Goal: Task Accomplishment & Management: Manage account settings

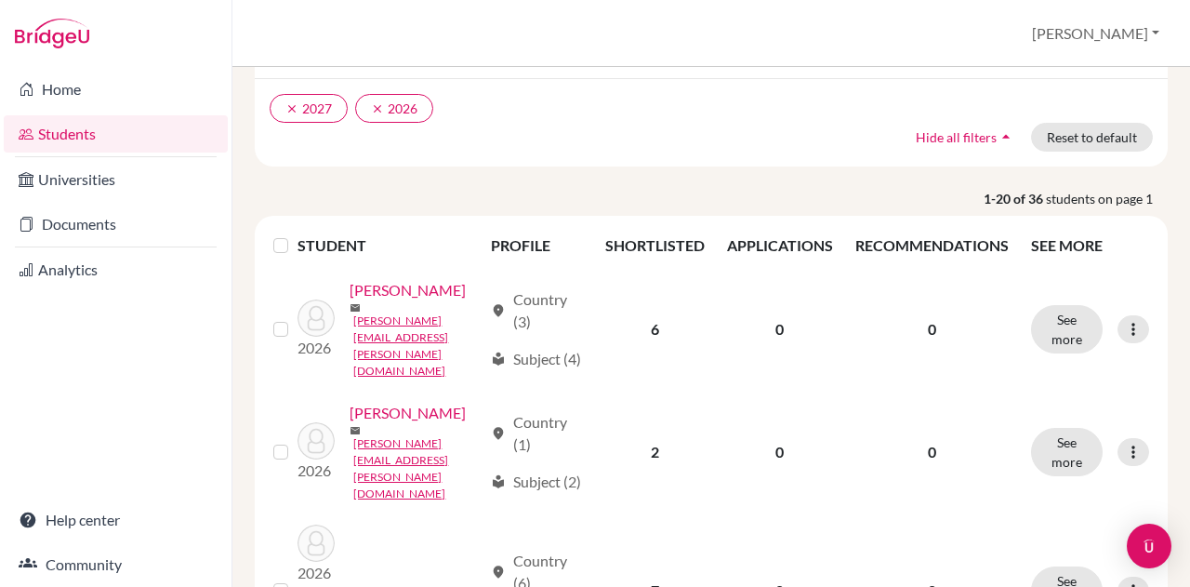
scroll to position [128, 0]
click at [286, 105] on icon "clear" at bounding box center [291, 107] width 13 height 13
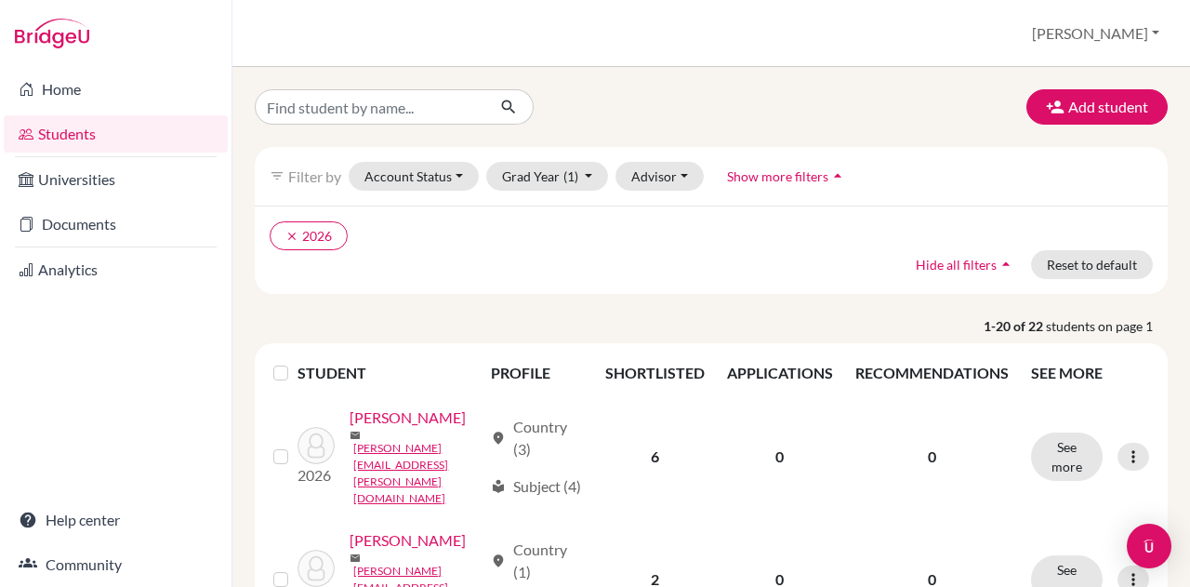
scroll to position [1, 0]
click at [660, 172] on button "Advisor" at bounding box center [659, 175] width 88 height 29
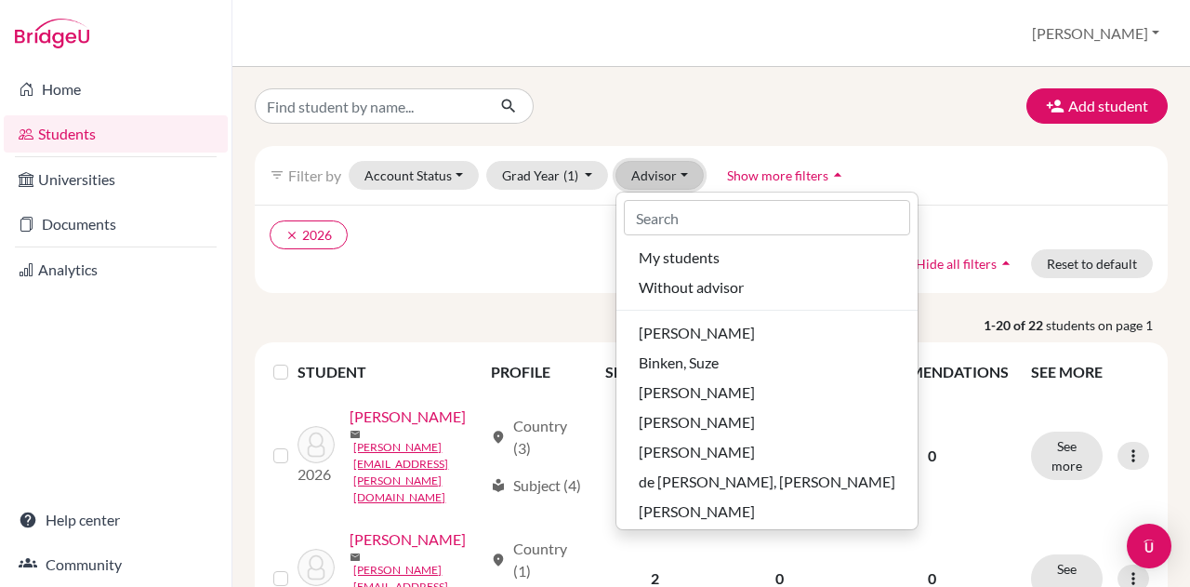
click at [660, 172] on button "Advisor" at bounding box center [659, 175] width 88 height 29
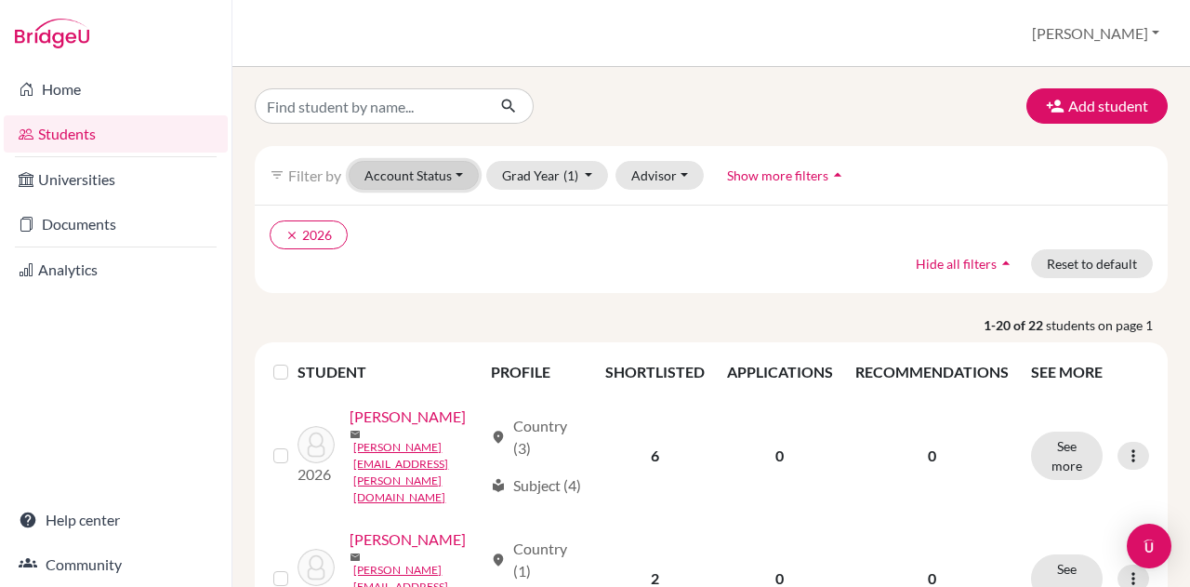
click at [441, 170] on button "Account Status" at bounding box center [414, 175] width 130 height 29
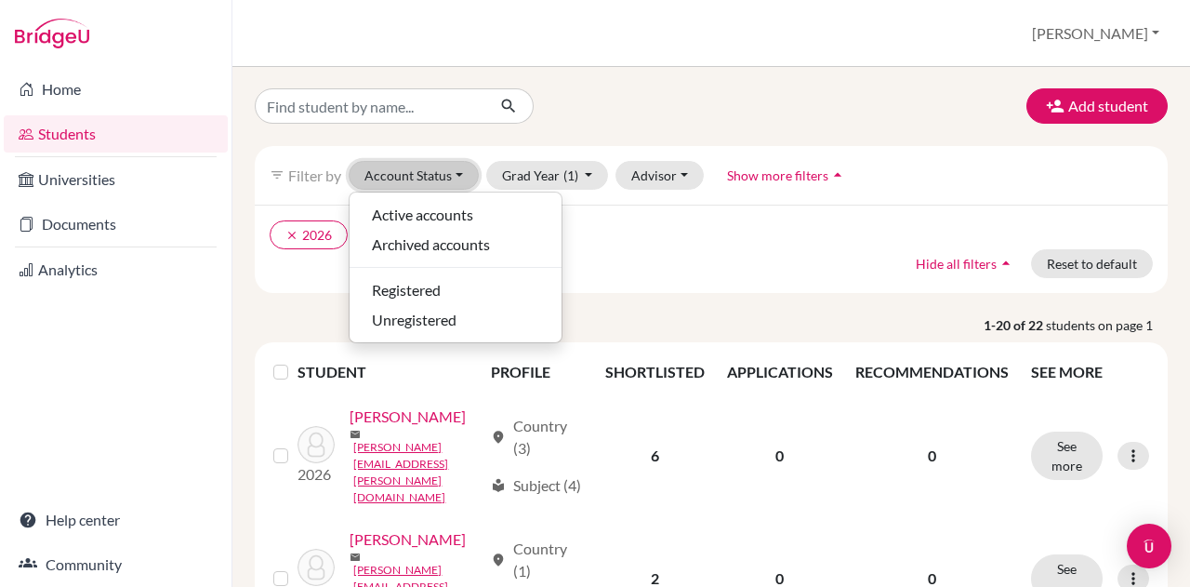
click at [441, 170] on button "Account Status" at bounding box center [414, 175] width 130 height 29
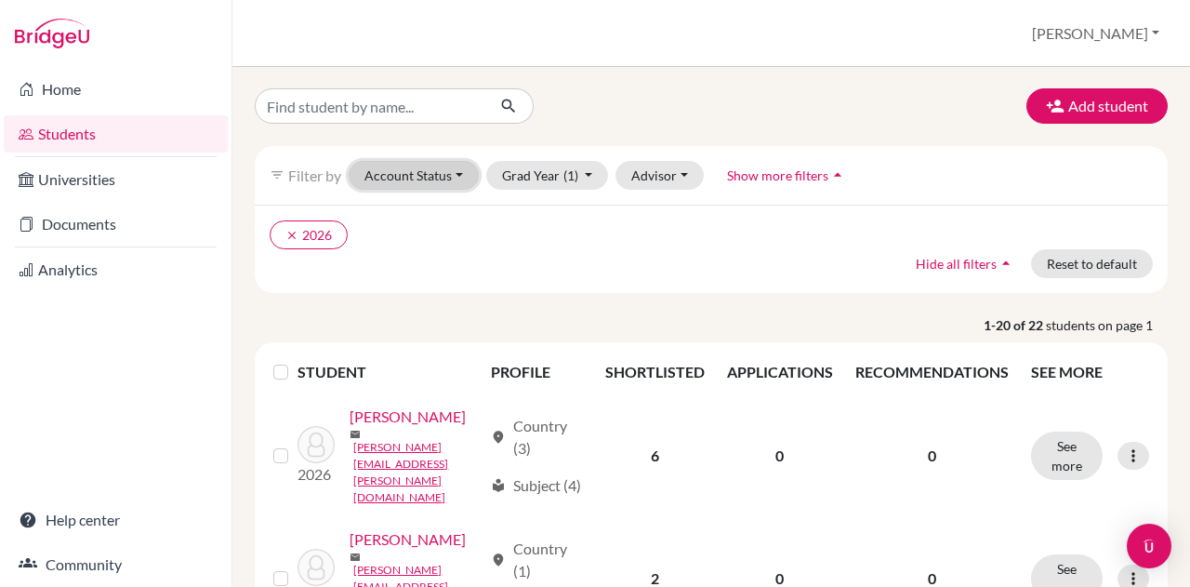
scroll to position [0, 0]
click at [924, 261] on span "Hide all filters" at bounding box center [956, 265] width 81 height 16
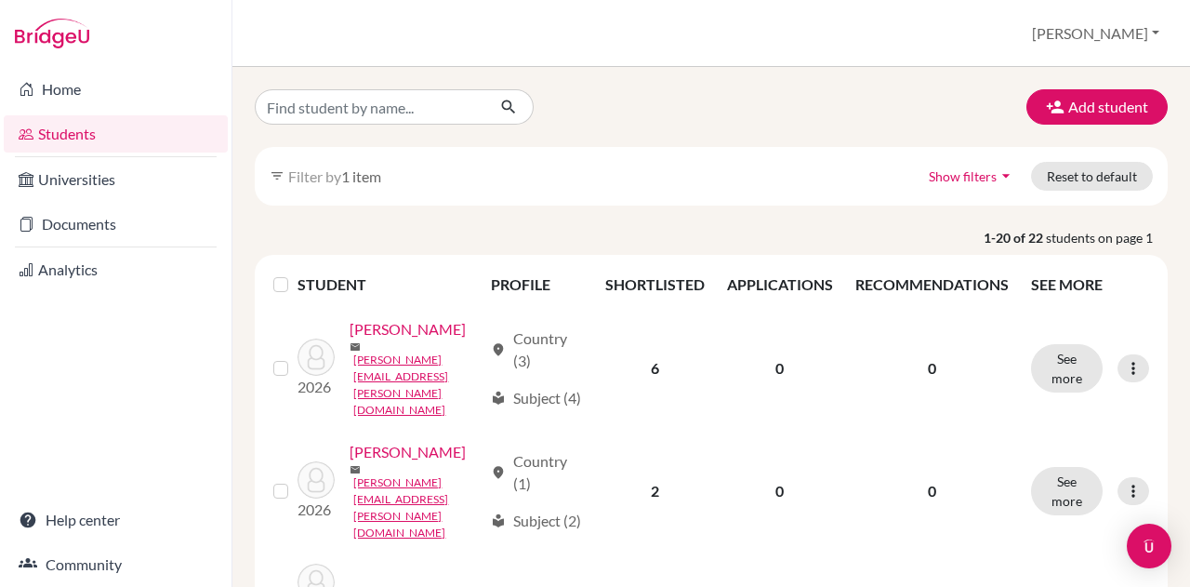
click at [278, 179] on icon "filter_list" at bounding box center [277, 175] width 15 height 15
click at [1054, 170] on button "Reset to default" at bounding box center [1092, 176] width 122 height 29
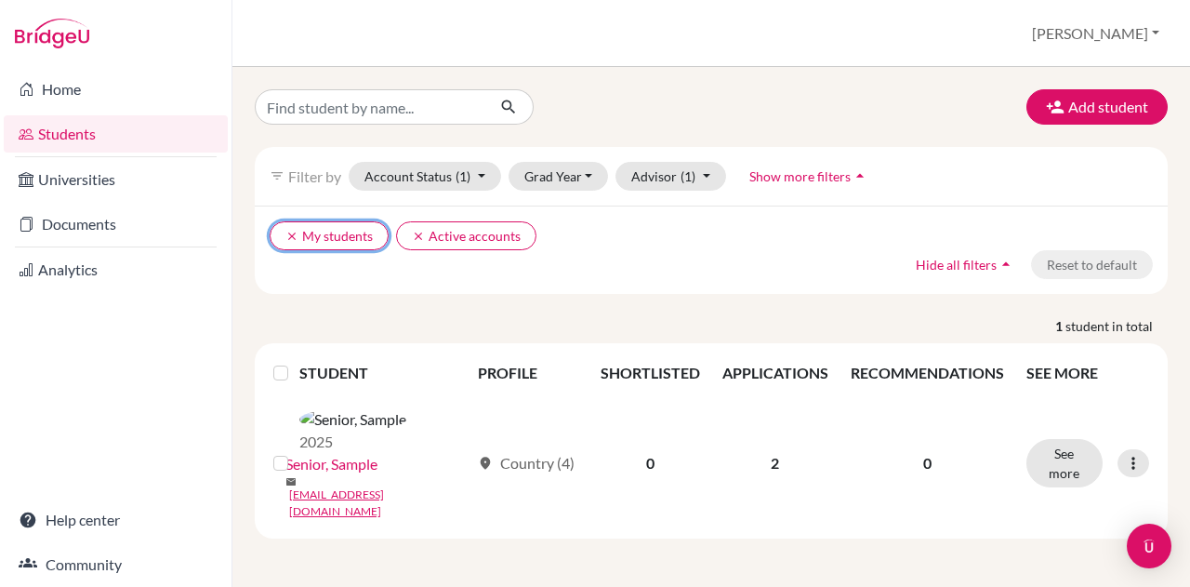
click at [288, 232] on icon "clear" at bounding box center [291, 236] width 13 height 13
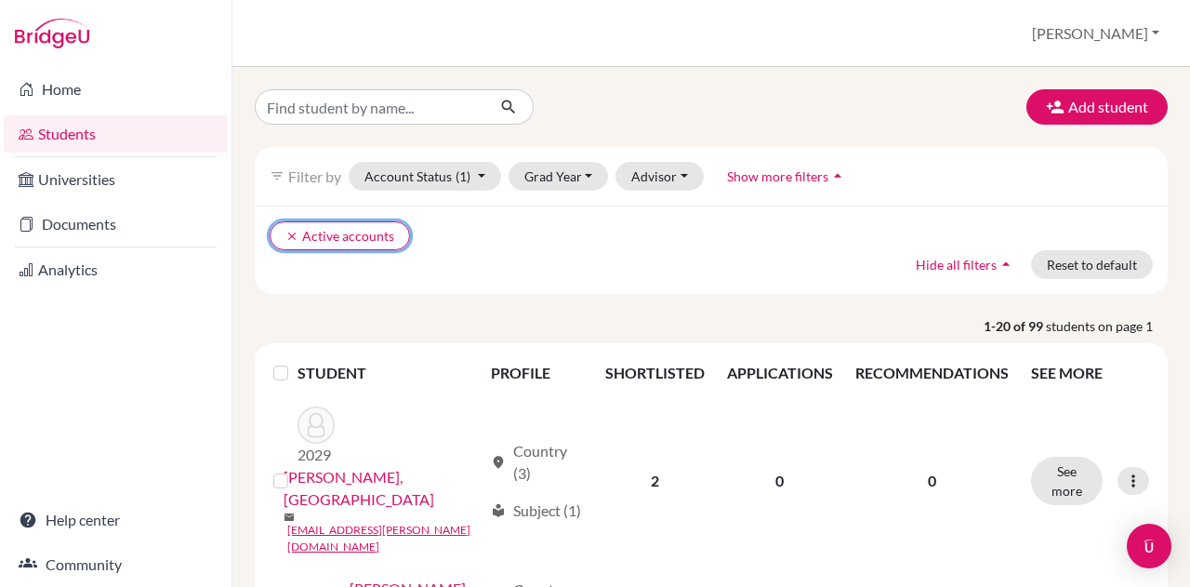
click at [288, 232] on icon "clear" at bounding box center [291, 236] width 13 height 13
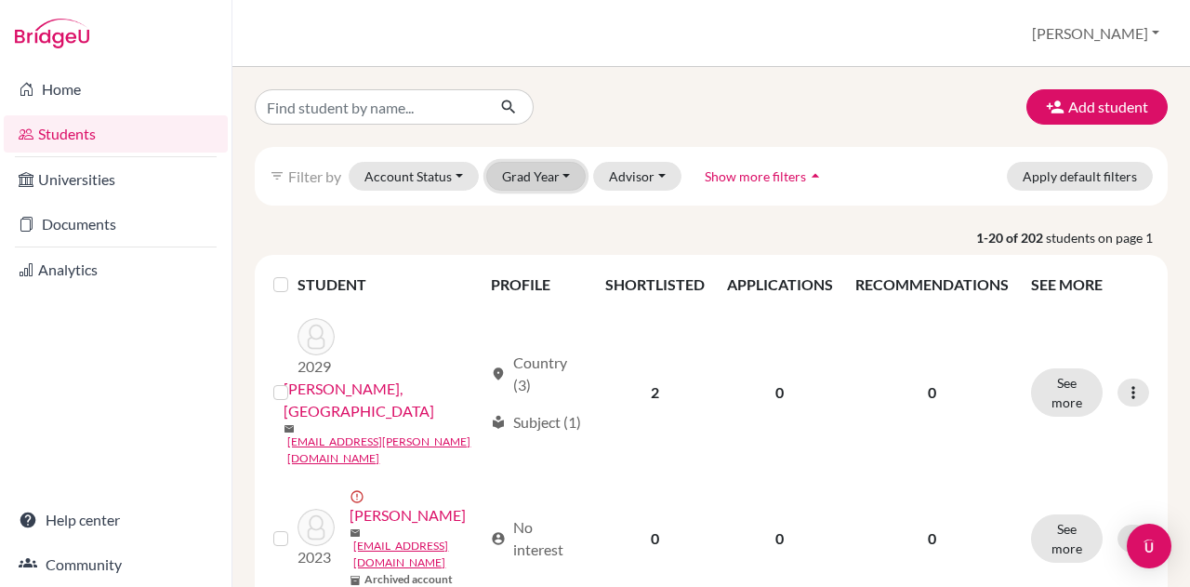
click at [544, 166] on button "Grad Year" at bounding box center [536, 176] width 100 height 29
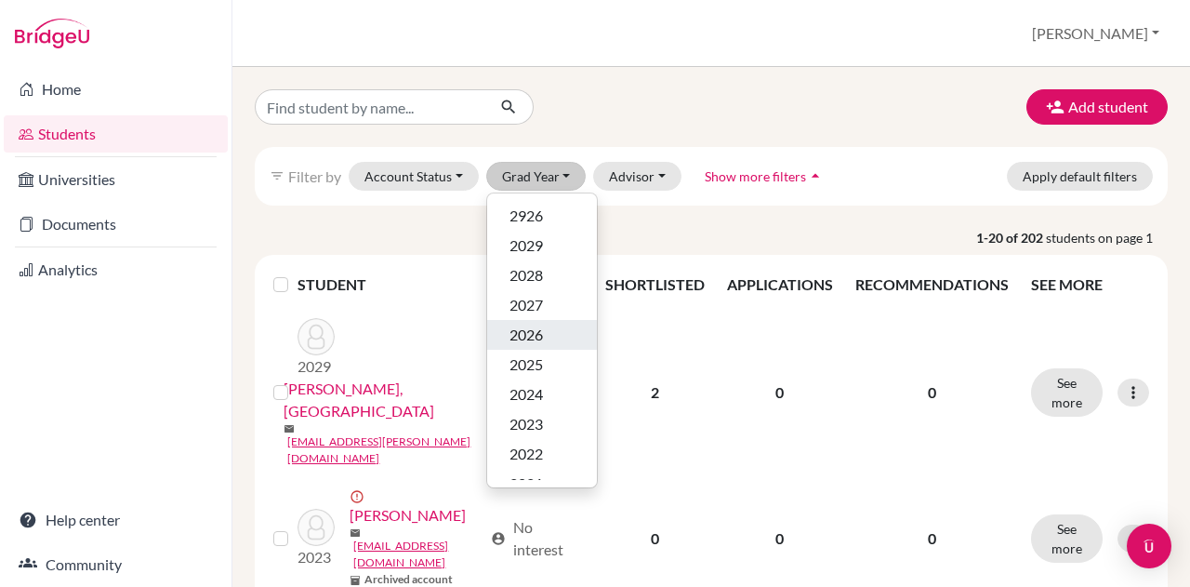
click at [512, 324] on span "2026" at bounding box center [525, 334] width 33 height 22
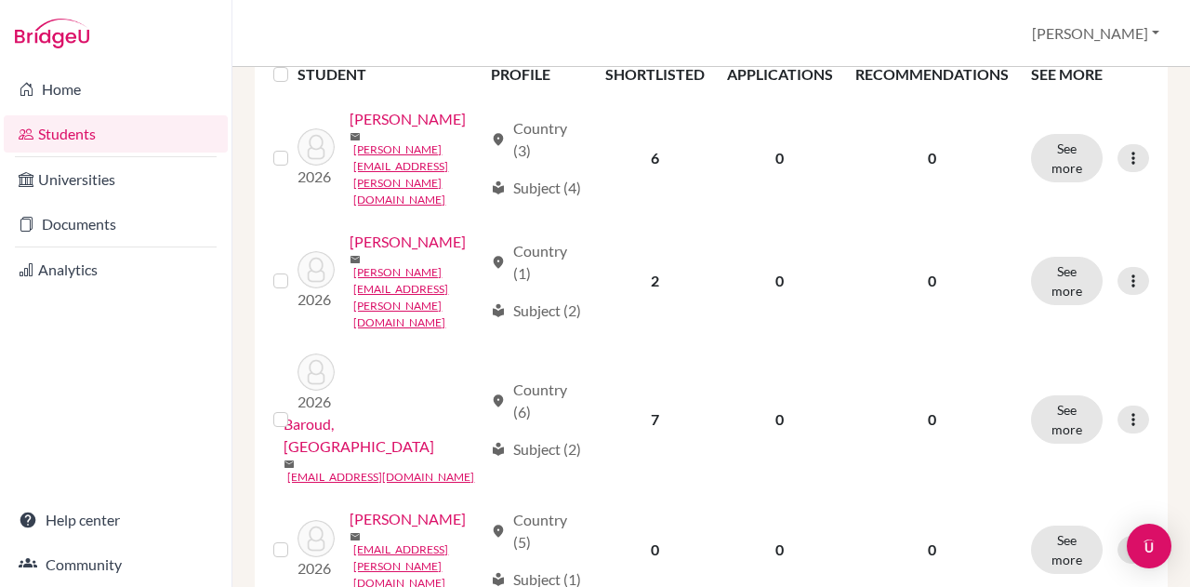
scroll to position [302, 0]
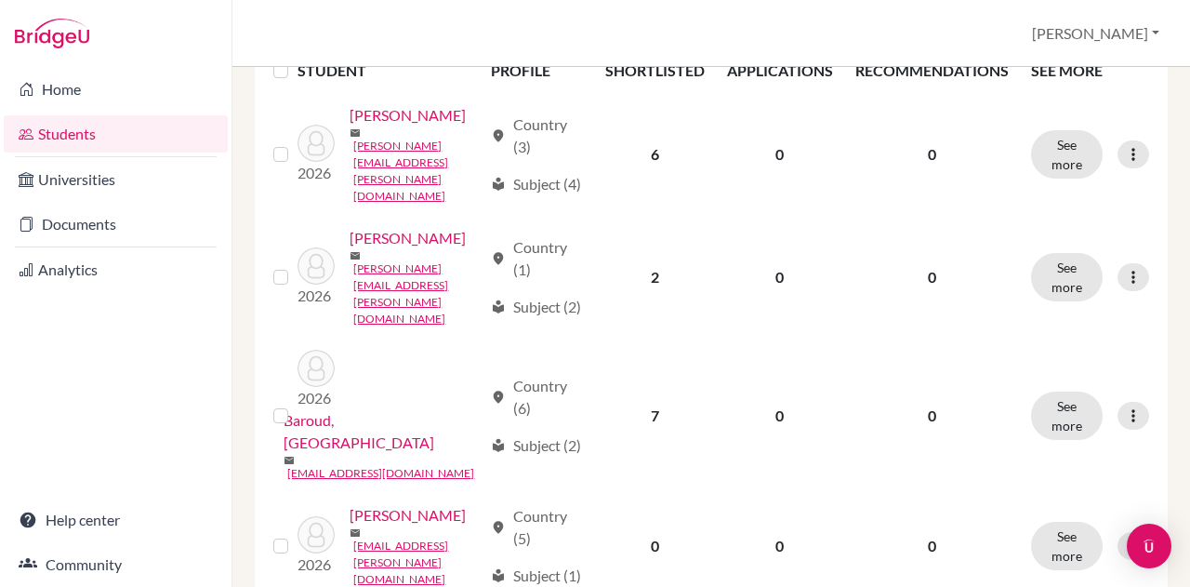
click at [405, 126] on link "Alwani, Krish" at bounding box center [408, 115] width 116 height 22
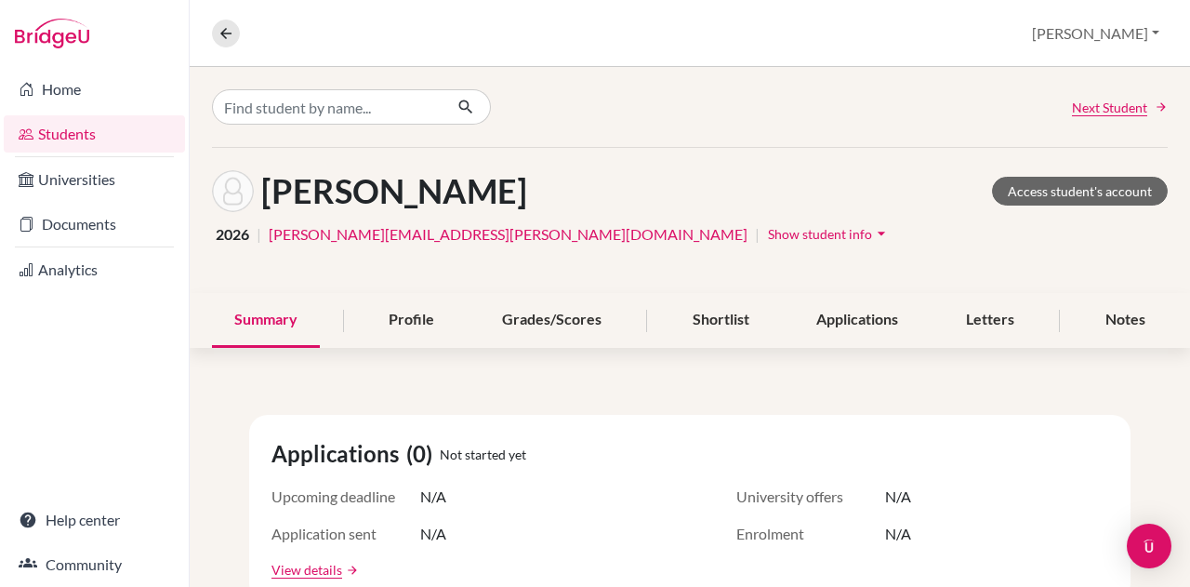
click at [723, 311] on div "Shortlist" at bounding box center [720, 320] width 101 height 55
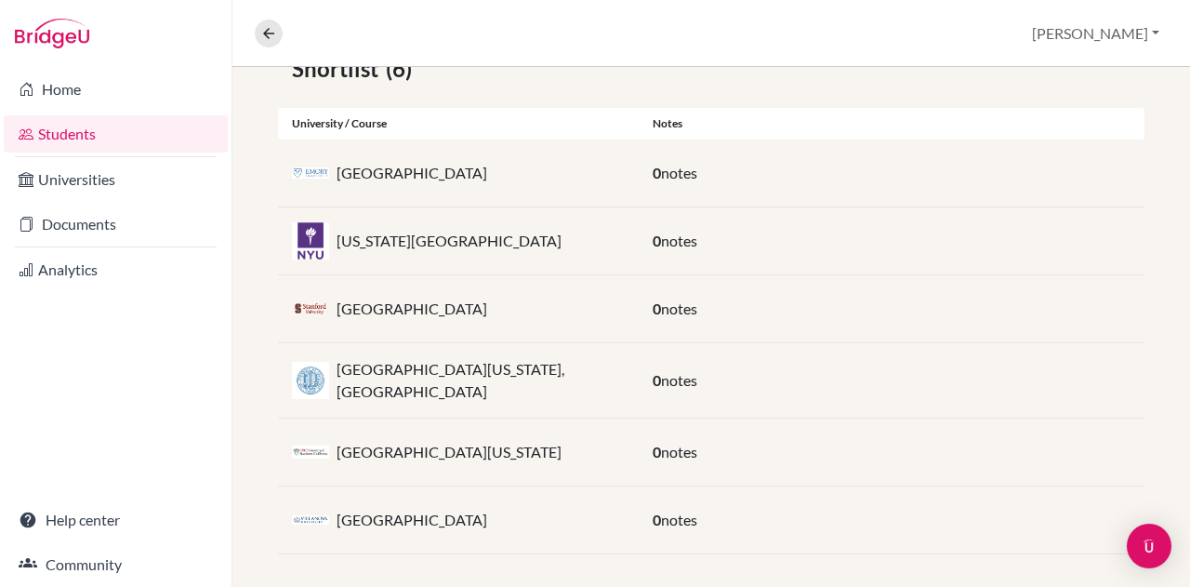
scroll to position [363, 0]
click at [54, 270] on link "Analytics" at bounding box center [116, 269] width 224 height 37
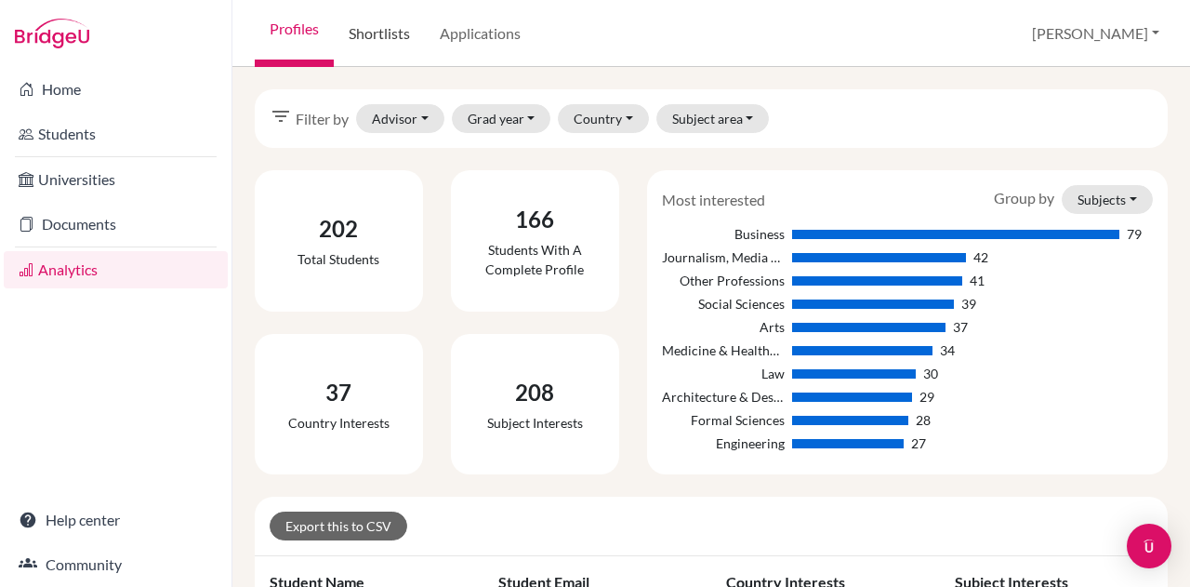
click at [389, 34] on link "Shortlists" at bounding box center [379, 33] width 91 height 67
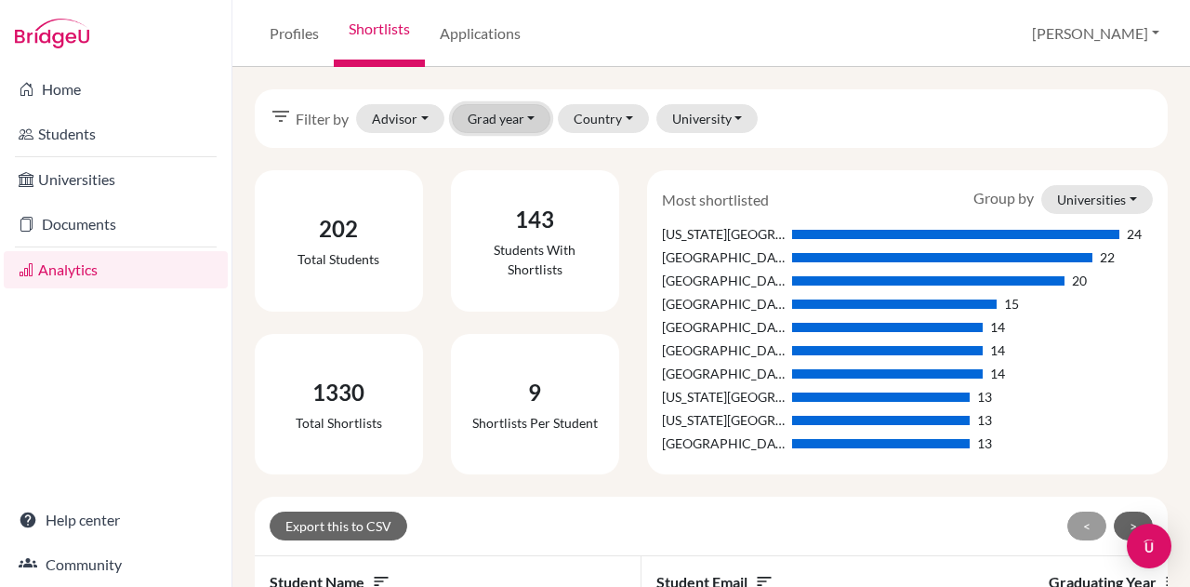
click at [503, 113] on button "Grad year" at bounding box center [501, 118] width 99 height 29
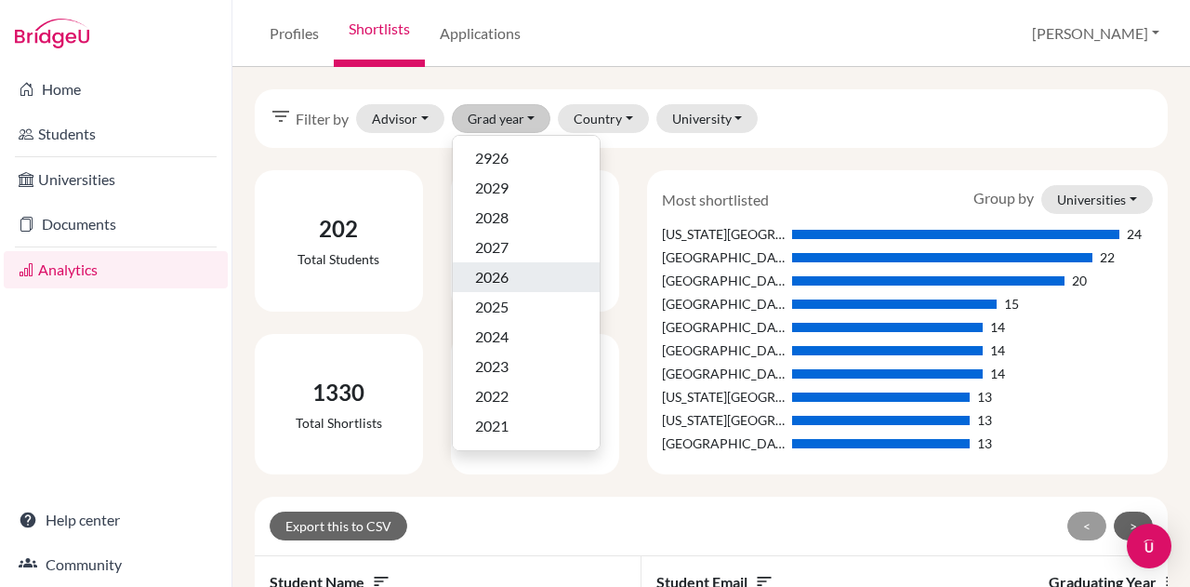
click at [490, 270] on span "2026" at bounding box center [491, 277] width 33 height 22
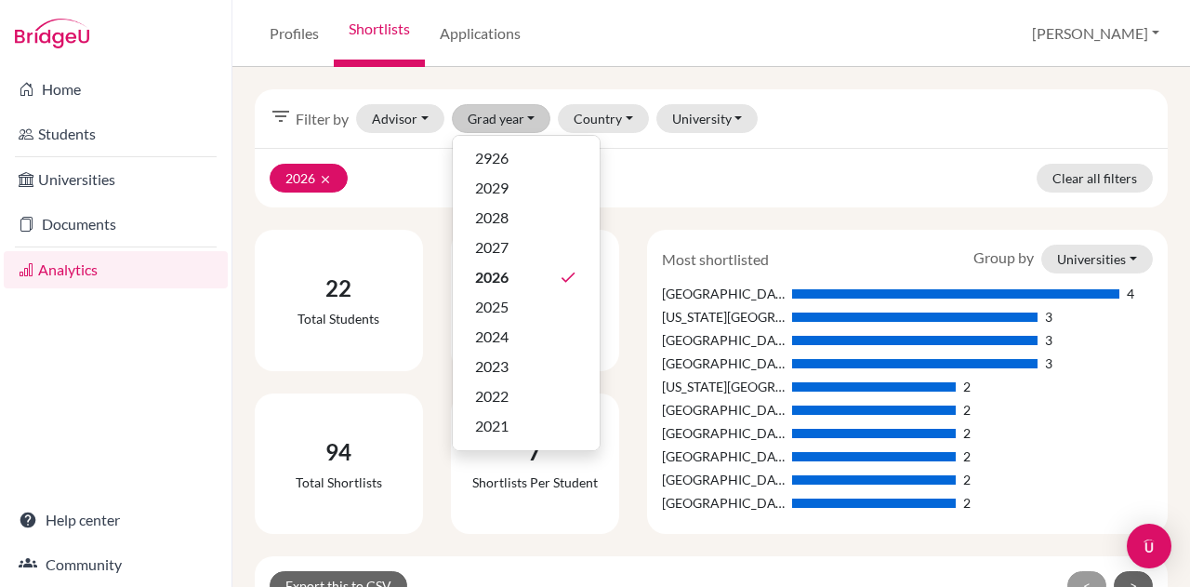
click at [864, 122] on div "filter_list Filter by Advisor Bishop, Heather Coady, Colleen de Jesus, Nurkis D…" at bounding box center [711, 118] width 913 height 59
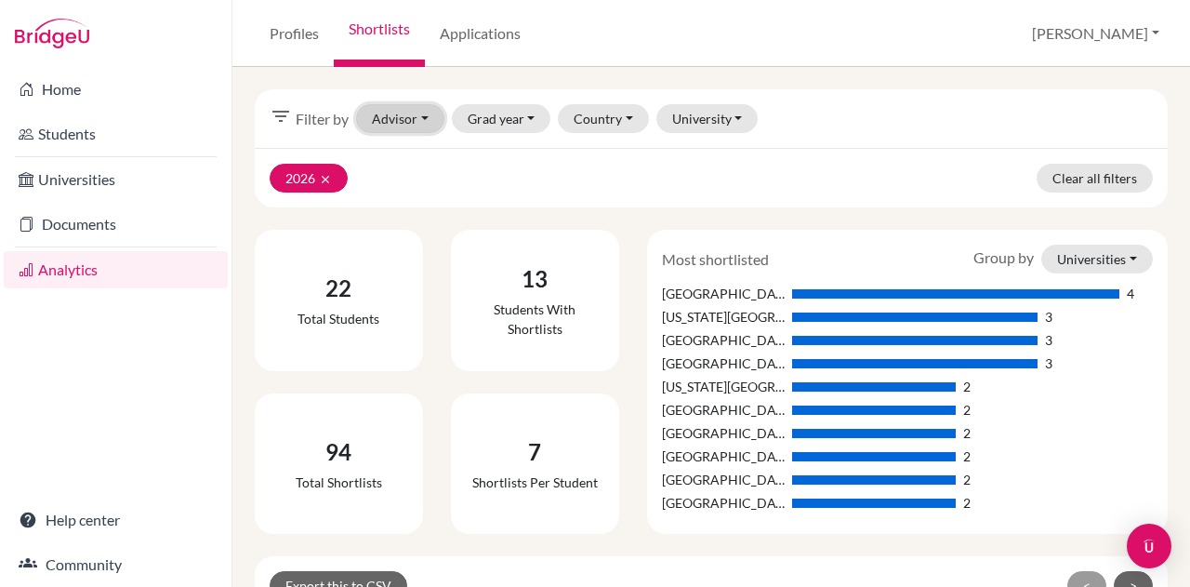
click at [389, 107] on button "Advisor" at bounding box center [400, 118] width 88 height 29
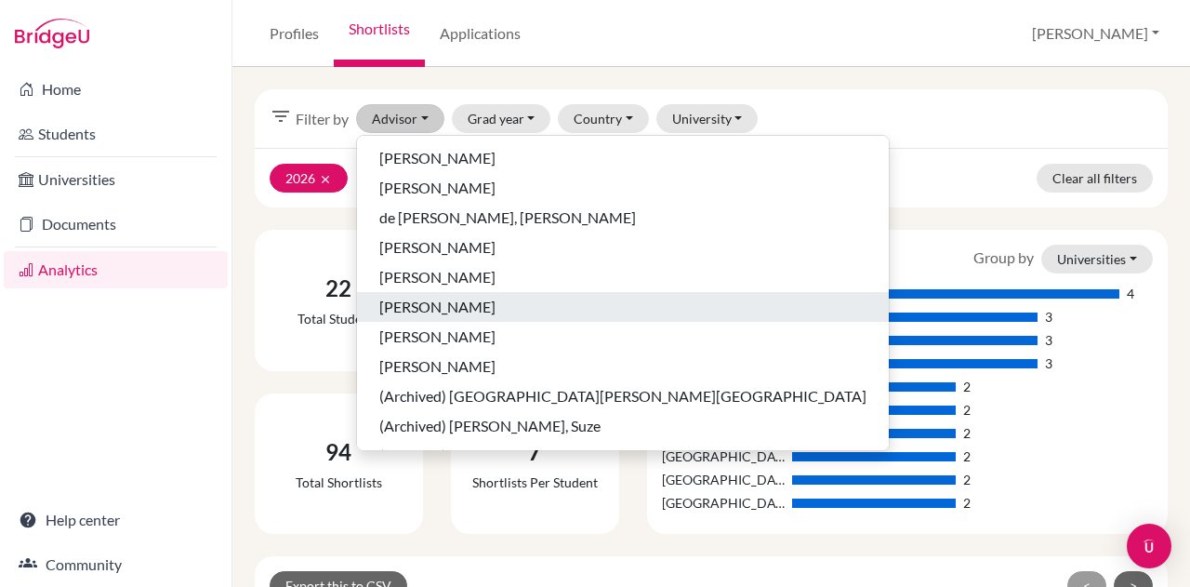
click at [401, 308] on span "[PERSON_NAME]" at bounding box center [437, 307] width 116 height 22
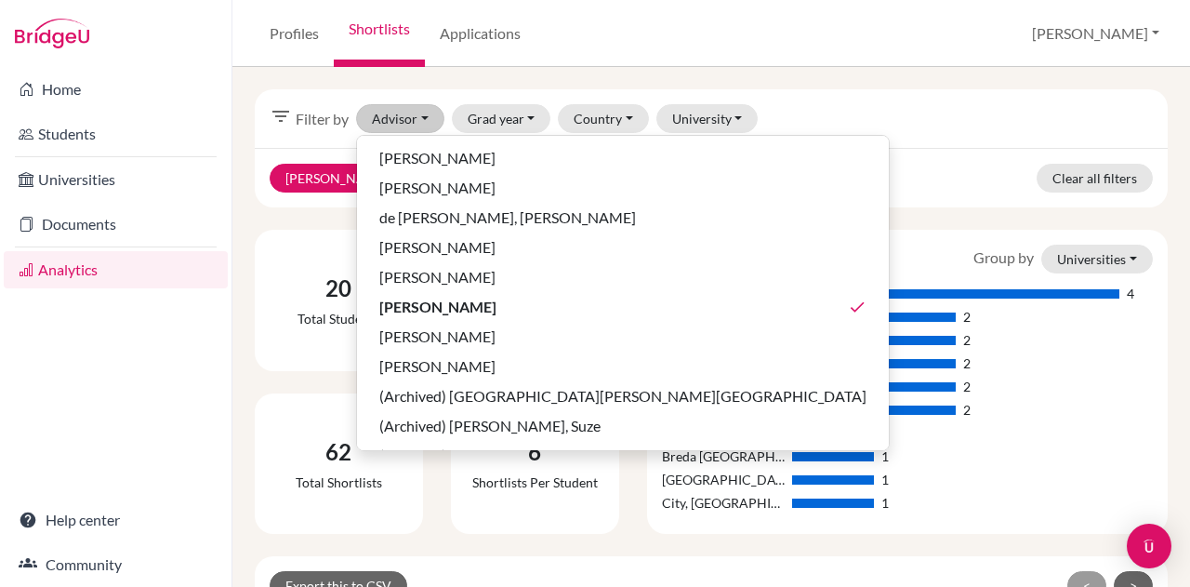
click at [870, 133] on div "filter_list Filter by Advisor Bishop, Heather Coady, Colleen de Jesus, Nurkis D…" at bounding box center [711, 118] width 913 height 59
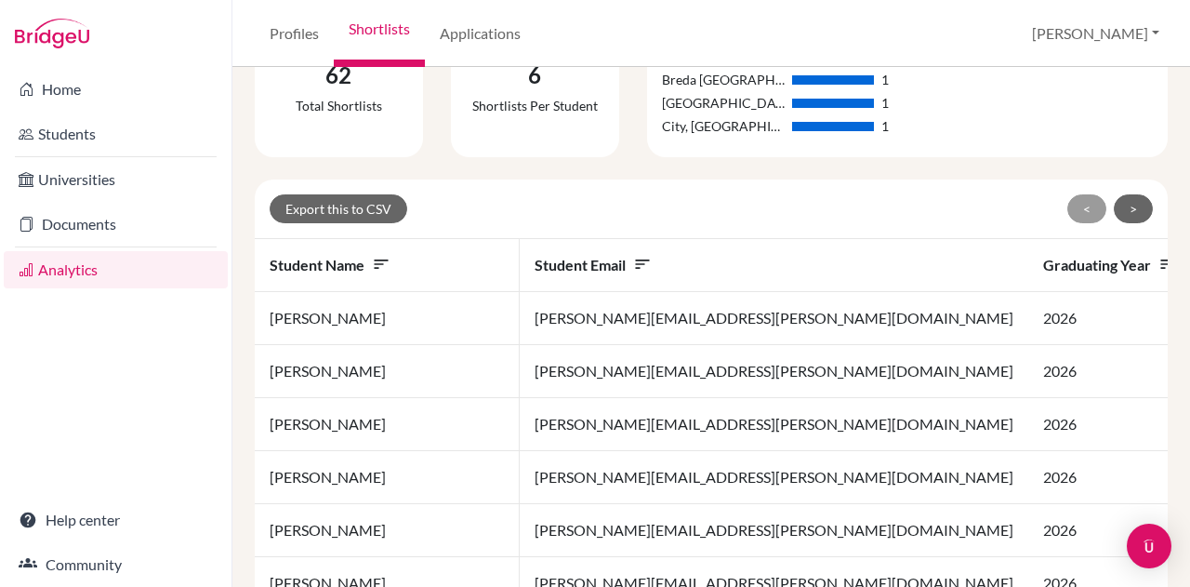
scroll to position [377, 0]
click at [366, 201] on button "Export this to CSV" at bounding box center [339, 207] width 138 height 29
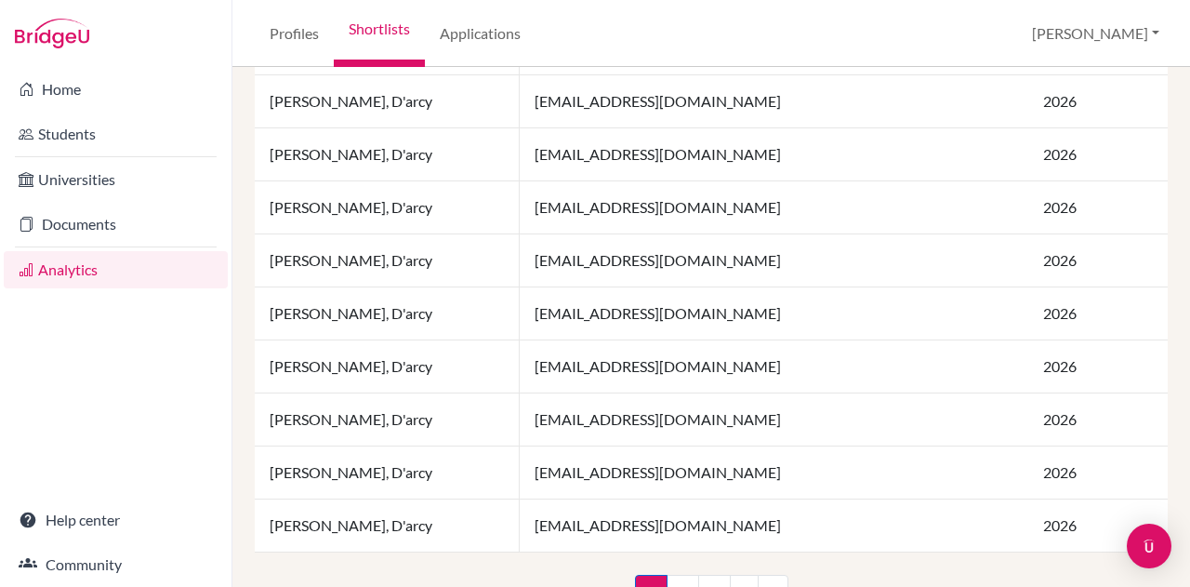
scroll to position [1507, 0]
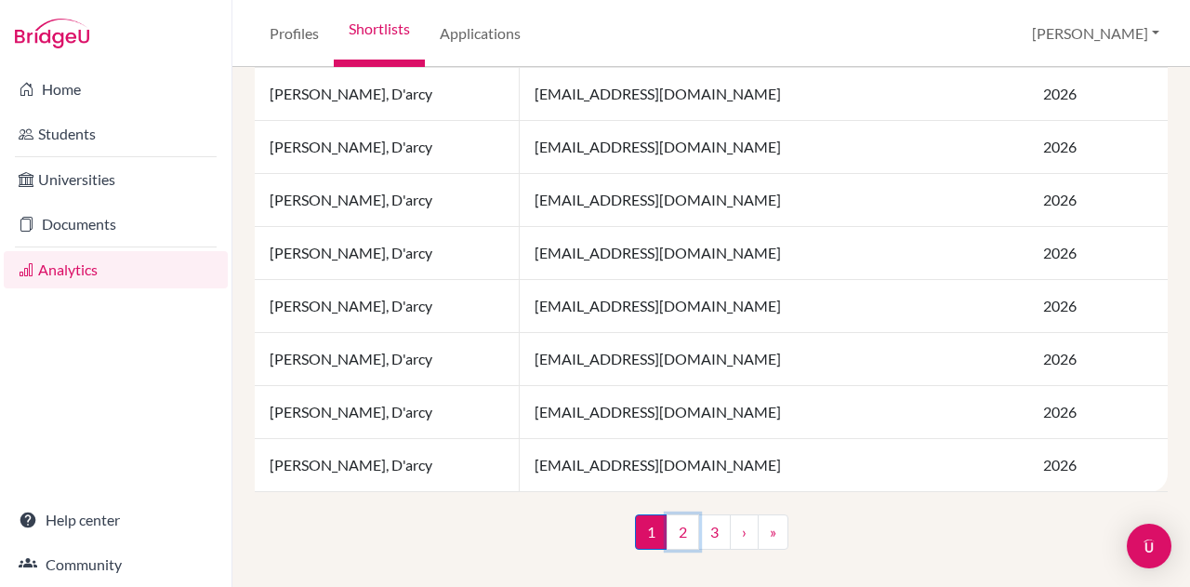
click at [674, 543] on link "2" at bounding box center [682, 531] width 33 height 35
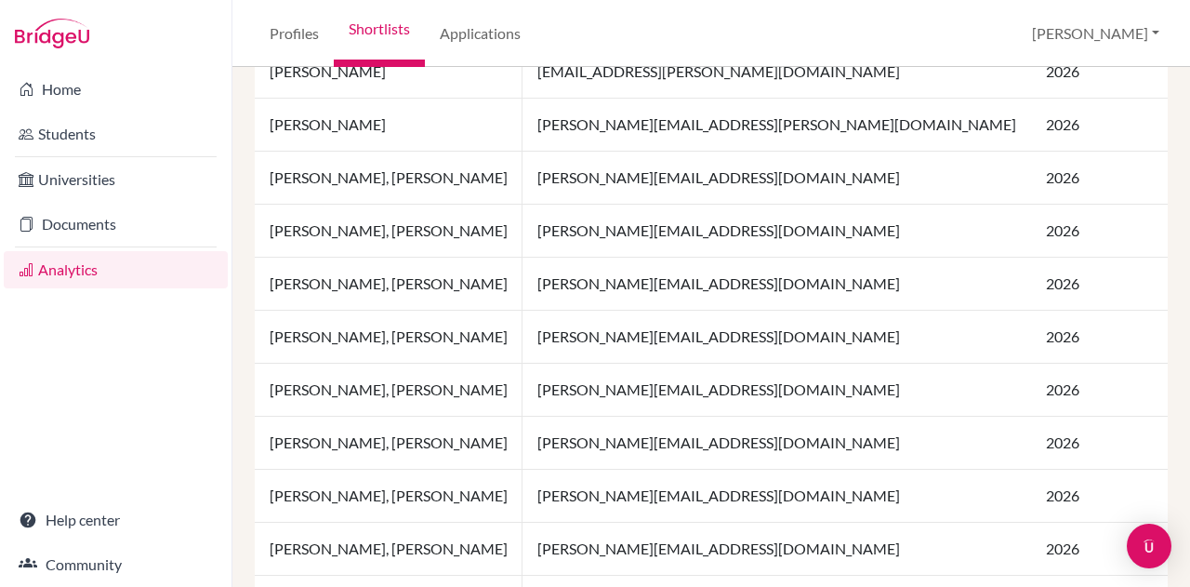
scroll to position [1508, 0]
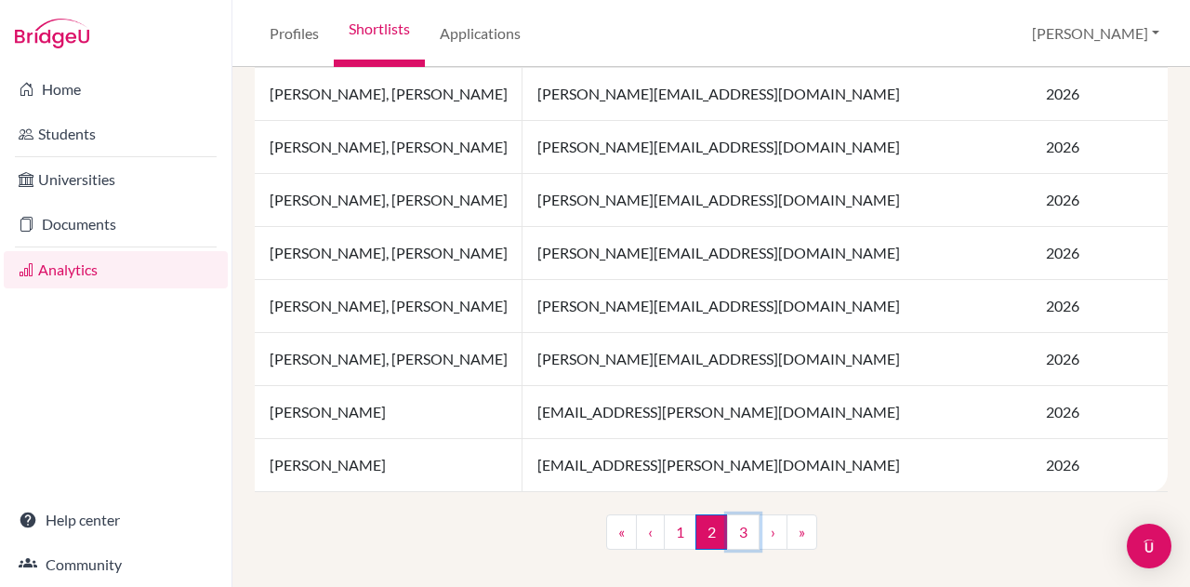
click at [731, 538] on link "3" at bounding box center [743, 531] width 33 height 35
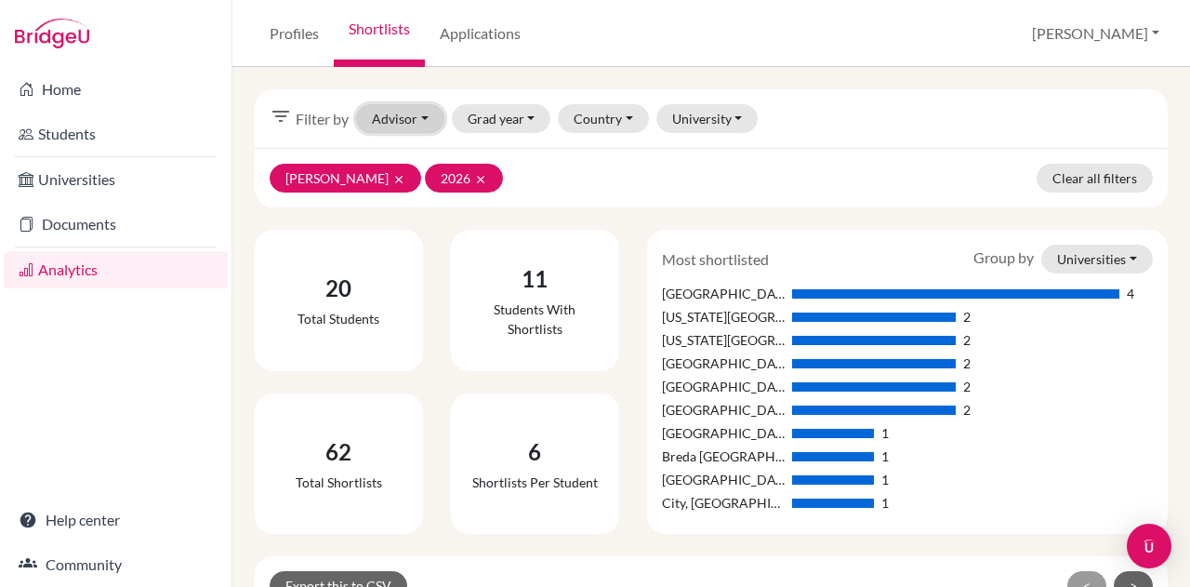
click at [407, 116] on button "Advisor" at bounding box center [400, 118] width 88 height 29
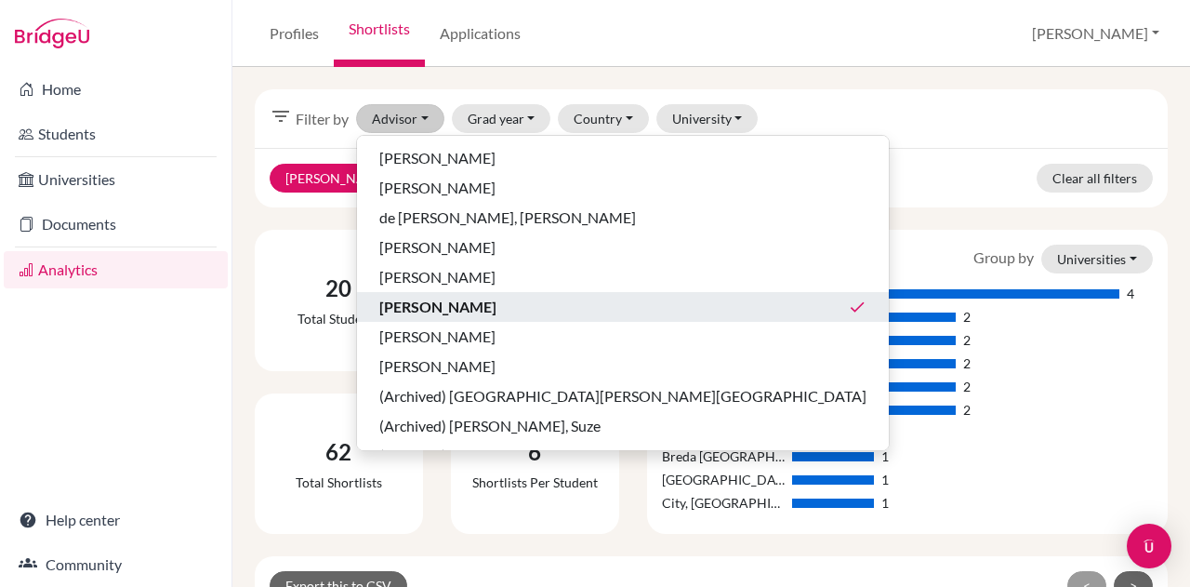
click at [417, 322] on button "Kunder, Deborah done" at bounding box center [623, 337] width 532 height 30
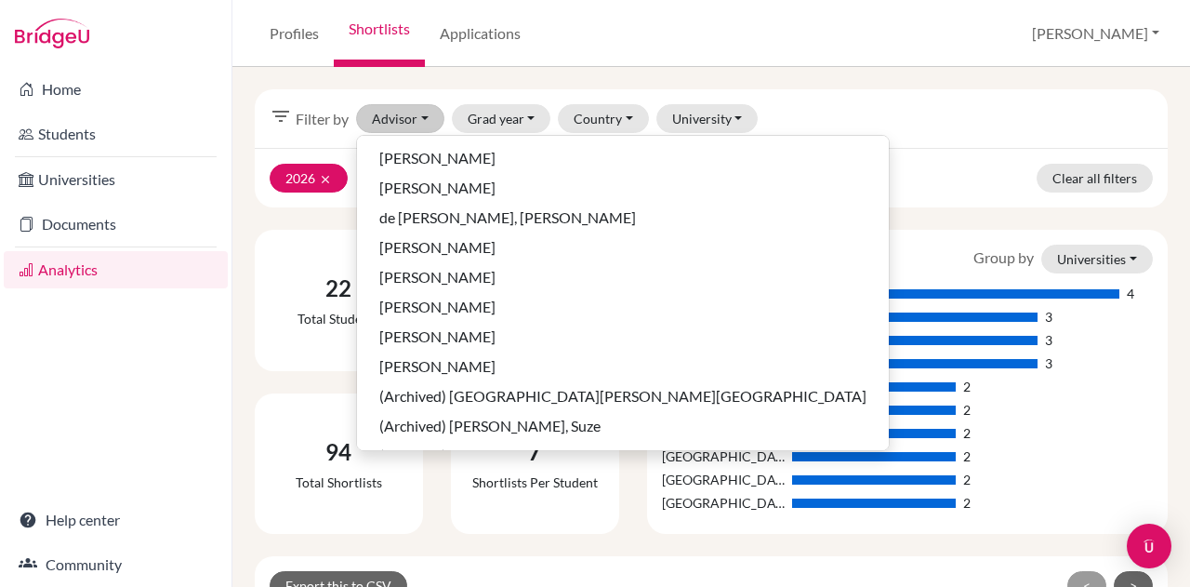
click at [874, 125] on div "filter_list Filter by Advisor Bishop, Heather Coady, Colleen de Jesus, Nurkis D…" at bounding box center [711, 118] width 913 height 59
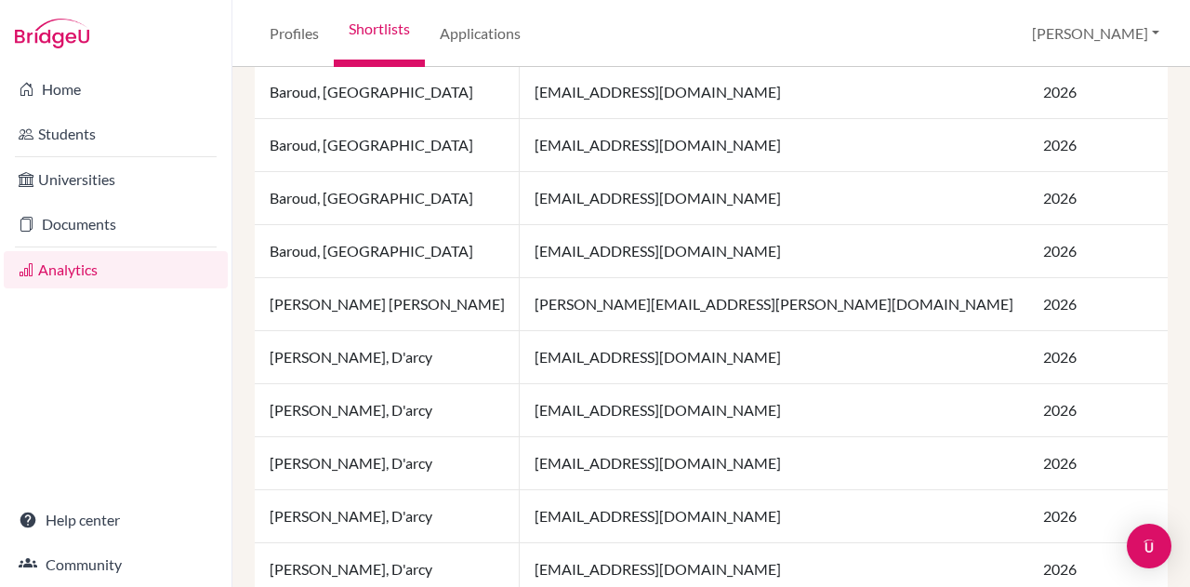
scroll to position [1507, 0]
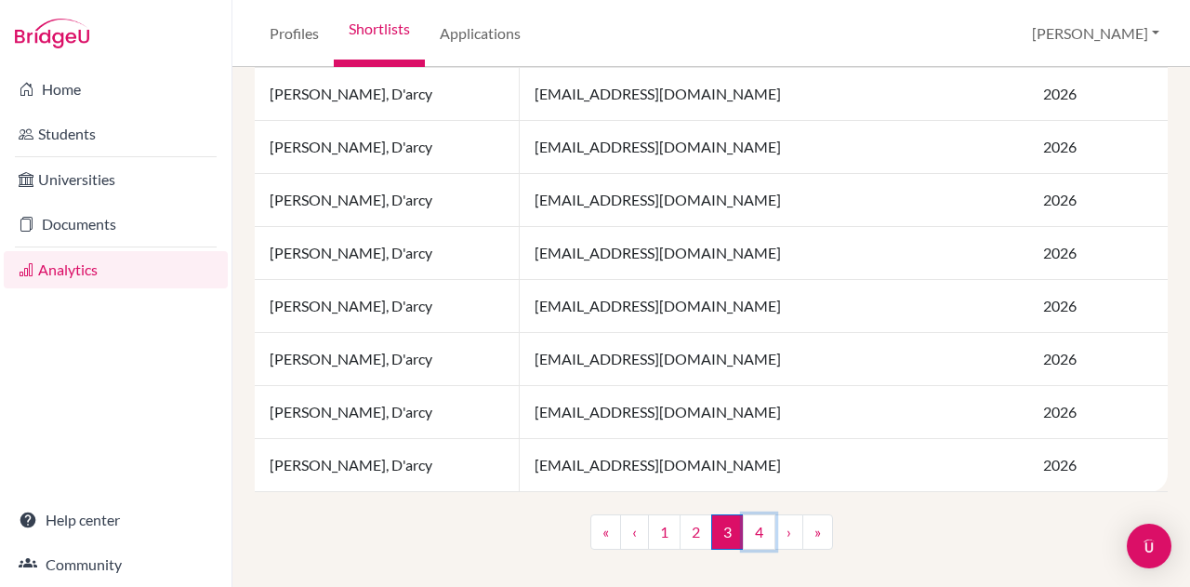
click at [745, 534] on link "4" at bounding box center [759, 531] width 33 height 35
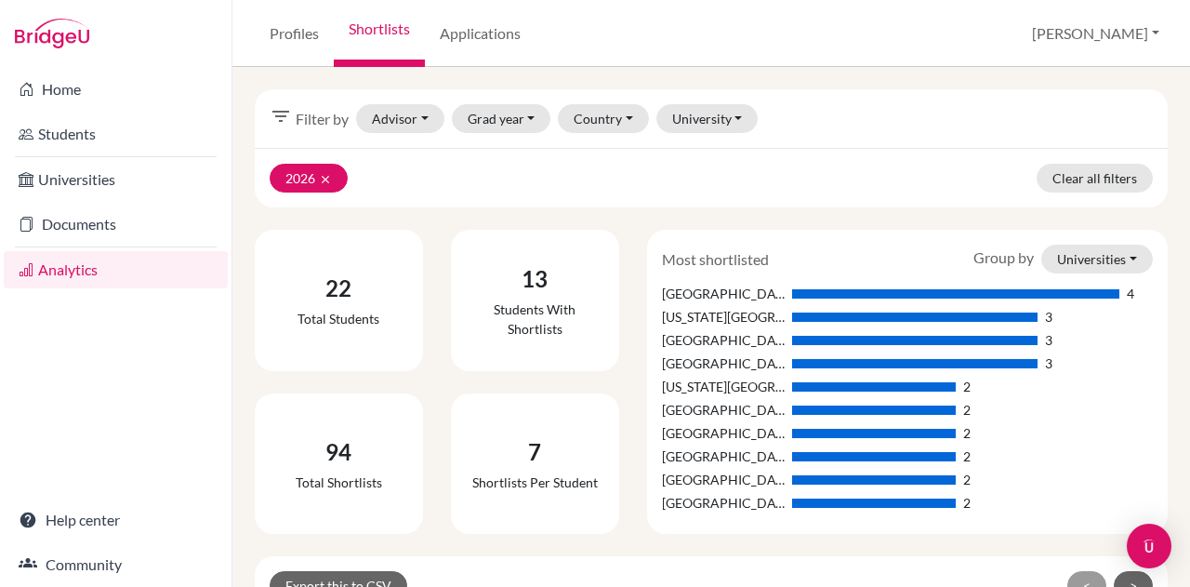
click at [57, 137] on link "Students" at bounding box center [116, 133] width 224 height 37
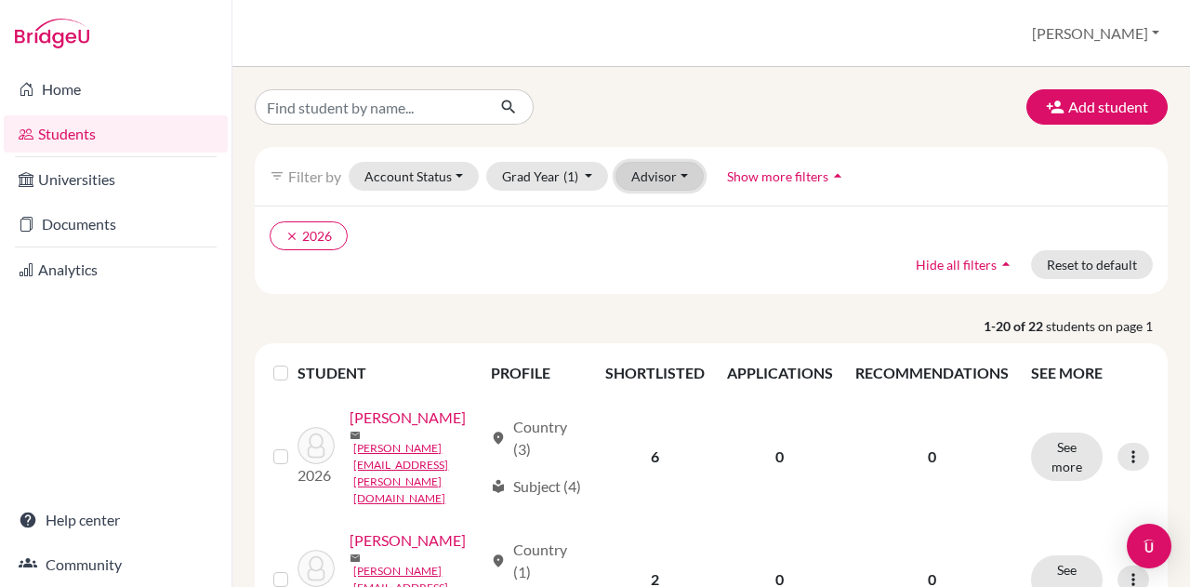
click at [649, 170] on button "Advisor" at bounding box center [659, 176] width 88 height 29
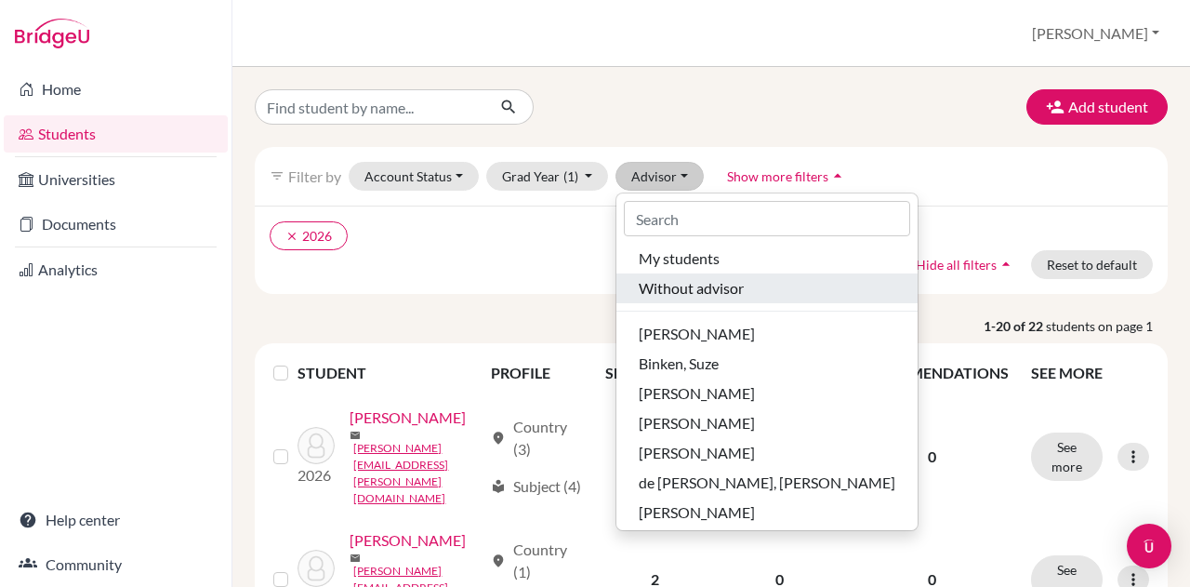
click at [676, 286] on span "Without advisor" at bounding box center [691, 288] width 105 height 22
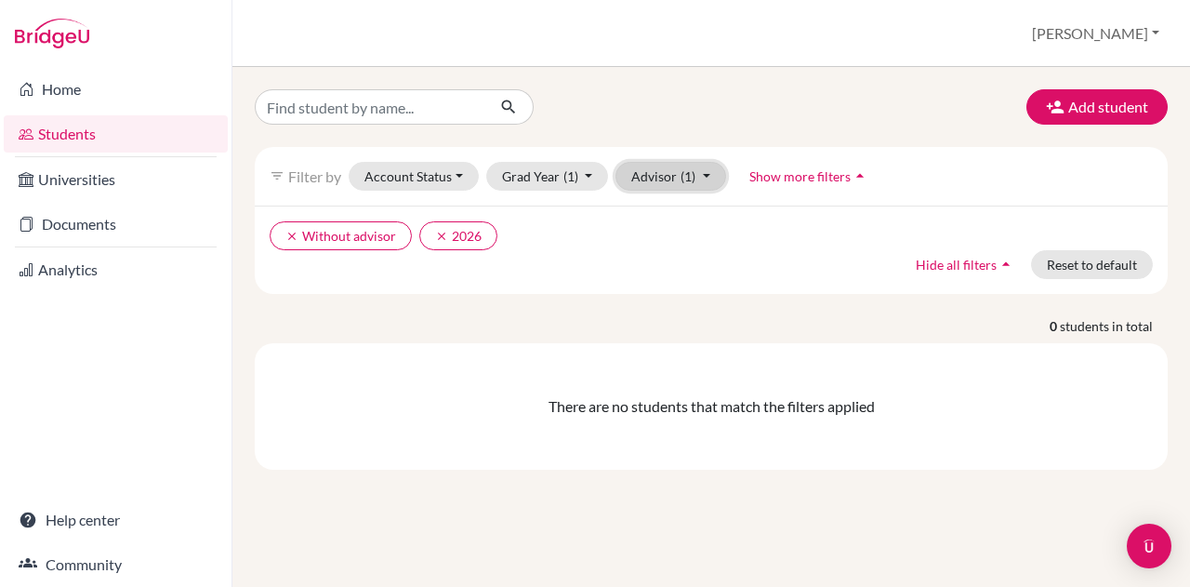
click at [694, 177] on button "Advisor (1)" at bounding box center [670, 176] width 111 height 29
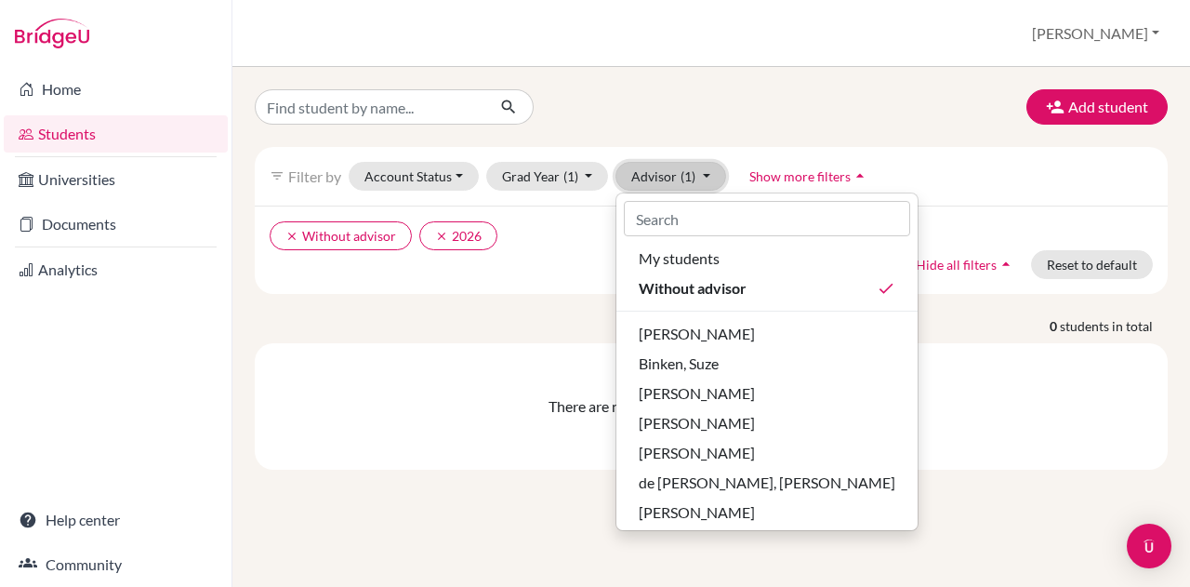
scroll to position [242, 0]
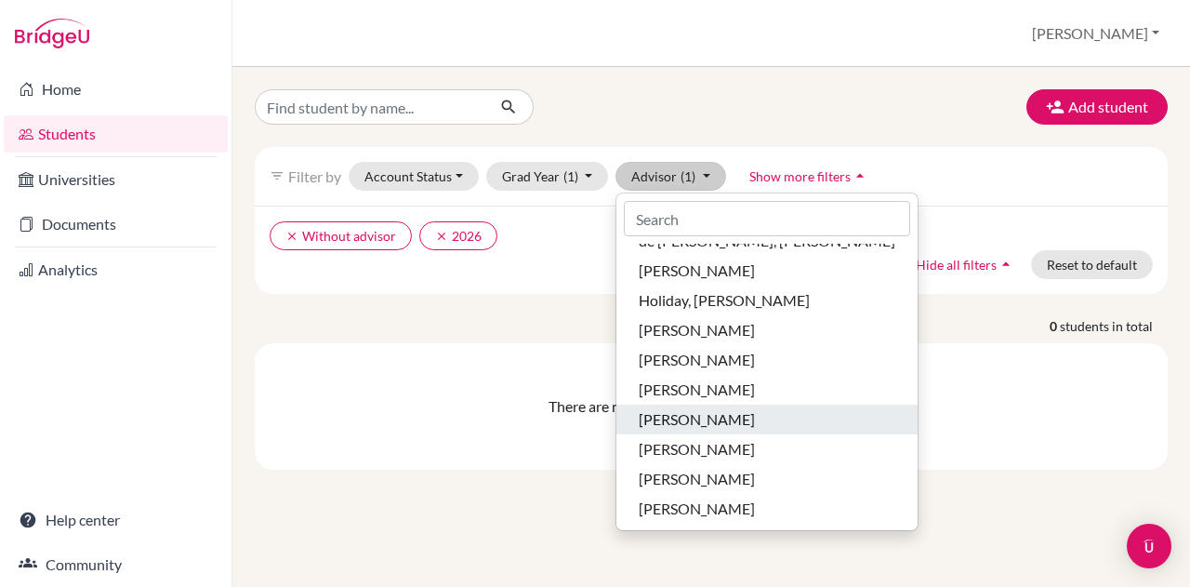
click at [673, 410] on span "[PERSON_NAME]" at bounding box center [697, 419] width 116 height 22
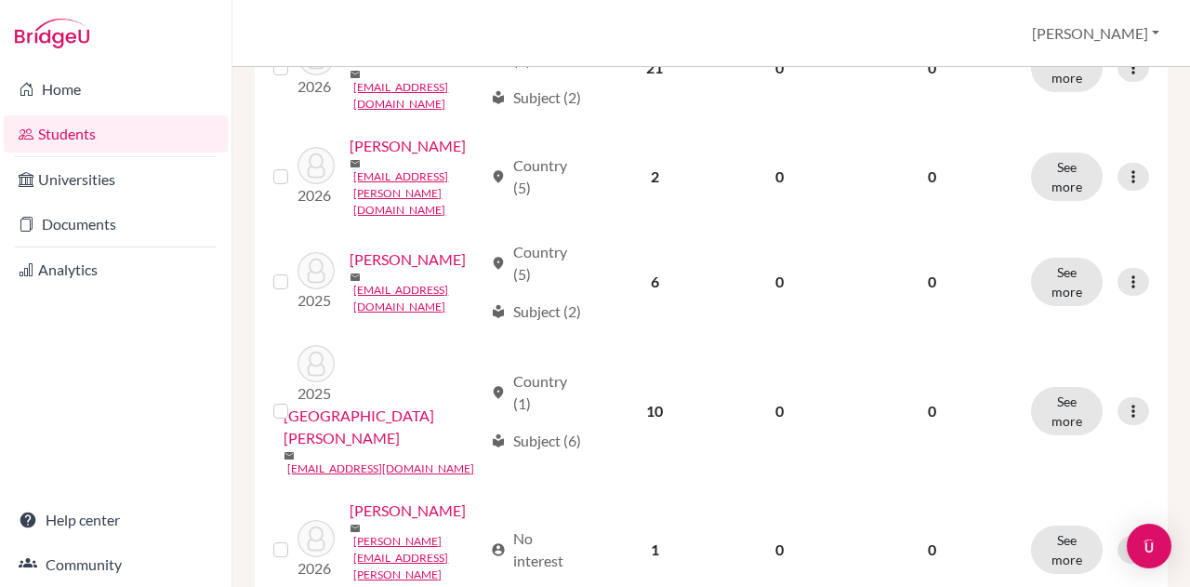
scroll to position [2337, 0]
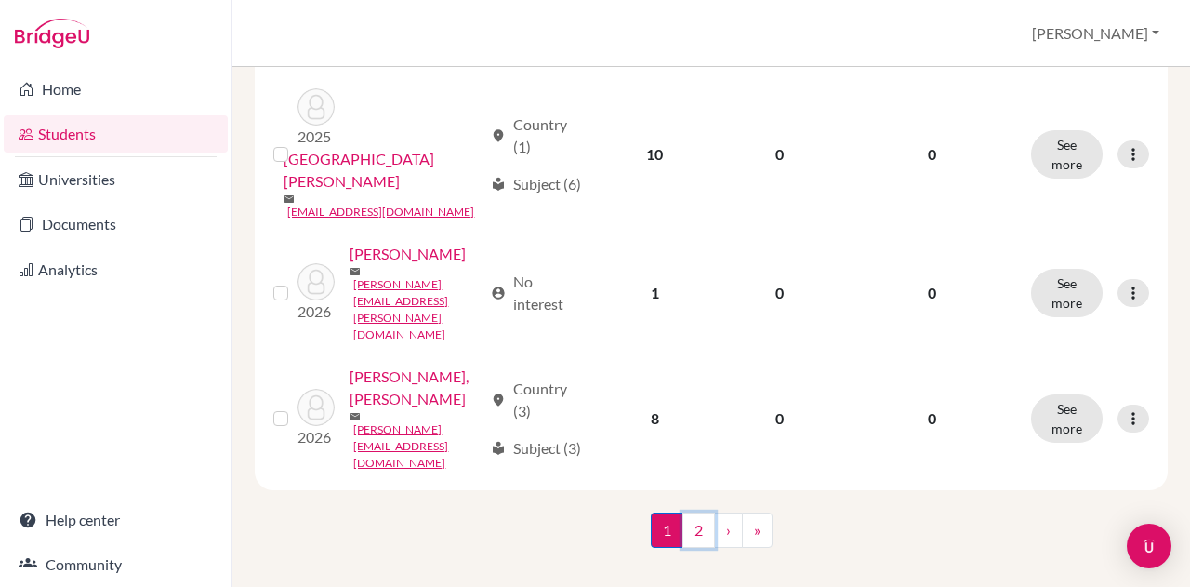
click at [694, 523] on link "2" at bounding box center [698, 529] width 33 height 35
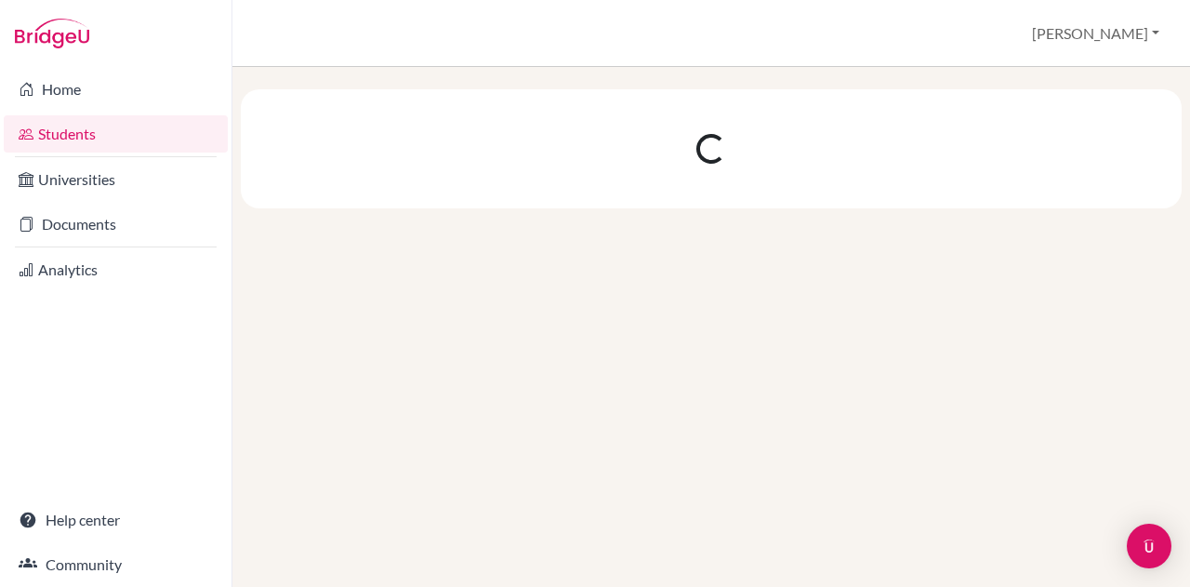
scroll to position [0, 0]
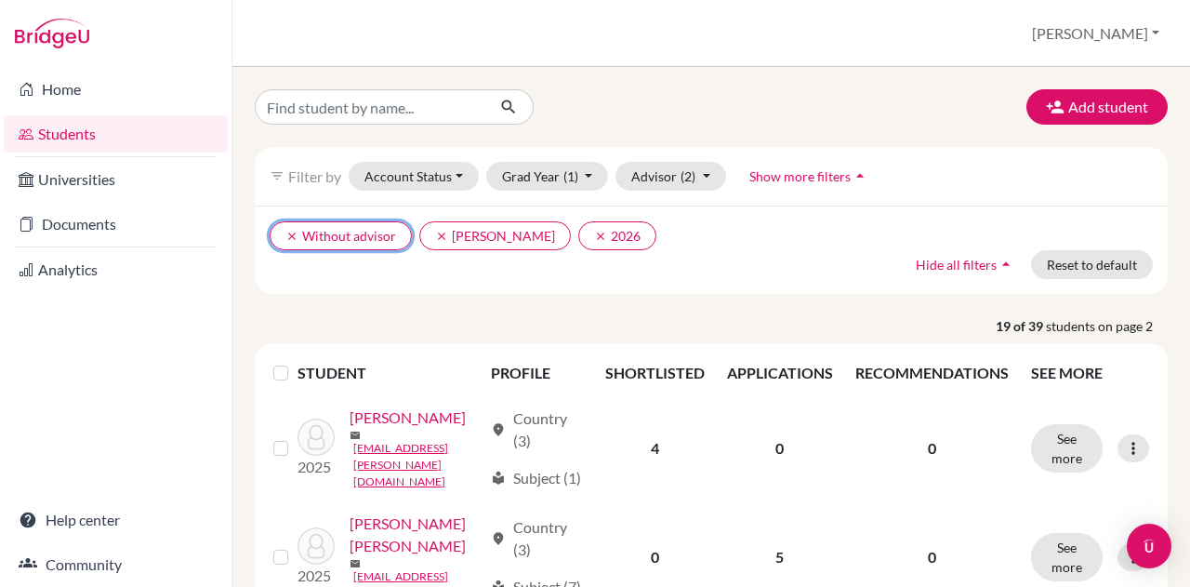
click at [286, 235] on icon "clear" at bounding box center [291, 236] width 13 height 13
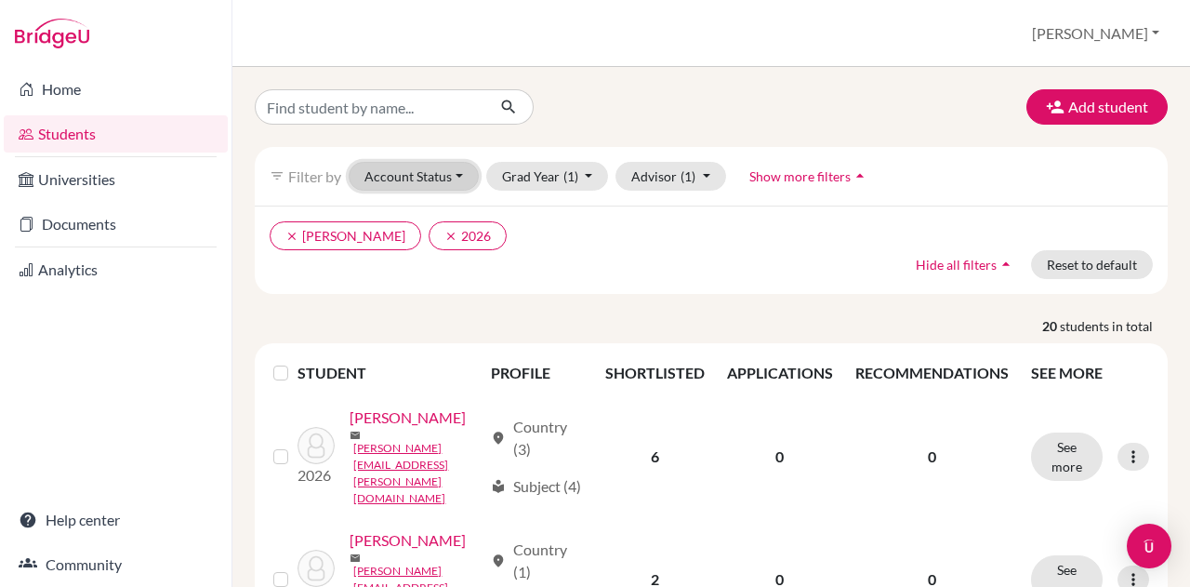
click at [428, 171] on button "Account Status" at bounding box center [414, 176] width 130 height 29
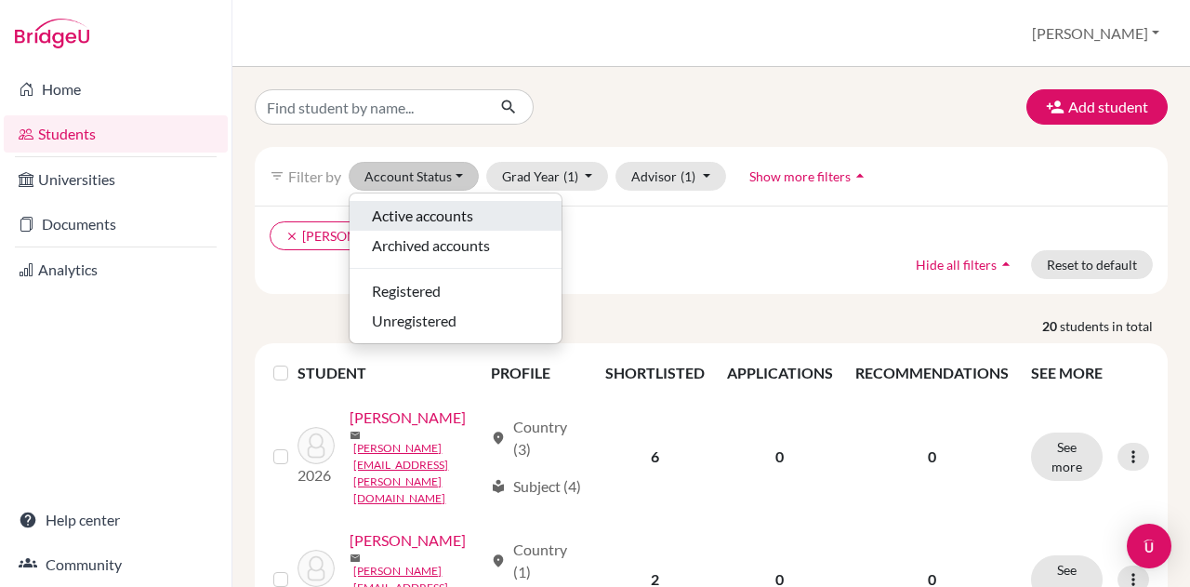
click at [422, 209] on span "Active accounts" at bounding box center [422, 215] width 101 height 22
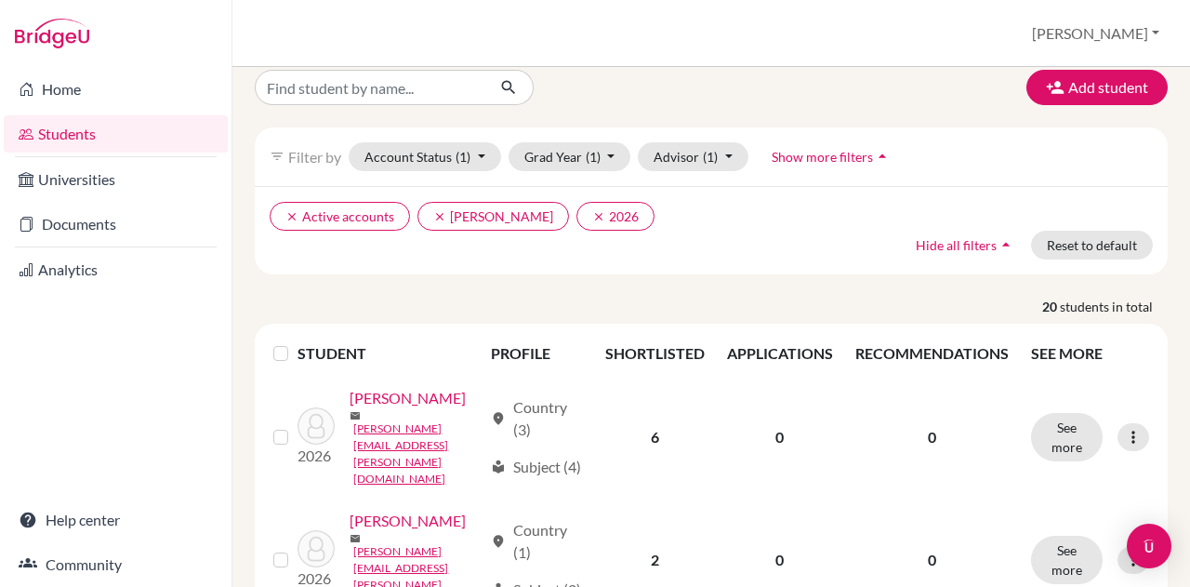
scroll to position [7, 0]
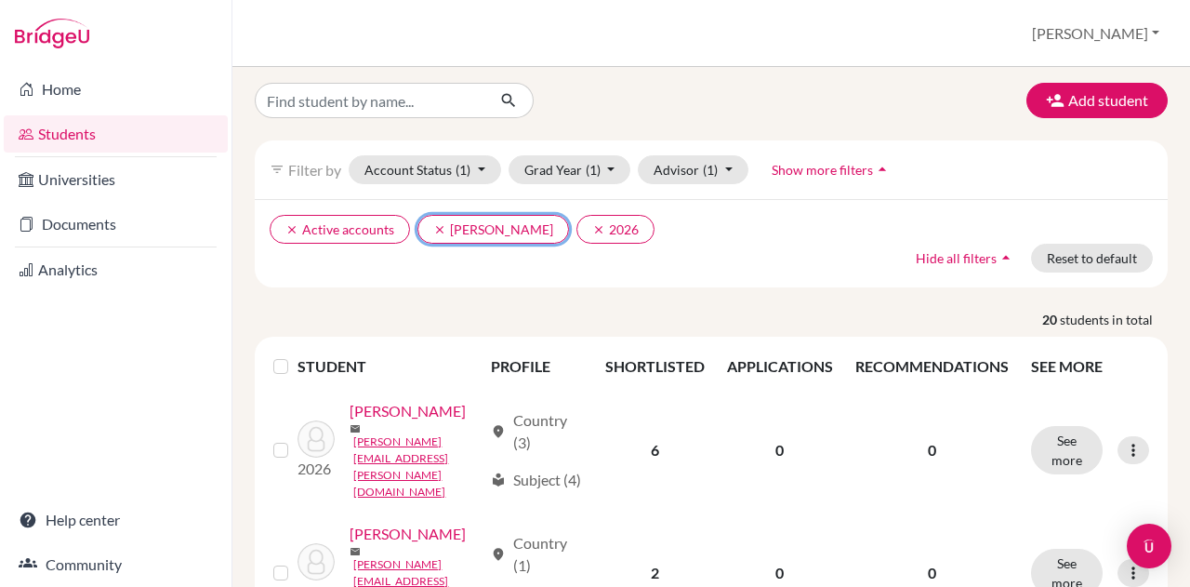
click at [437, 231] on icon "clear" at bounding box center [439, 229] width 13 height 13
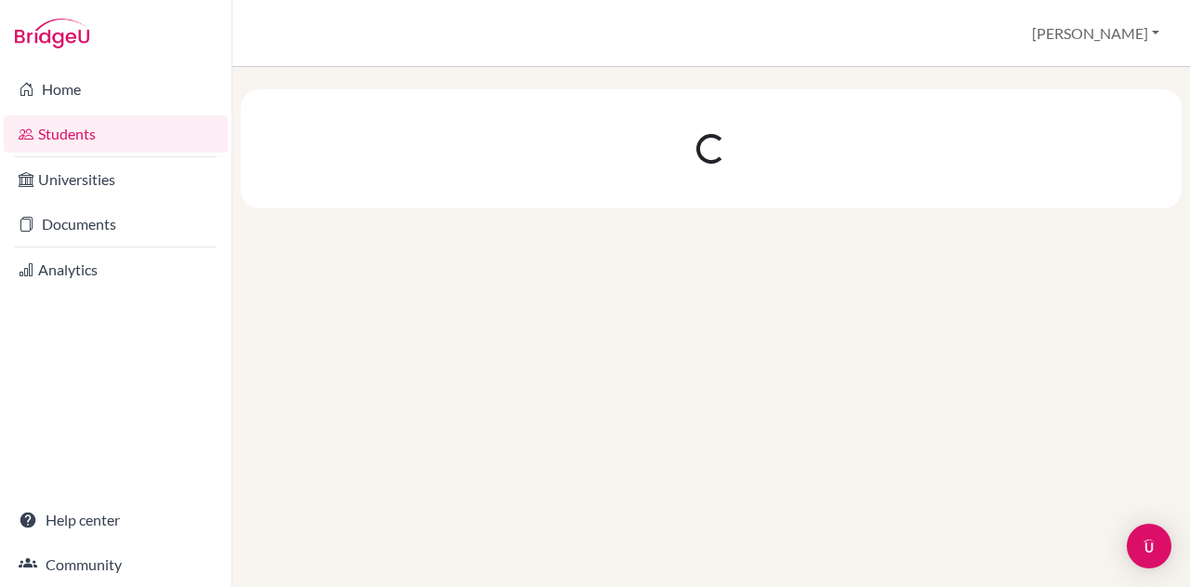
scroll to position [0, 0]
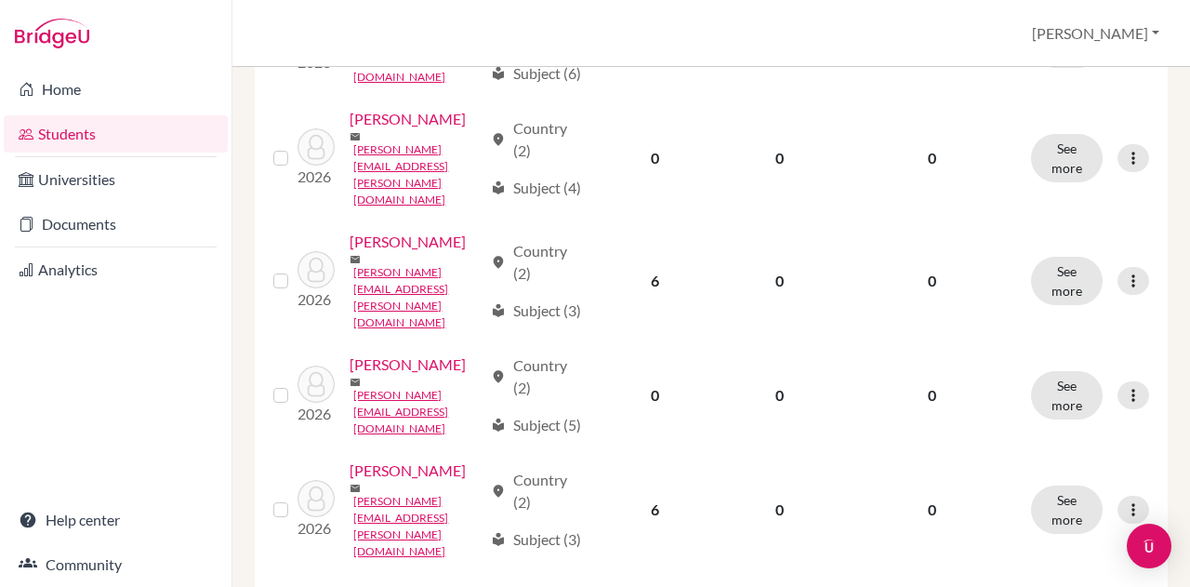
scroll to position [2407, 0]
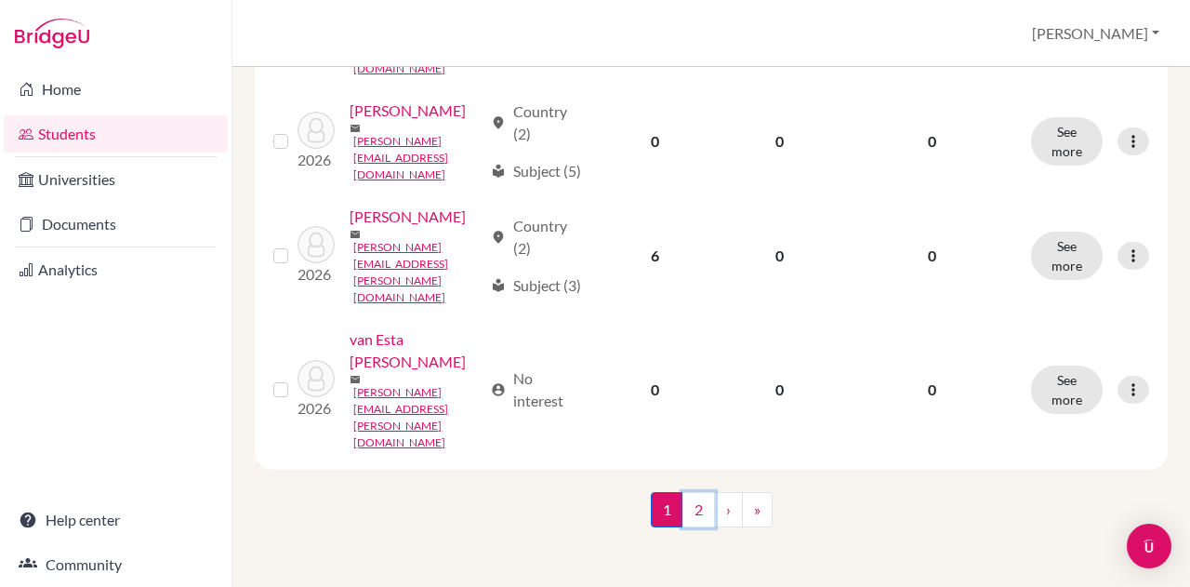
click at [688, 501] on link "2" at bounding box center [698, 509] width 33 height 35
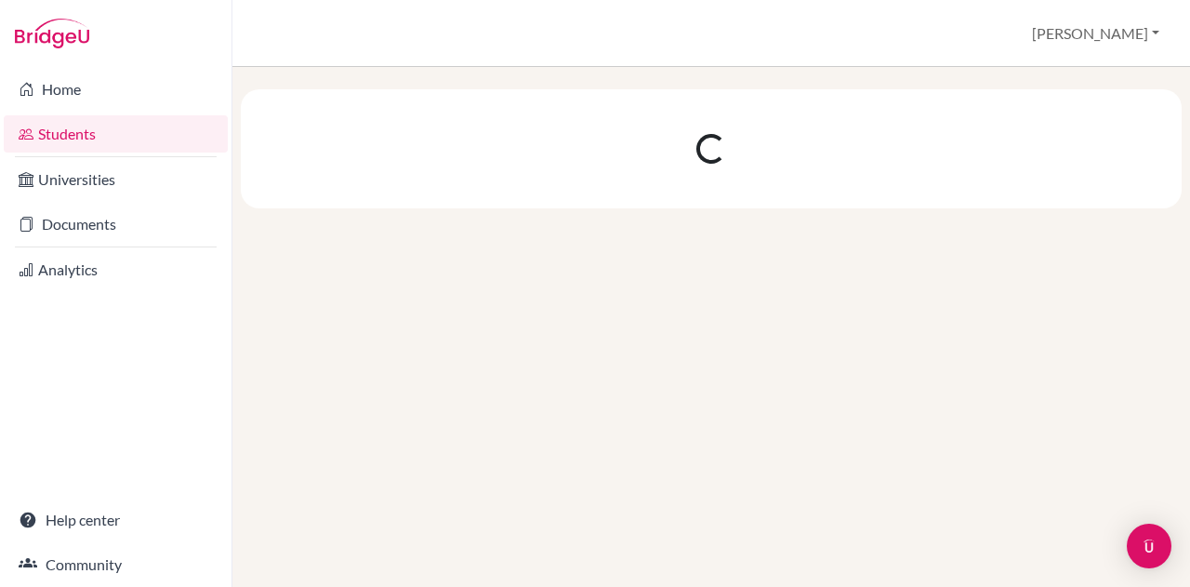
scroll to position [0, 0]
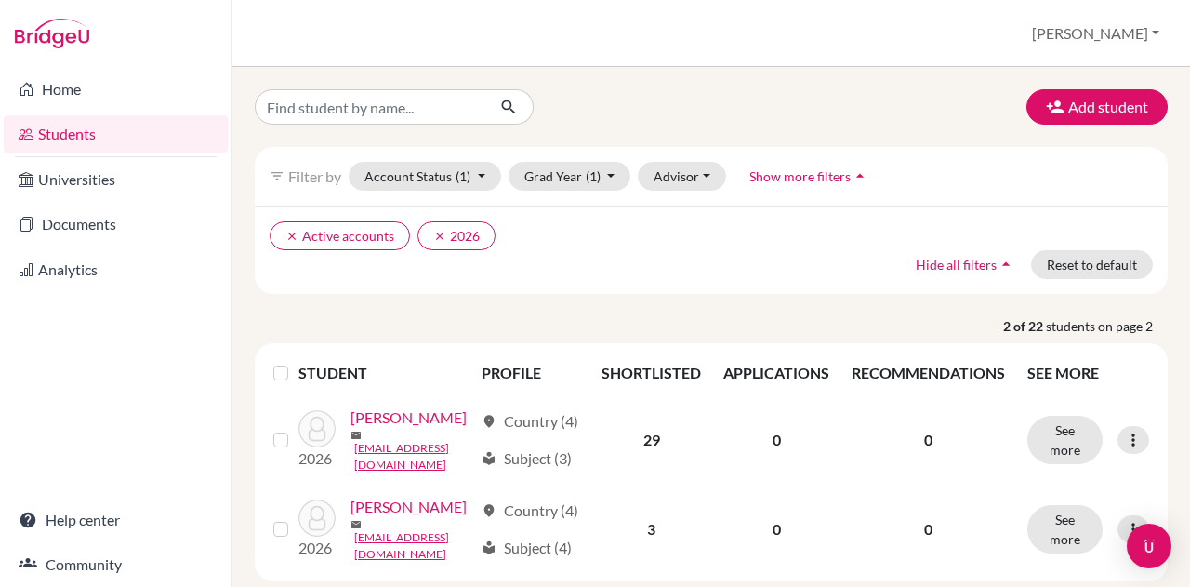
scroll to position [171, 0]
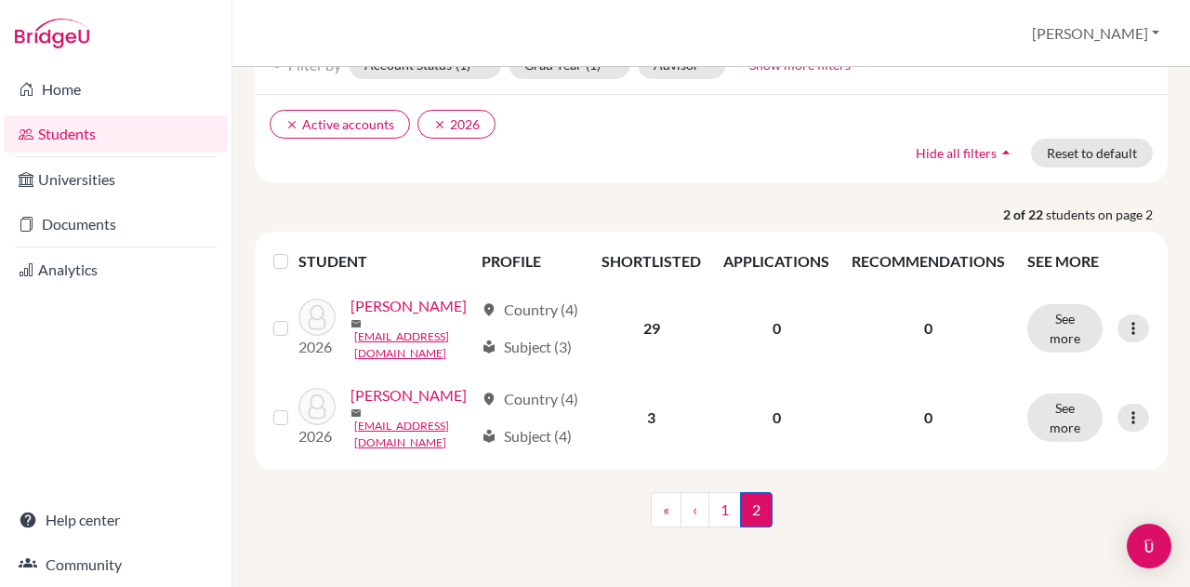
click at [365, 295] on link "Varde, Athena" at bounding box center [408, 306] width 116 height 22
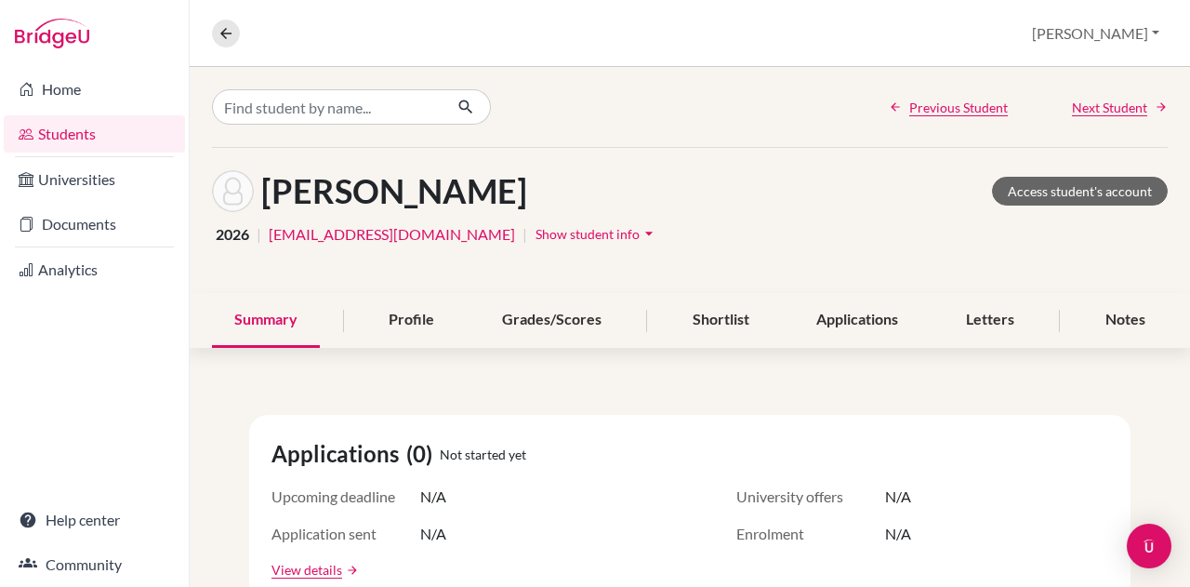
click at [640, 235] on icon "arrow_drop_down" at bounding box center [649, 233] width 19 height 19
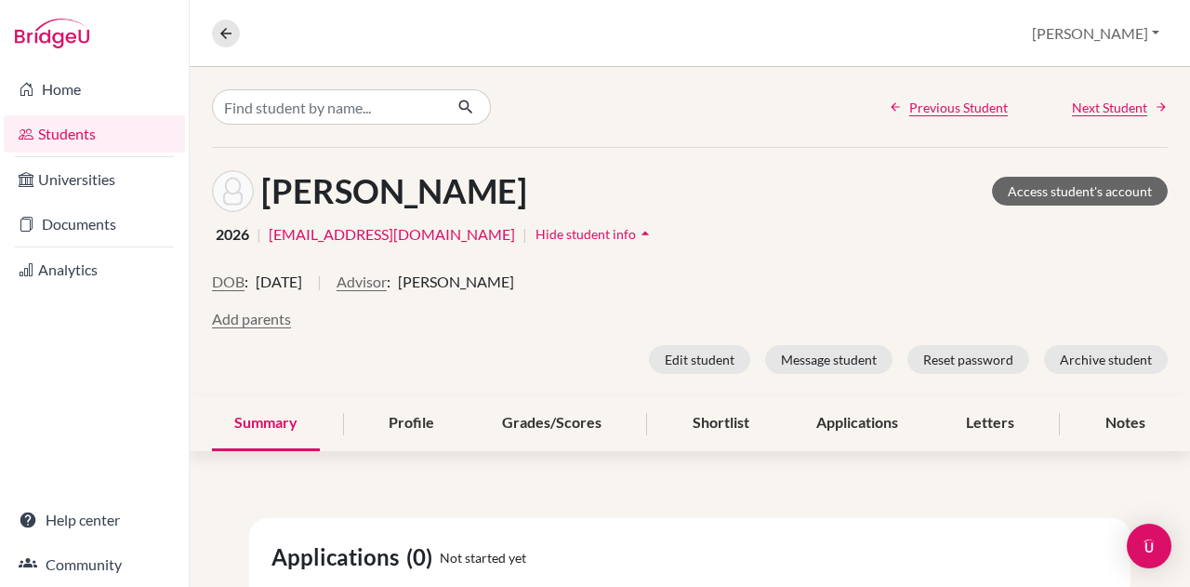
click at [381, 279] on button "Advisor" at bounding box center [361, 281] width 50 height 22
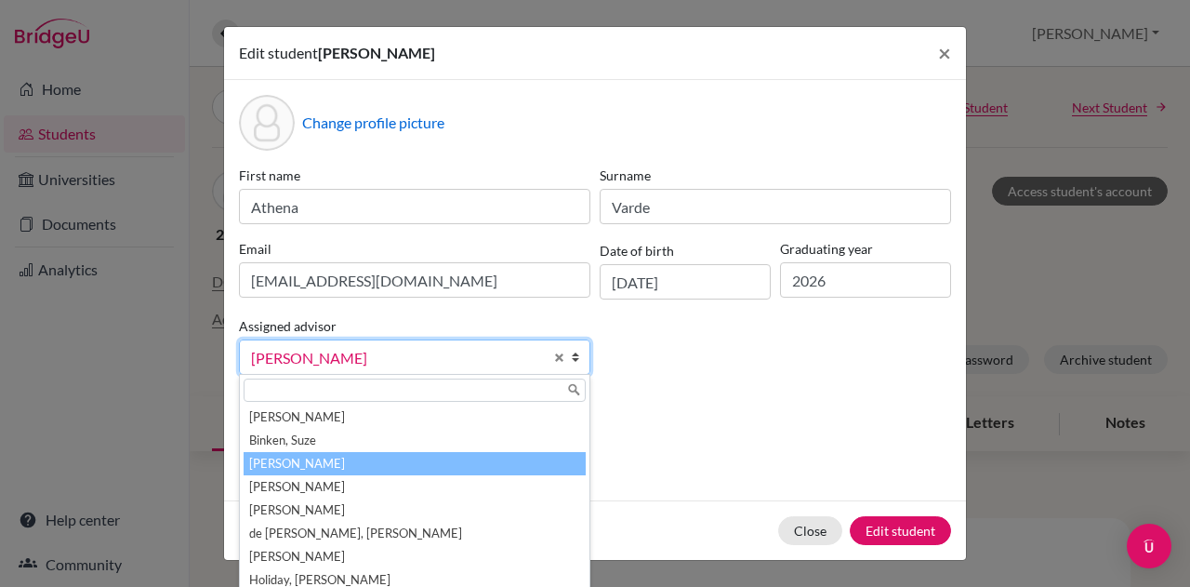
click at [374, 354] on span "Bishop, Heather" at bounding box center [397, 358] width 292 height 24
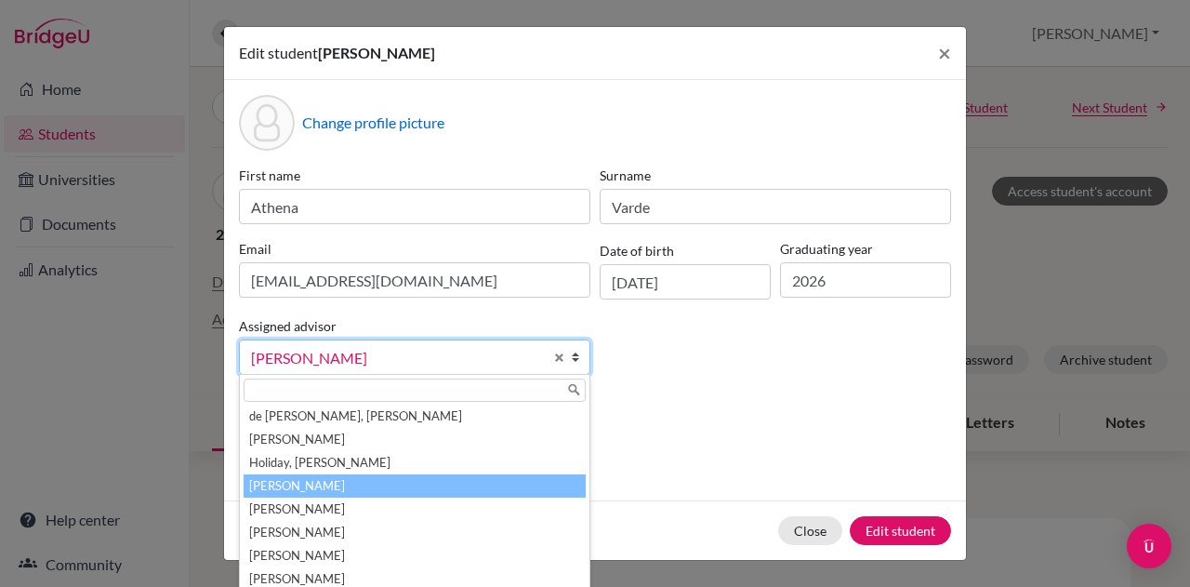
scroll to position [149, 0]
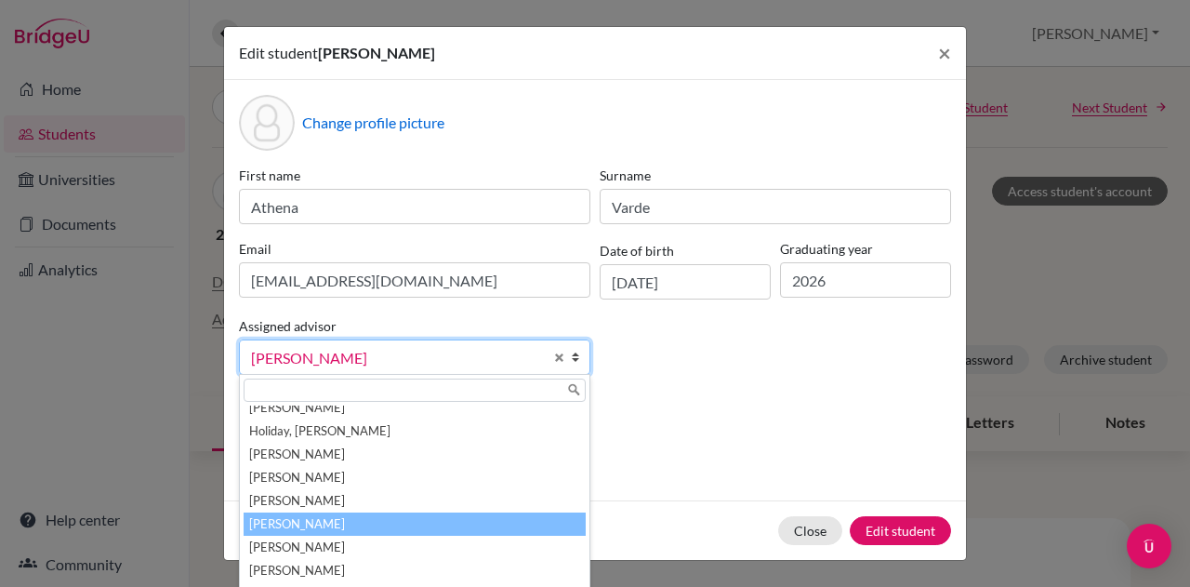
click at [353, 518] on li "Kunder, Deborah" at bounding box center [415, 523] width 342 height 23
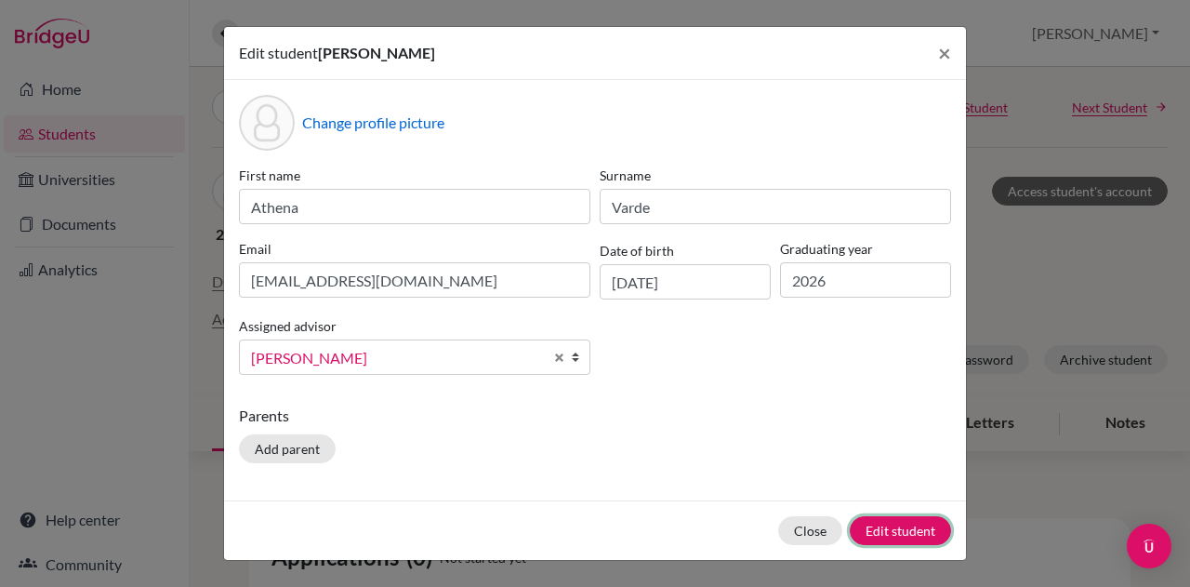
click at [874, 525] on button "Edit student" at bounding box center [900, 530] width 101 height 29
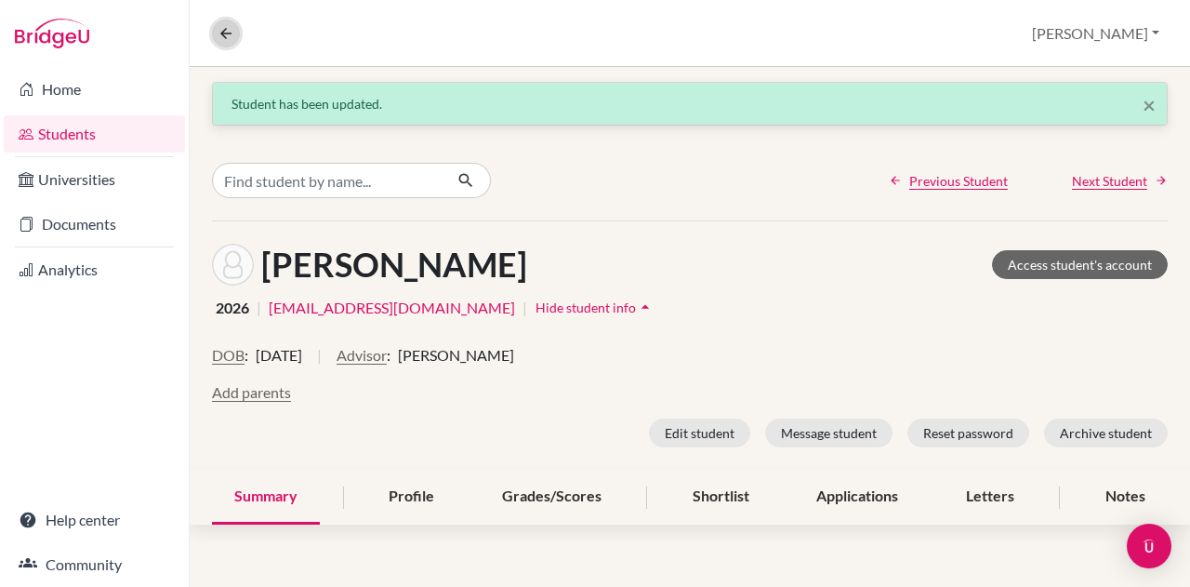
click at [218, 28] on icon at bounding box center [226, 33] width 17 height 17
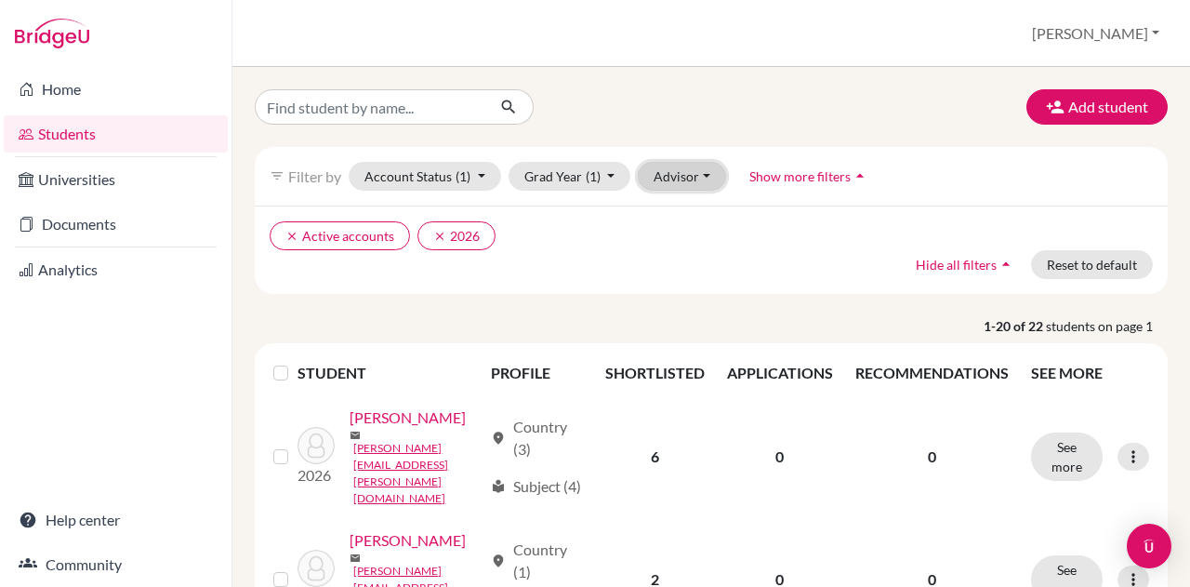
click at [666, 173] on button "Advisor" at bounding box center [682, 176] width 88 height 29
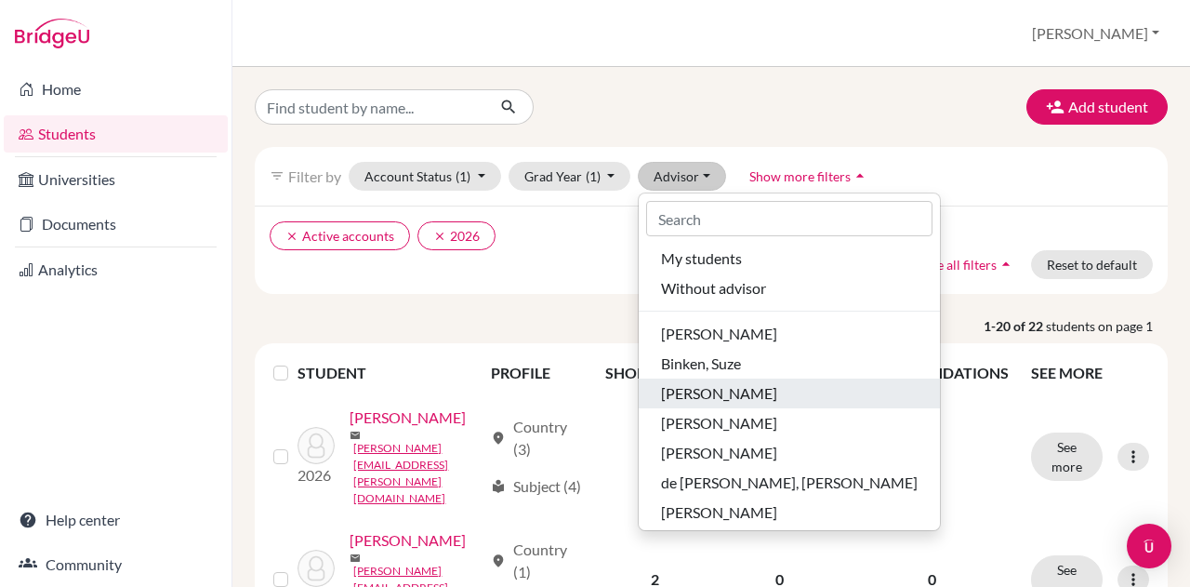
click at [662, 383] on span "[PERSON_NAME]" at bounding box center [719, 393] width 116 height 22
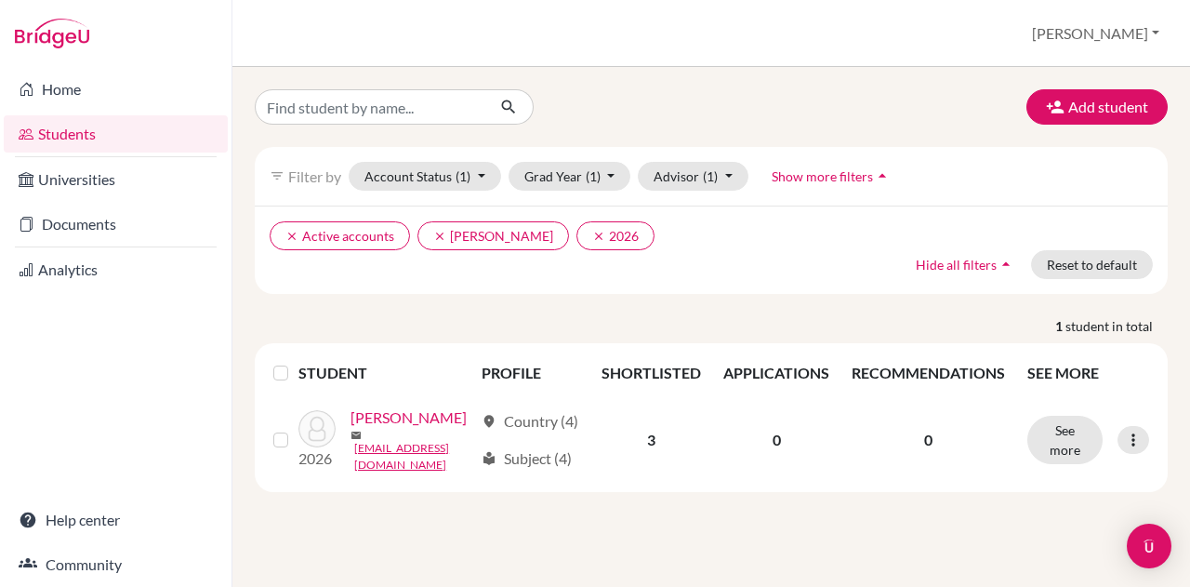
click at [350, 429] on link "Winklaar, Kai" at bounding box center [408, 417] width 116 height 22
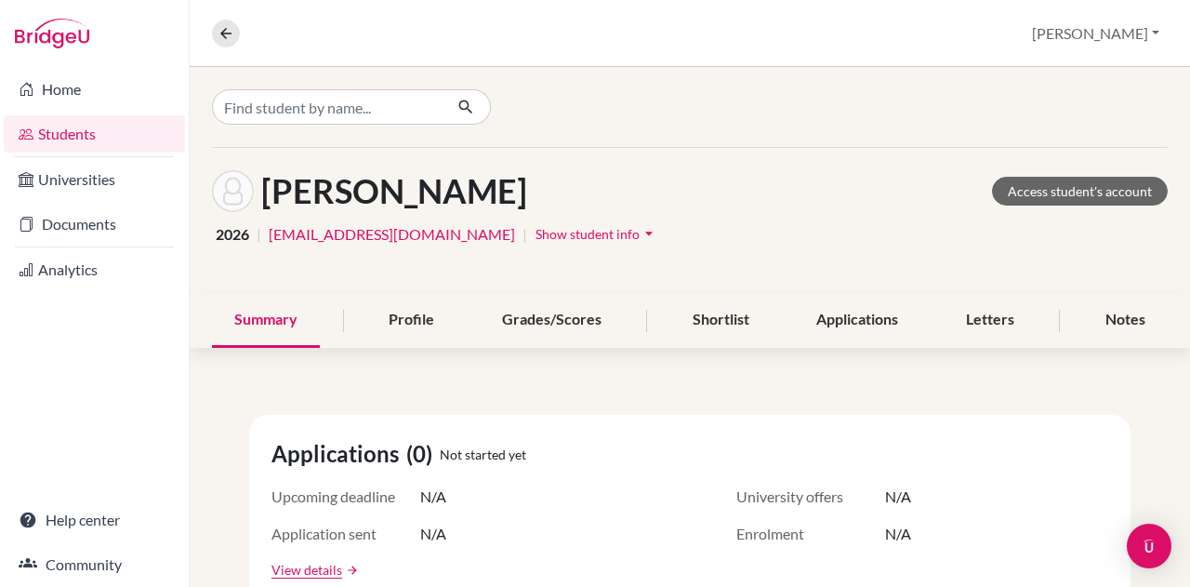
click at [537, 226] on span "Show student info" at bounding box center [587, 234] width 104 height 16
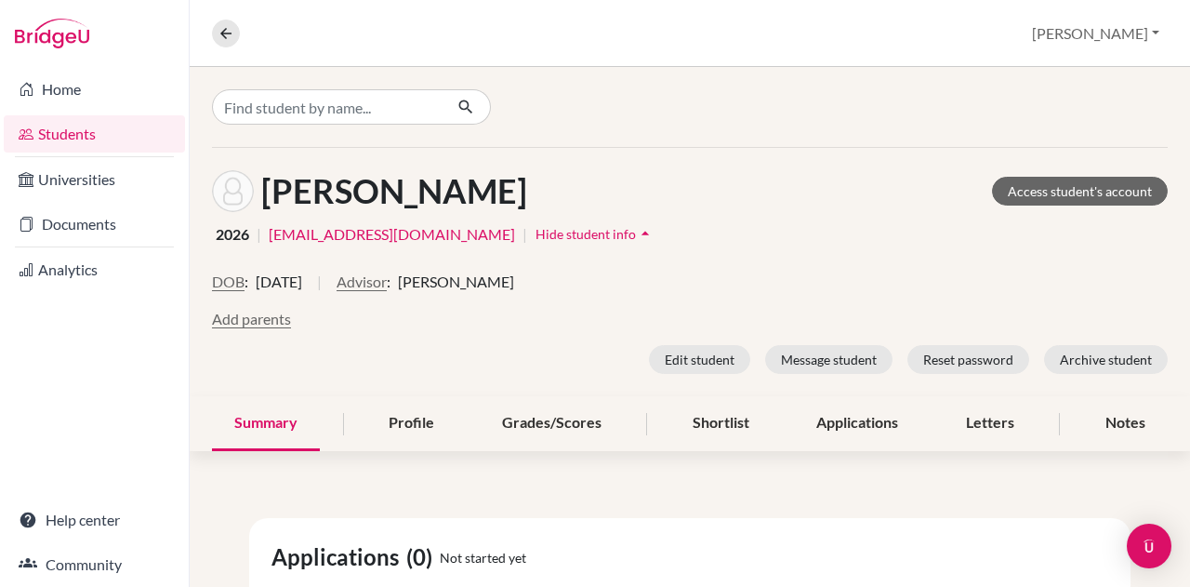
click at [387, 278] on button "Advisor" at bounding box center [361, 281] width 50 height 22
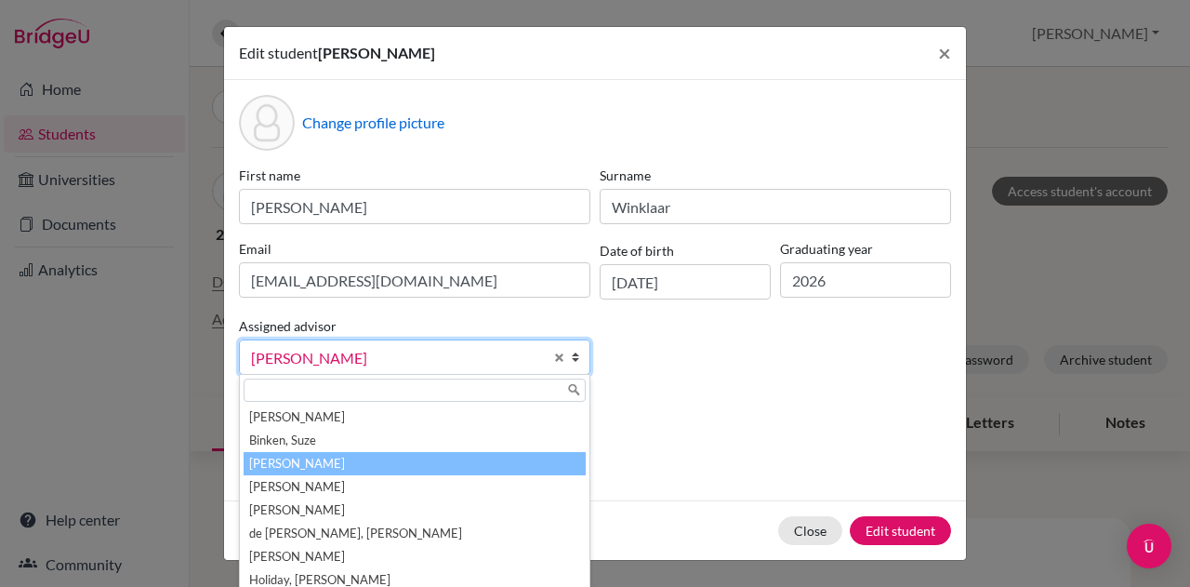
click at [431, 354] on span "[PERSON_NAME]" at bounding box center [397, 358] width 292 height 24
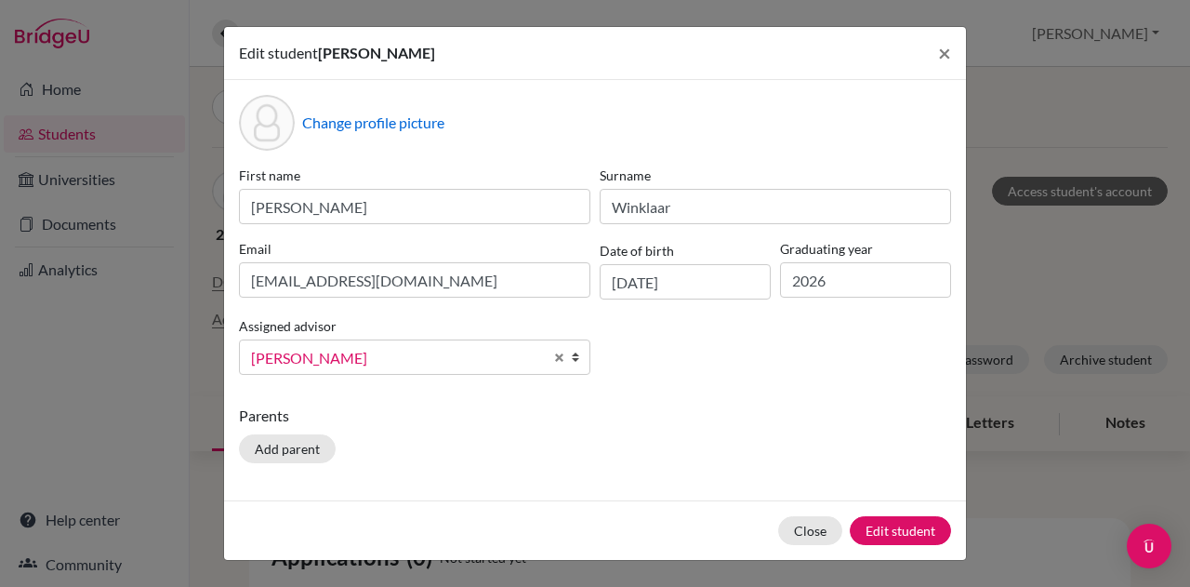
drag, startPoint x: 379, startPoint y: 492, endPoint x: 328, endPoint y: 356, distance: 145.0
click at [328, 356] on span "[PERSON_NAME]" at bounding box center [397, 358] width 292 height 24
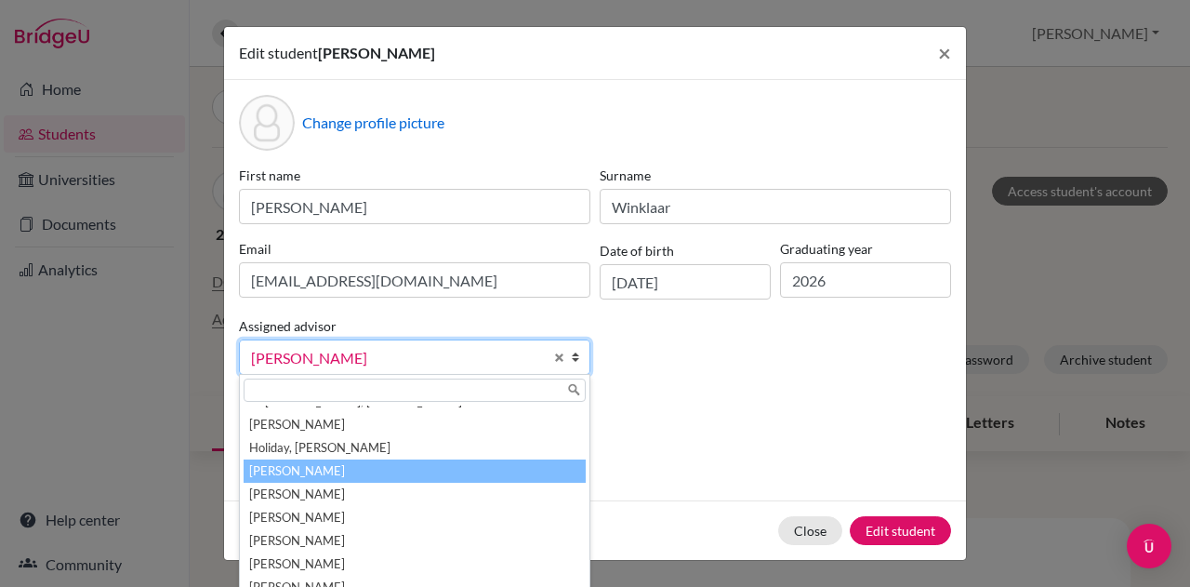
scroll to position [149, 0]
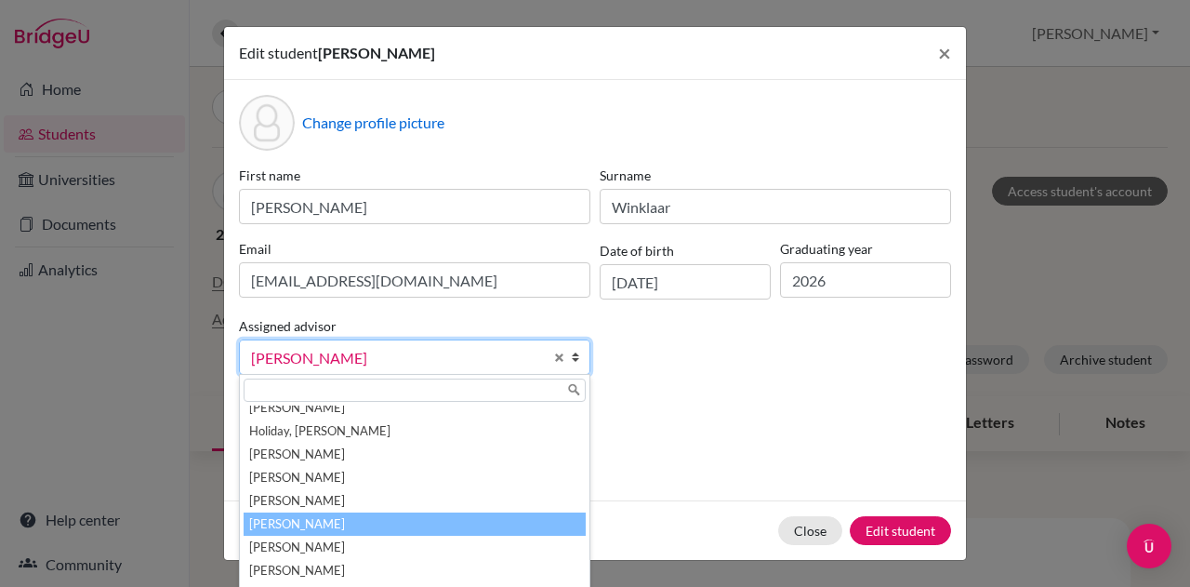
click at [302, 518] on li "[PERSON_NAME]" at bounding box center [415, 523] width 342 height 23
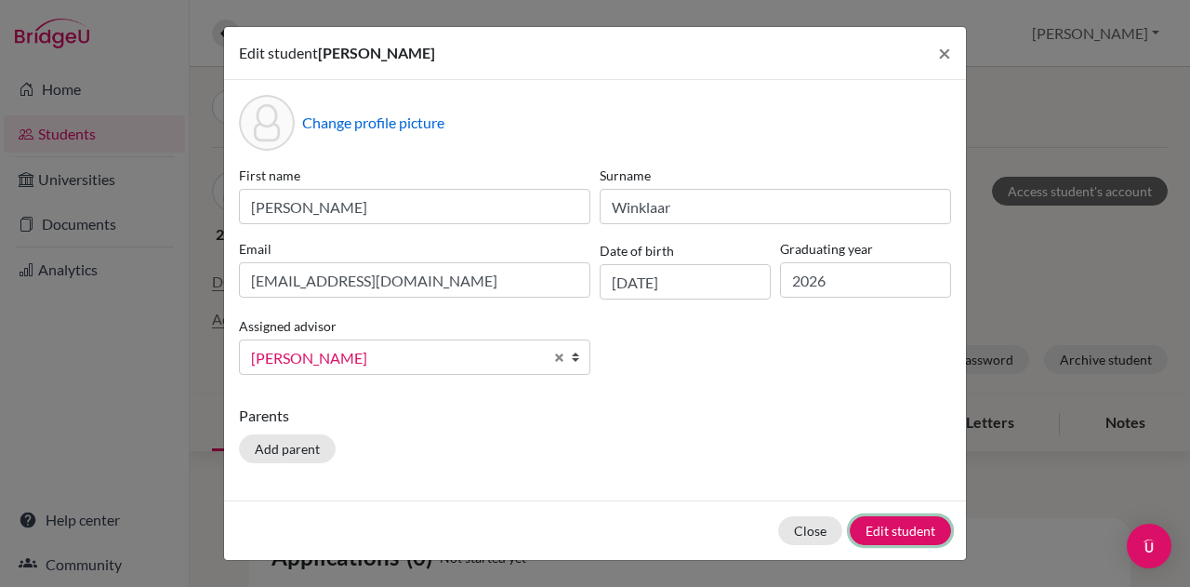
click at [889, 521] on button "Edit student" at bounding box center [900, 530] width 101 height 29
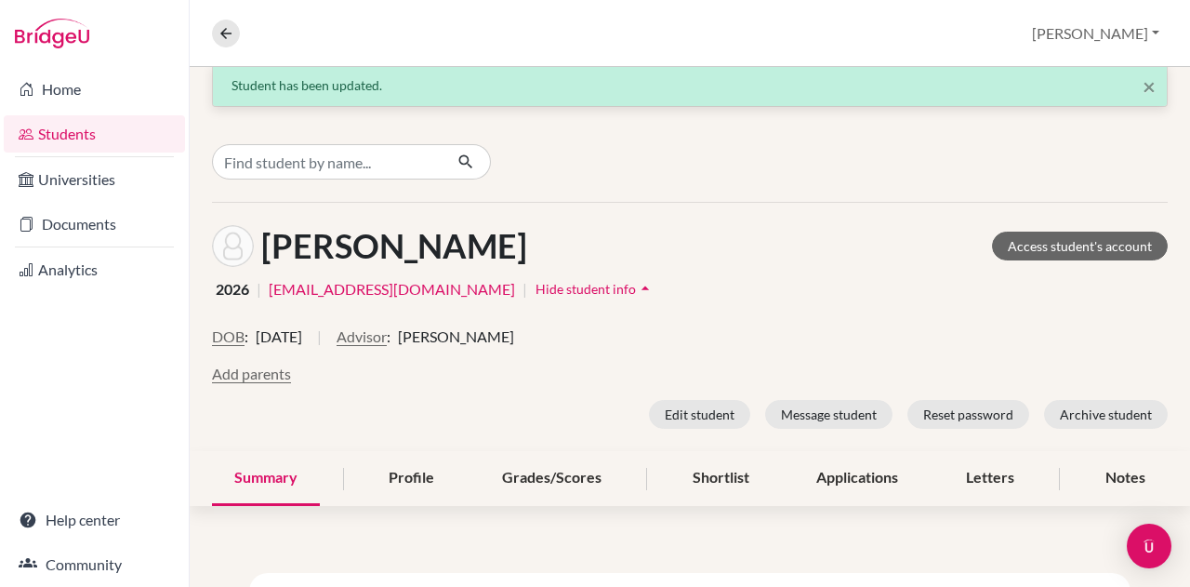
scroll to position [0, 0]
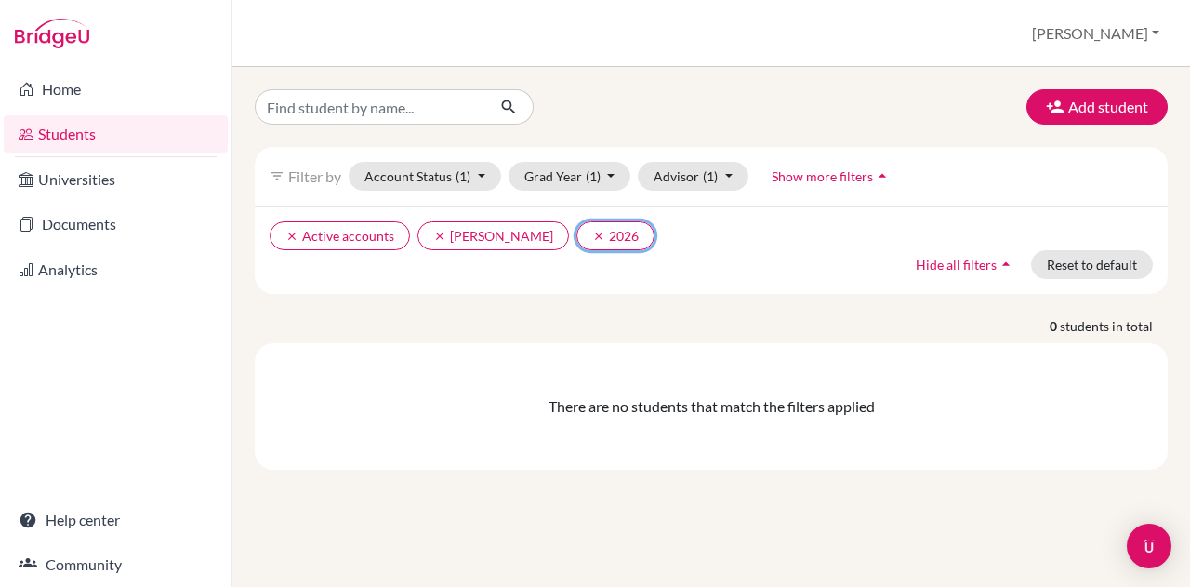
click at [592, 241] on icon "clear" at bounding box center [598, 236] width 13 height 13
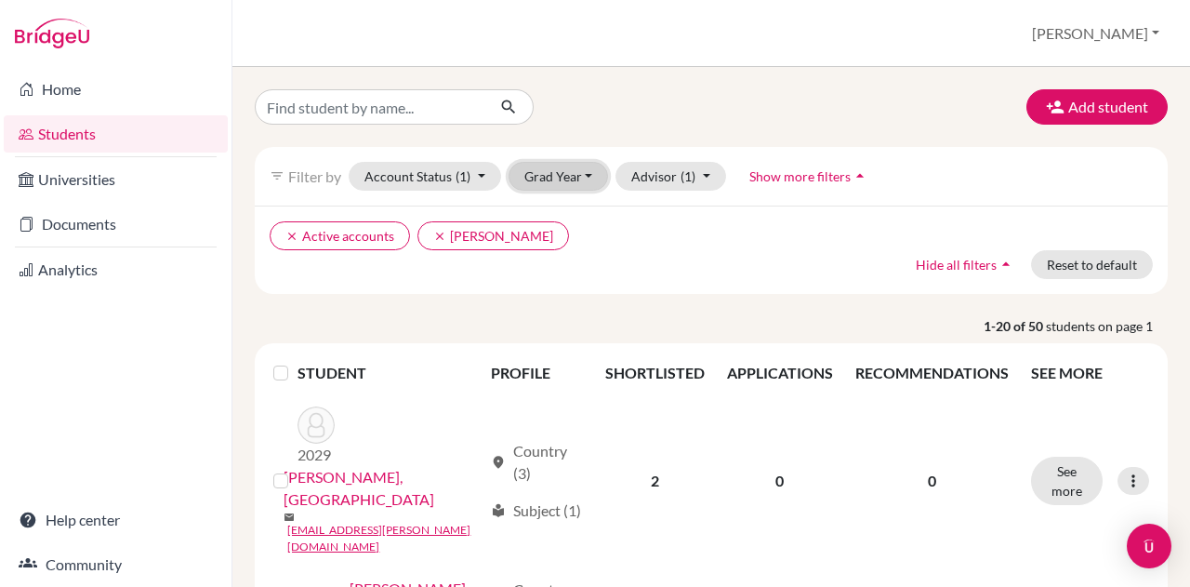
click at [576, 164] on button "Grad Year" at bounding box center [558, 176] width 100 height 29
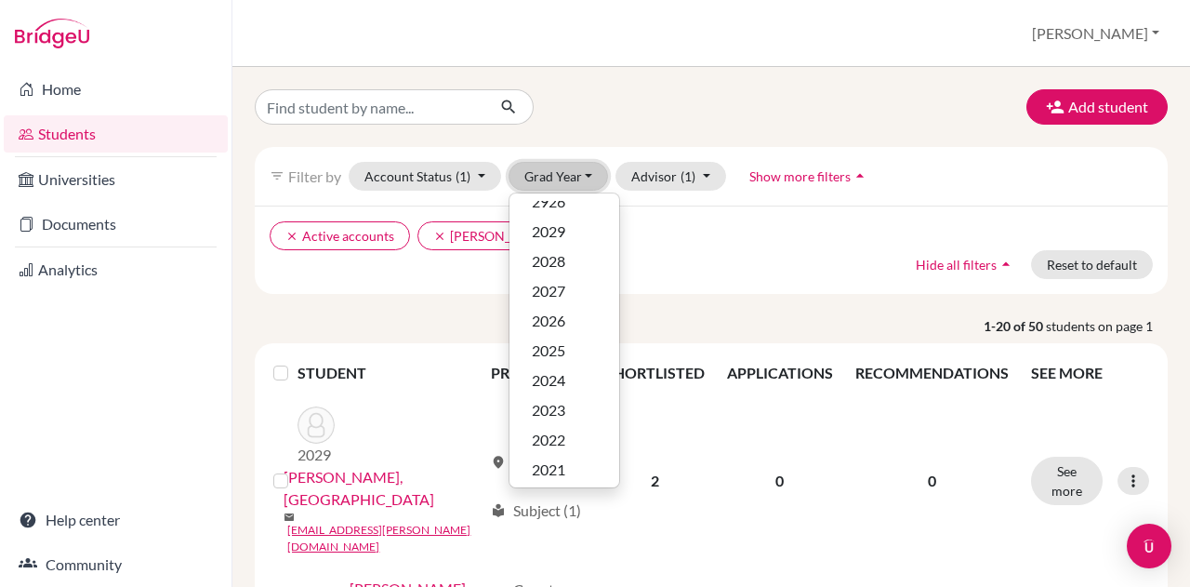
scroll to position [13, 0]
click at [548, 314] on span "2026" at bounding box center [548, 321] width 33 height 22
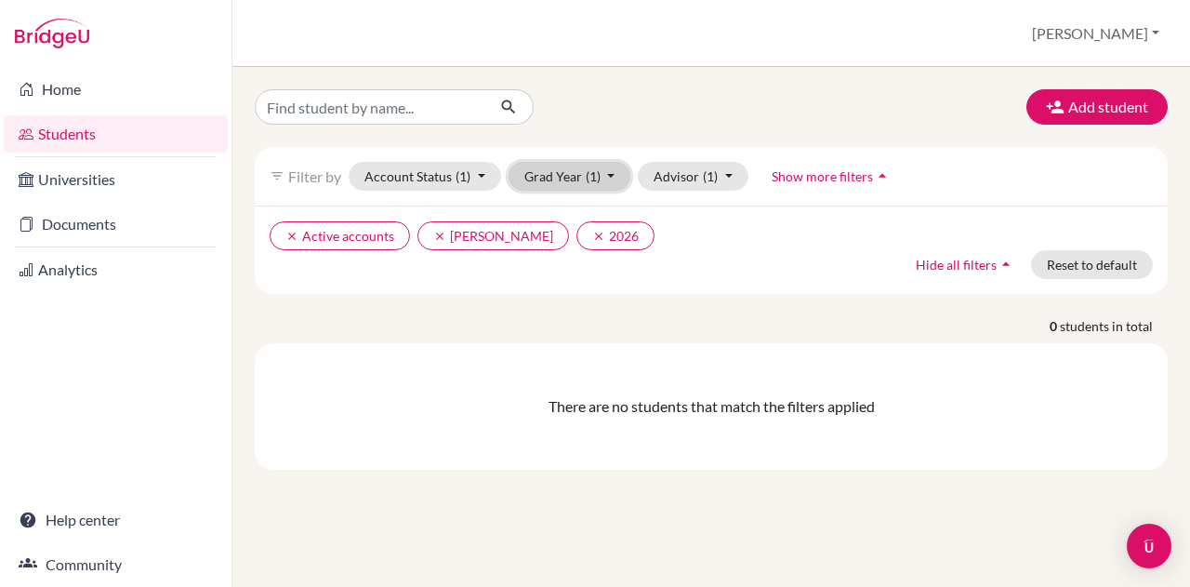
click at [568, 174] on button "Grad Year (1)" at bounding box center [569, 176] width 123 height 29
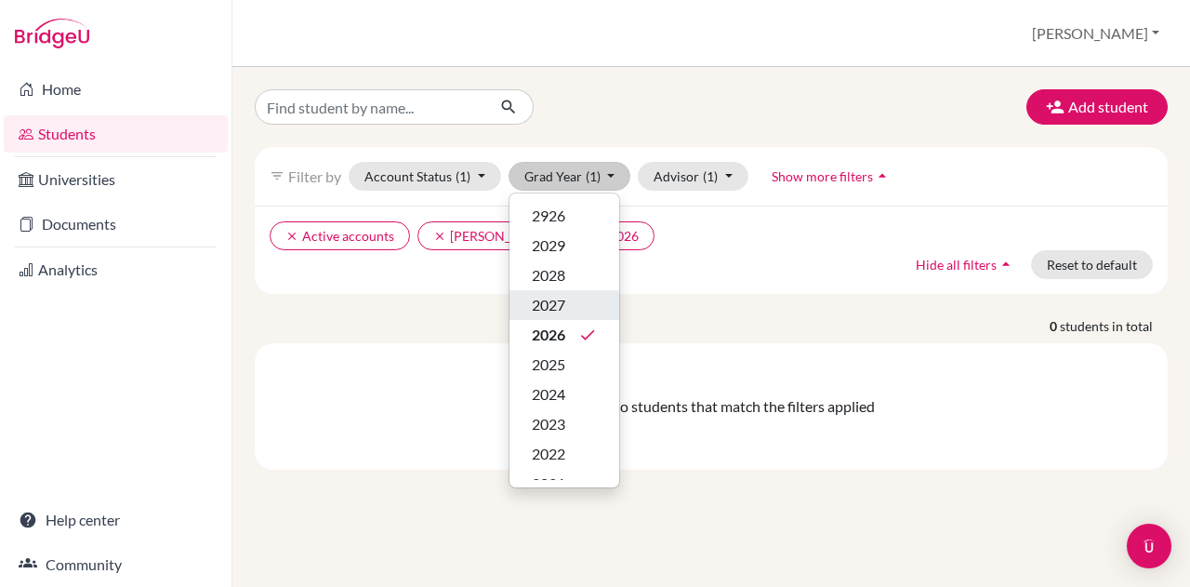
click at [553, 297] on span "2027" at bounding box center [548, 305] width 33 height 22
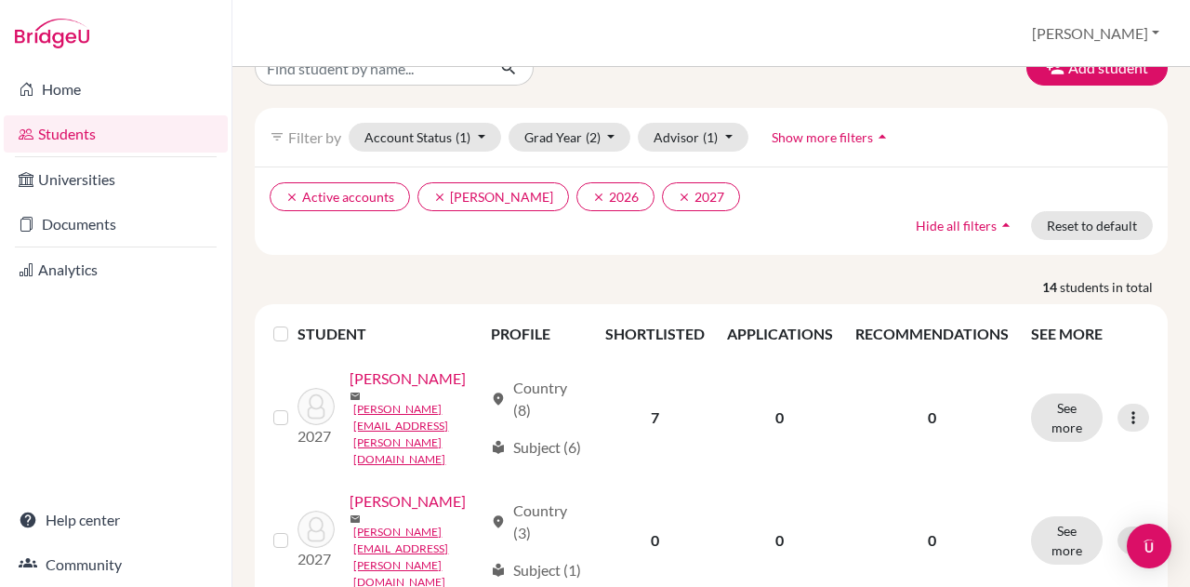
scroll to position [33, 0]
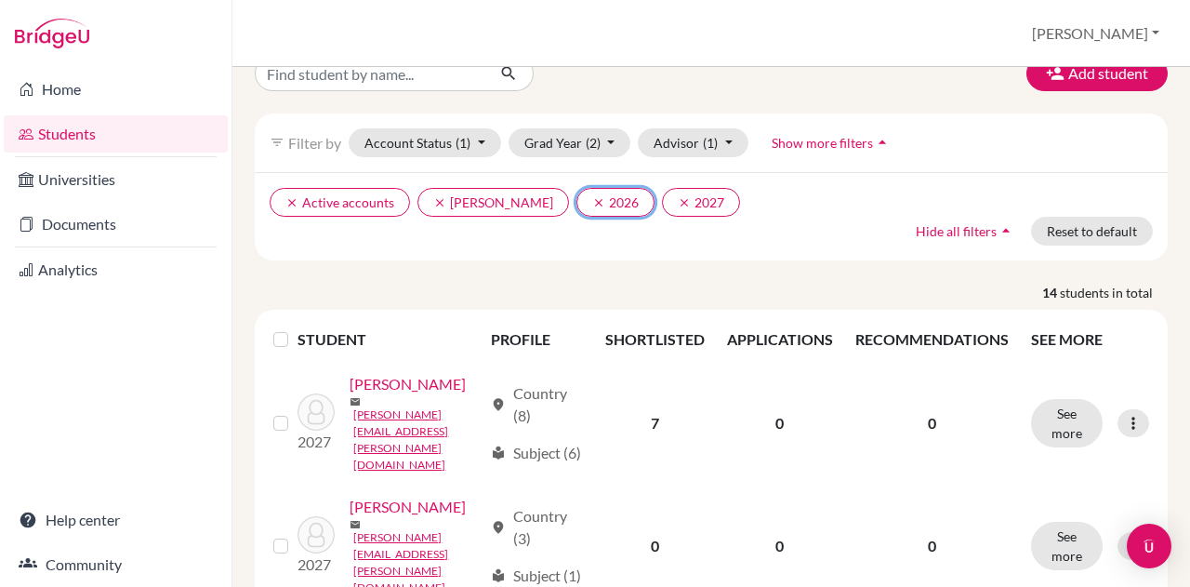
click at [592, 205] on icon "clear" at bounding box center [598, 202] width 13 height 13
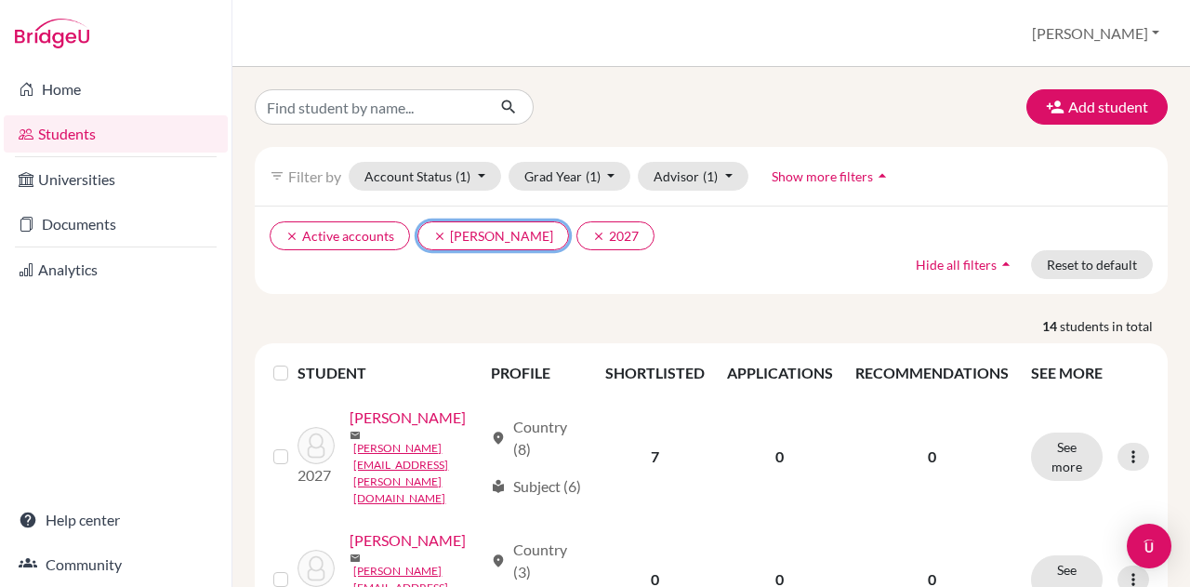
click at [439, 233] on icon "clear" at bounding box center [439, 236] width 13 height 13
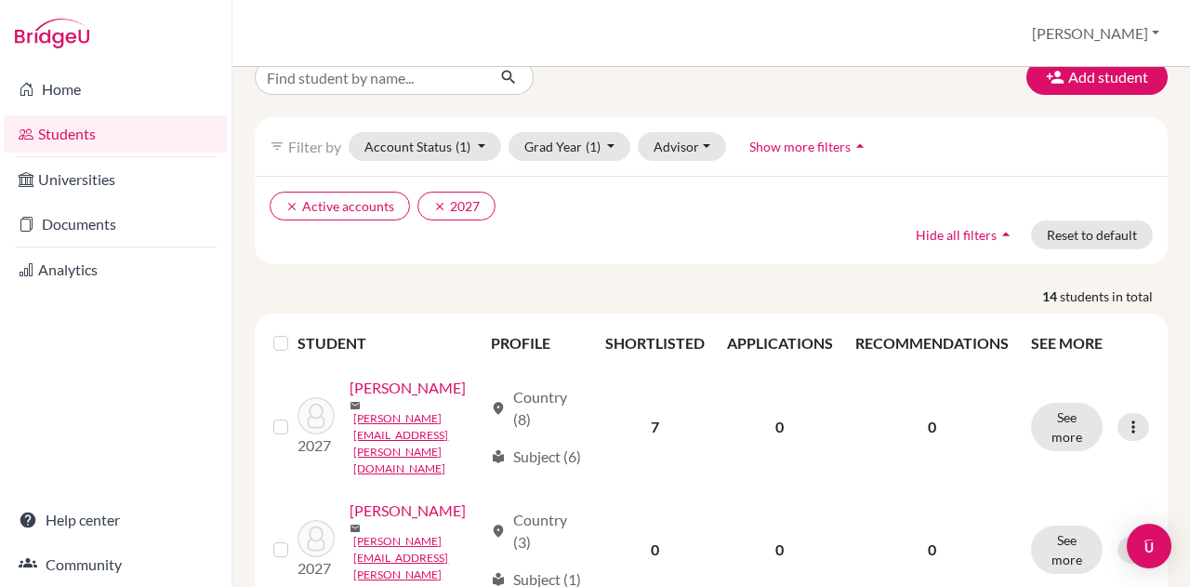
scroll to position [32, 0]
click at [296, 330] on label at bounding box center [296, 330] width 0 height 0
click at [0, 0] on input "checkbox" at bounding box center [0, 0] width 0 height 0
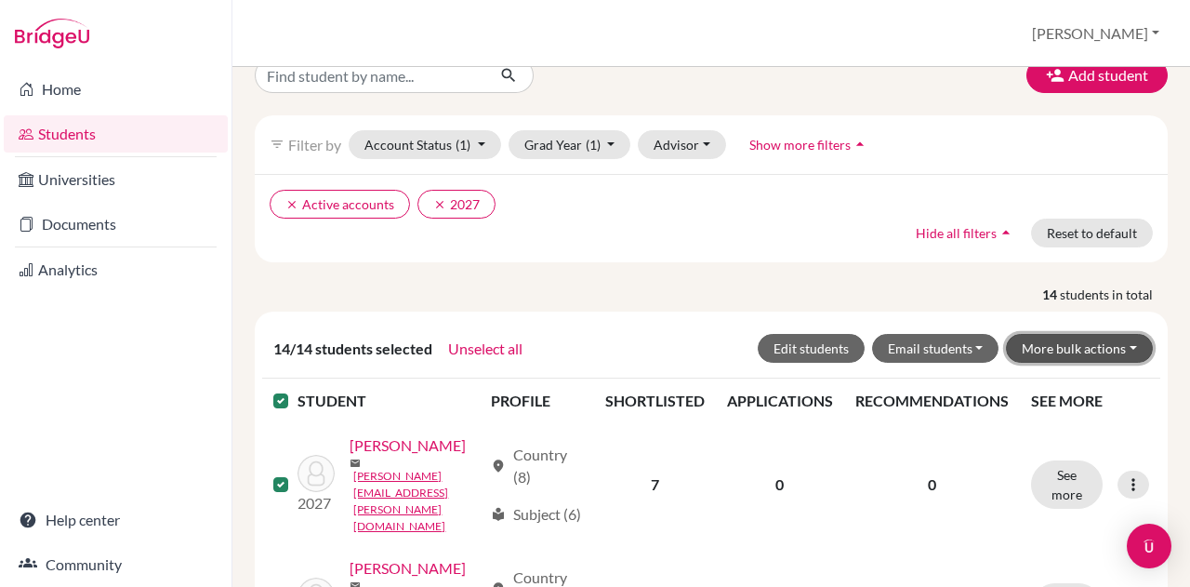
click at [1051, 342] on button "More bulk actions" at bounding box center [1079, 348] width 147 height 29
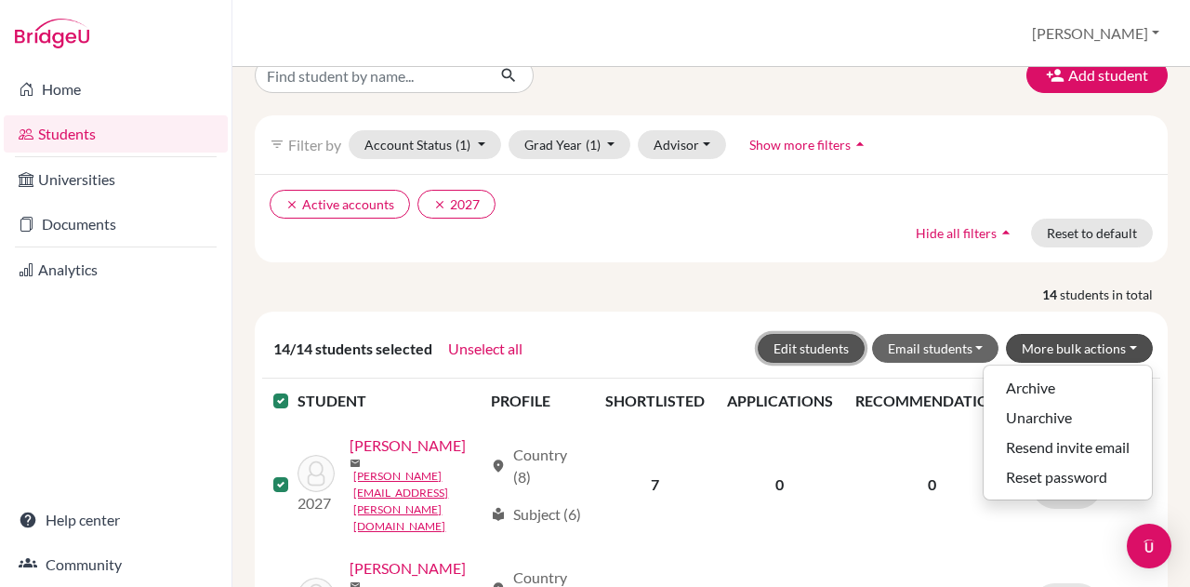
click at [785, 336] on button "Edit students" at bounding box center [811, 348] width 107 height 29
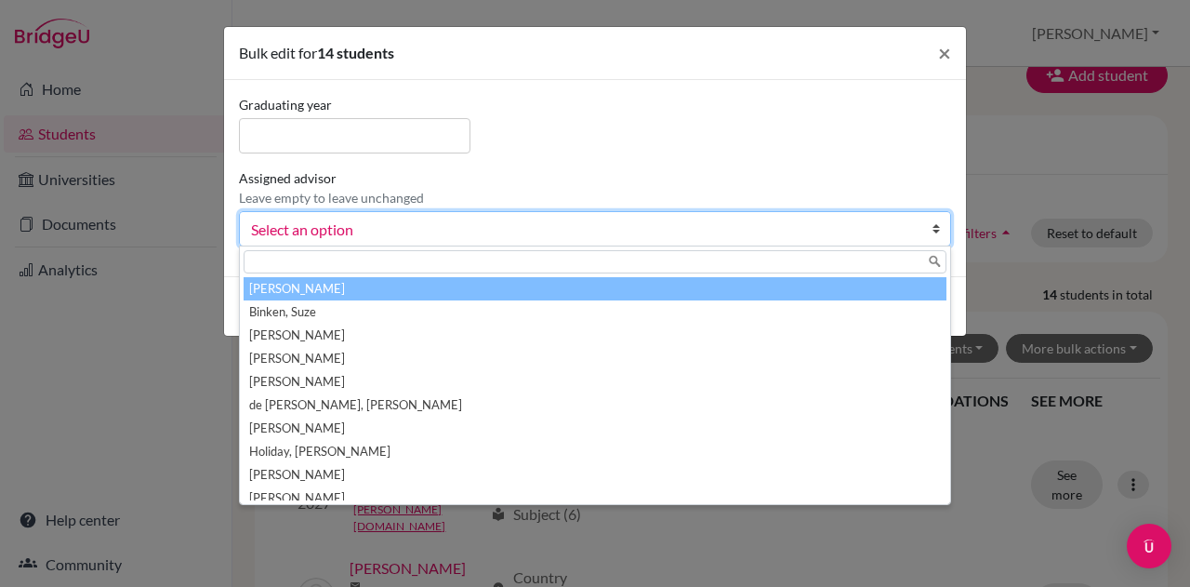
click at [452, 231] on span "Select an option" at bounding box center [583, 230] width 664 height 24
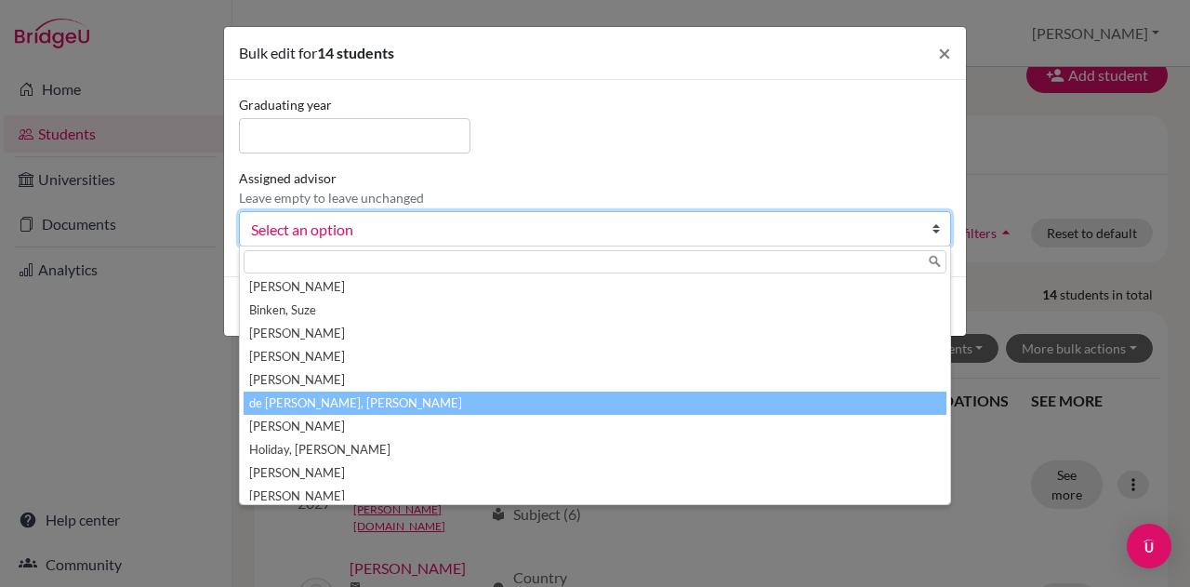
scroll to position [0, 0]
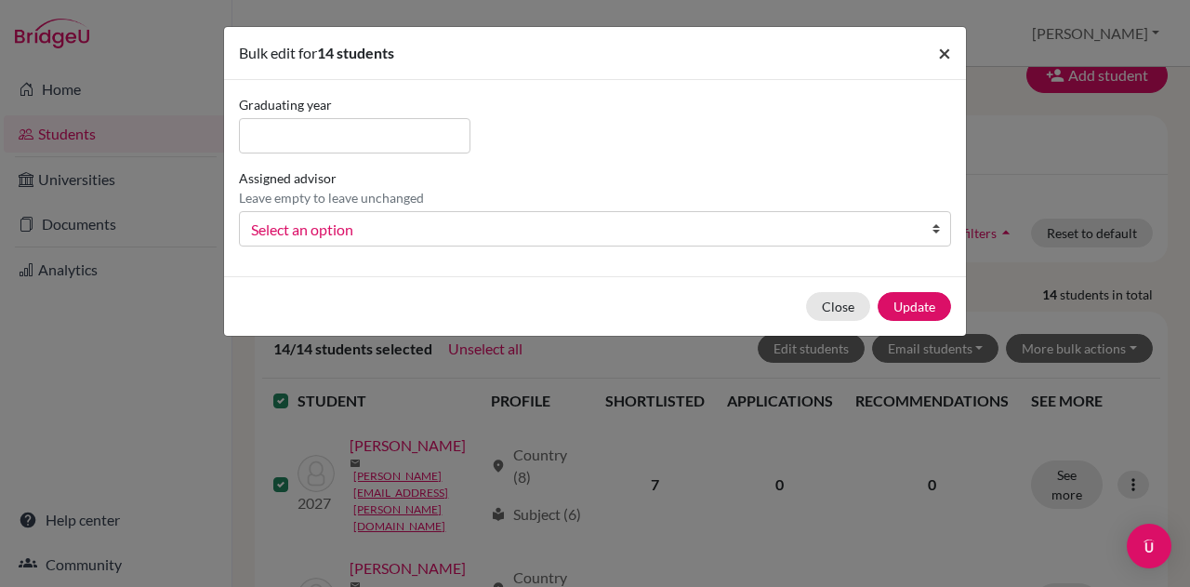
click at [944, 56] on span "×" at bounding box center [944, 52] width 13 height 27
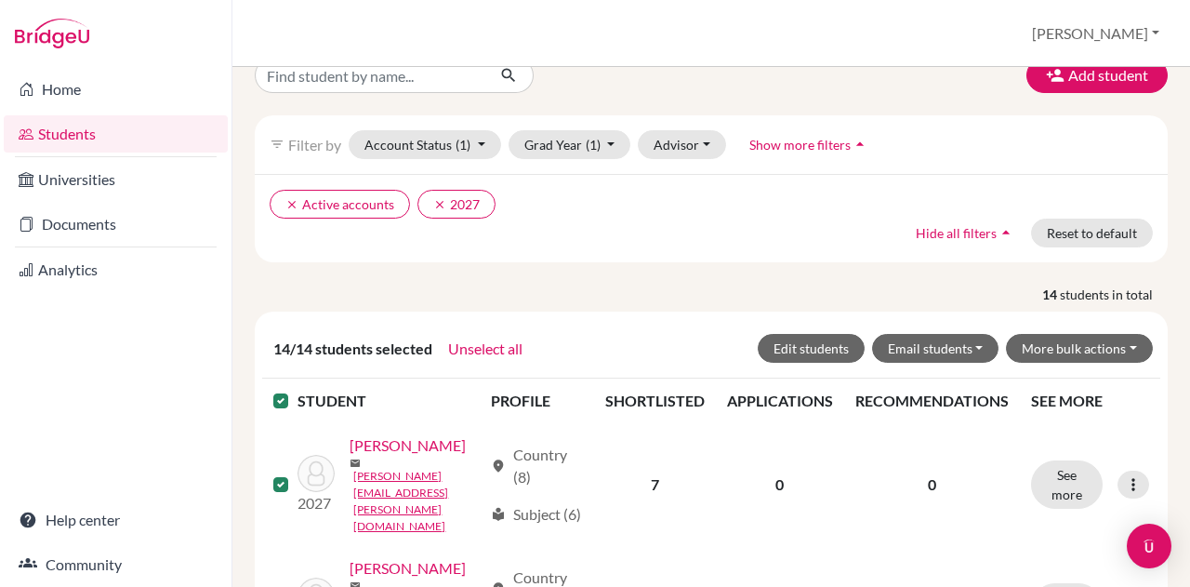
click at [70, 92] on link "Home" at bounding box center [116, 89] width 224 height 37
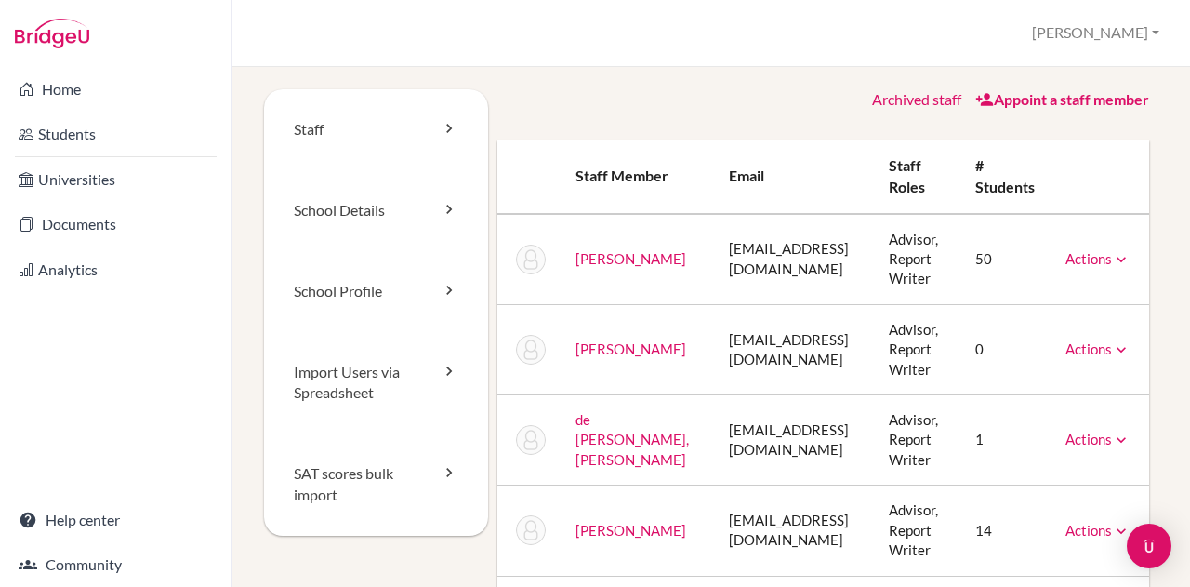
click at [1112, 254] on icon at bounding box center [1121, 259] width 19 height 19
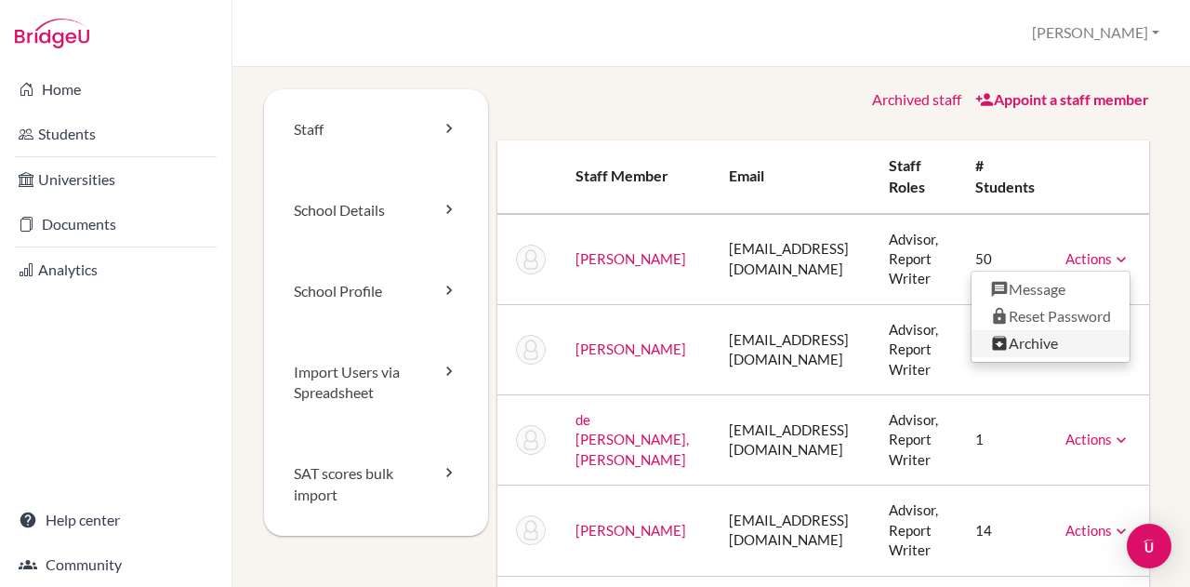
click at [1011, 343] on link "Archive" at bounding box center [1050, 343] width 158 height 27
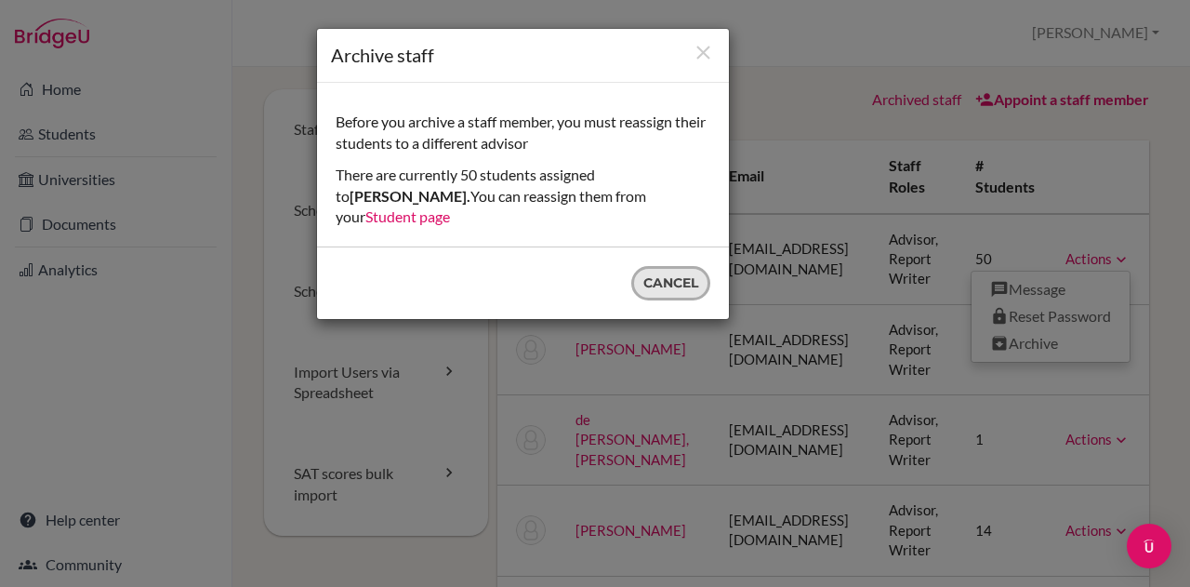
click at [670, 266] on button "Cancel" at bounding box center [670, 283] width 79 height 34
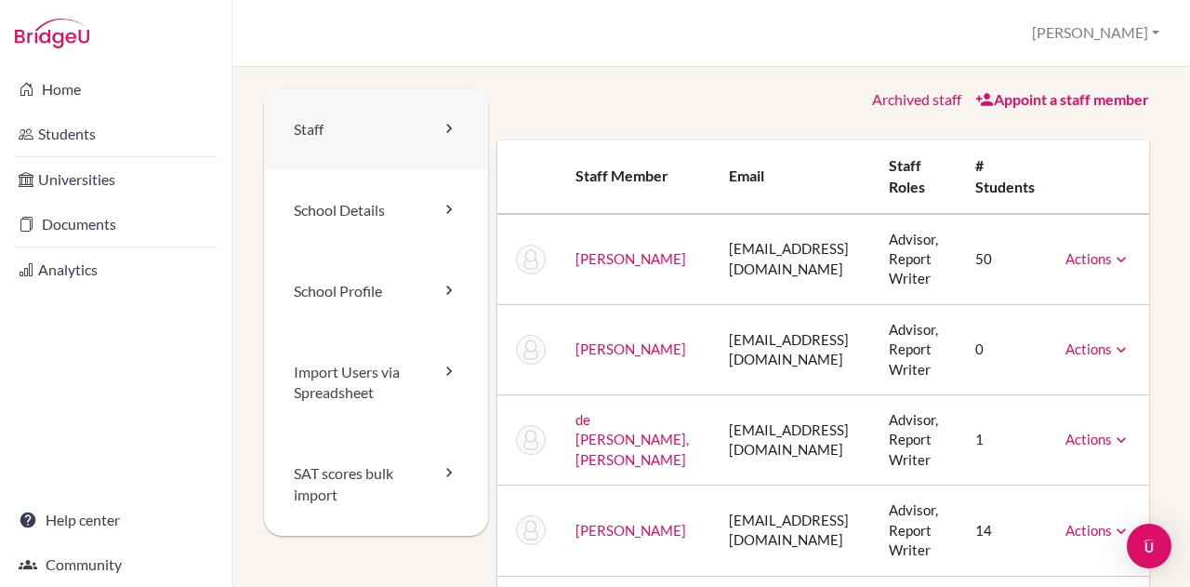
click at [402, 121] on link "Staff" at bounding box center [376, 129] width 224 height 81
click at [975, 105] on icon at bounding box center [984, 99] width 19 height 19
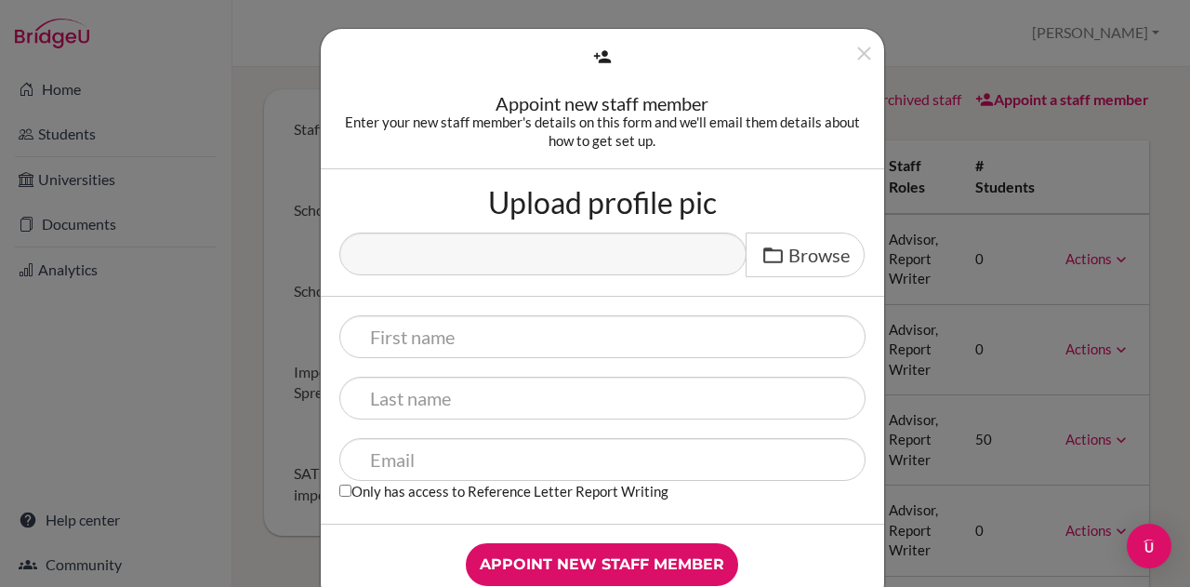
click at [742, 209] on div "Upload profile pic Browse" at bounding box center [602, 232] width 563 height 127
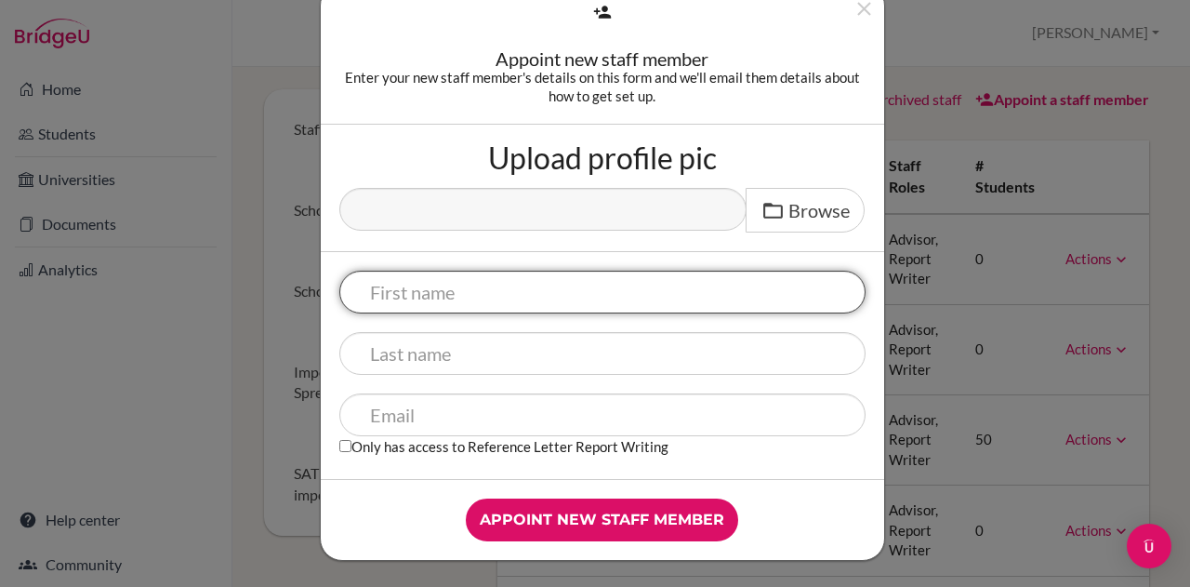
click at [453, 295] on input "text" at bounding box center [602, 291] width 526 height 43
type input "[PERSON_NAME]"
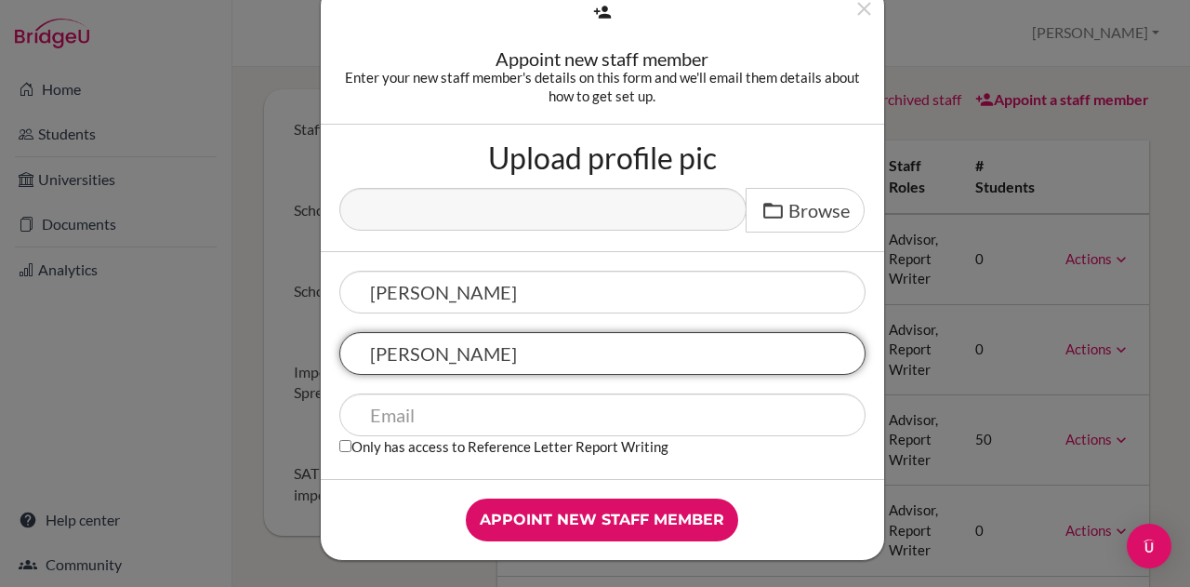
type input "[PERSON_NAME]"
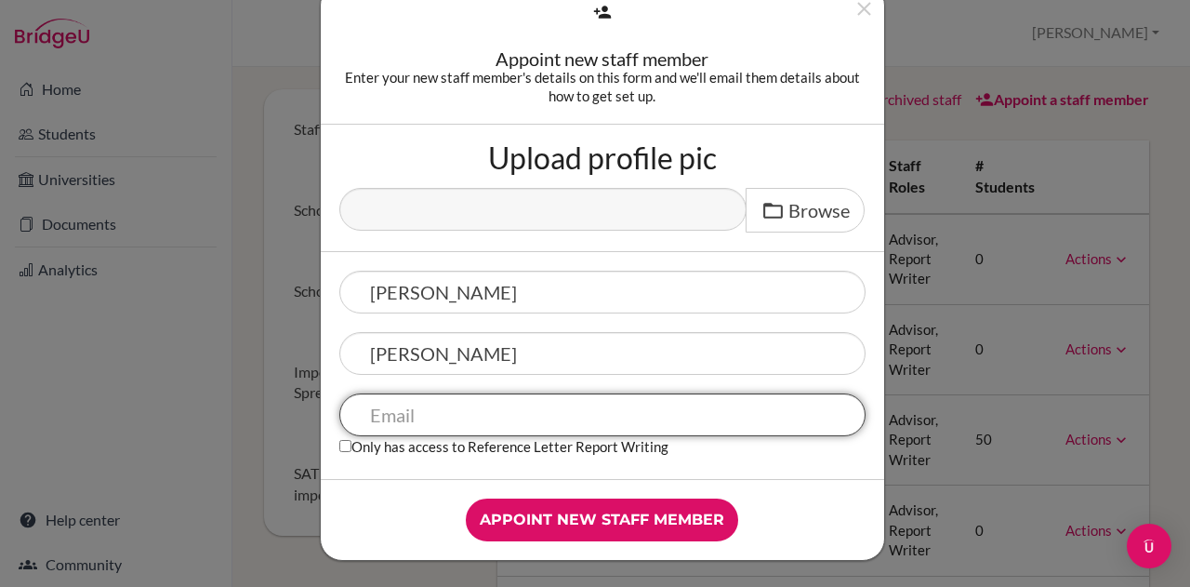
click at [429, 420] on input "text" at bounding box center [602, 414] width 526 height 43
type input "[EMAIL_ADDRESS][DOMAIN_NAME]"
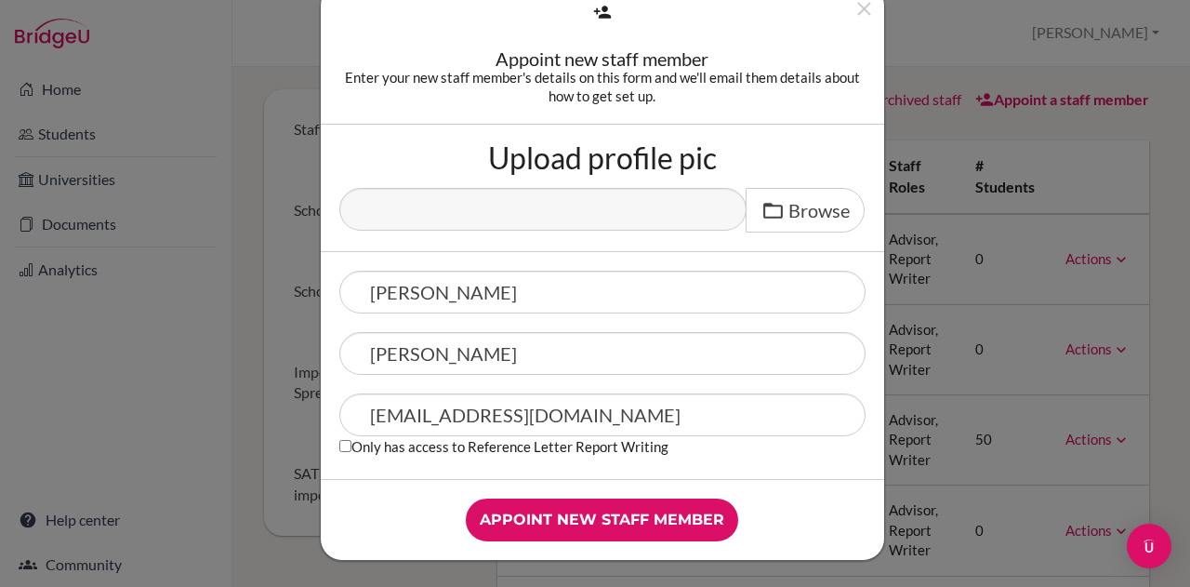
click at [540, 509] on input "Appoint new staff member" at bounding box center [602, 519] width 272 height 43
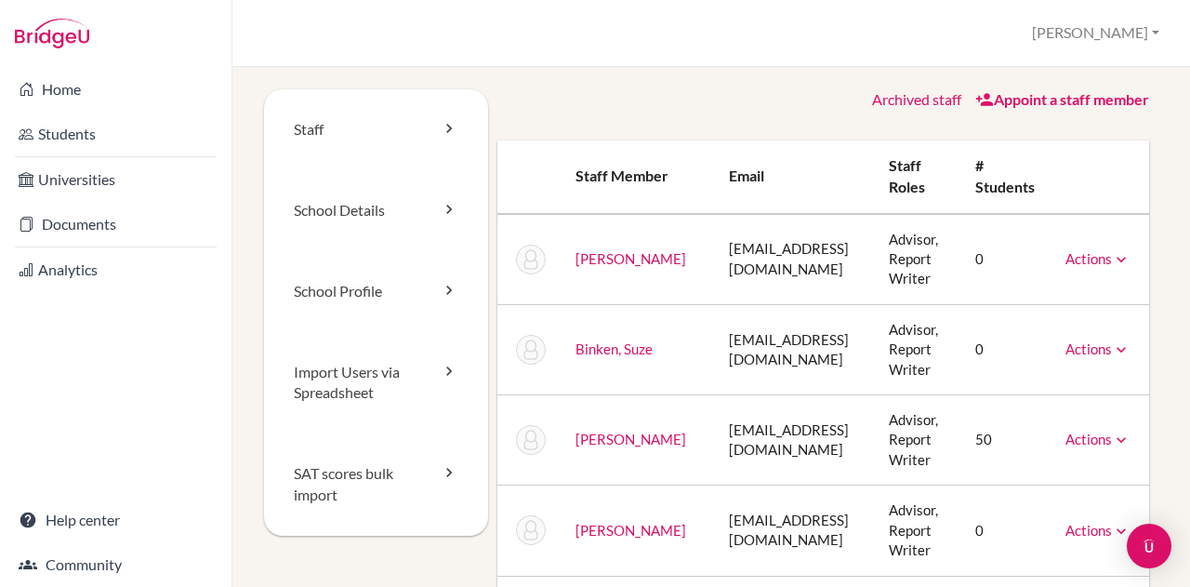
click at [115, 142] on link "Students" at bounding box center [116, 133] width 224 height 37
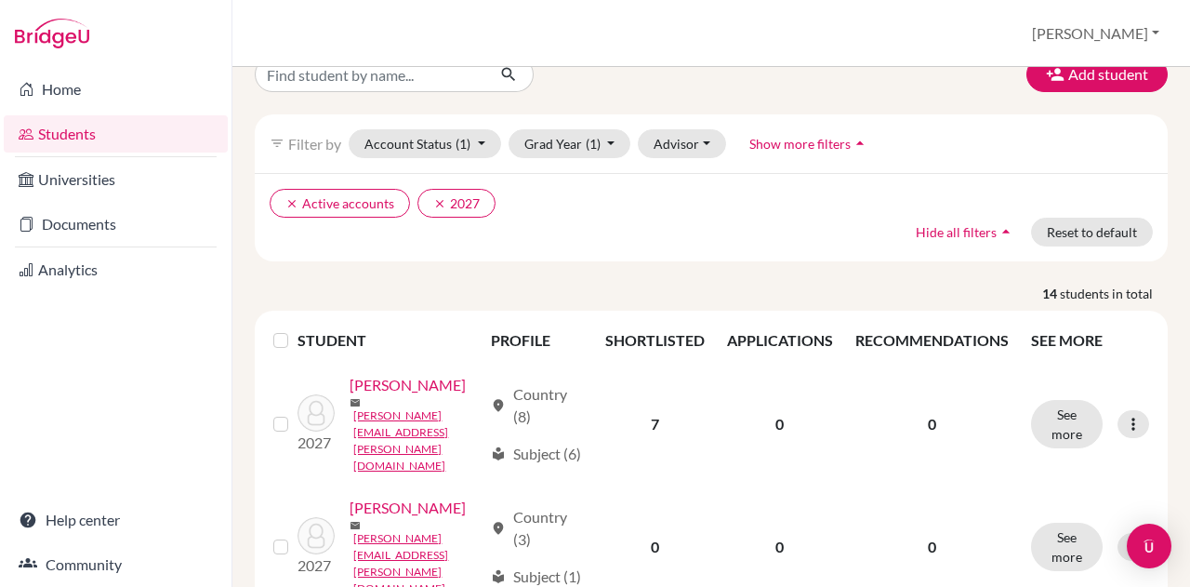
scroll to position [33, 0]
click at [296, 328] on label at bounding box center [296, 328] width 0 height 0
click at [0, 0] on input "checkbox" at bounding box center [0, 0] width 0 height 0
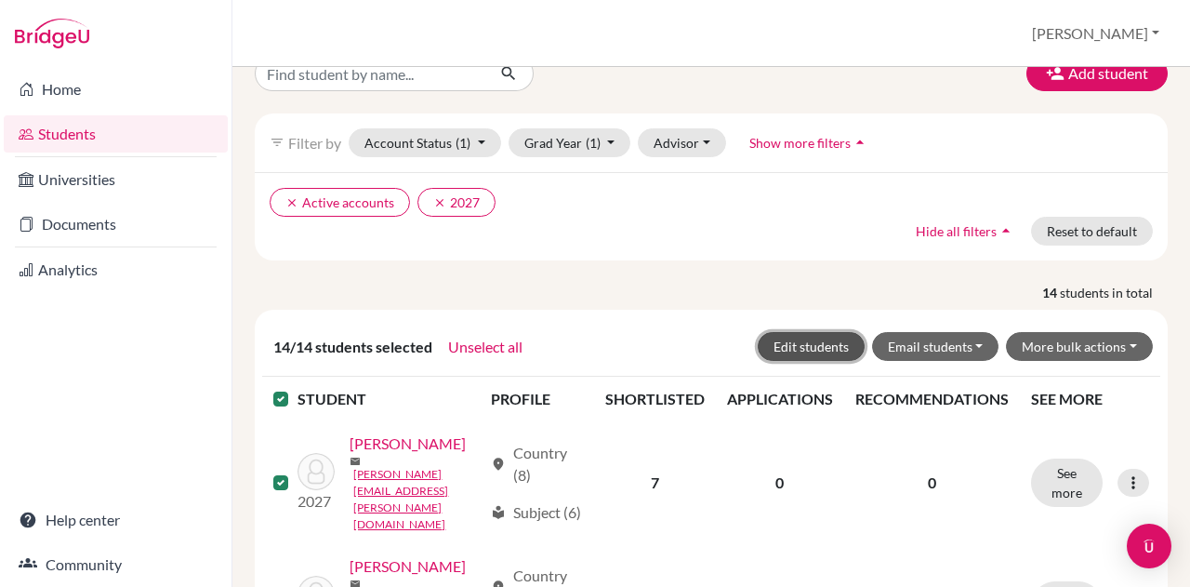
click at [789, 336] on button "Edit students" at bounding box center [811, 346] width 107 height 29
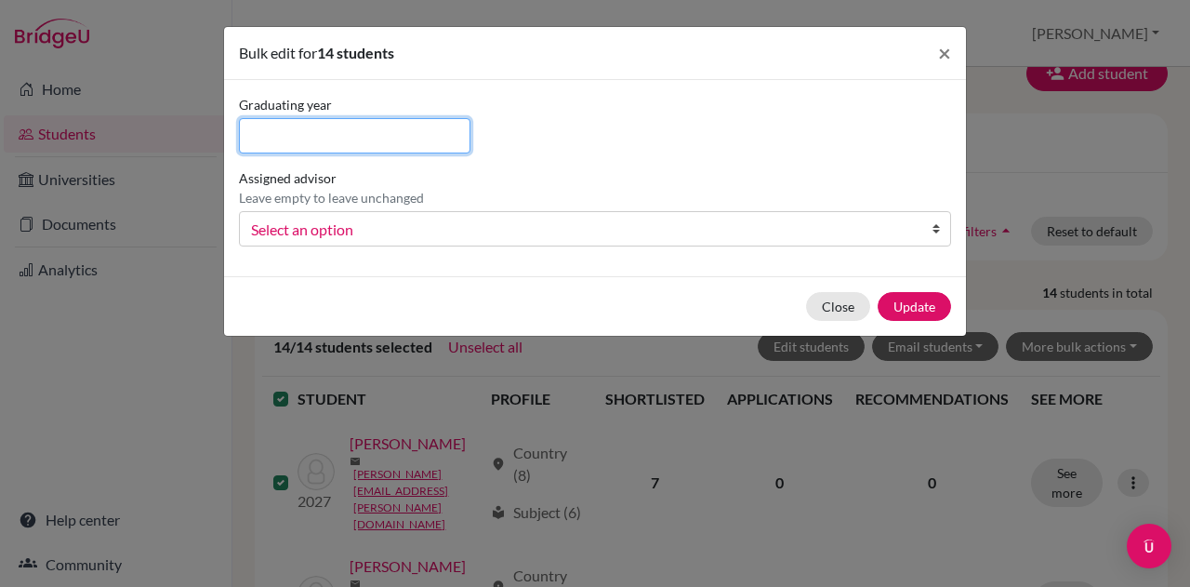
click at [379, 125] on input at bounding box center [354, 135] width 231 height 35
type input "2027"
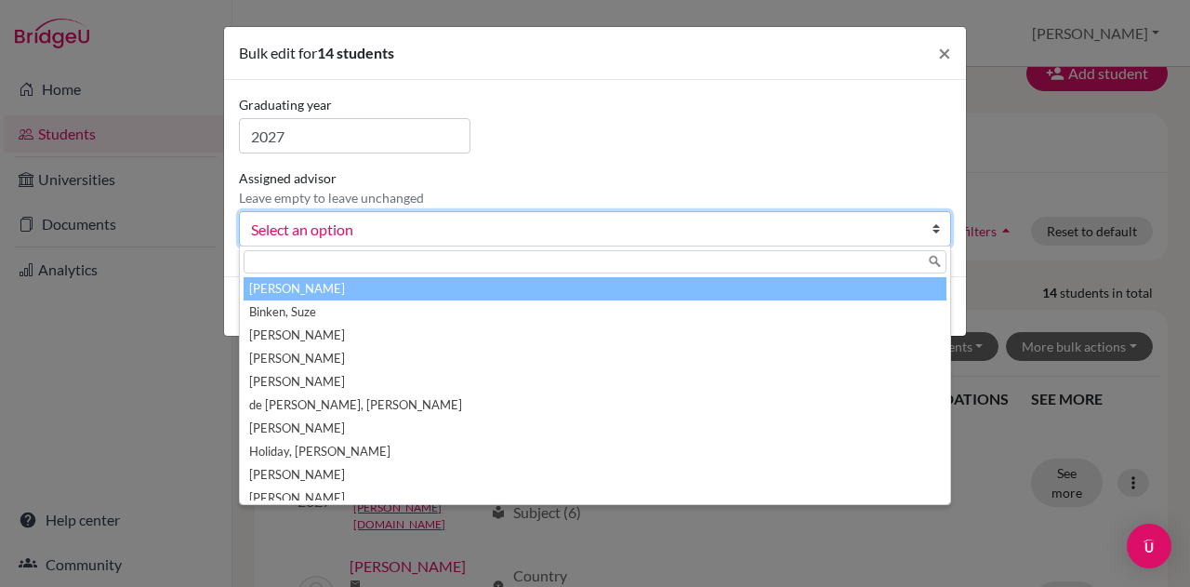
click at [374, 224] on span "Select an option" at bounding box center [583, 230] width 664 height 24
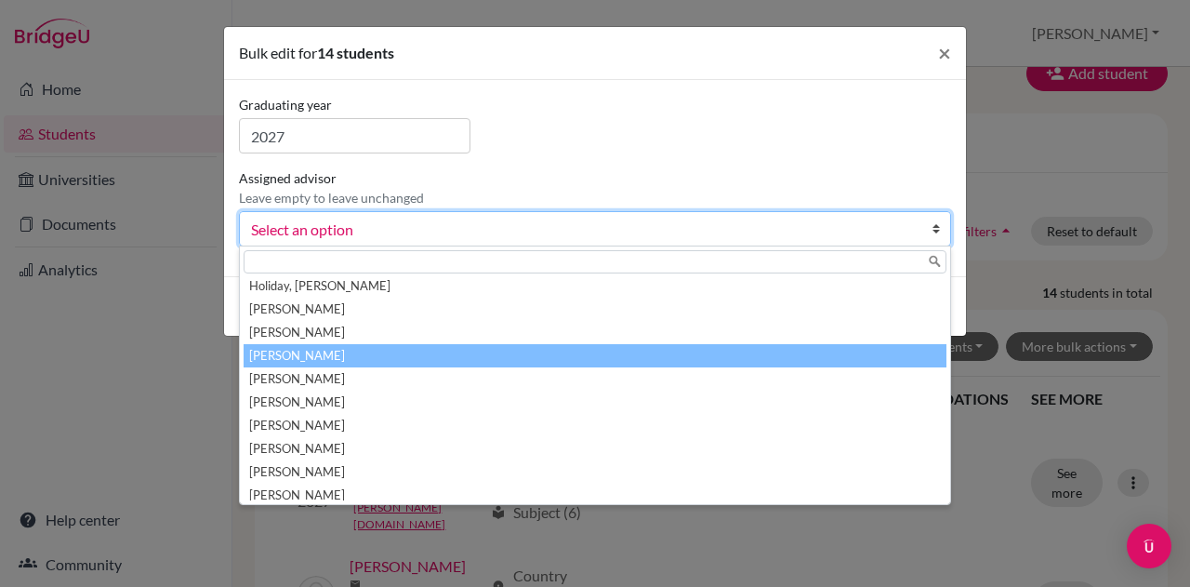
scroll to position [172, 0]
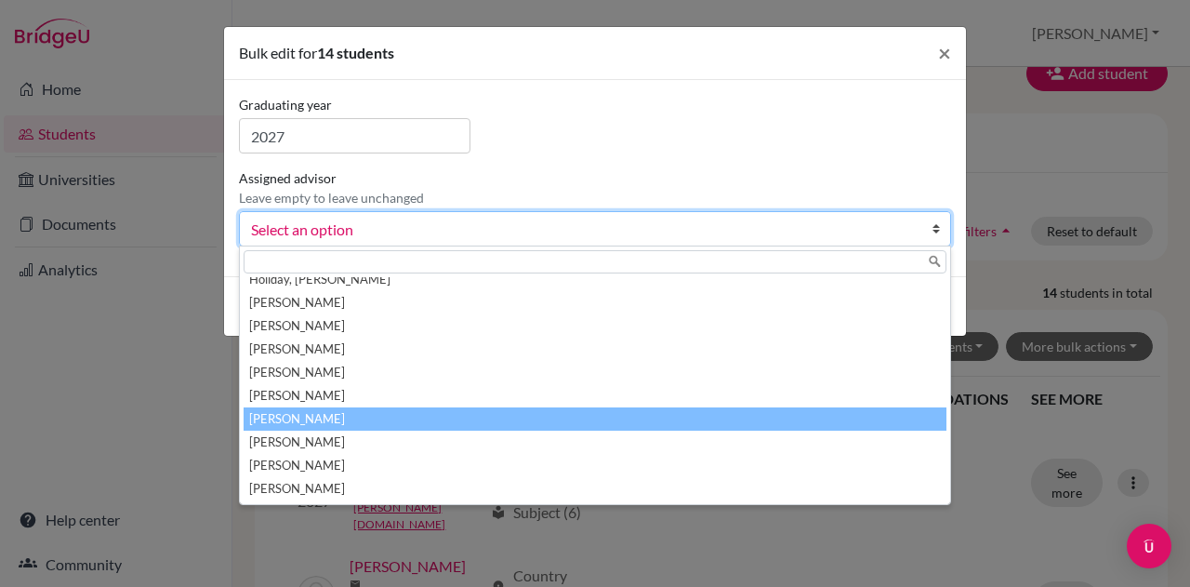
click at [329, 415] on li "[PERSON_NAME]" at bounding box center [595, 418] width 703 height 23
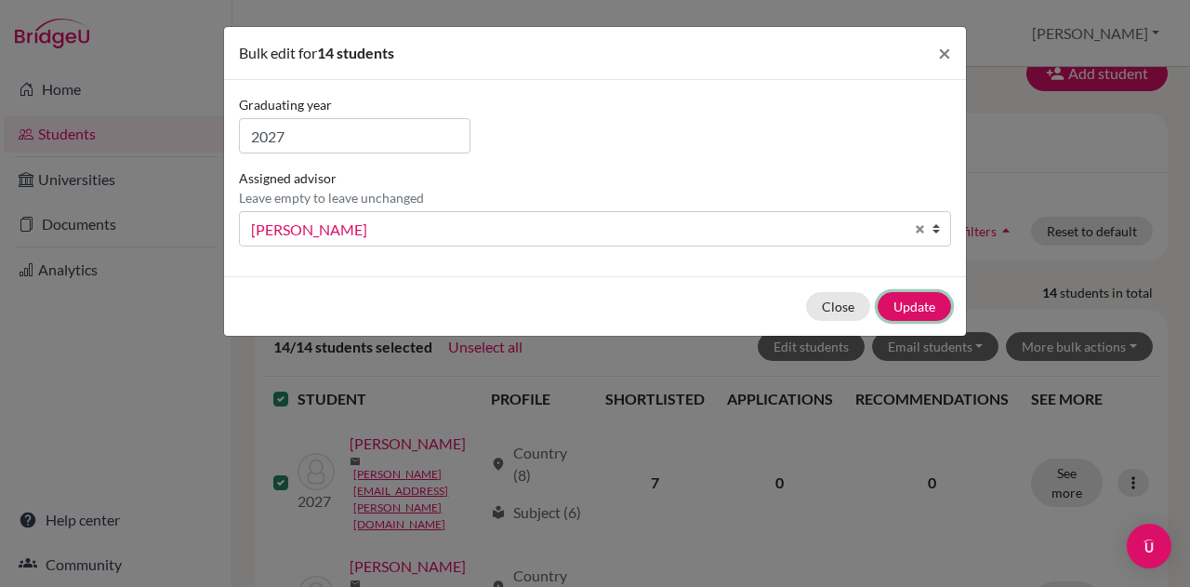
click at [917, 306] on button "Update" at bounding box center [913, 306] width 73 height 29
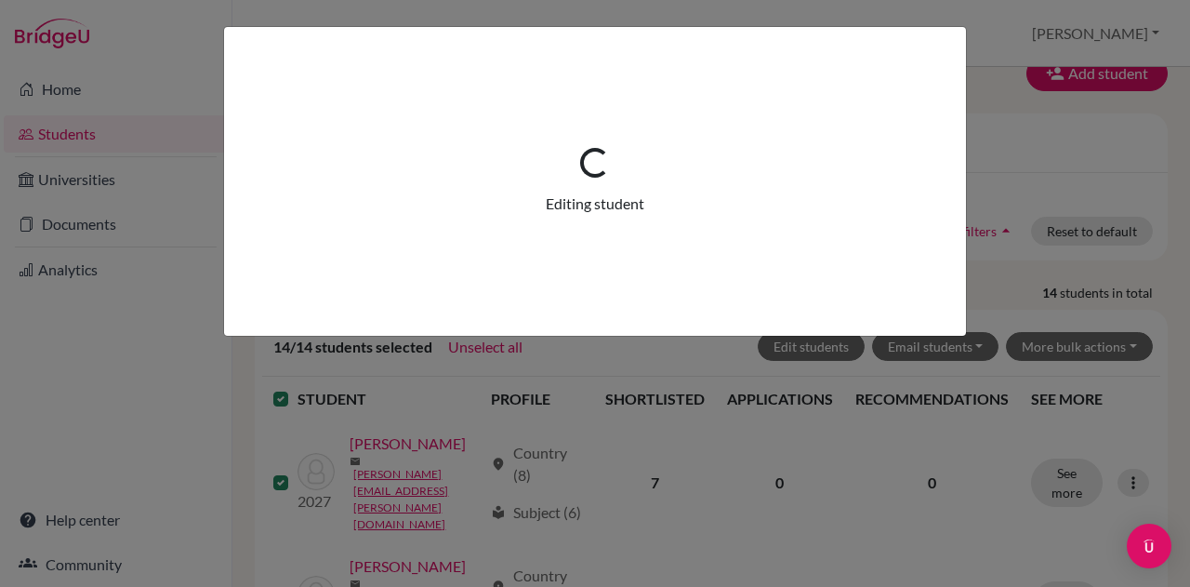
scroll to position [0, 0]
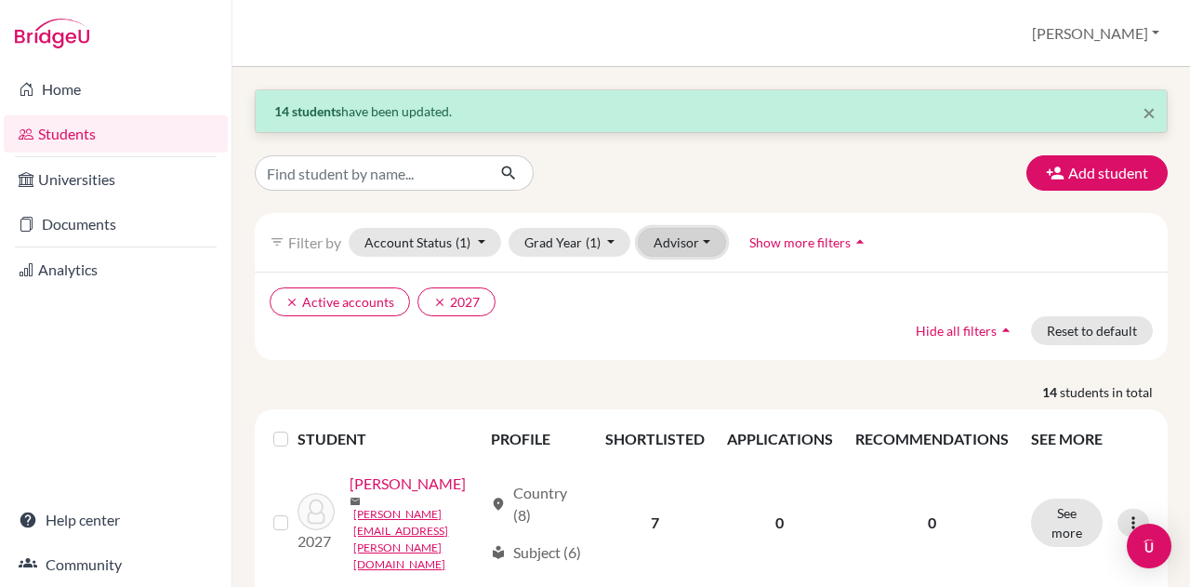
click at [695, 234] on button "Advisor" at bounding box center [682, 242] width 88 height 29
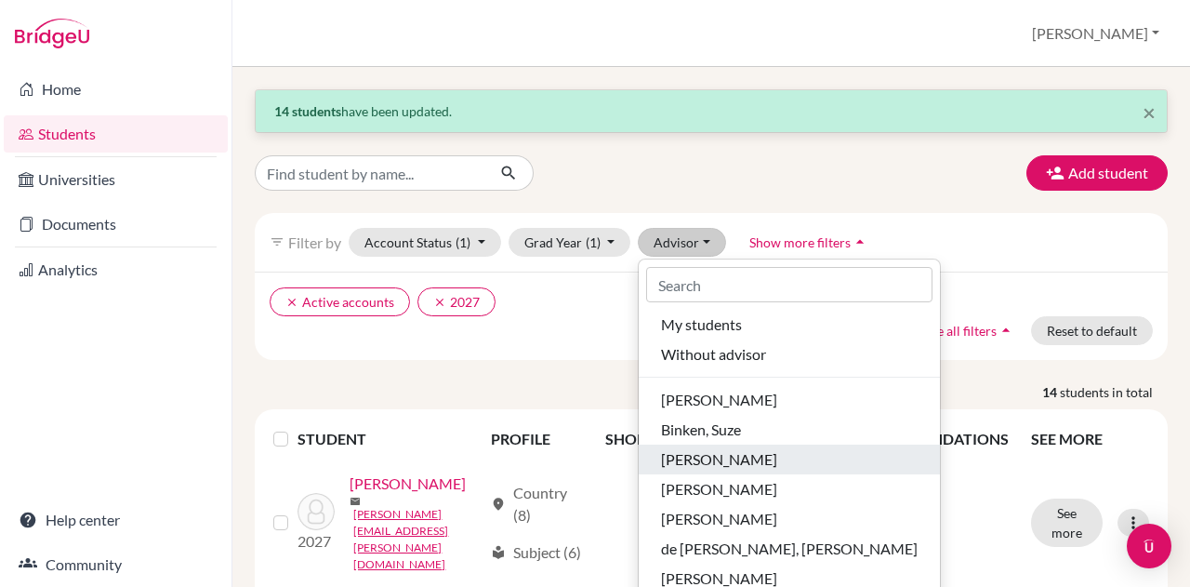
click at [672, 456] on span "[PERSON_NAME]" at bounding box center [719, 459] width 116 height 22
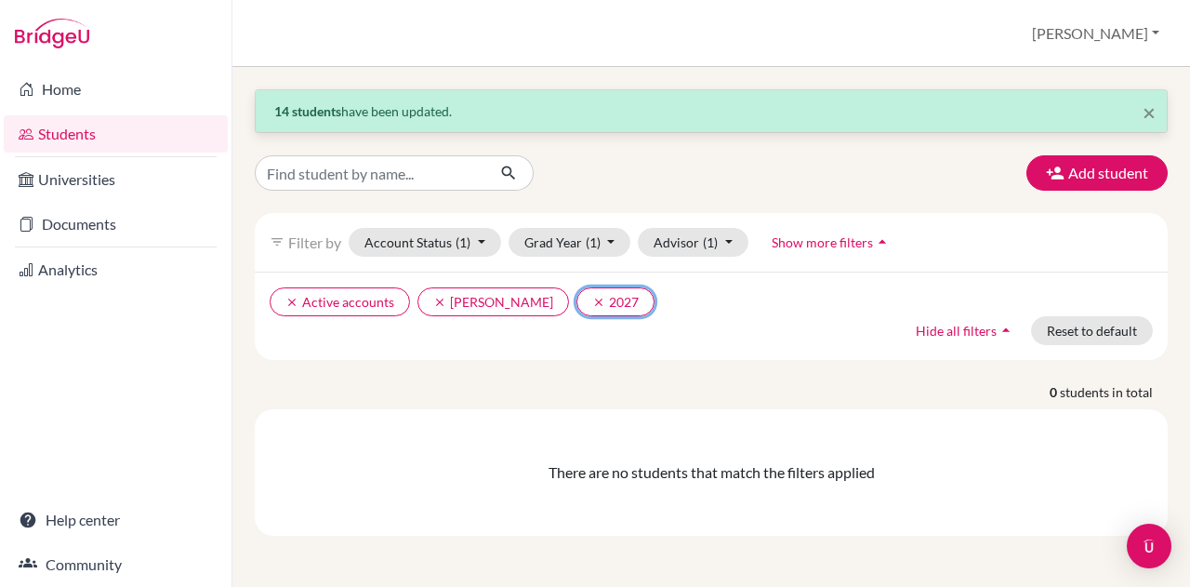
click at [576, 308] on button "clear 2027" at bounding box center [615, 301] width 78 height 29
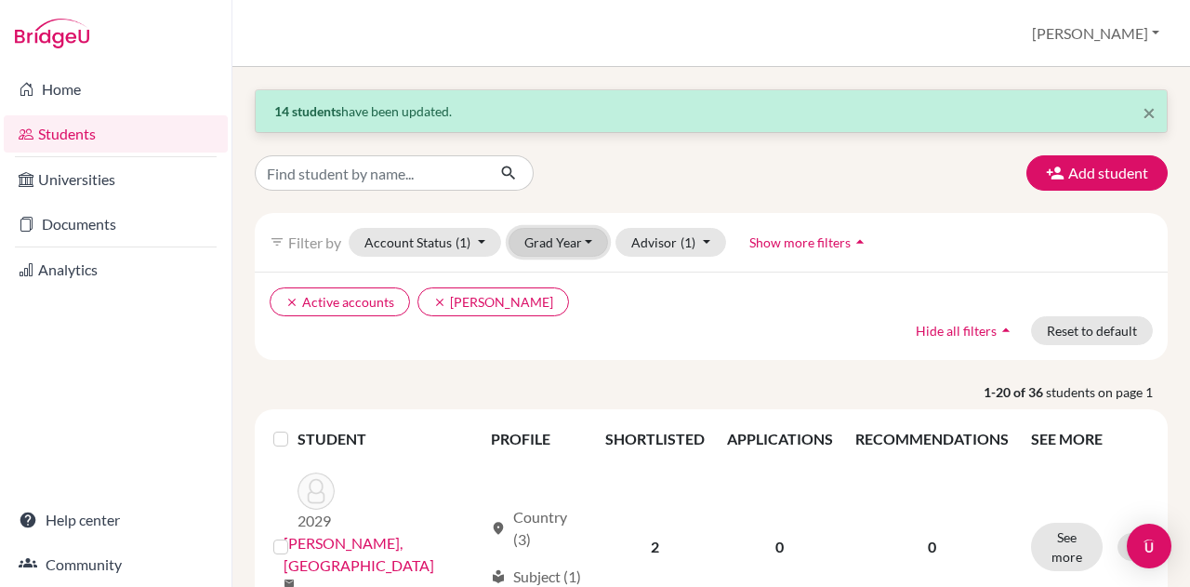
click at [547, 237] on button "Grad Year" at bounding box center [558, 242] width 100 height 29
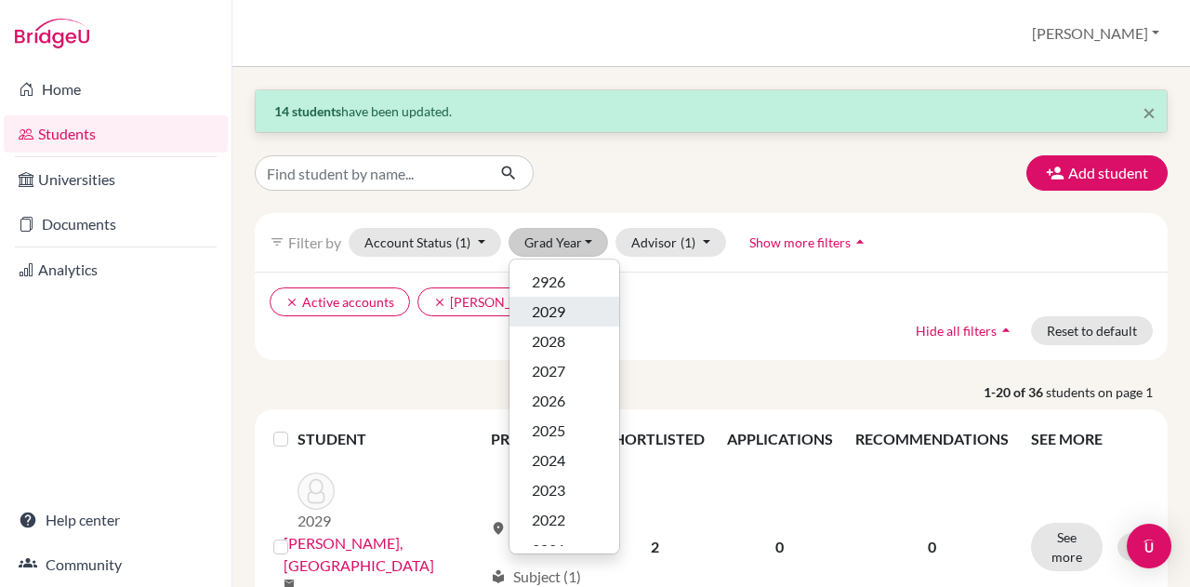
click at [543, 309] on span "2029" at bounding box center [548, 311] width 33 height 22
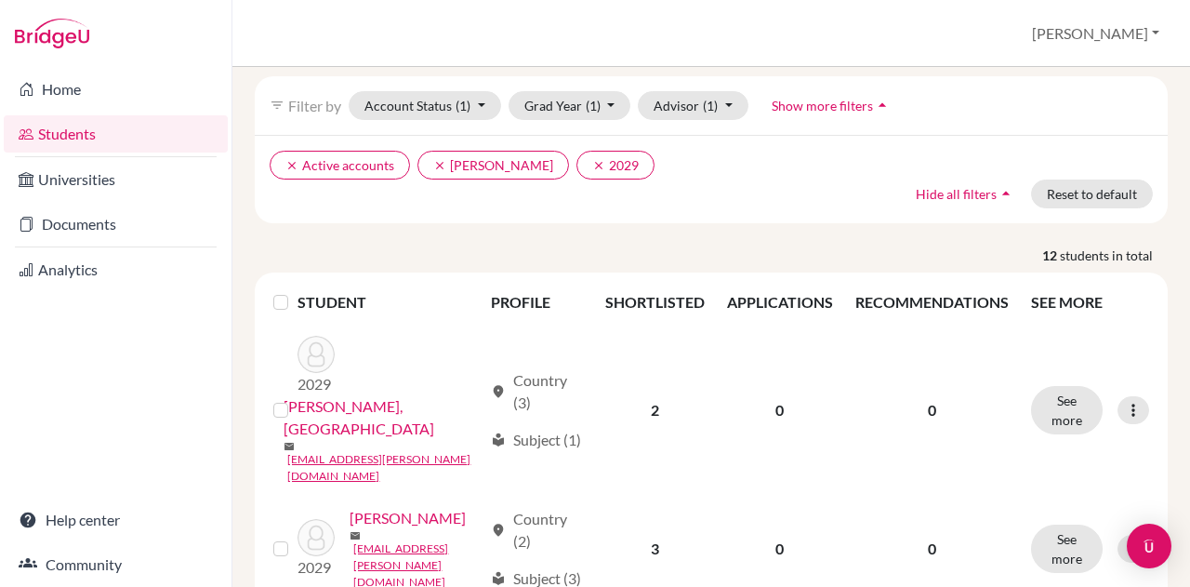
scroll to position [138, 0]
click at [296, 290] on label at bounding box center [296, 290] width 0 height 0
click at [0, 0] on input "checkbox" at bounding box center [0, 0] width 0 height 0
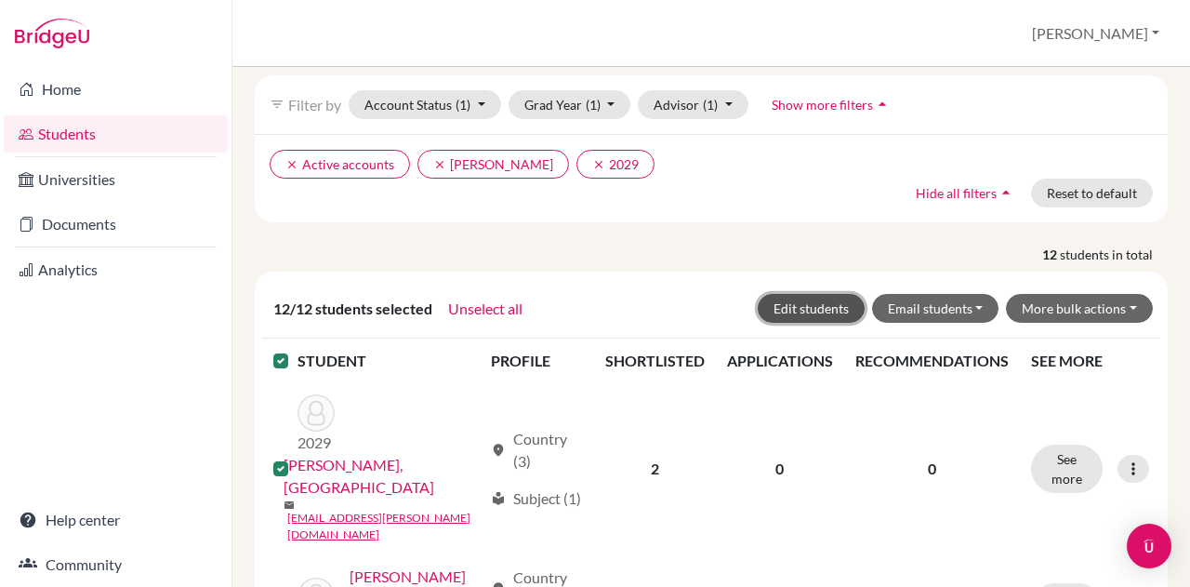
click at [793, 309] on button "Edit students" at bounding box center [811, 308] width 107 height 29
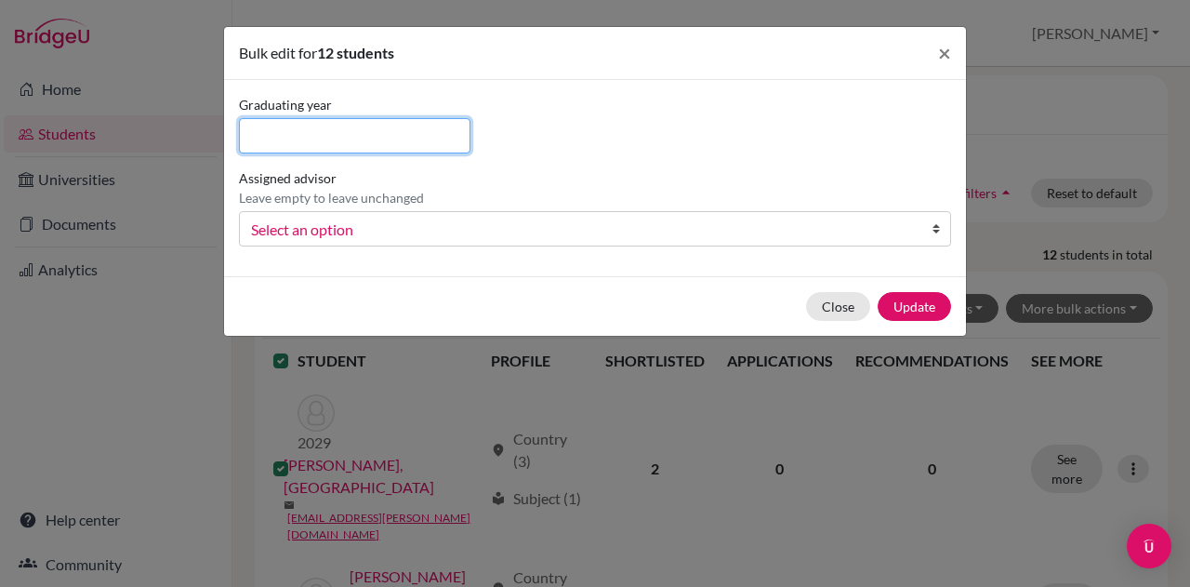
click at [429, 130] on input at bounding box center [354, 135] width 231 height 35
type input "2029"
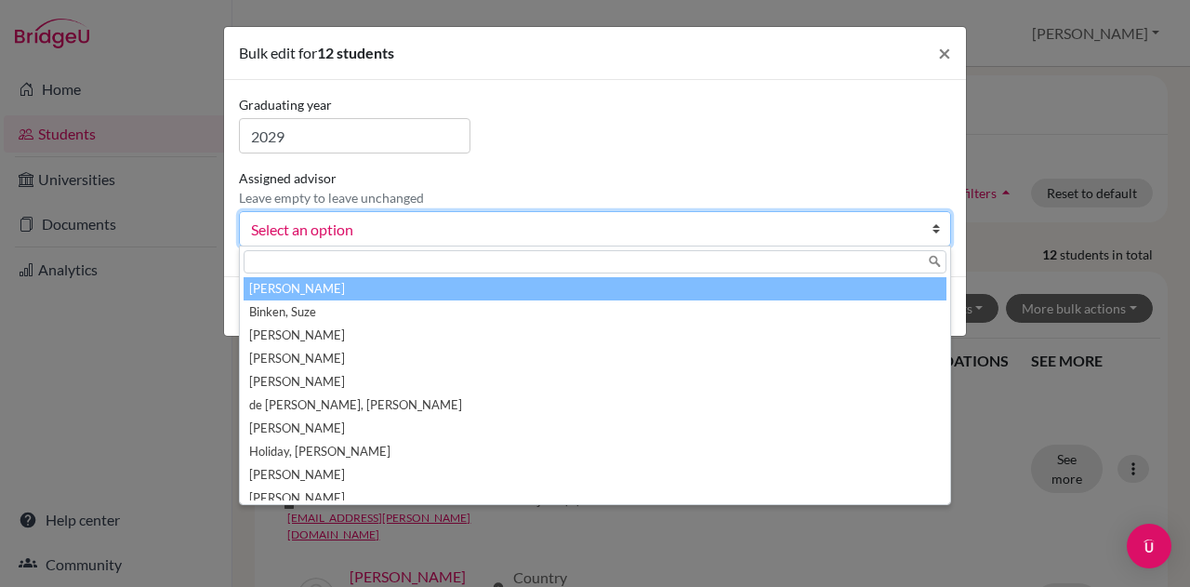
click at [539, 228] on span "Select an option" at bounding box center [583, 230] width 664 height 24
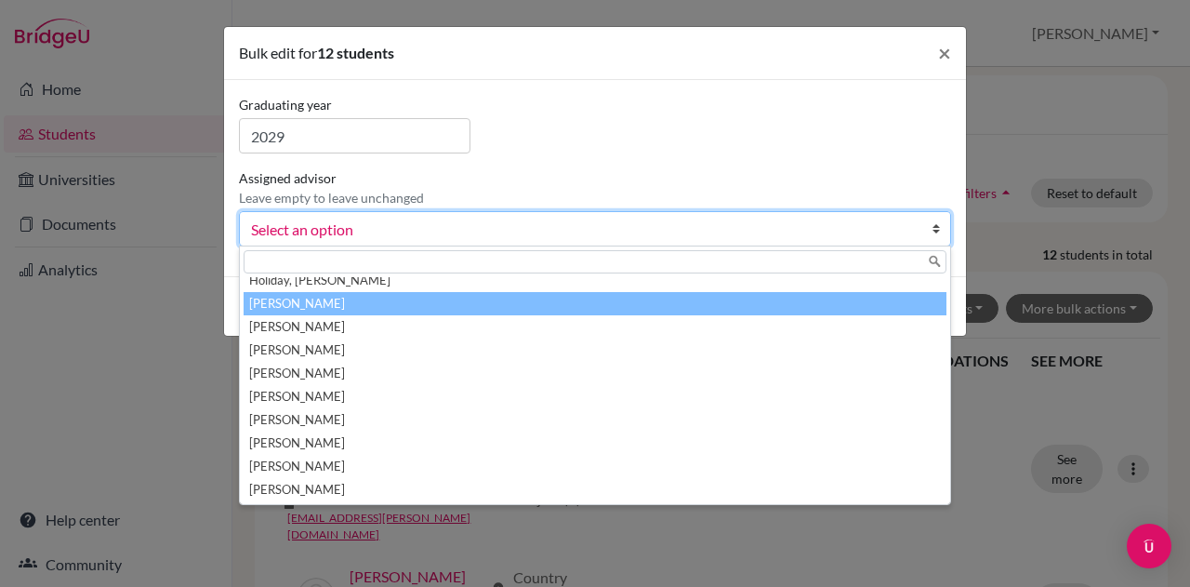
scroll to position [162, 0]
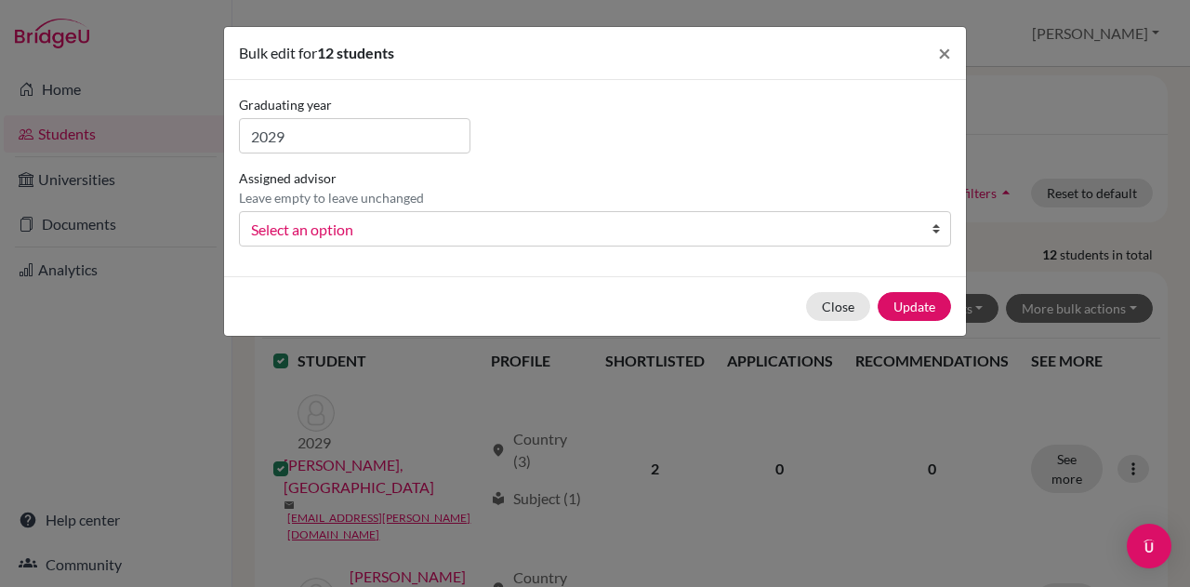
click at [335, 228] on span "Select an option" at bounding box center [583, 230] width 664 height 24
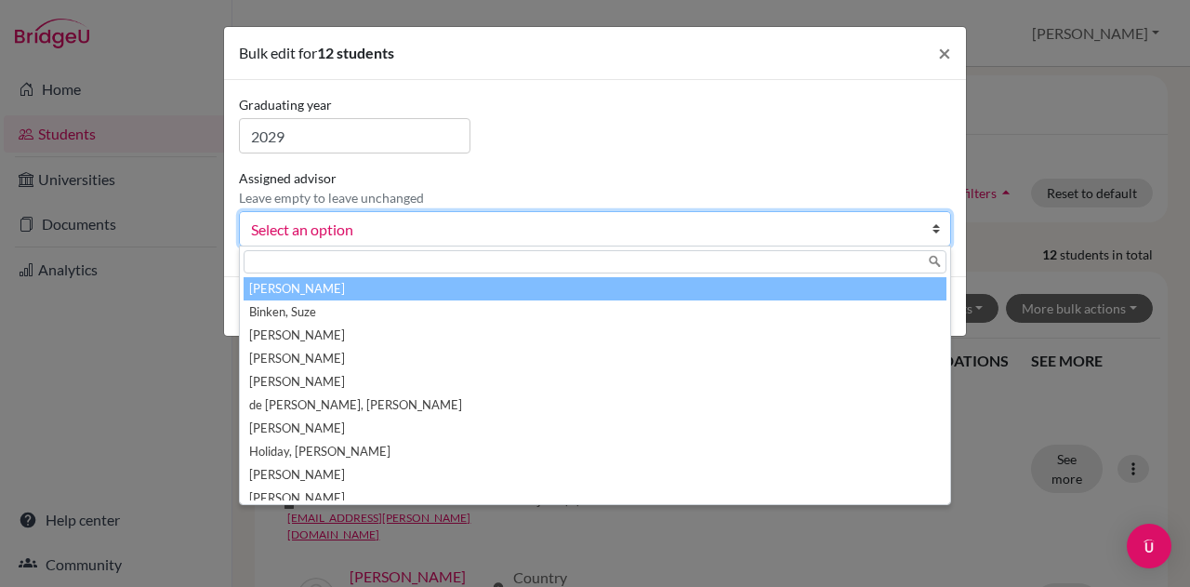
click at [335, 228] on span "Select an option" at bounding box center [583, 230] width 664 height 24
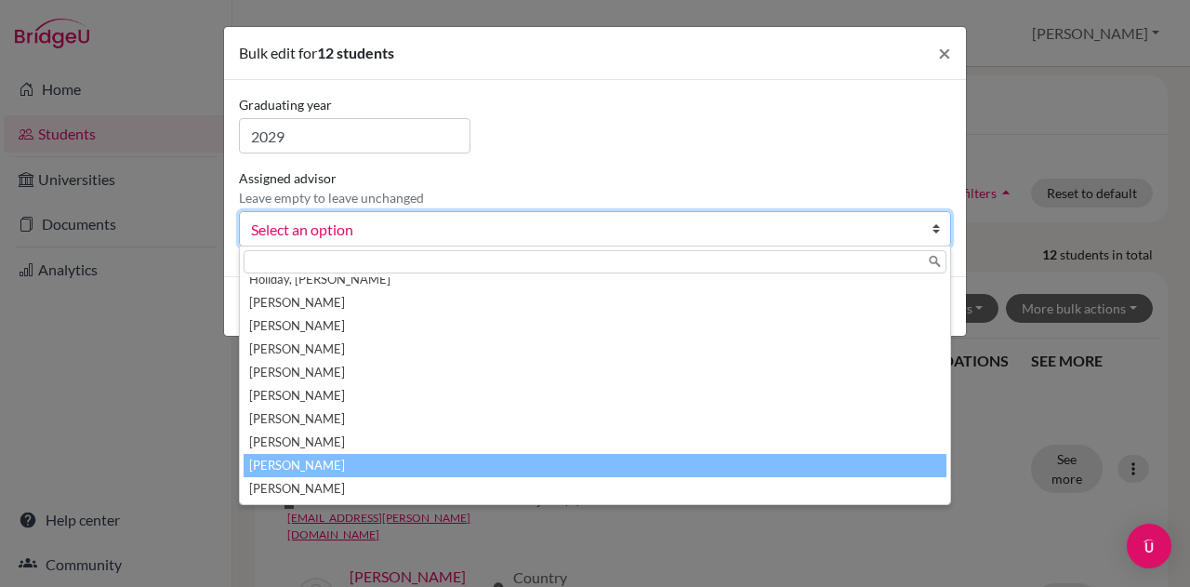
scroll to position [162, 0]
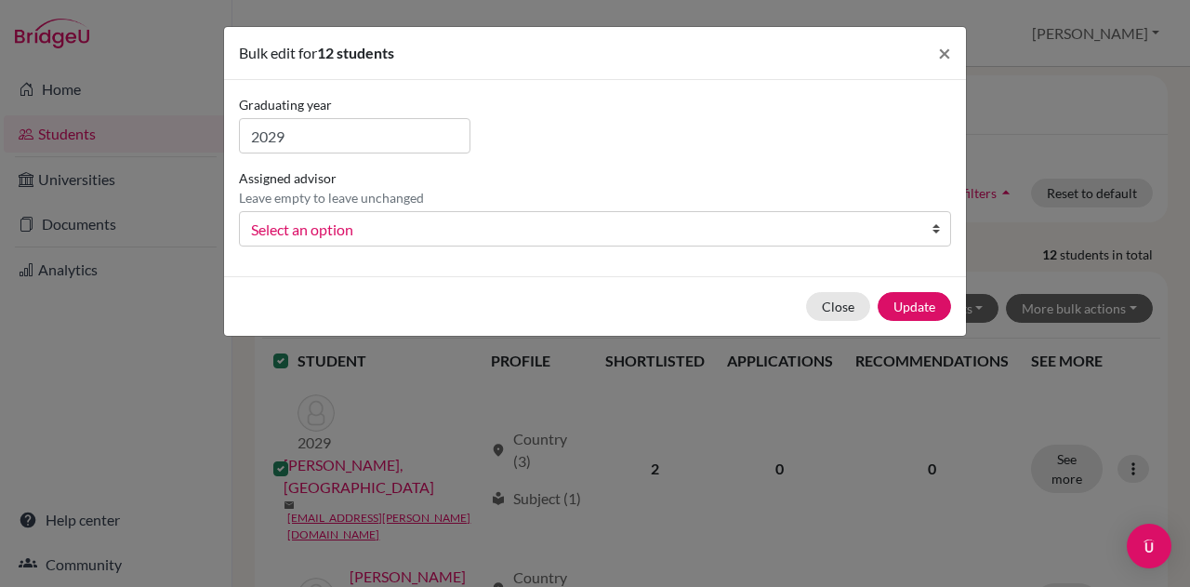
click at [561, 126] on div "Graduating year 2029 Assigned advisor Leave empty to leave unchanged Benbrook, …" at bounding box center [594, 178] width 721 height 166
click at [945, 53] on span "×" at bounding box center [944, 52] width 13 height 27
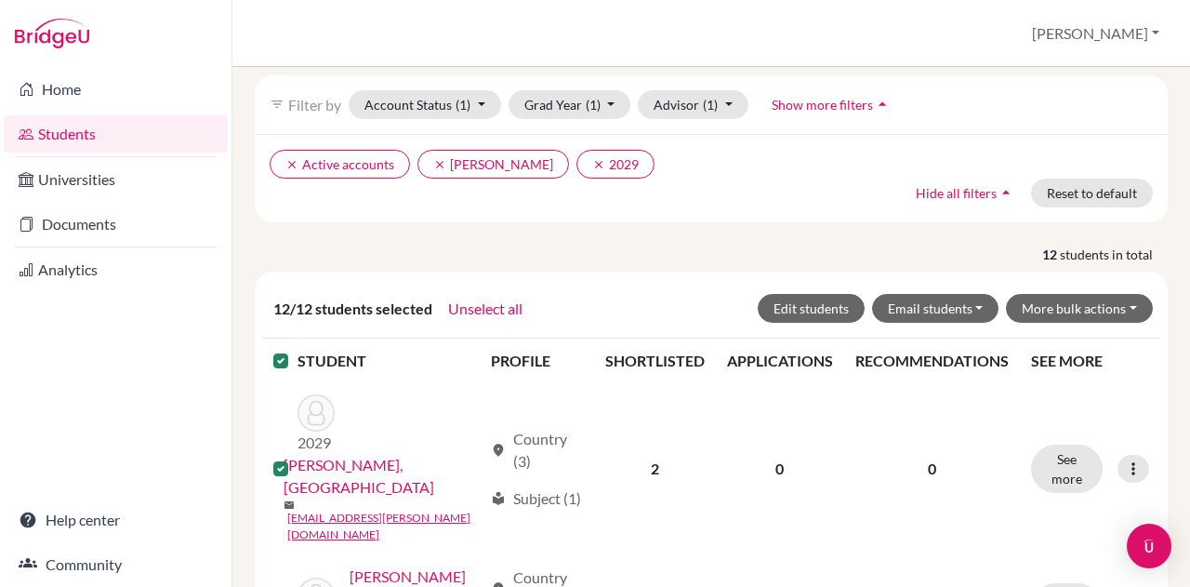
click at [361, 470] on link "[PERSON_NAME], [GEOGRAPHIC_DATA]" at bounding box center [383, 476] width 198 height 45
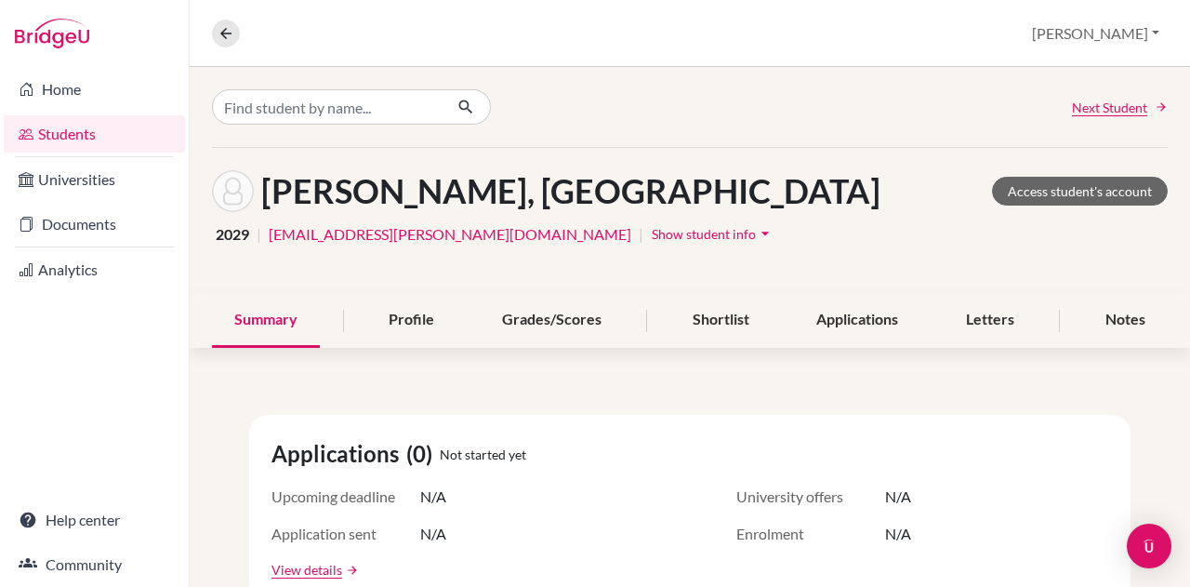
click at [395, 300] on div "Profile" at bounding box center [411, 320] width 90 height 55
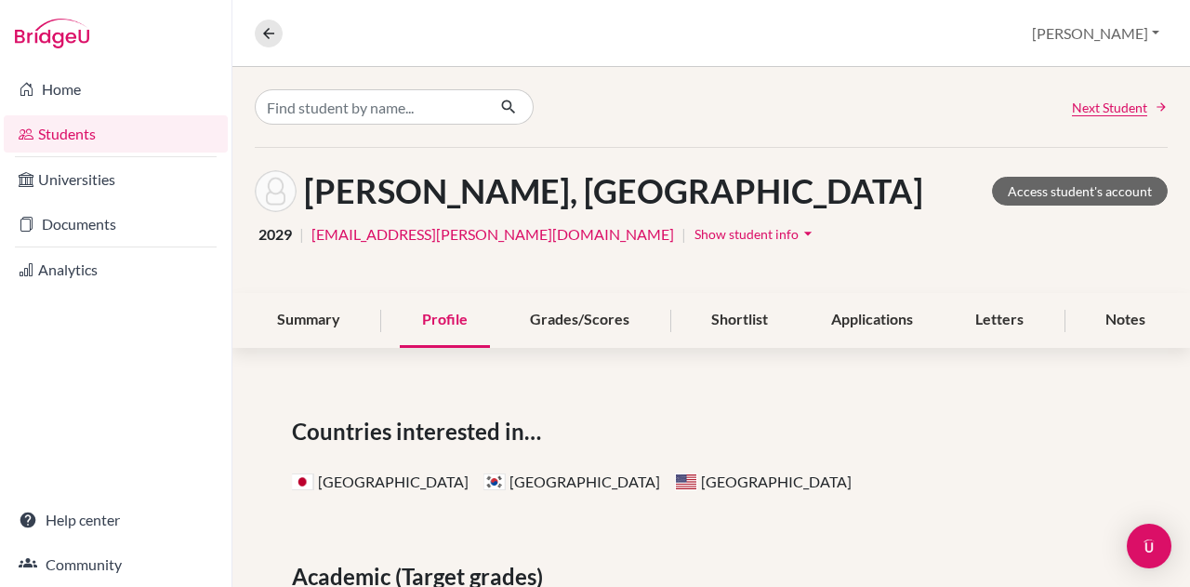
scroll to position [2, 0]
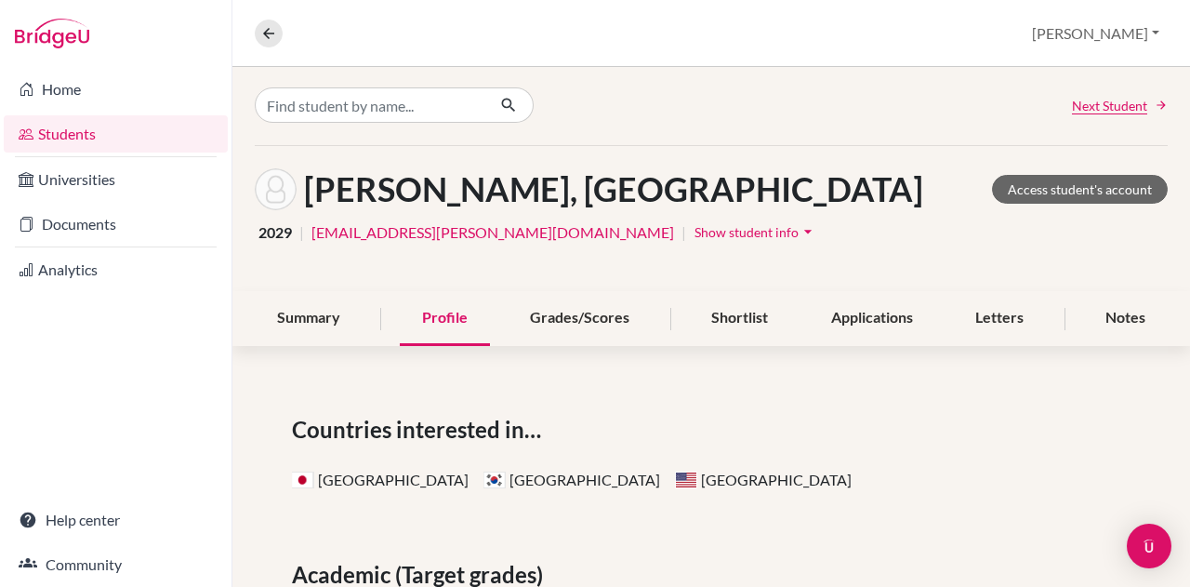
click at [694, 239] on span "Show student info" at bounding box center [746, 232] width 104 height 16
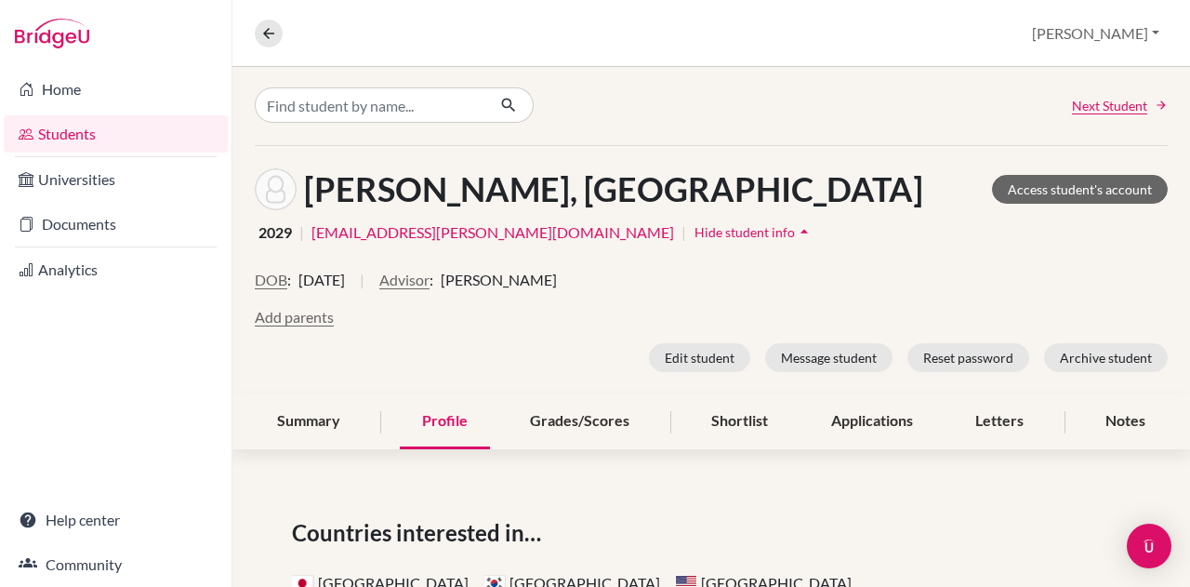
click at [429, 284] on button "Advisor" at bounding box center [404, 280] width 50 height 22
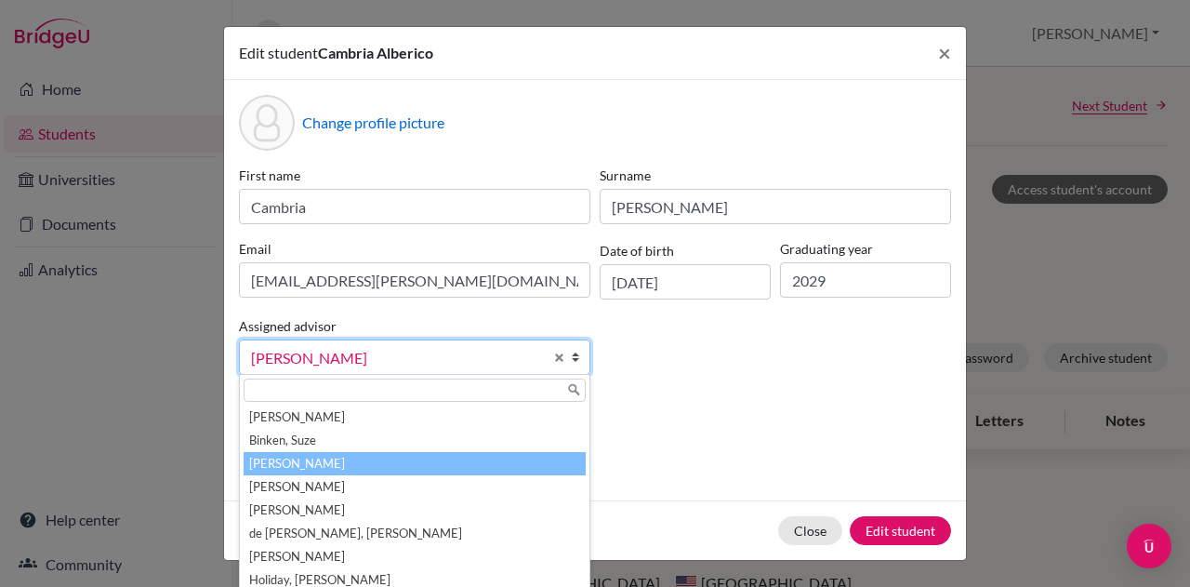
click at [413, 363] on span "Bishop, Heather" at bounding box center [397, 358] width 292 height 24
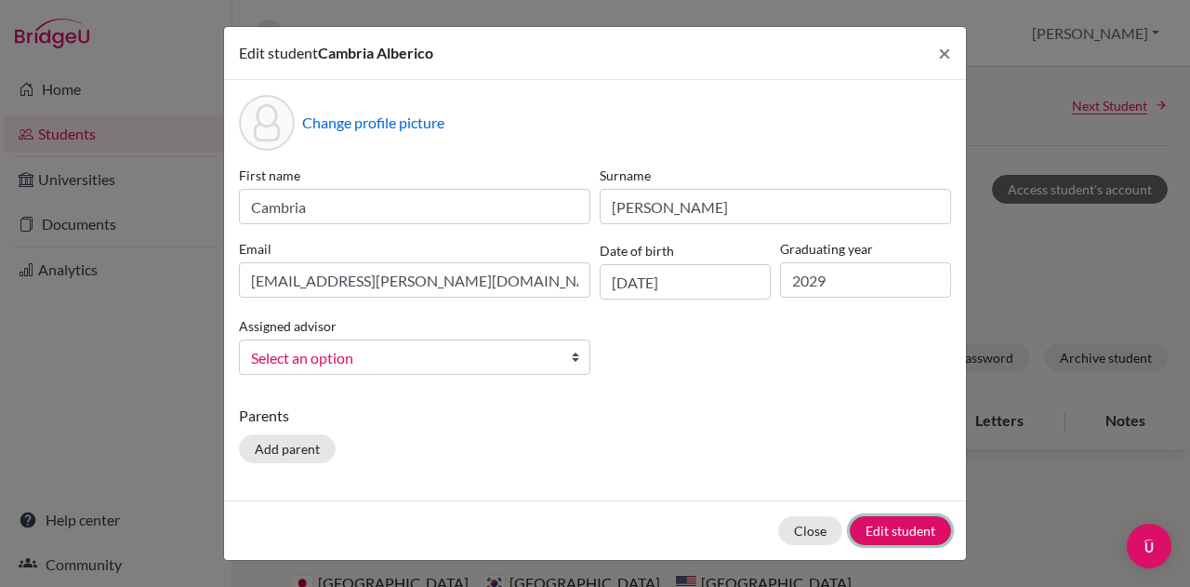
click at [868, 520] on button "Edit student" at bounding box center [900, 530] width 101 height 29
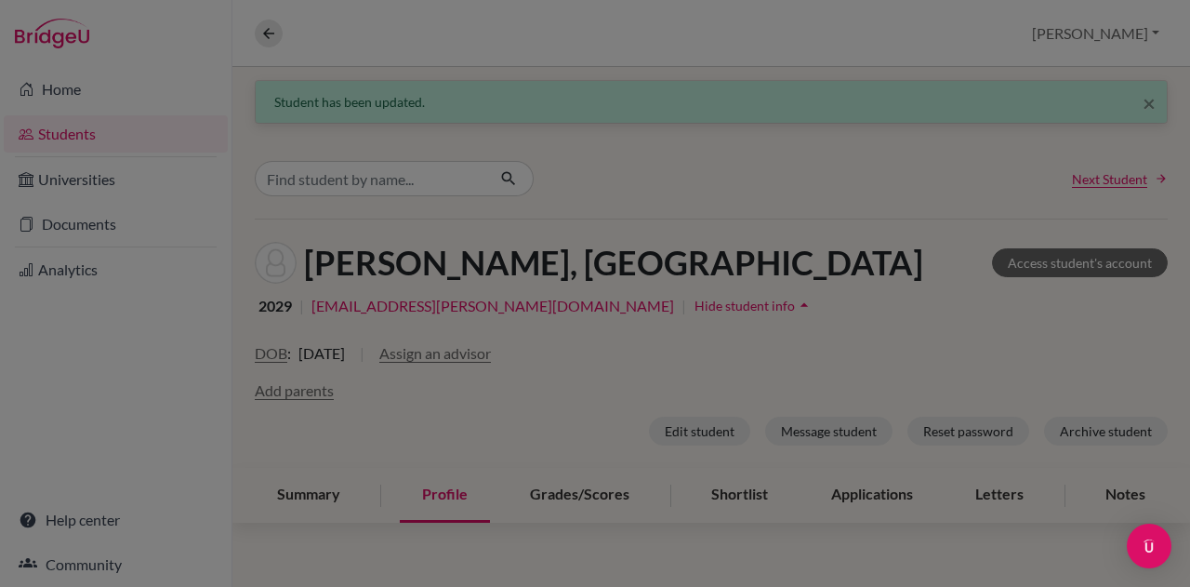
scroll to position [74, 0]
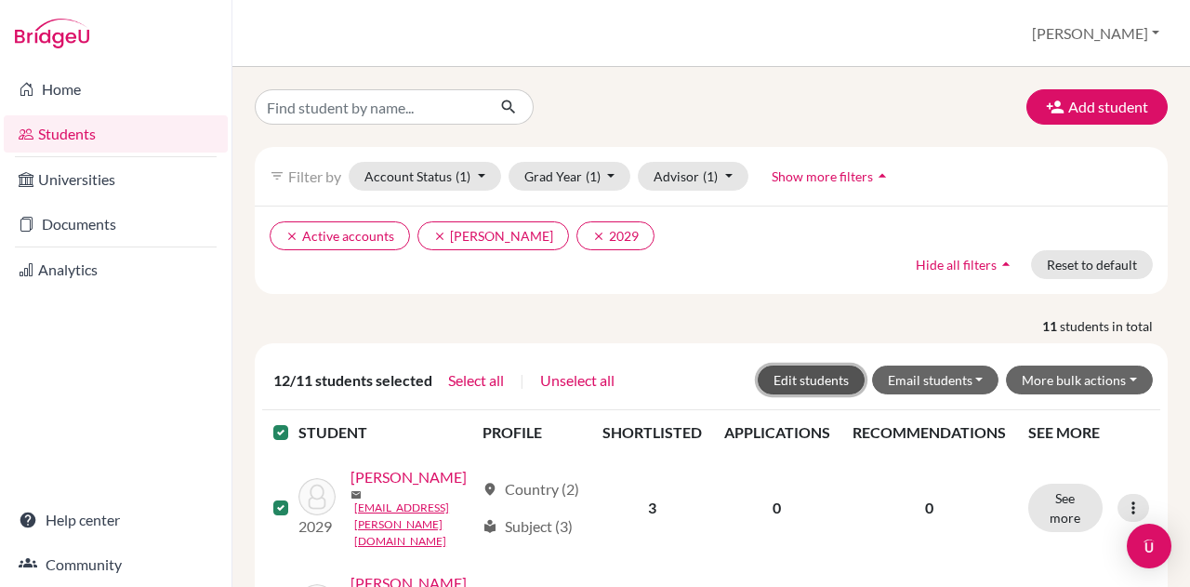
click at [824, 385] on button "Edit students" at bounding box center [811, 379] width 107 height 29
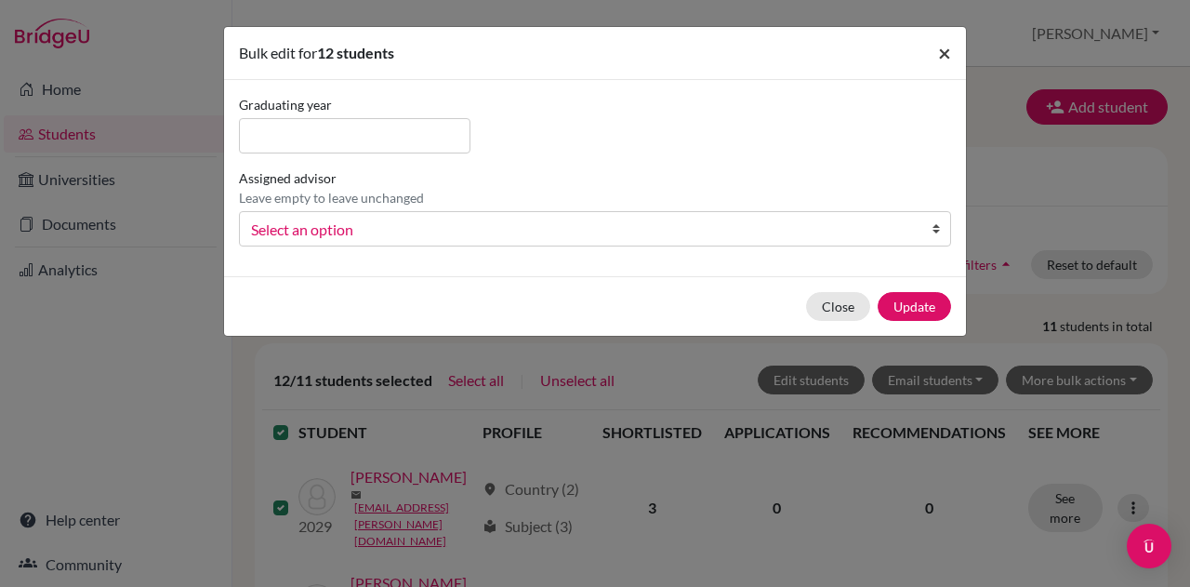
click at [945, 51] on span "×" at bounding box center [944, 52] width 13 height 27
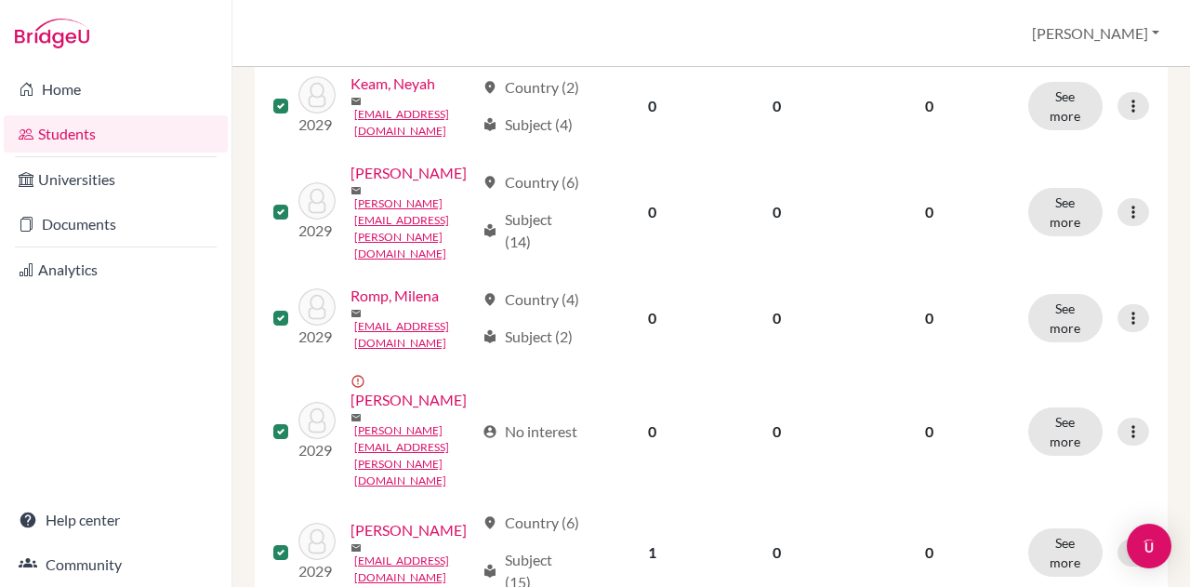
scroll to position [1296, 0]
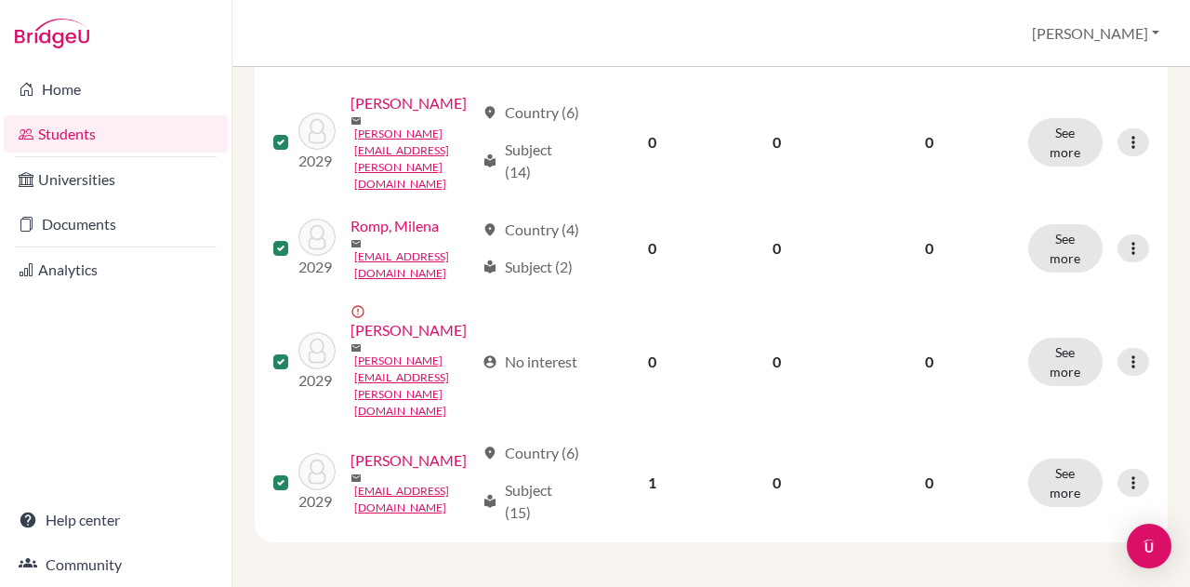
click at [415, 471] on link "Wijnen, Hannah-Lauren" at bounding box center [408, 460] width 116 height 22
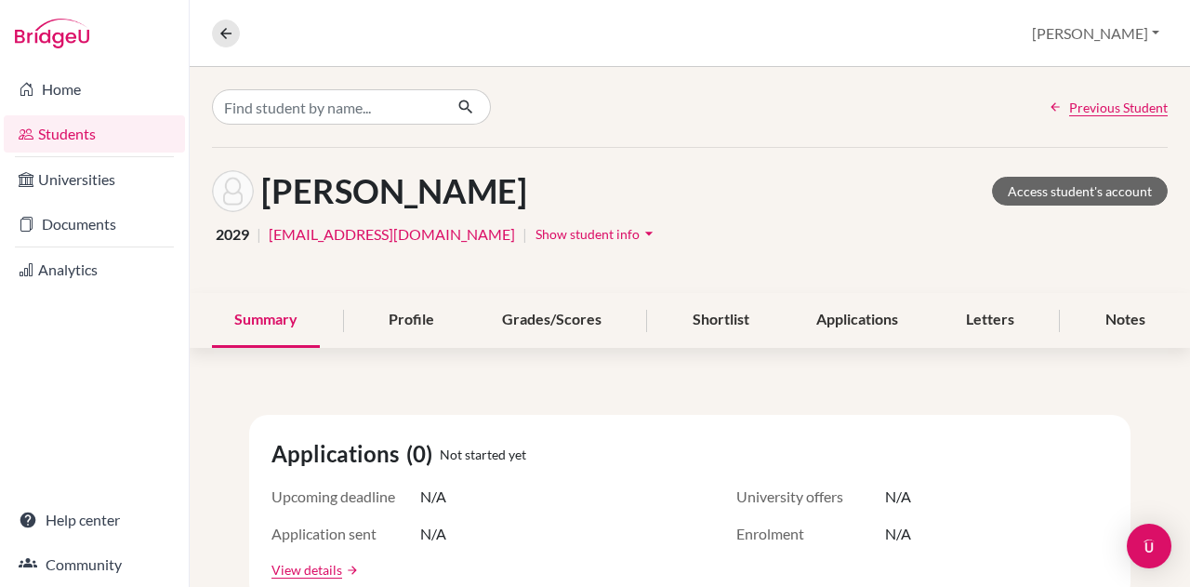
click at [535, 228] on span "Show student info" at bounding box center [587, 234] width 104 height 16
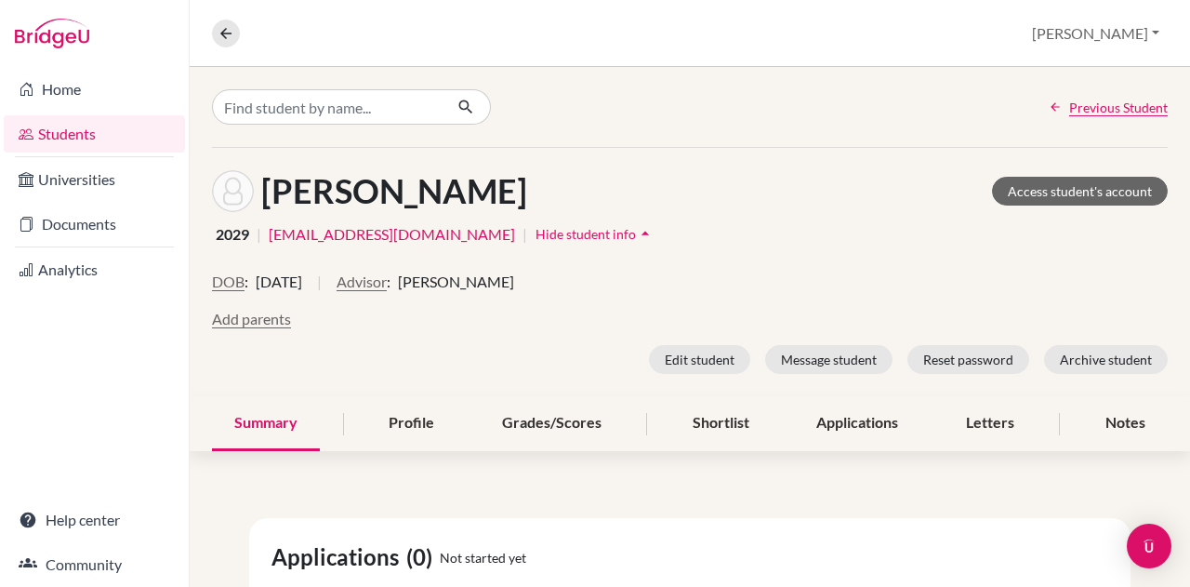
click at [378, 284] on button "Advisor" at bounding box center [361, 281] width 50 height 22
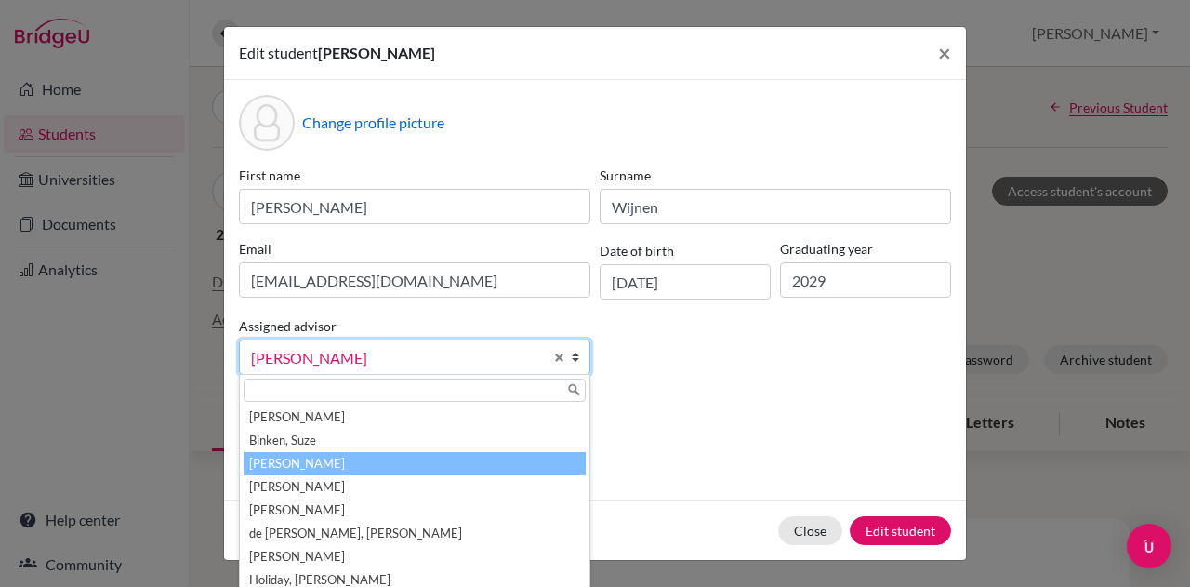
click at [545, 362] on link "Bishop, Heather" at bounding box center [414, 356] width 351 height 35
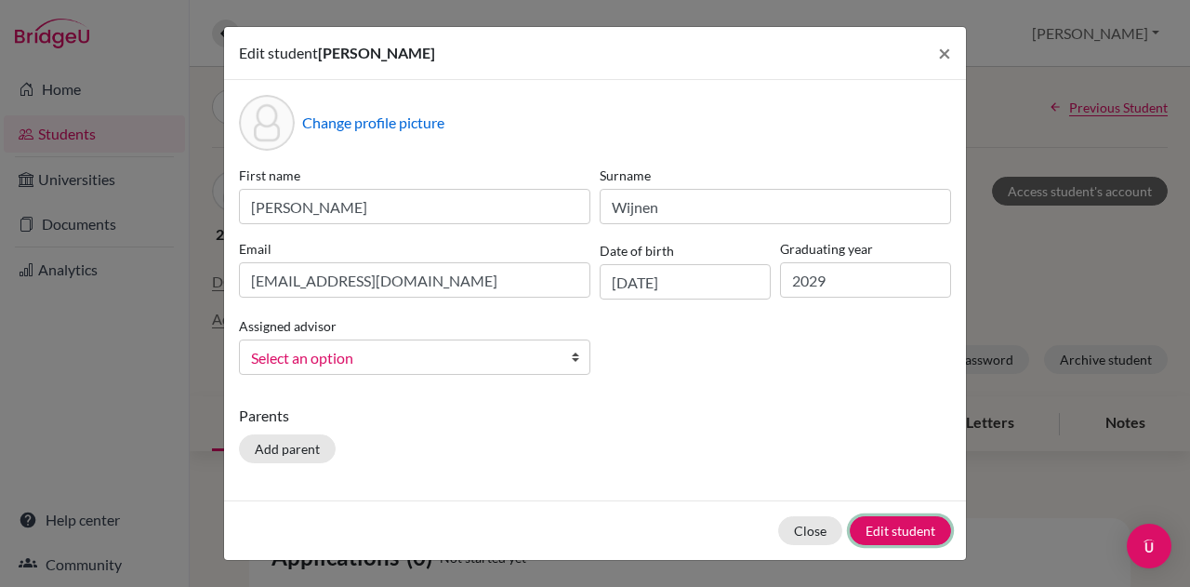
click at [864, 531] on button "Edit student" at bounding box center [900, 530] width 101 height 29
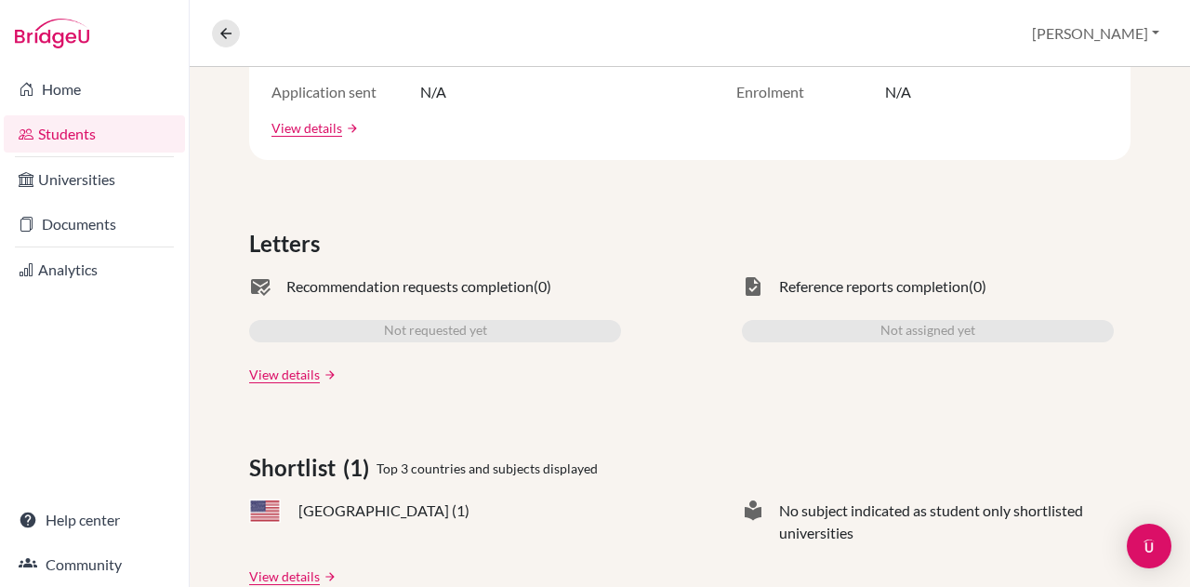
scroll to position [619, 0]
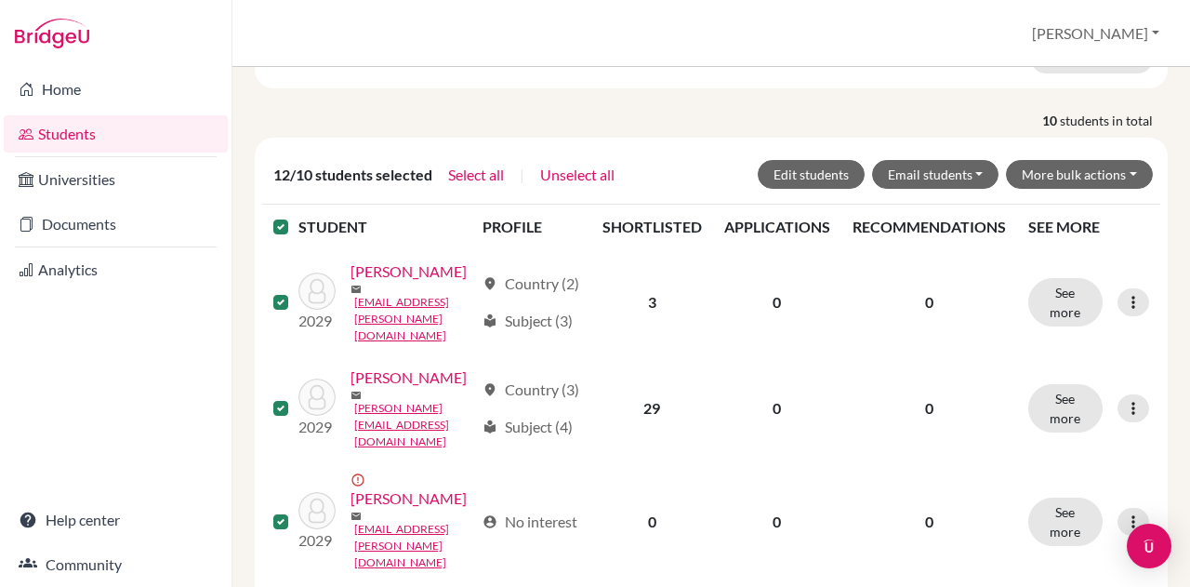
scroll to position [206, 0]
click at [357, 282] on link "Alwani, Karan" at bounding box center [408, 270] width 116 height 22
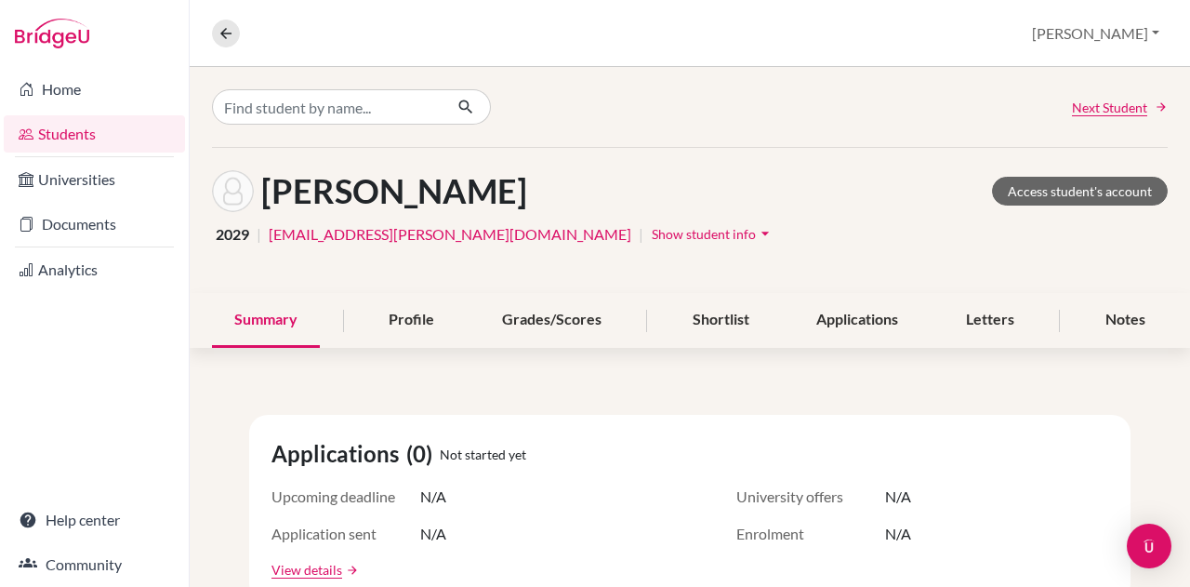
click at [651, 221] on button "Show student info arrow_drop_down" at bounding box center [713, 233] width 125 height 29
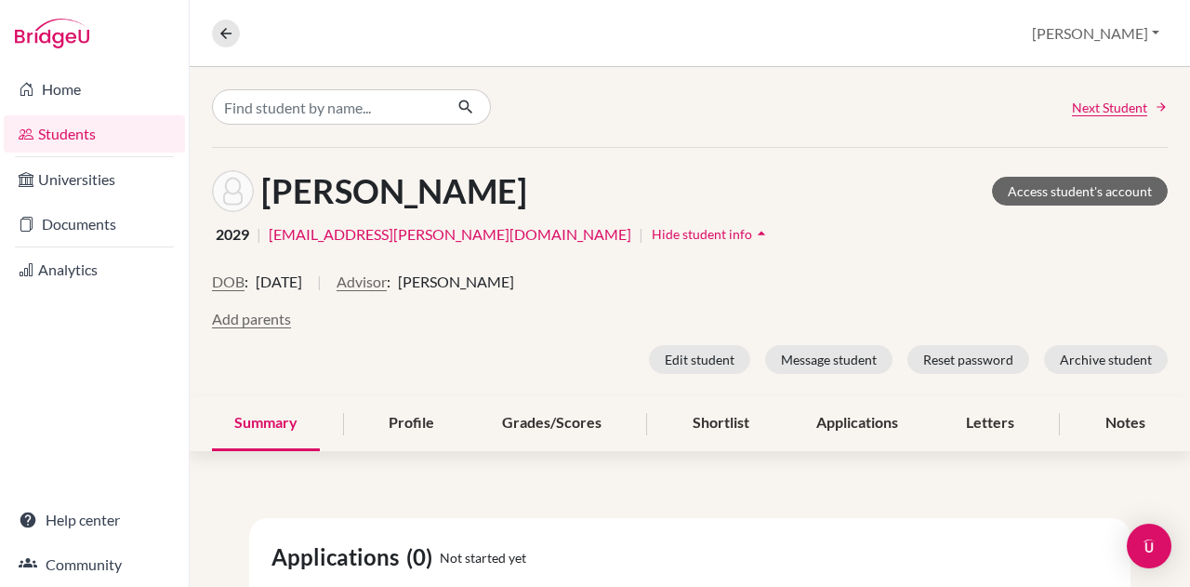
click at [387, 280] on button "Advisor" at bounding box center [361, 281] width 50 height 22
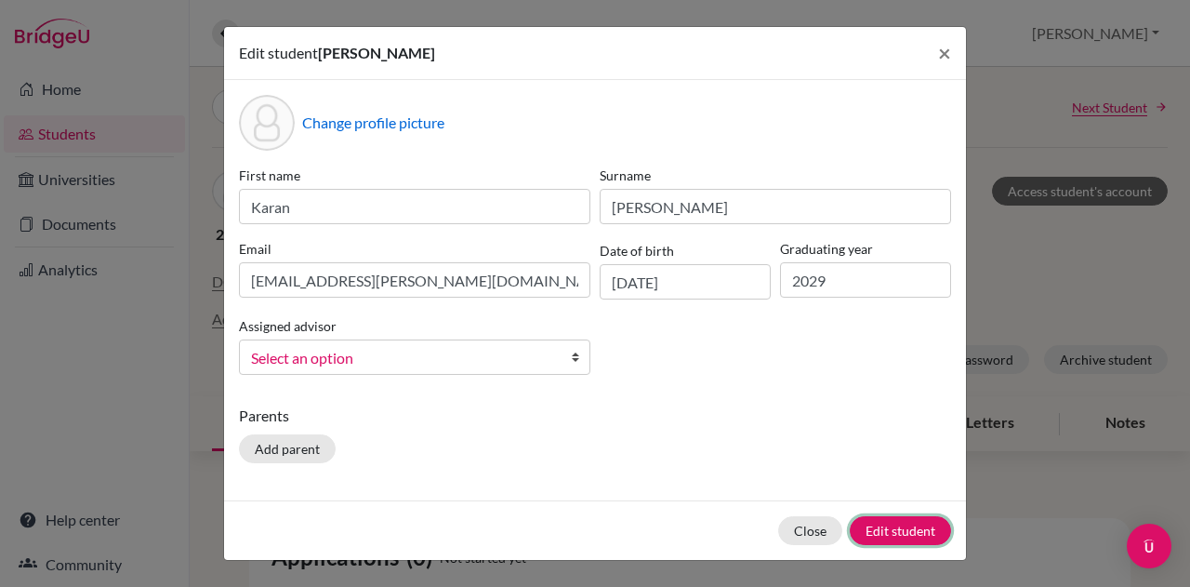
click at [901, 528] on button "Edit student" at bounding box center [900, 530] width 101 height 29
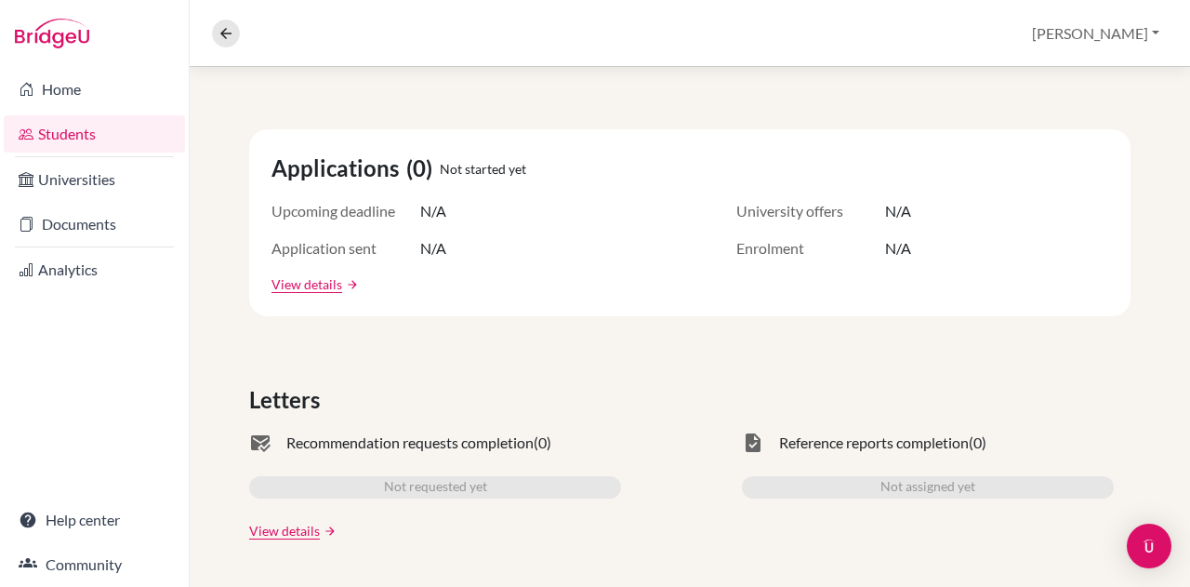
scroll to position [463, 0]
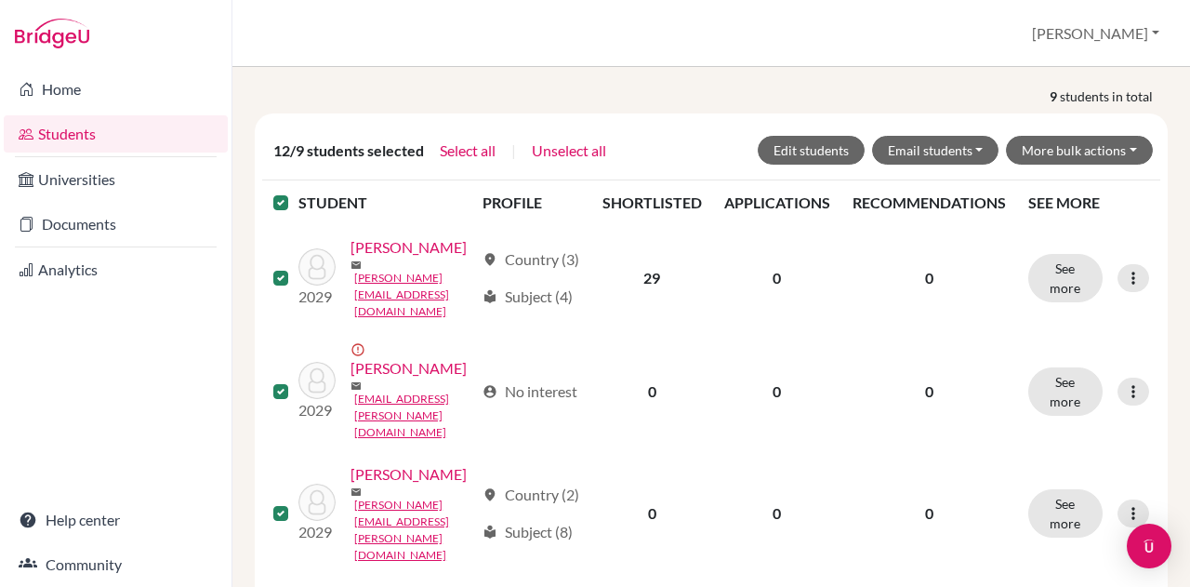
scroll to position [231, 0]
click at [374, 257] on link "Boekhoudt, Edson" at bounding box center [408, 246] width 116 height 22
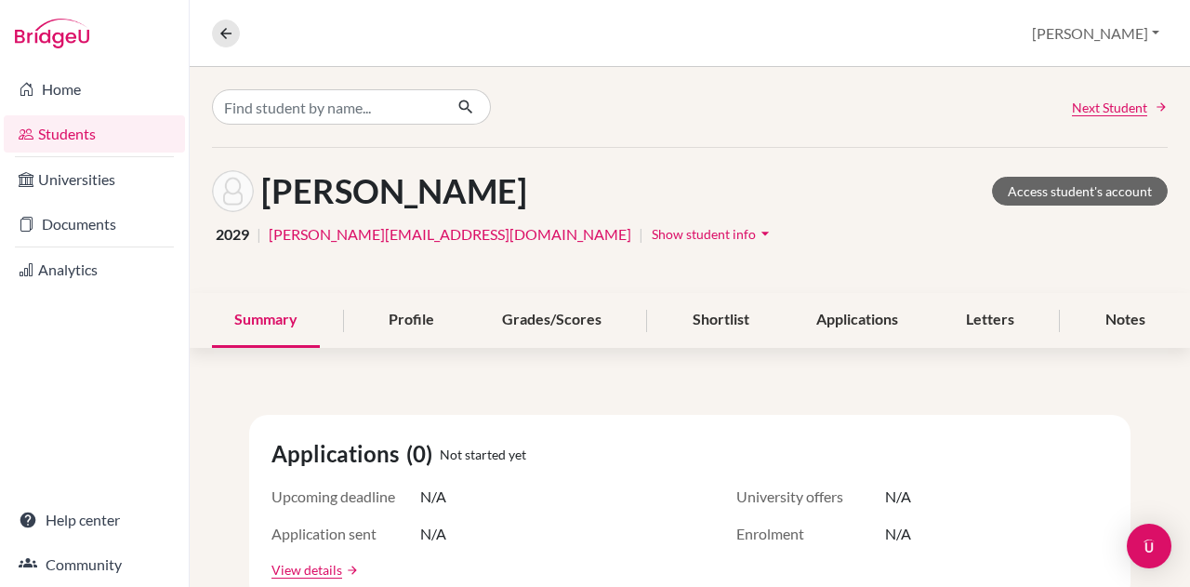
click at [652, 239] on span "Show student info" at bounding box center [704, 234] width 104 height 16
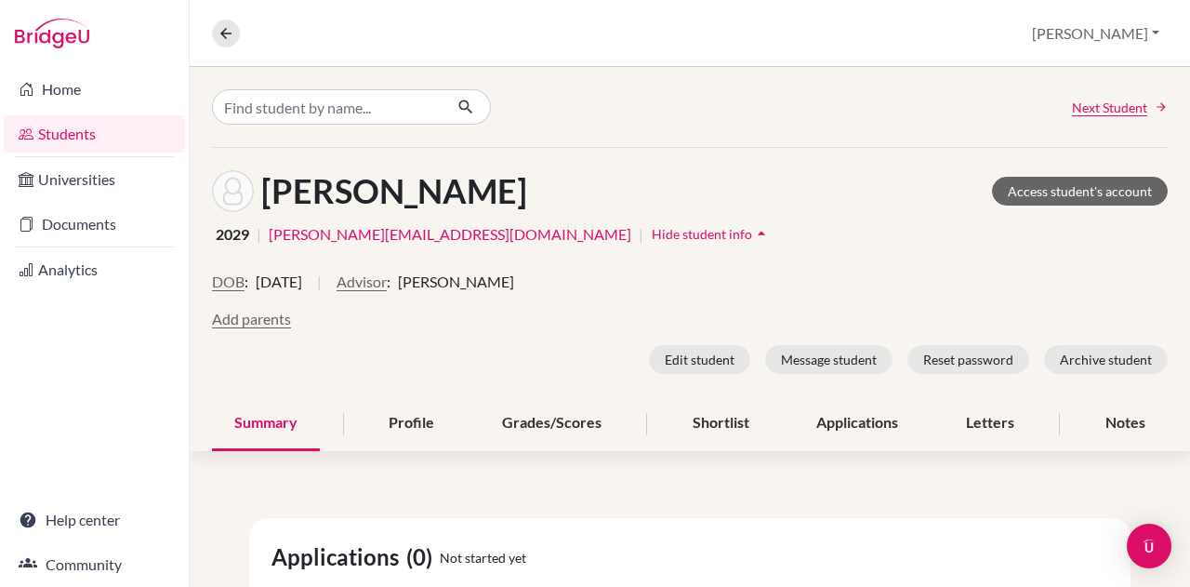
click at [387, 284] on button "Advisor" at bounding box center [361, 281] width 50 height 22
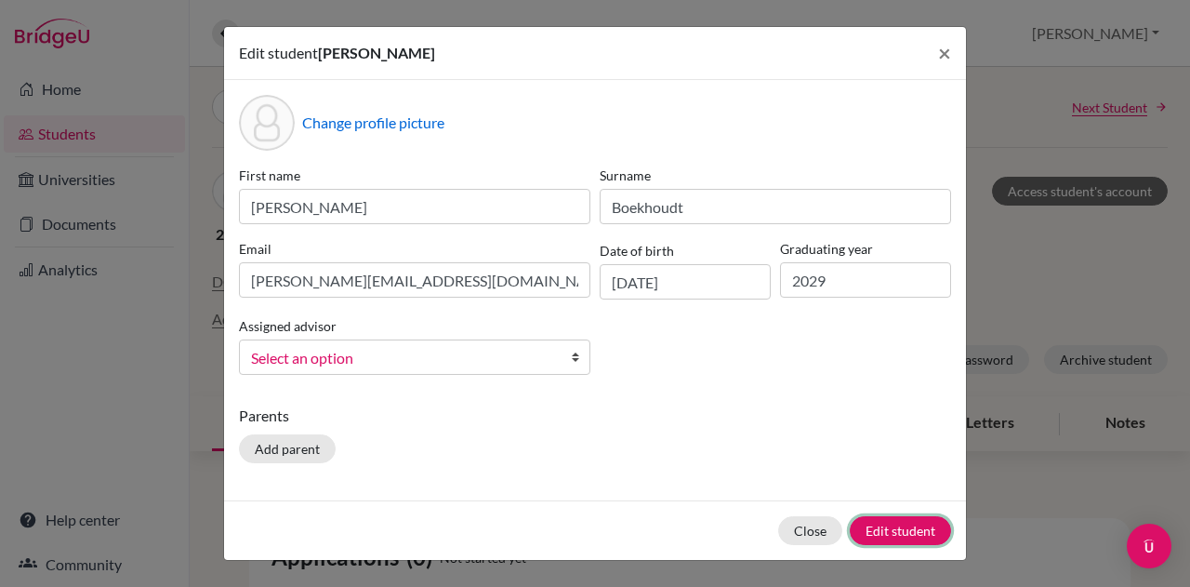
click at [875, 517] on button "Edit student" at bounding box center [900, 530] width 101 height 29
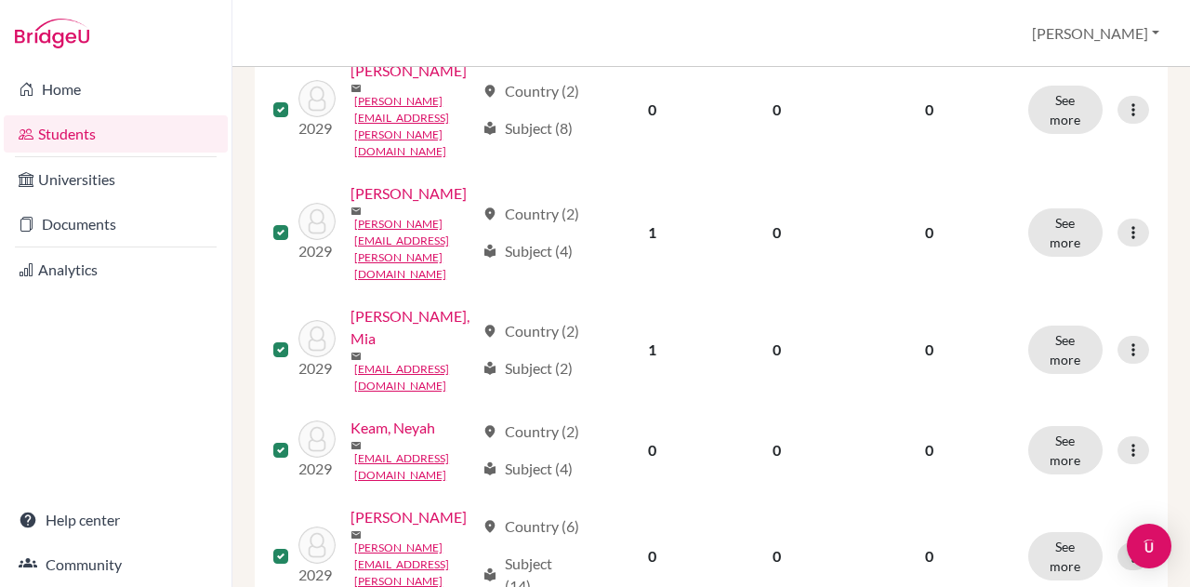
scroll to position [528, 0]
click at [350, 349] on link "Ingribelli, Mia" at bounding box center [412, 326] width 124 height 45
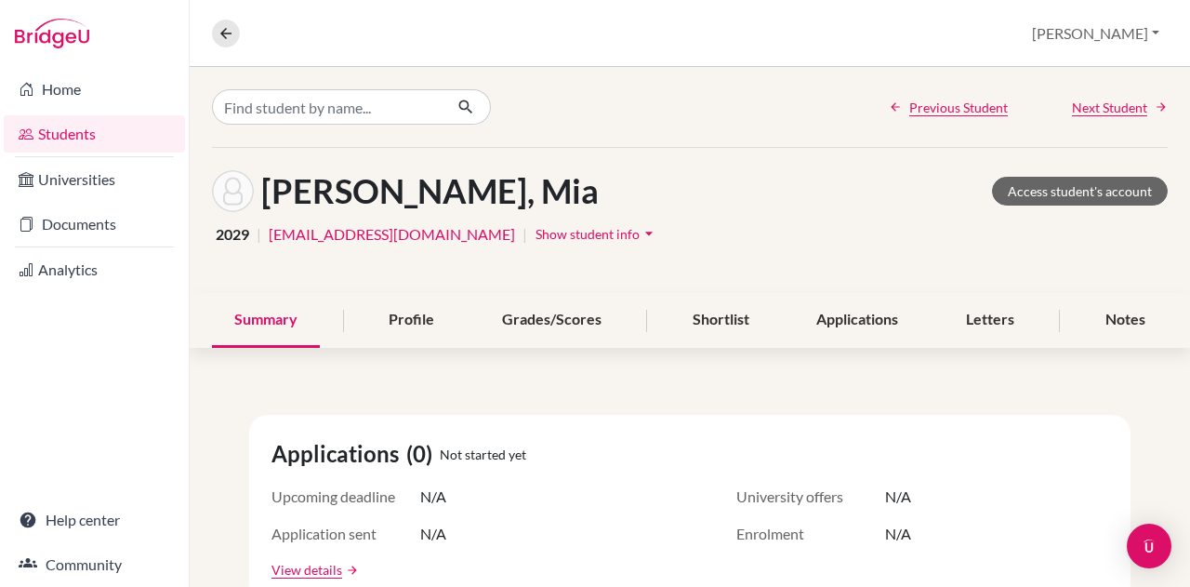
click at [539, 231] on span "Show student info" at bounding box center [587, 234] width 104 height 16
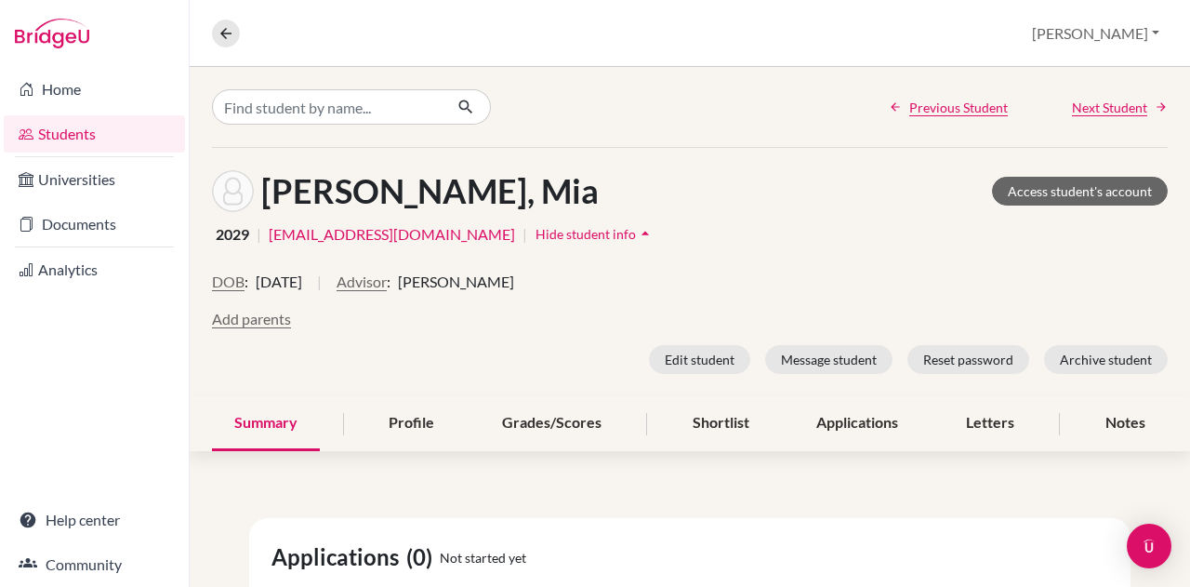
click at [387, 279] on button "Advisor" at bounding box center [361, 281] width 50 height 22
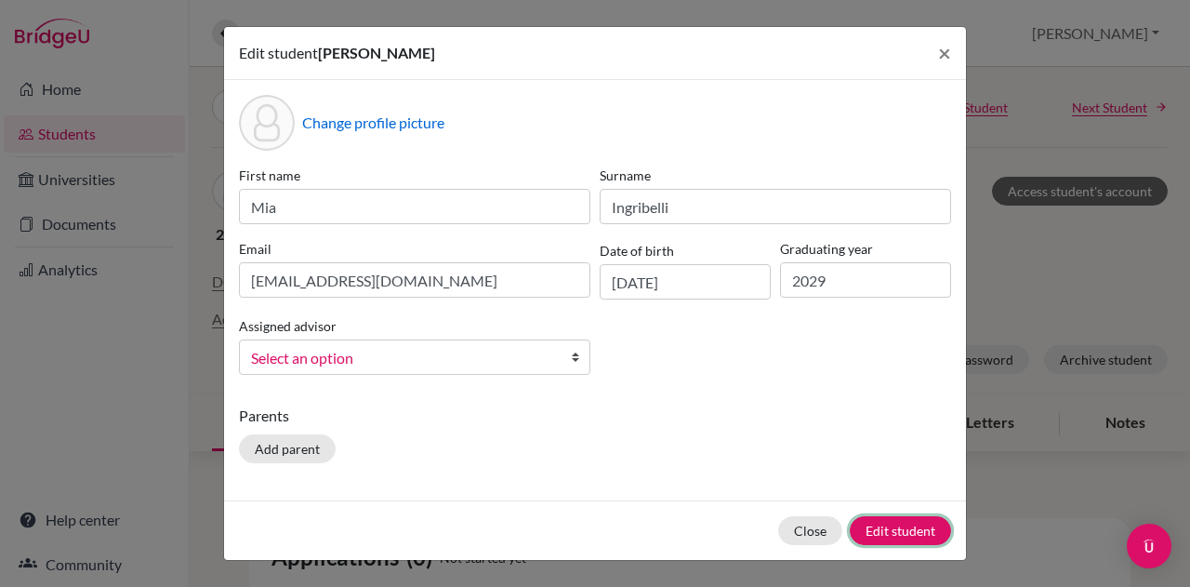
click at [855, 523] on button "Edit student" at bounding box center [900, 530] width 101 height 29
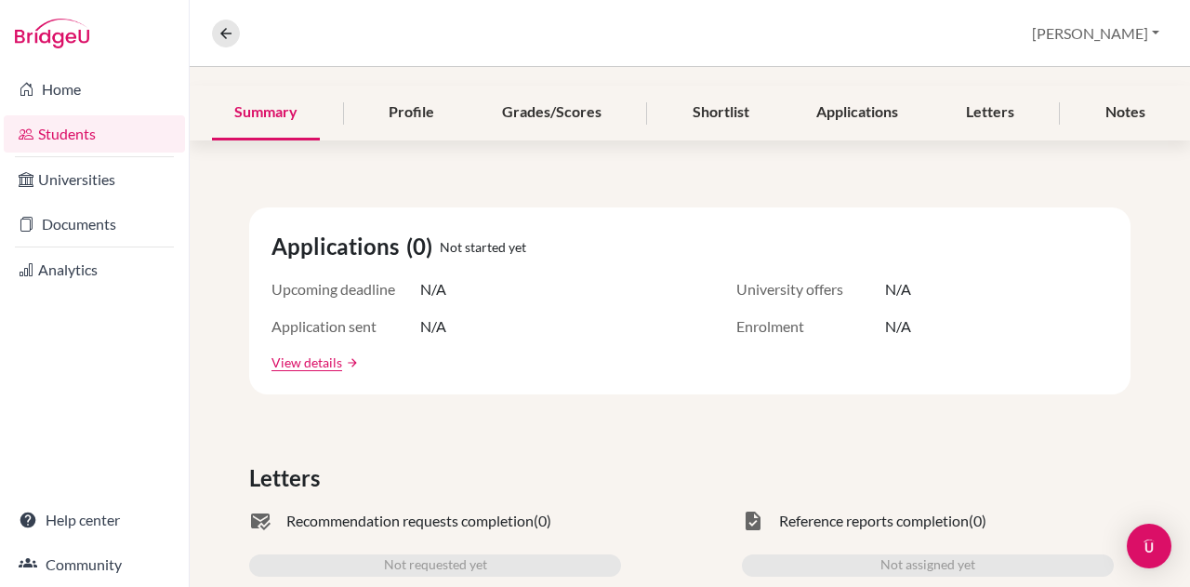
scroll to position [414, 0]
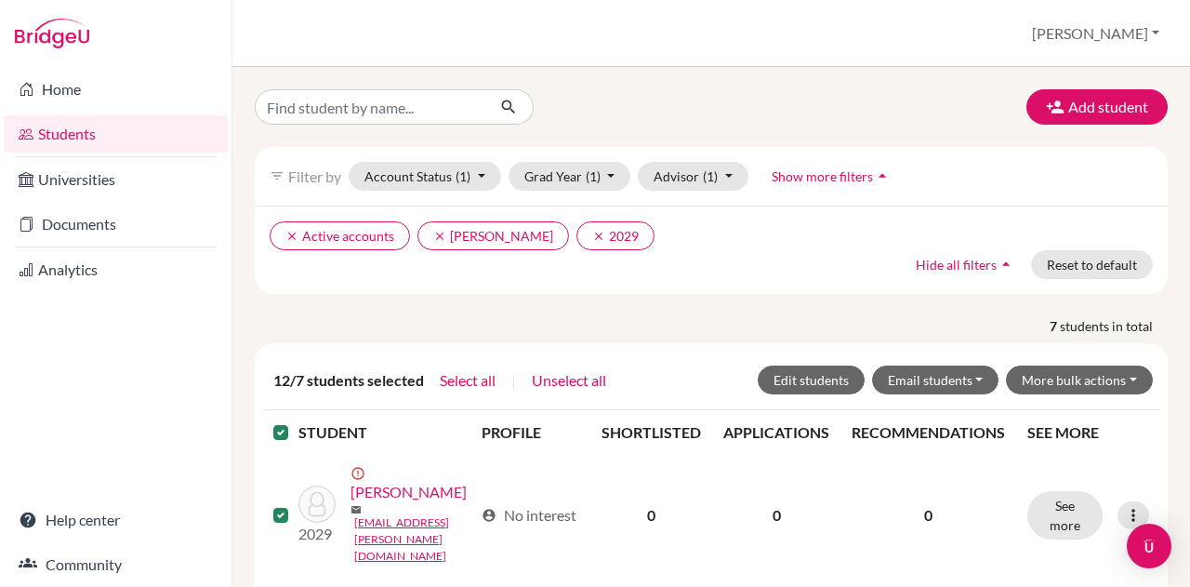
scroll to position [212, 0]
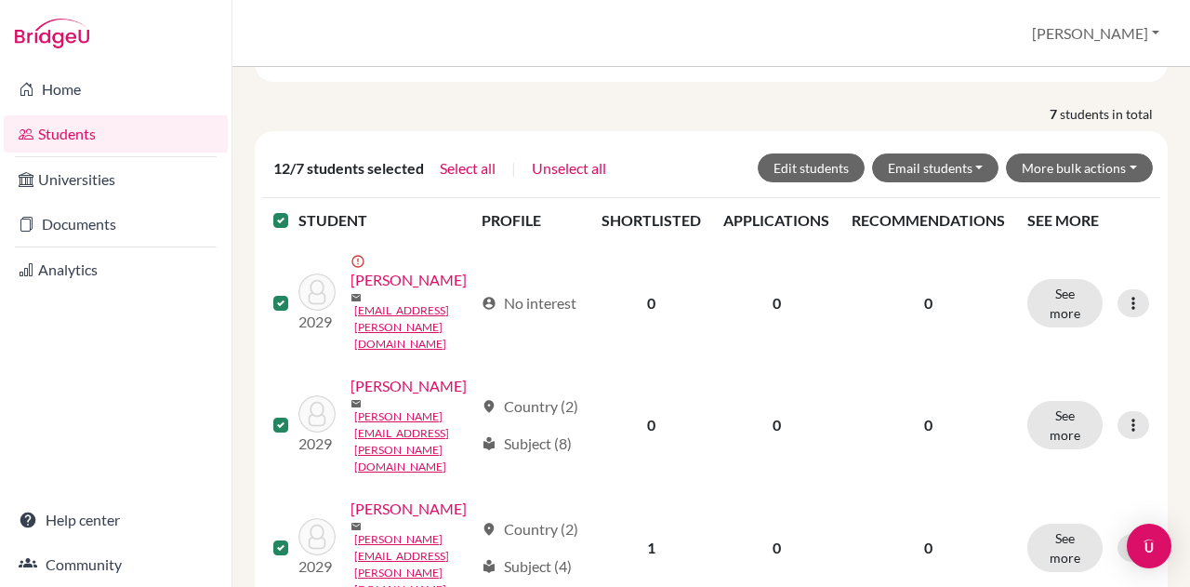
click at [389, 291] on link "De Prisco, Massimo" at bounding box center [408, 280] width 116 height 22
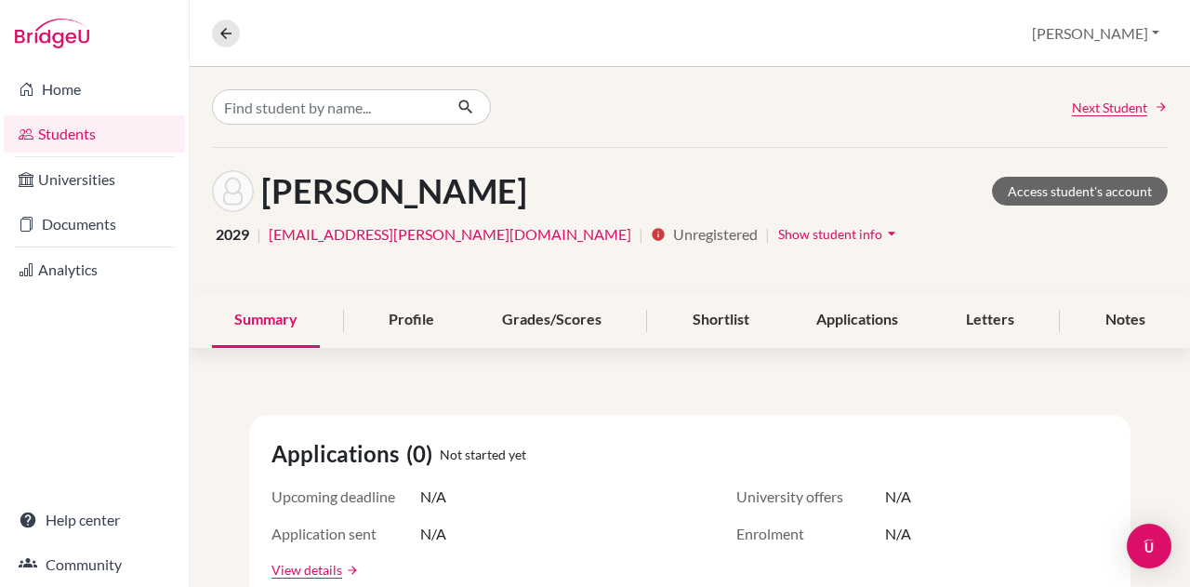
click at [778, 230] on span "Show student info" at bounding box center [830, 234] width 104 height 16
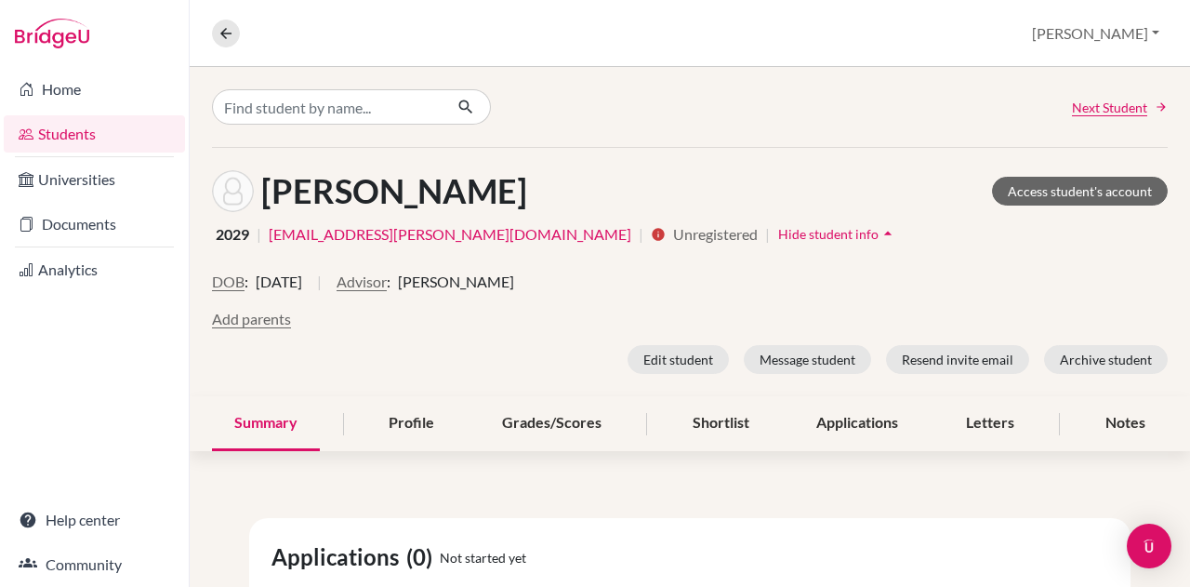
click at [387, 283] on button "Advisor" at bounding box center [361, 281] width 50 height 22
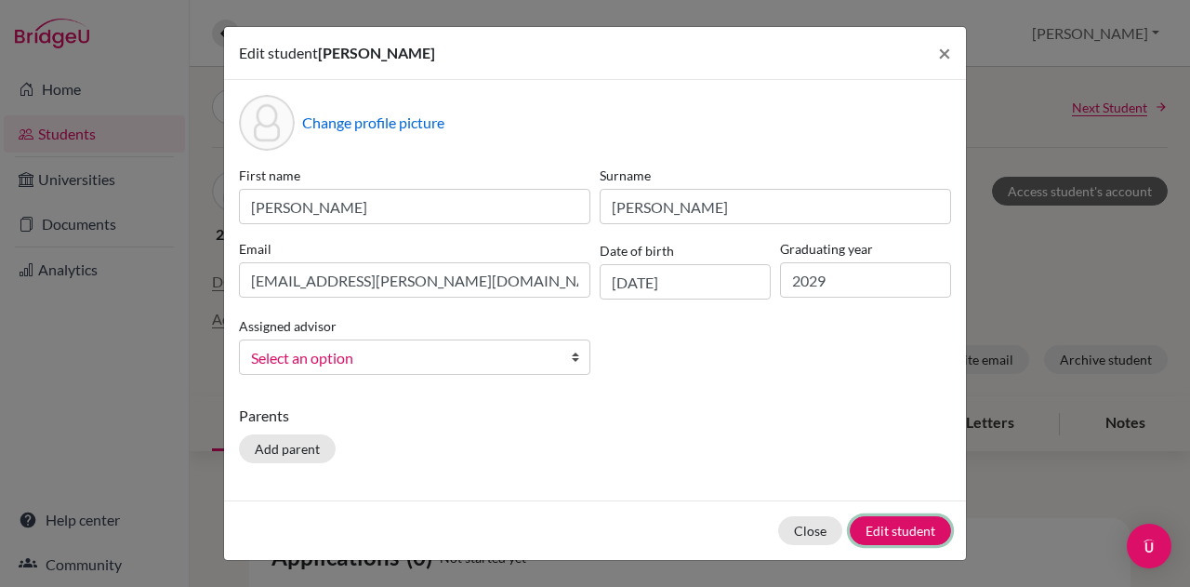
click at [861, 516] on button "Edit student" at bounding box center [900, 530] width 101 height 29
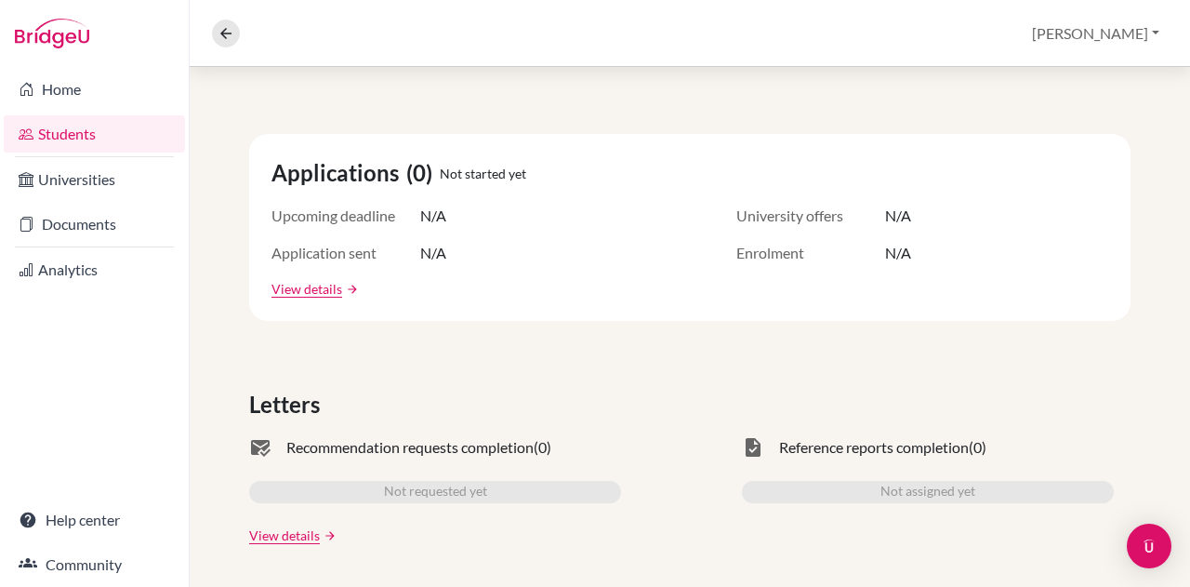
scroll to position [458, 0]
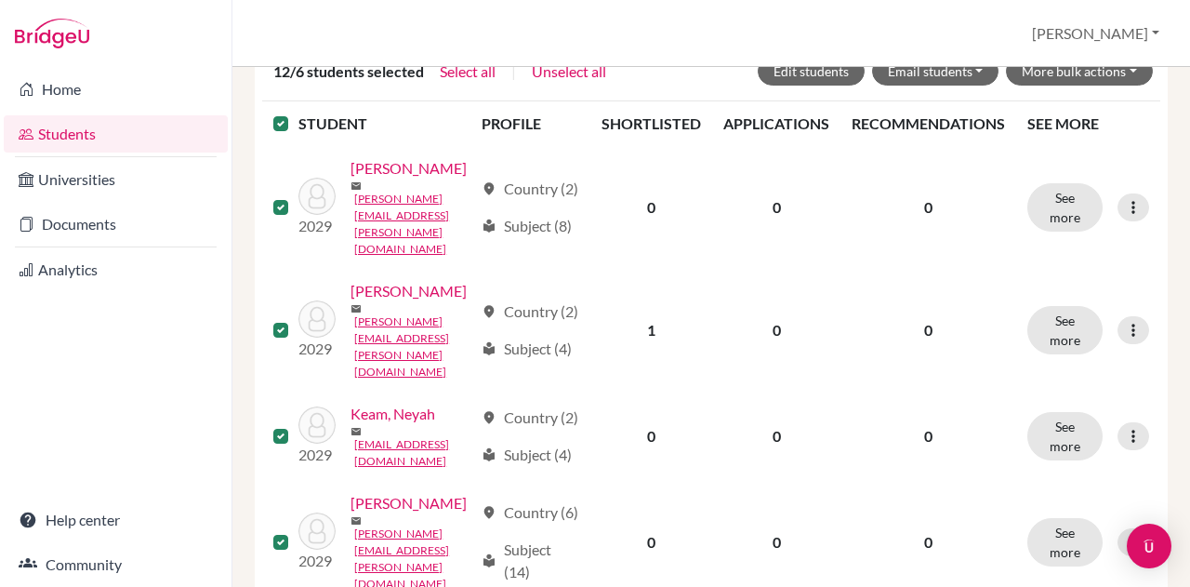
scroll to position [343, 0]
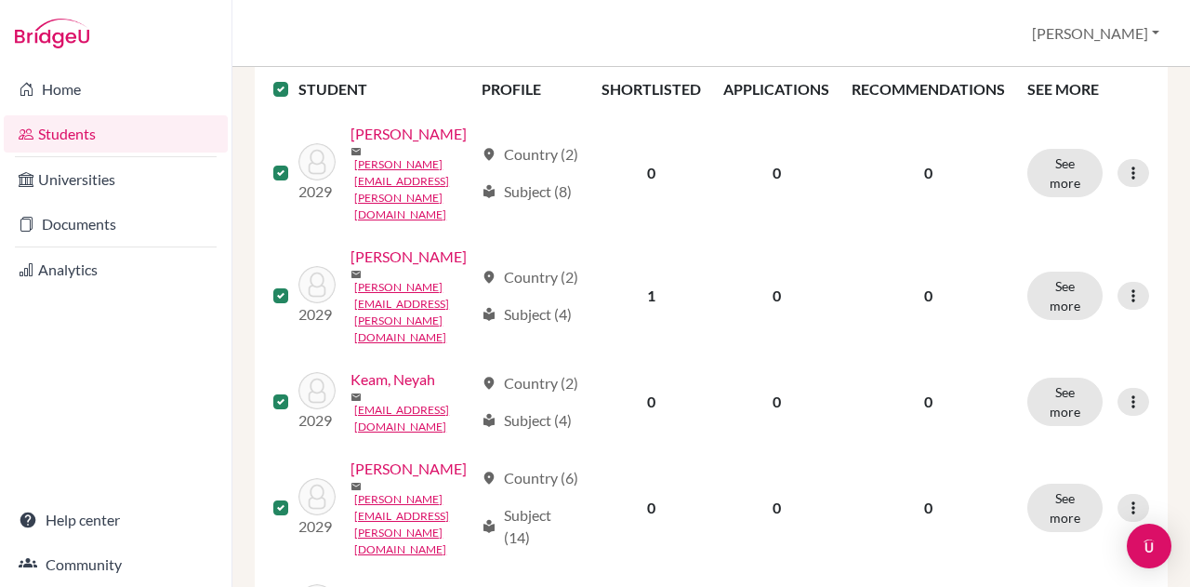
click at [350, 145] on link "Gobert, Emma" at bounding box center [408, 134] width 116 height 22
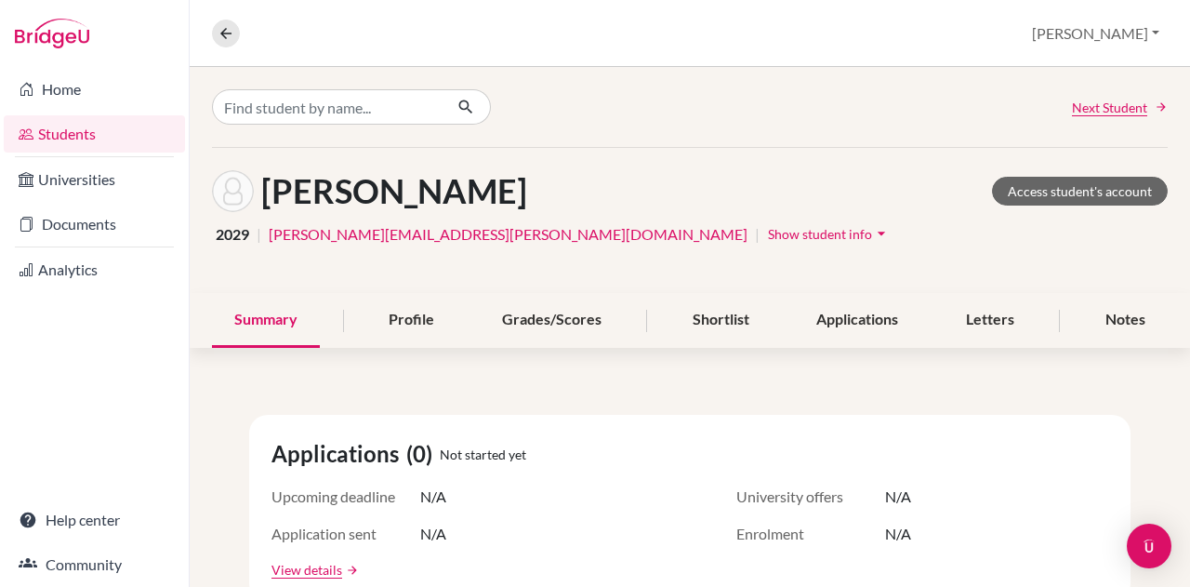
click at [768, 238] on span "Show student info" at bounding box center [820, 234] width 104 height 16
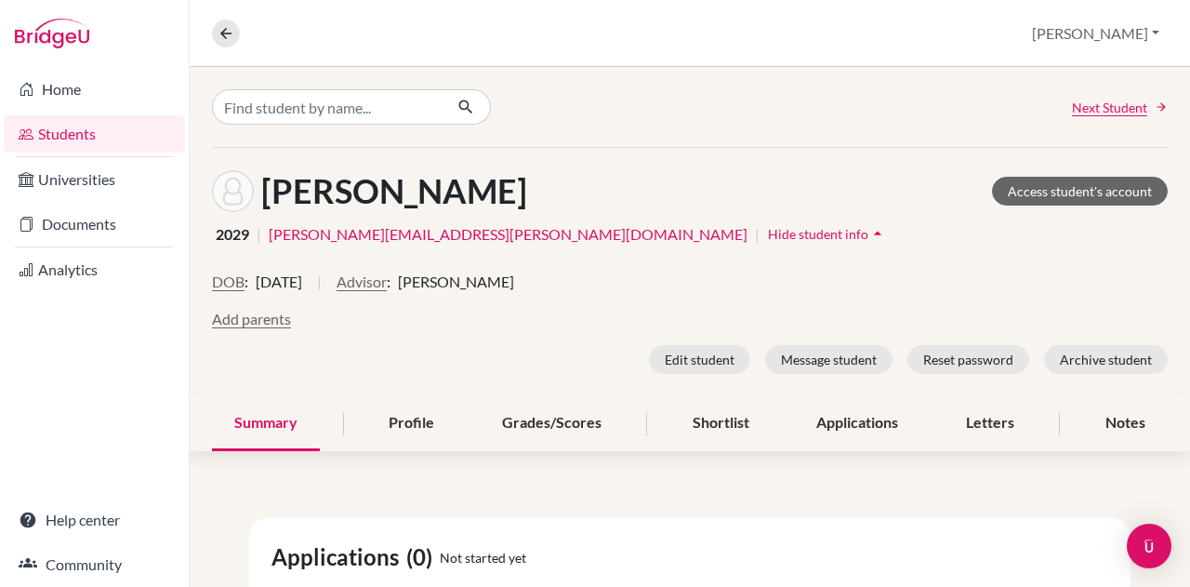
click at [387, 284] on button "Advisor" at bounding box center [361, 281] width 50 height 22
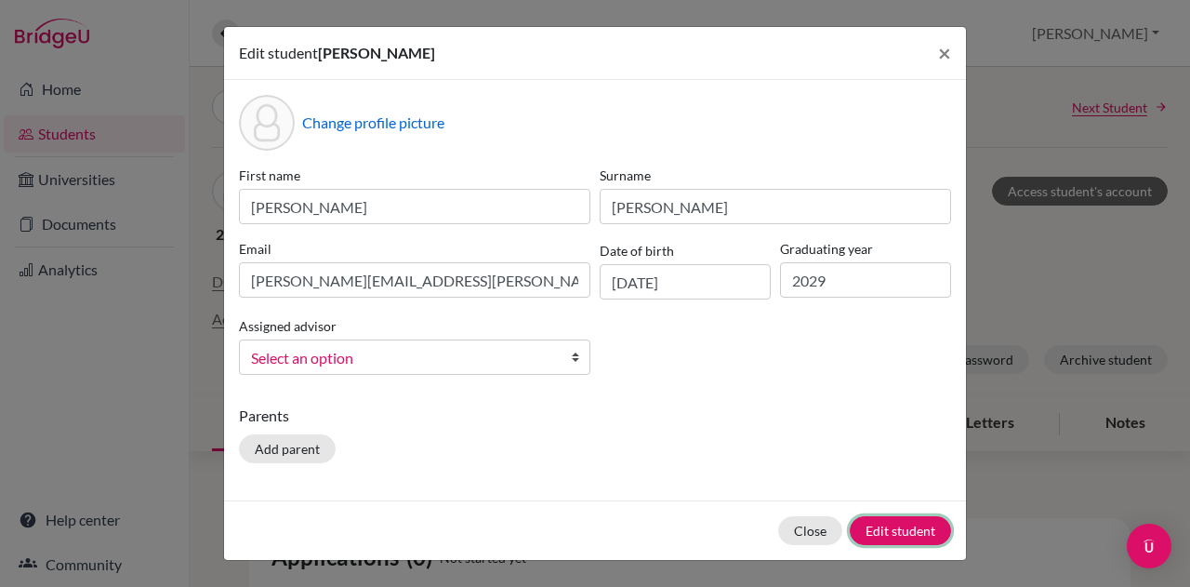
click at [864, 525] on button "Edit student" at bounding box center [900, 530] width 101 height 29
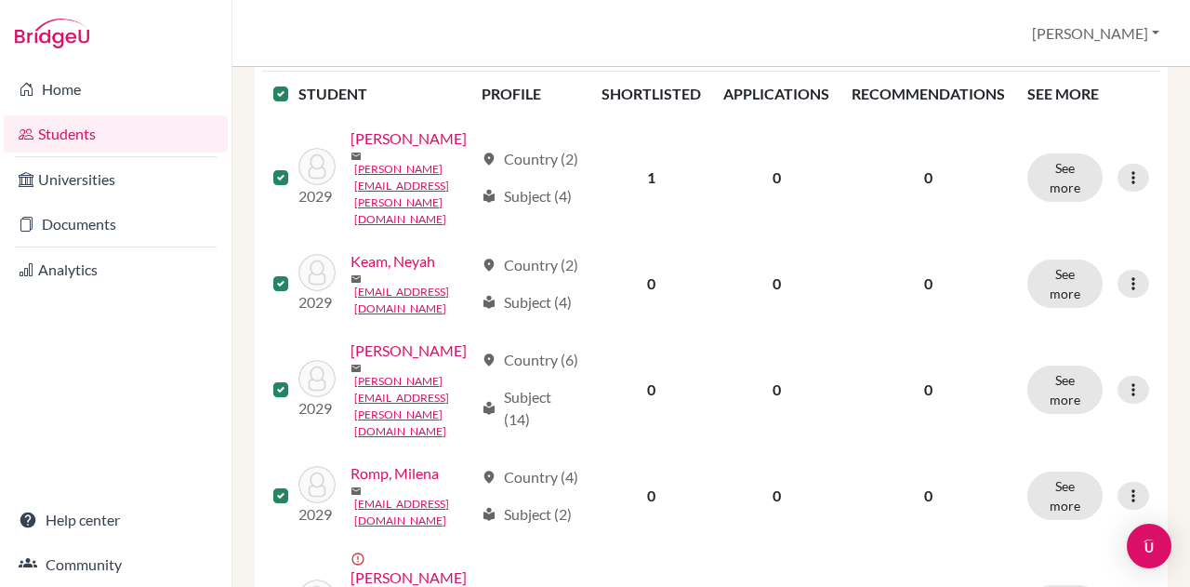
scroll to position [457, 0]
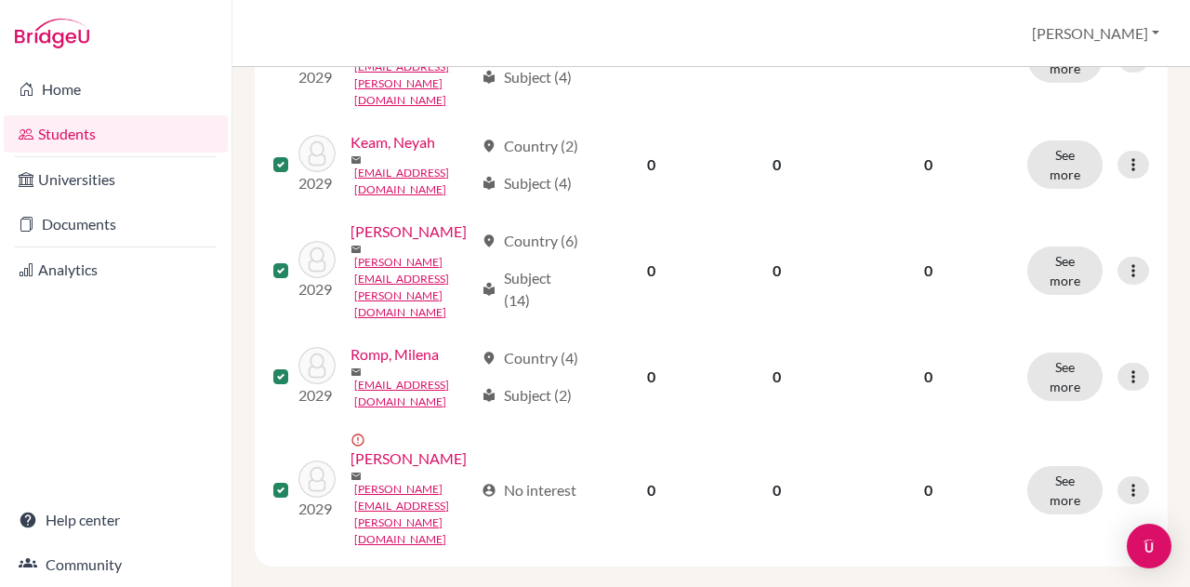
click at [366, 243] on link "Rietveld, Lois" at bounding box center [408, 231] width 116 height 22
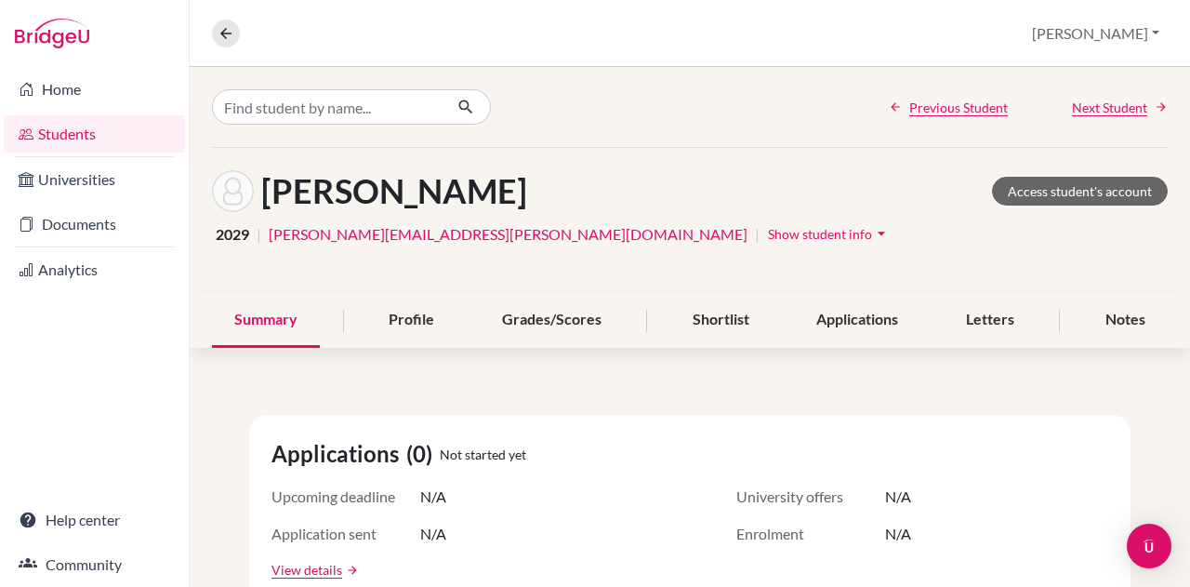
click at [768, 231] on span "Show student info" at bounding box center [820, 234] width 104 height 16
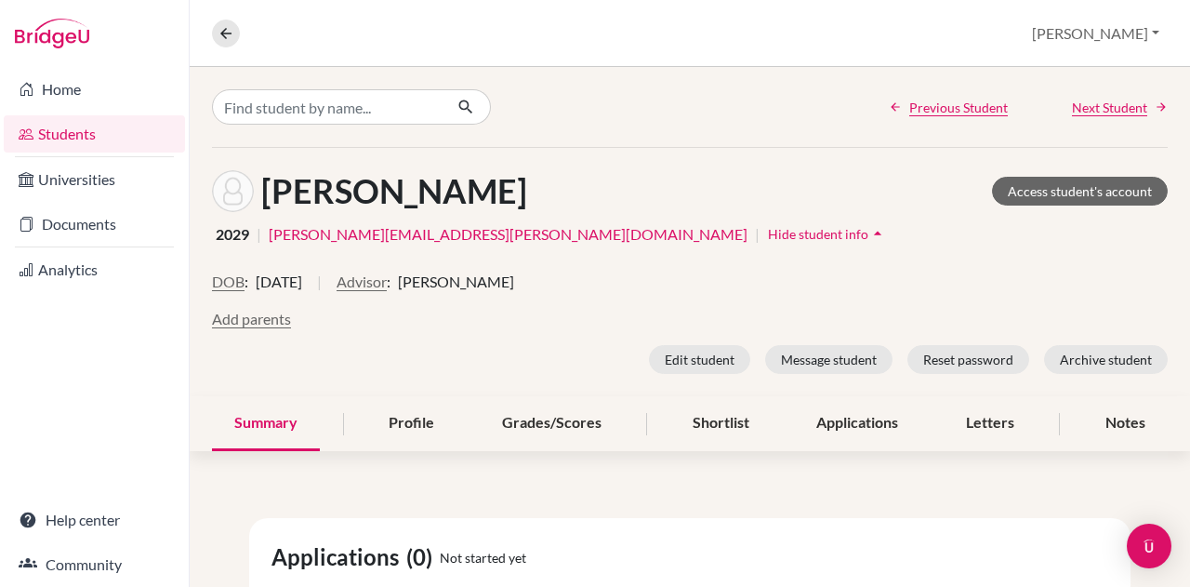
click at [387, 287] on button "Advisor" at bounding box center [361, 281] width 50 height 22
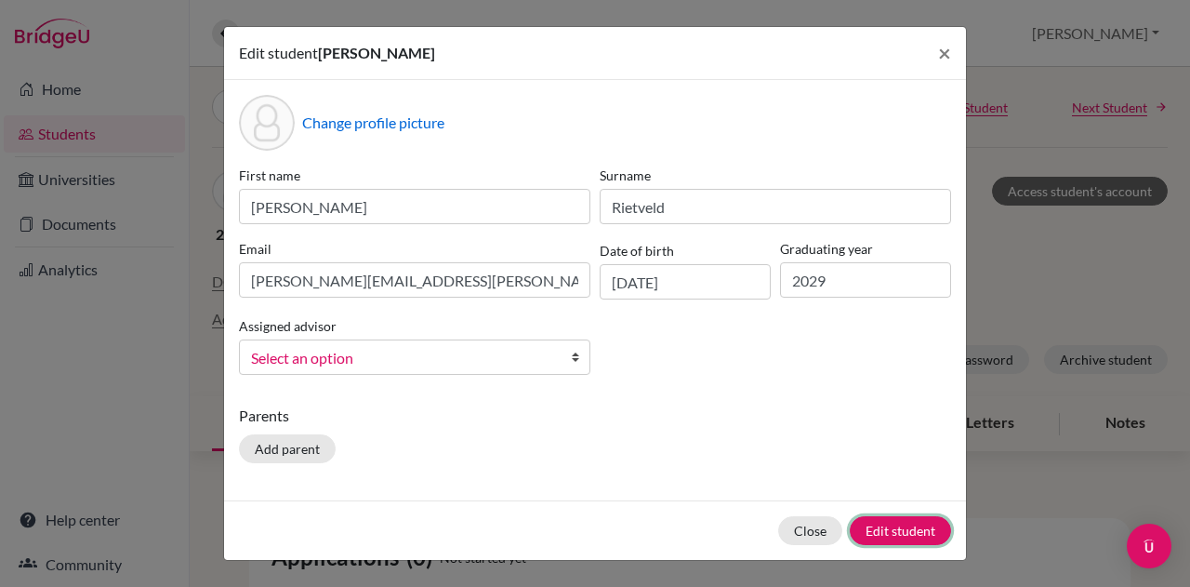
click at [879, 528] on button "Edit student" at bounding box center [900, 530] width 101 height 29
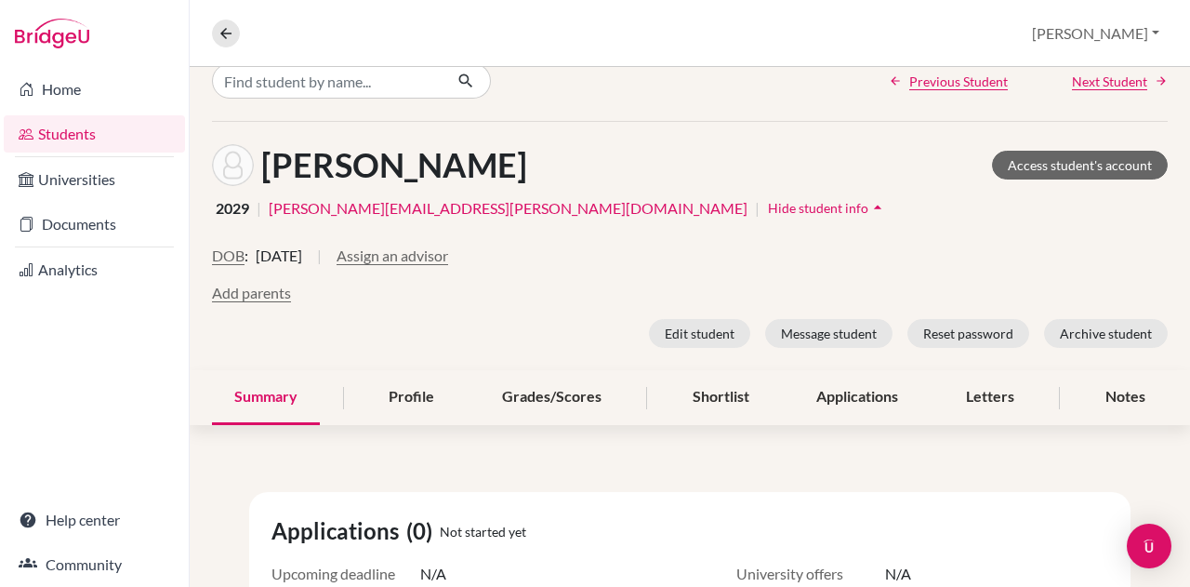
scroll to position [101, 0]
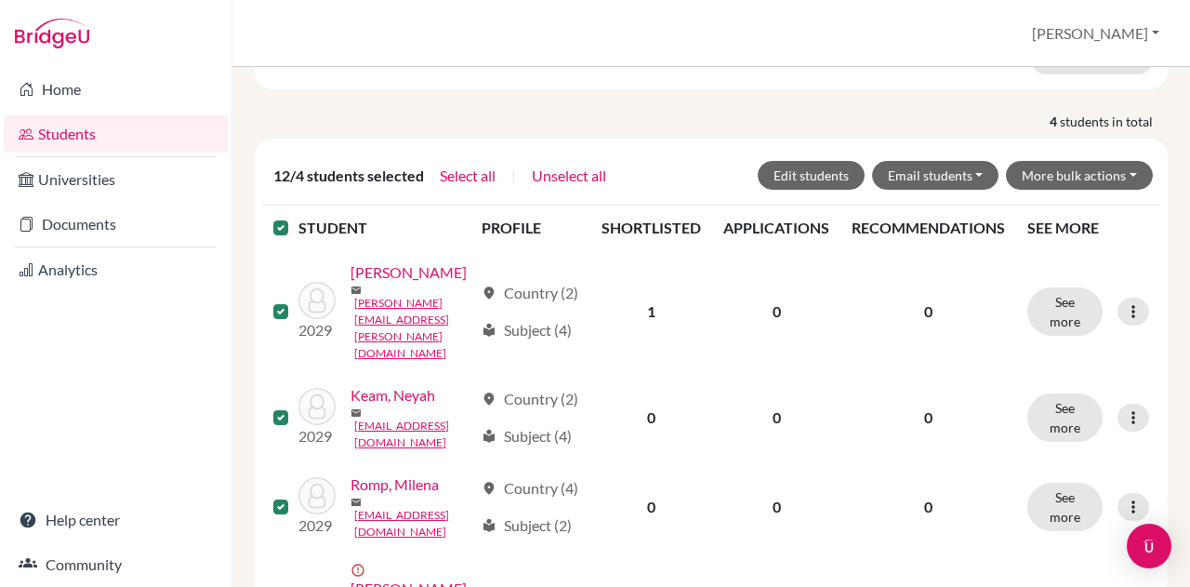
scroll to position [416, 0]
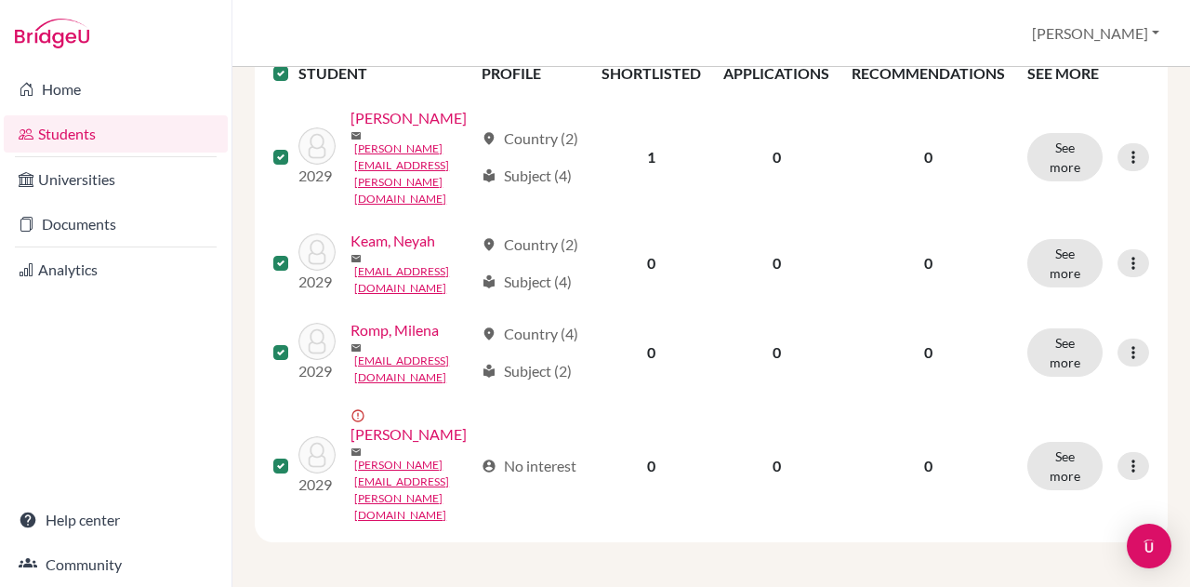
click at [363, 445] on link "Scavella, Ethan" at bounding box center [408, 434] width 116 height 22
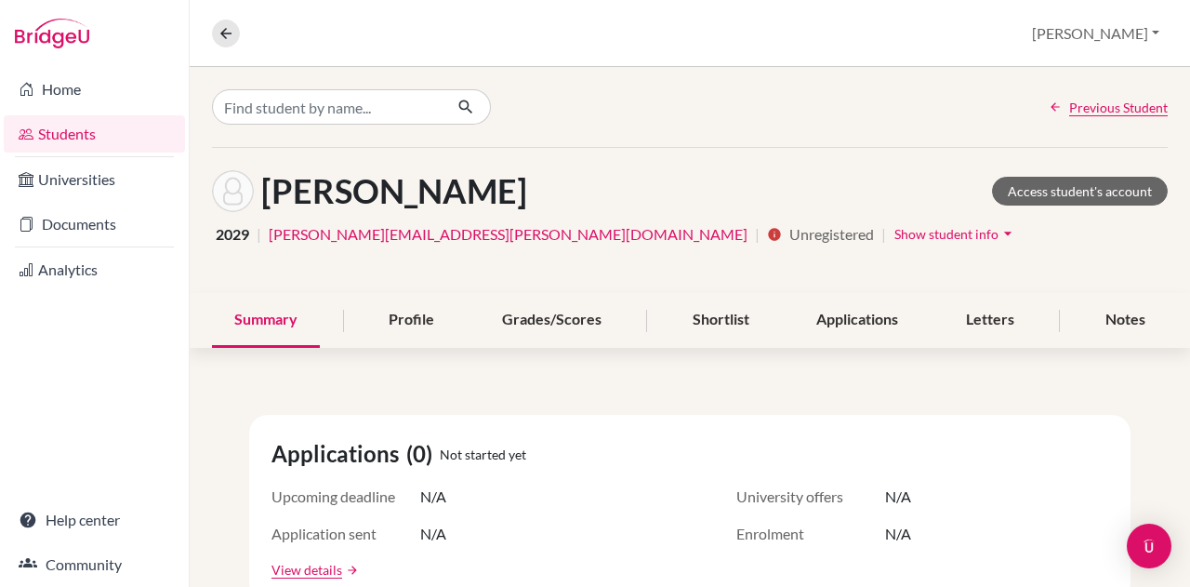
click at [894, 232] on span "Show student info" at bounding box center [946, 234] width 104 height 16
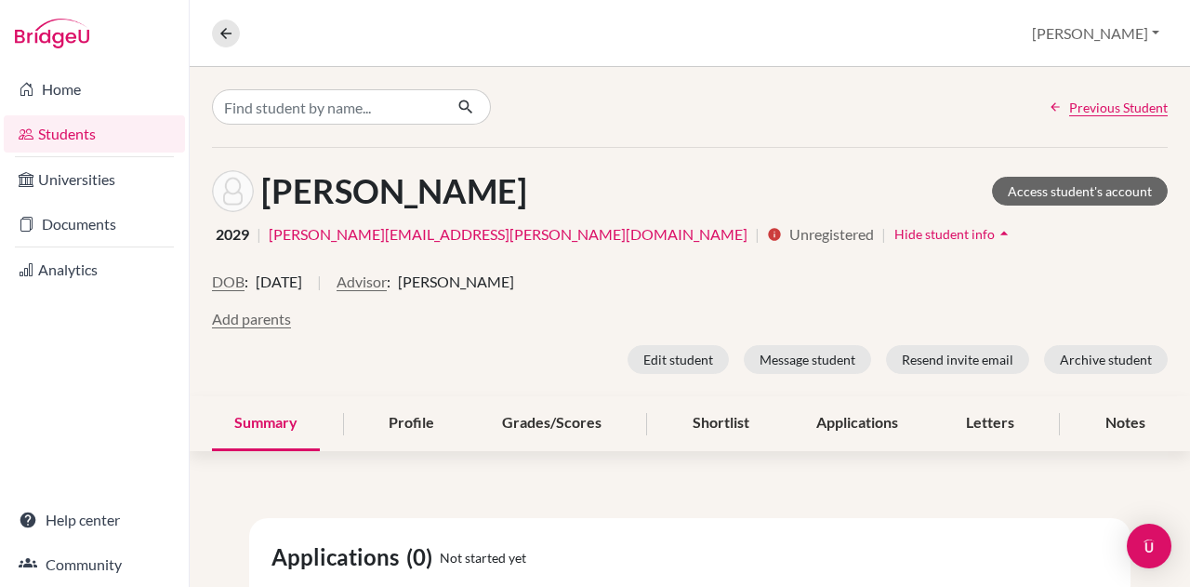
click at [387, 281] on button "Advisor" at bounding box center [361, 281] width 50 height 22
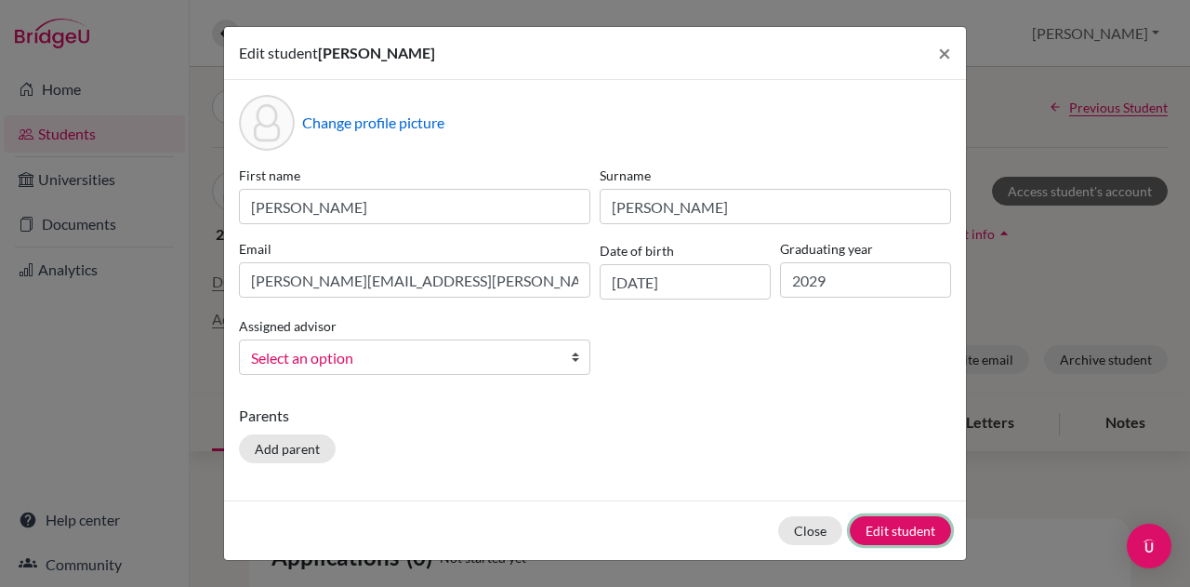
click at [891, 523] on button "Edit student" at bounding box center [900, 530] width 101 height 29
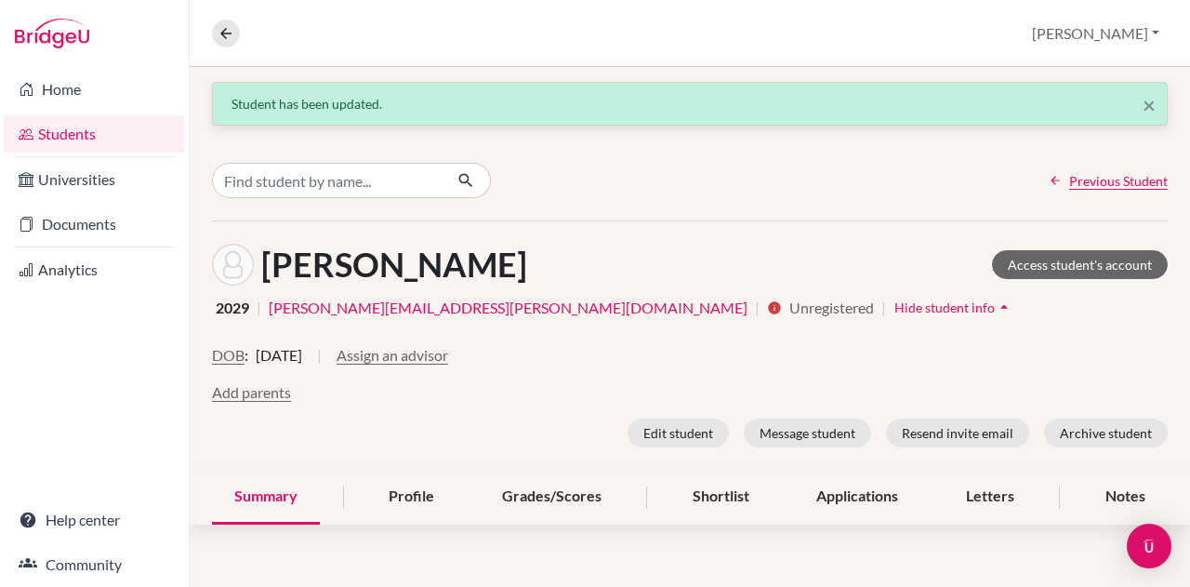
scroll to position [500, 0]
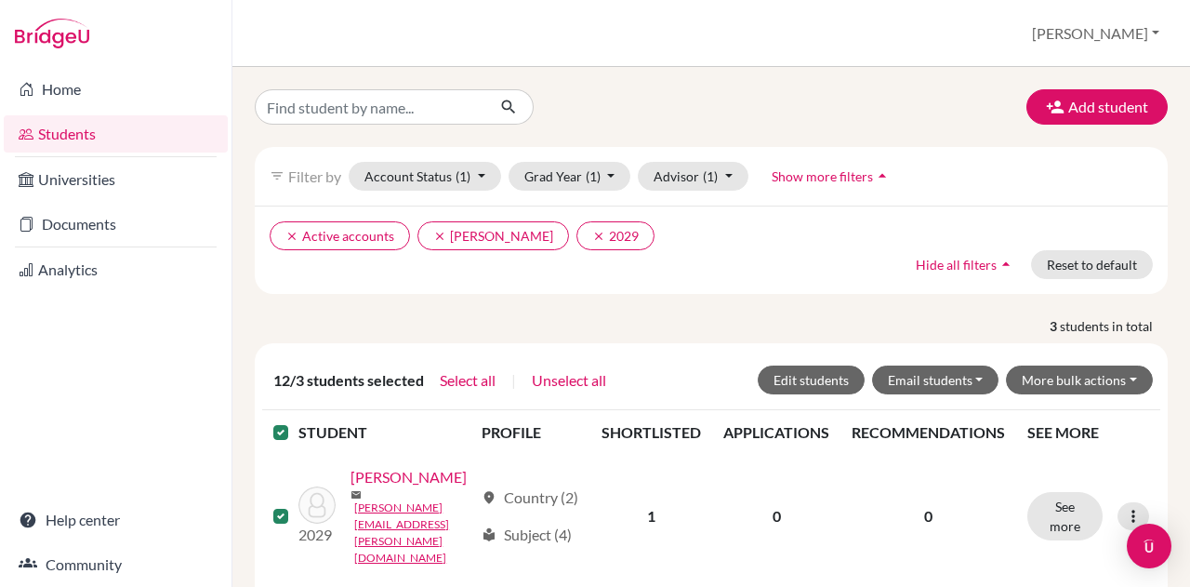
scroll to position [296, 0]
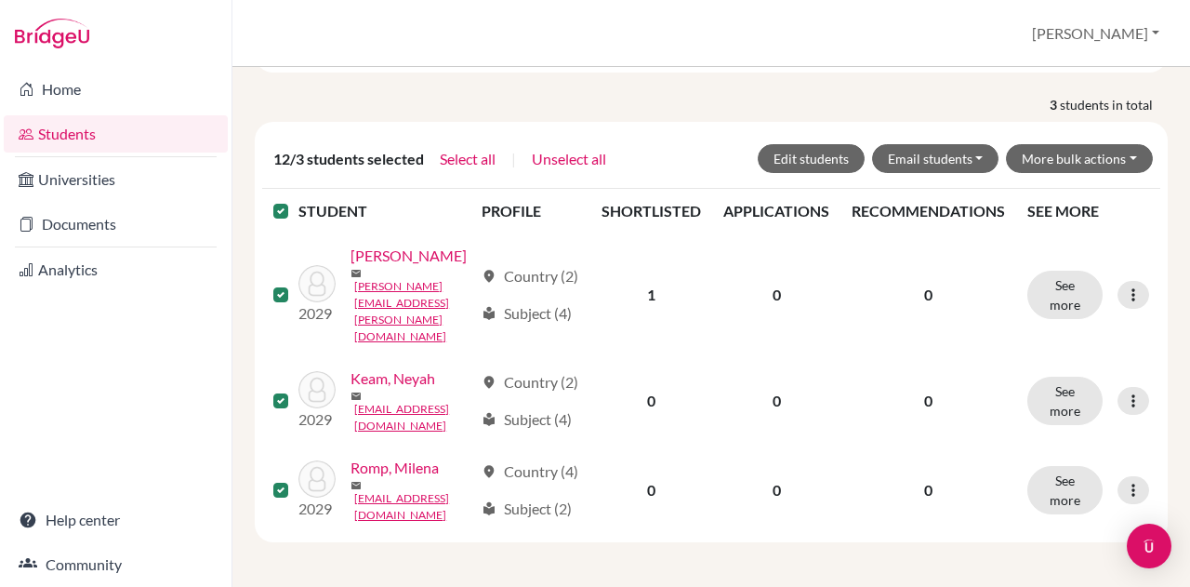
click at [392, 244] on link "Gonzalez, Ricardo" at bounding box center [408, 255] width 116 height 22
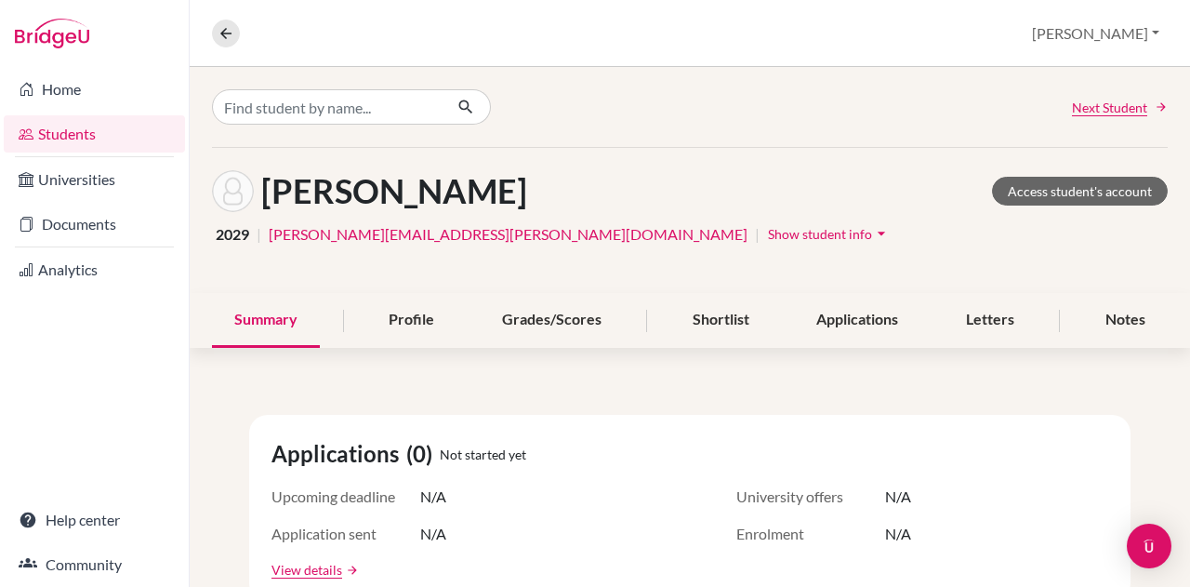
click at [768, 231] on span "Show student info" at bounding box center [820, 234] width 104 height 16
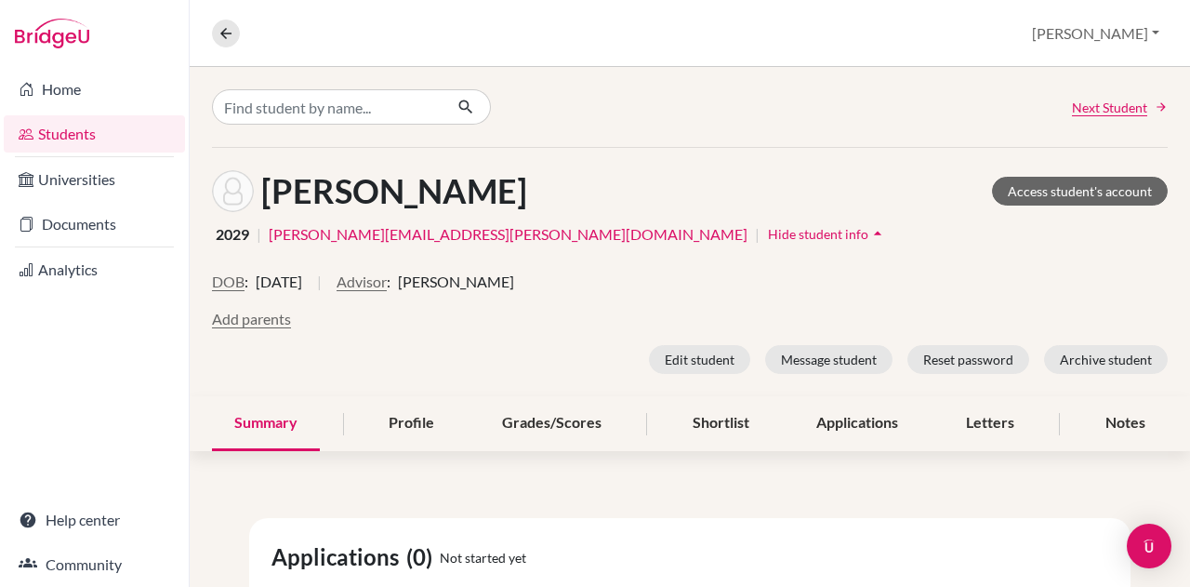
click at [387, 274] on button "Advisor" at bounding box center [361, 281] width 50 height 22
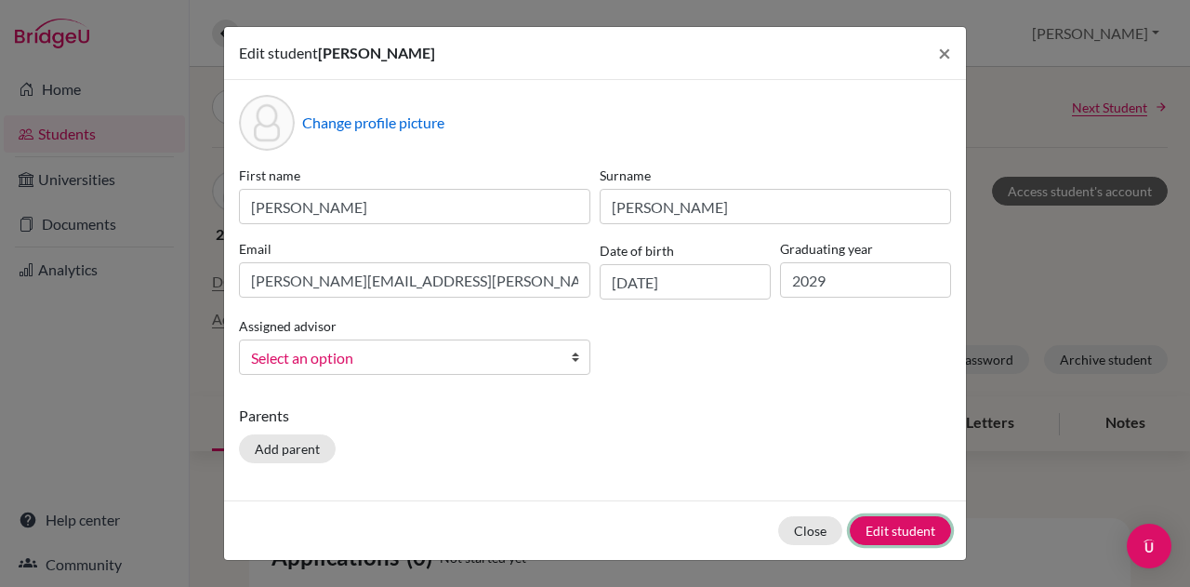
click at [861, 518] on button "Edit student" at bounding box center [900, 530] width 101 height 29
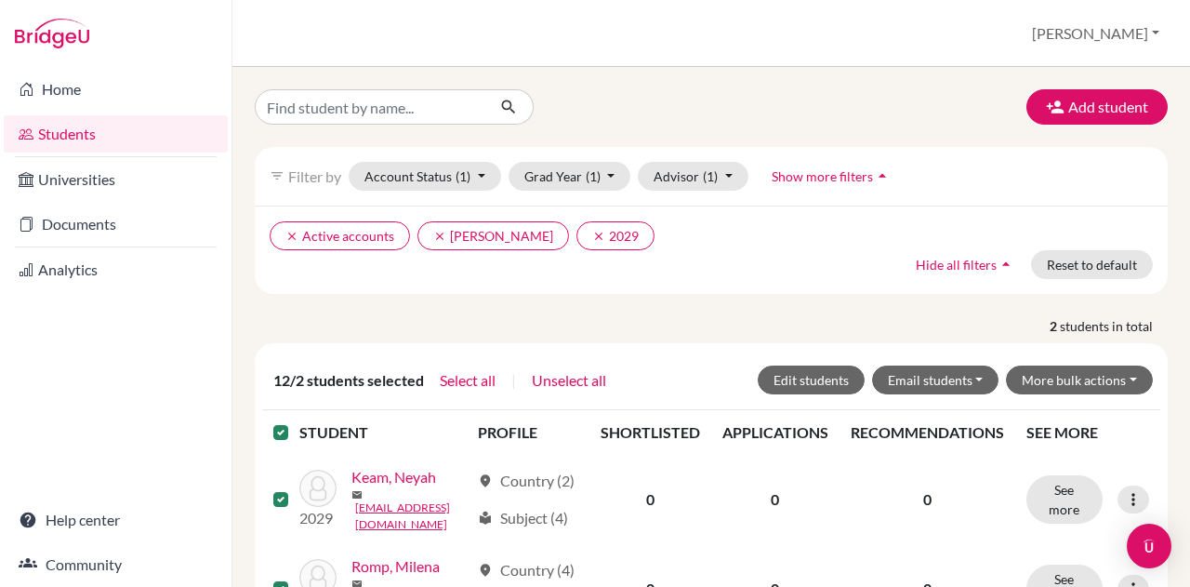
scroll to position [158, 0]
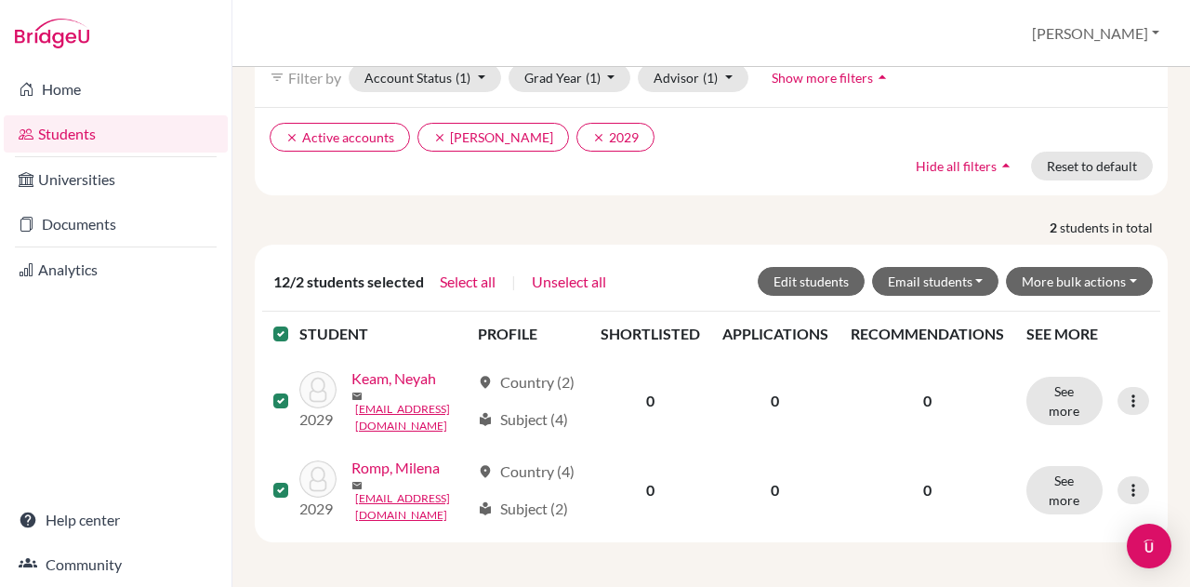
click at [351, 379] on link "Keam, Neyah" at bounding box center [393, 378] width 85 height 22
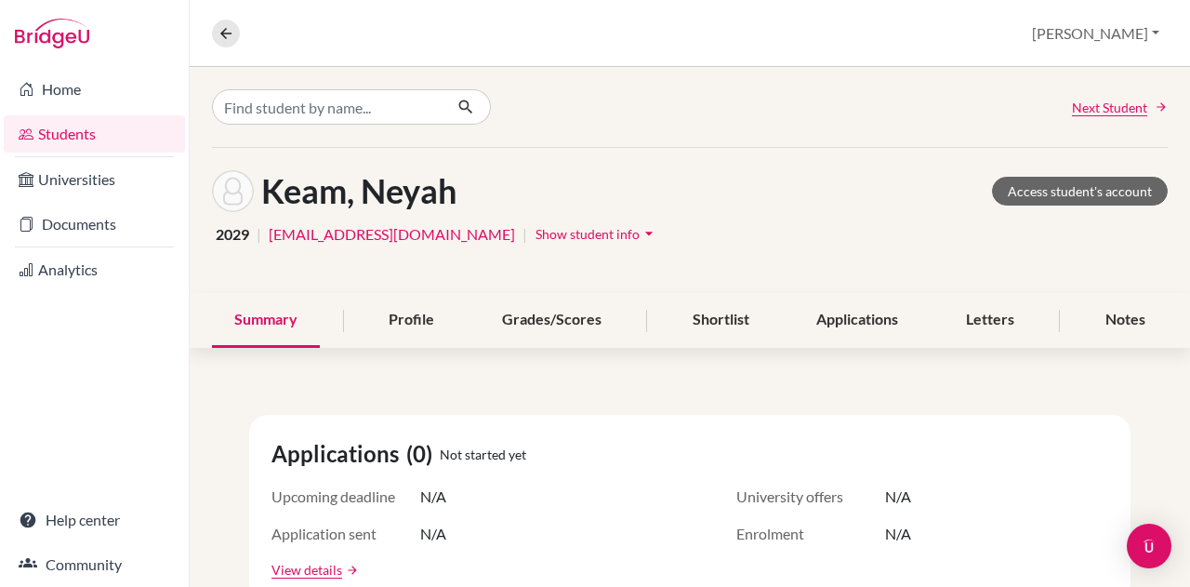
click at [535, 226] on span "Show student info" at bounding box center [587, 234] width 104 height 16
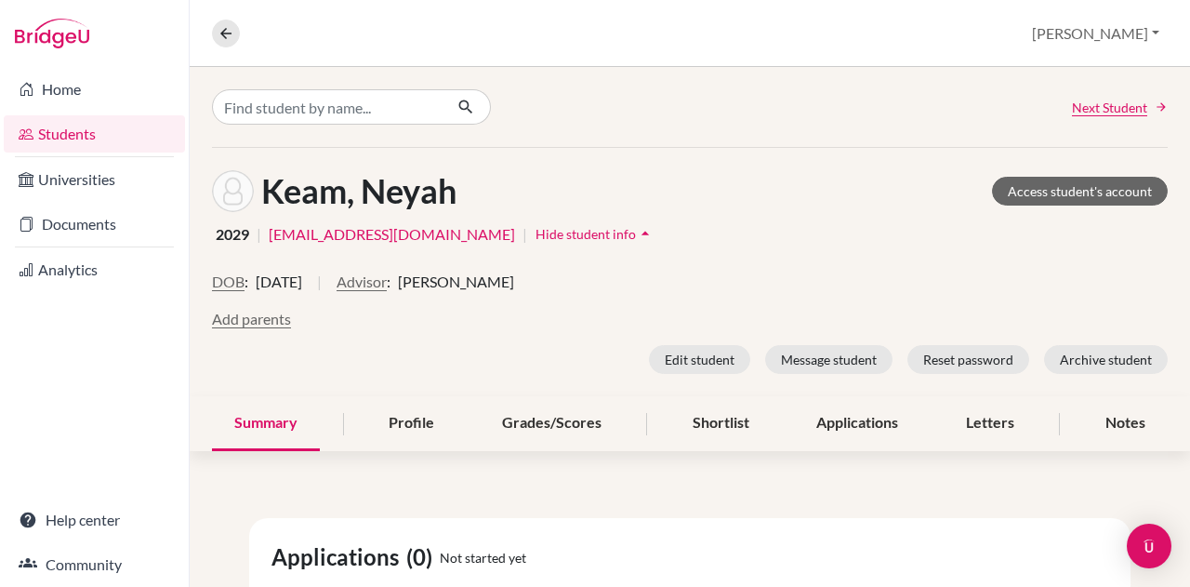
click at [387, 278] on button "Advisor" at bounding box center [361, 281] width 50 height 22
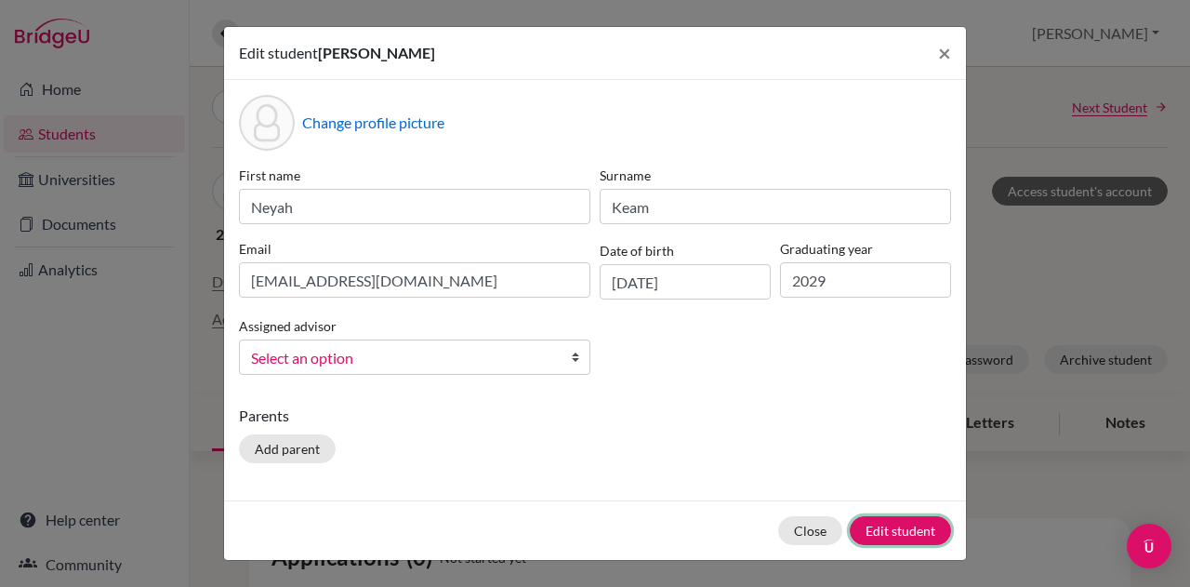
click at [902, 516] on button "Edit student" at bounding box center [900, 530] width 101 height 29
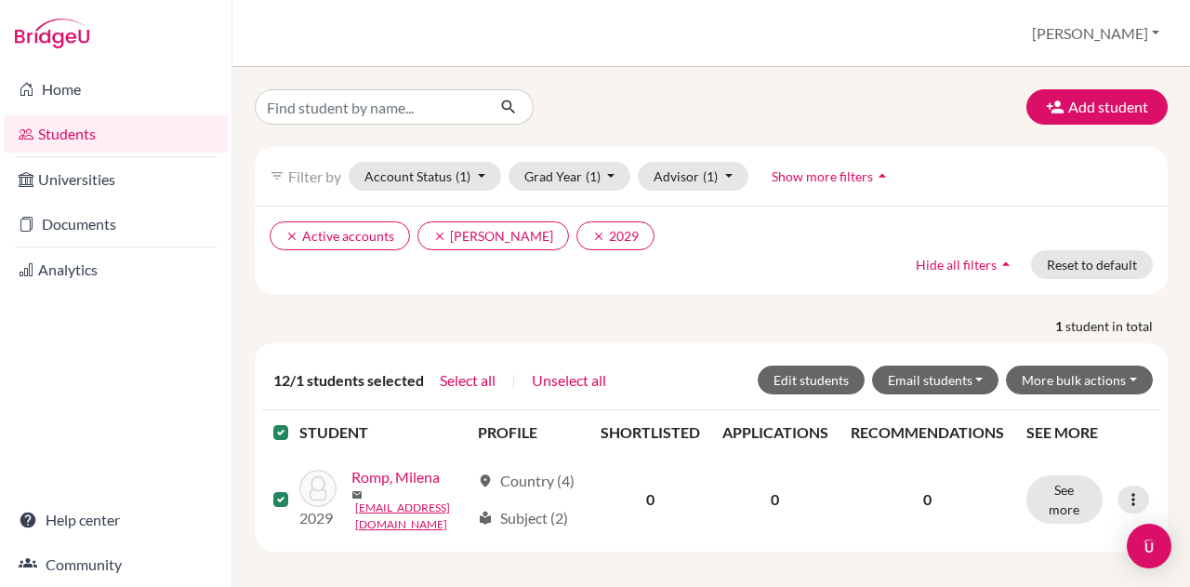
scroll to position [37, 0]
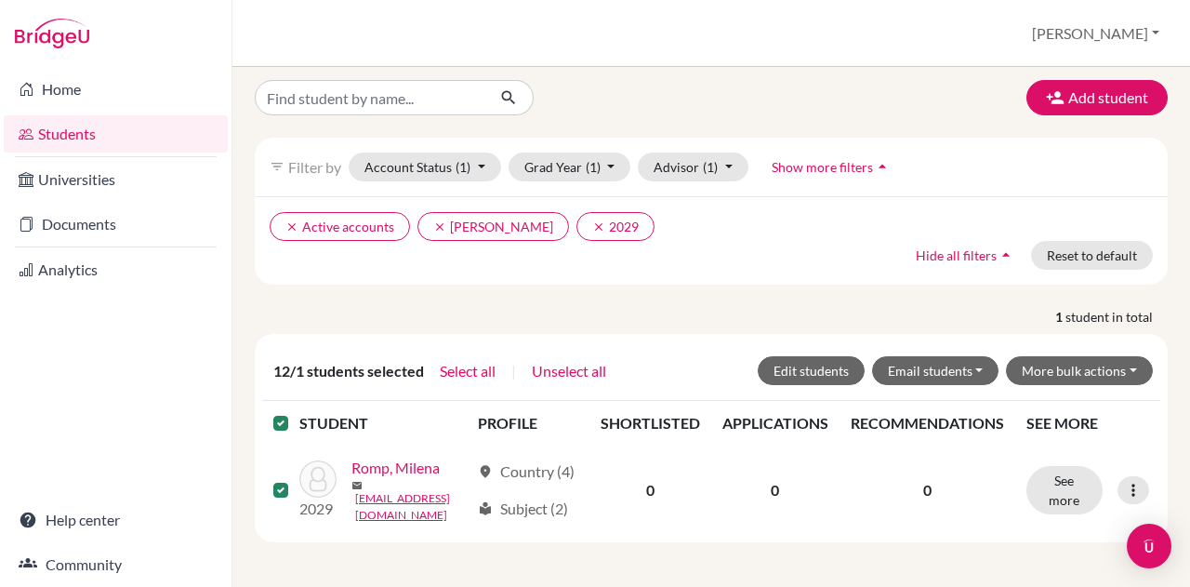
click at [368, 479] on link "Romp, Milena" at bounding box center [395, 467] width 88 height 22
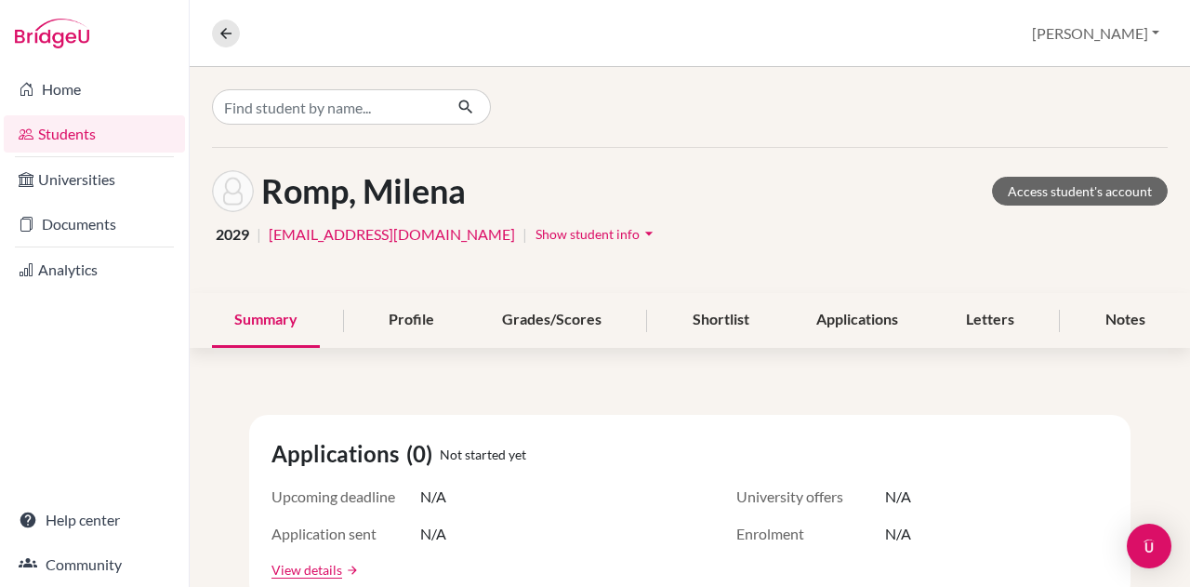
click at [535, 230] on span "Show student info" at bounding box center [587, 234] width 104 height 16
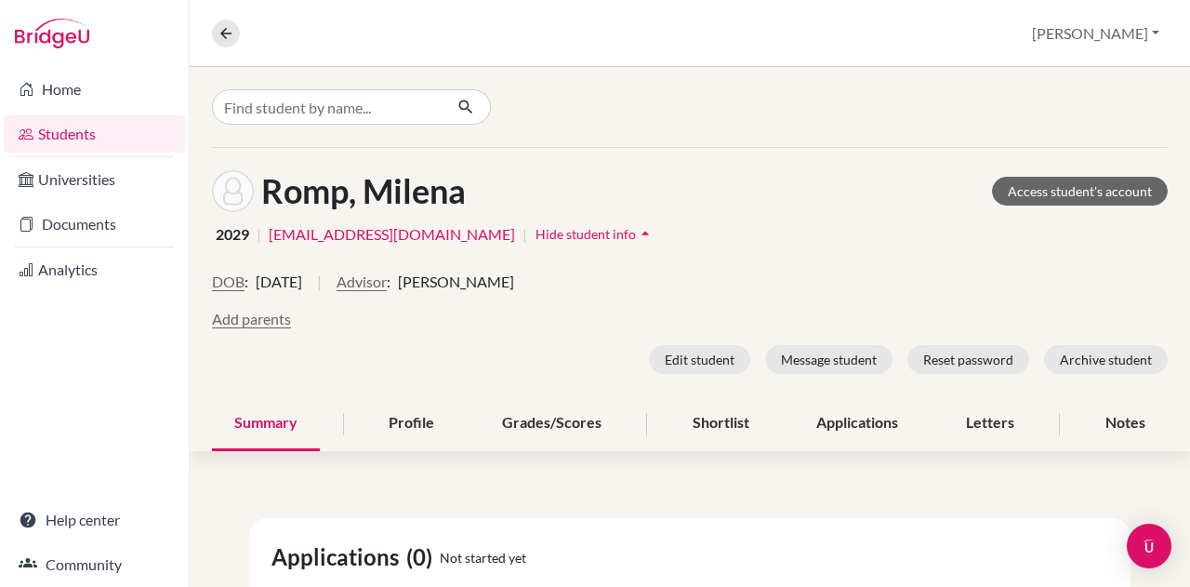
click at [387, 281] on button "Advisor" at bounding box center [361, 281] width 50 height 22
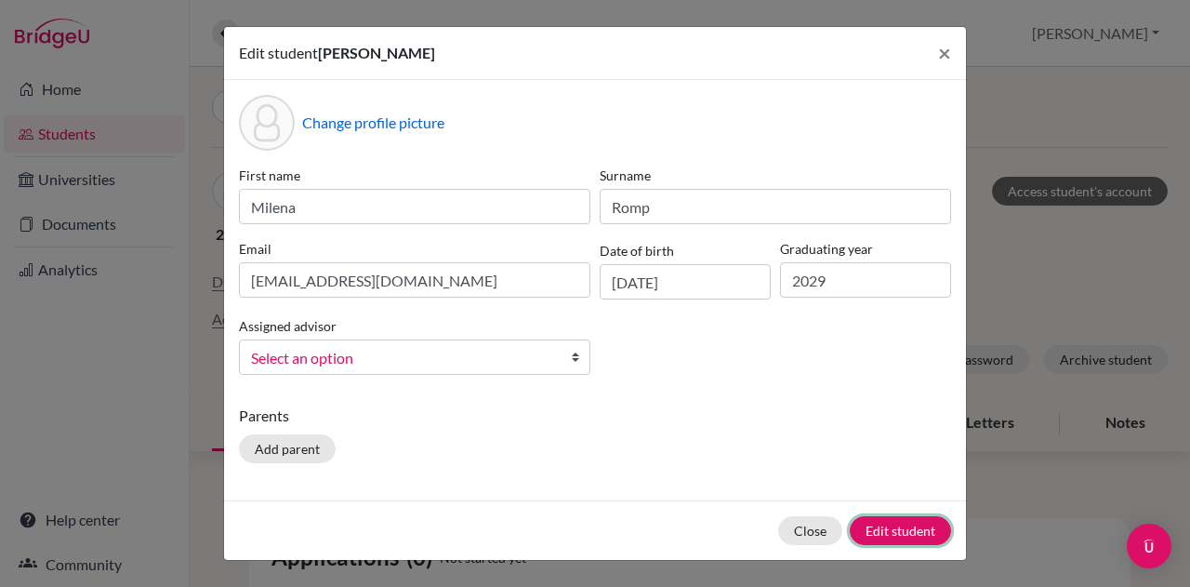
click at [887, 521] on button "Edit student" at bounding box center [900, 530] width 101 height 29
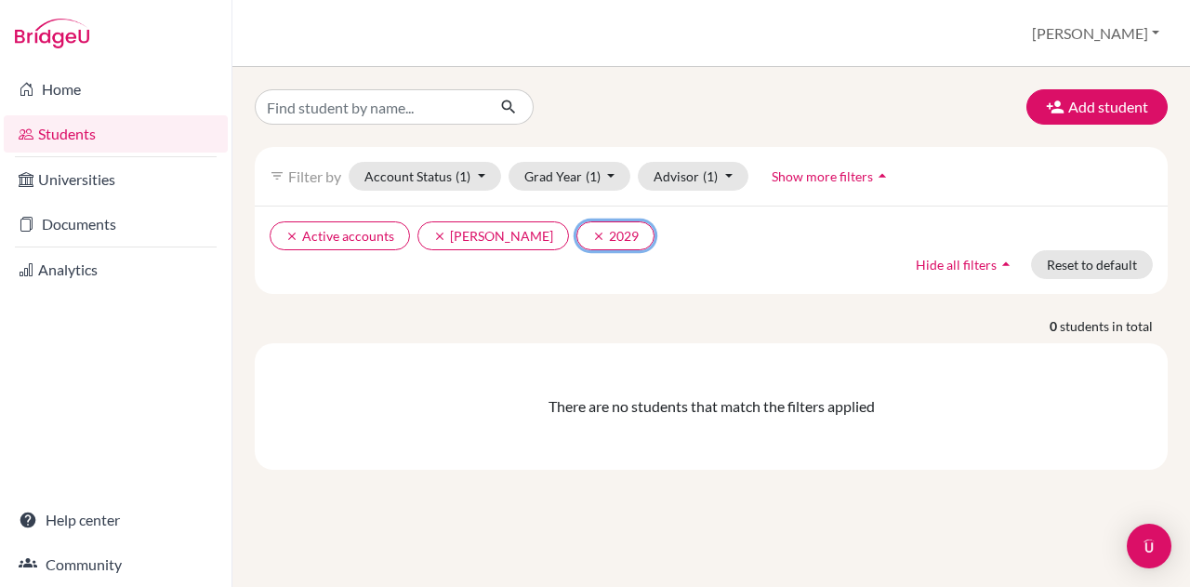
click at [592, 235] on icon "clear" at bounding box center [598, 236] width 13 height 13
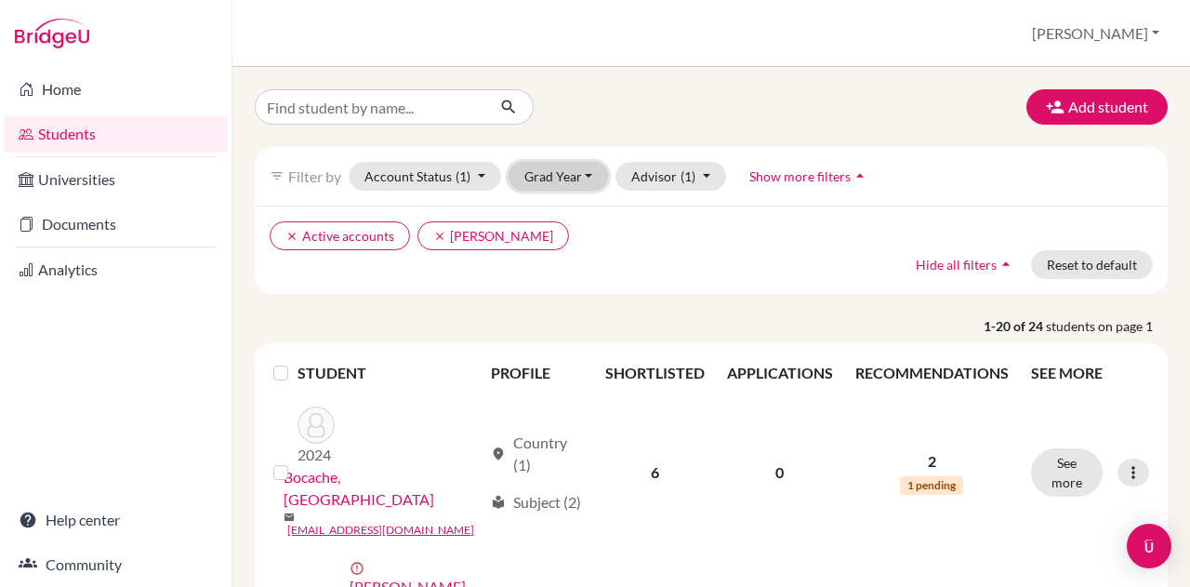
click at [580, 169] on button "Grad Year" at bounding box center [558, 176] width 100 height 29
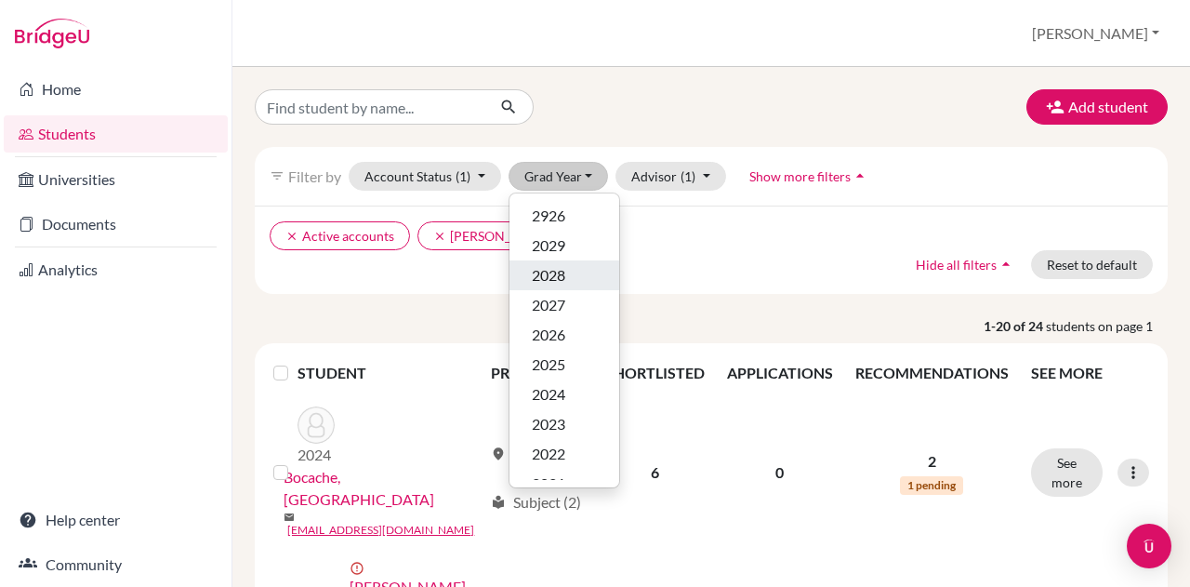
click at [547, 264] on span "2028" at bounding box center [548, 275] width 33 height 22
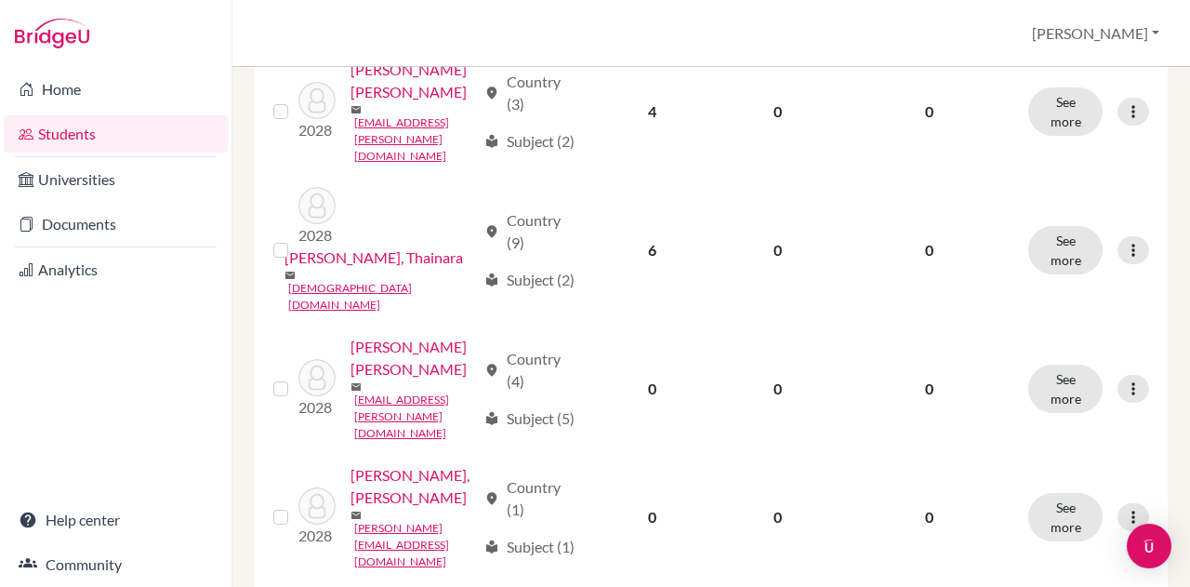
scroll to position [616, 0]
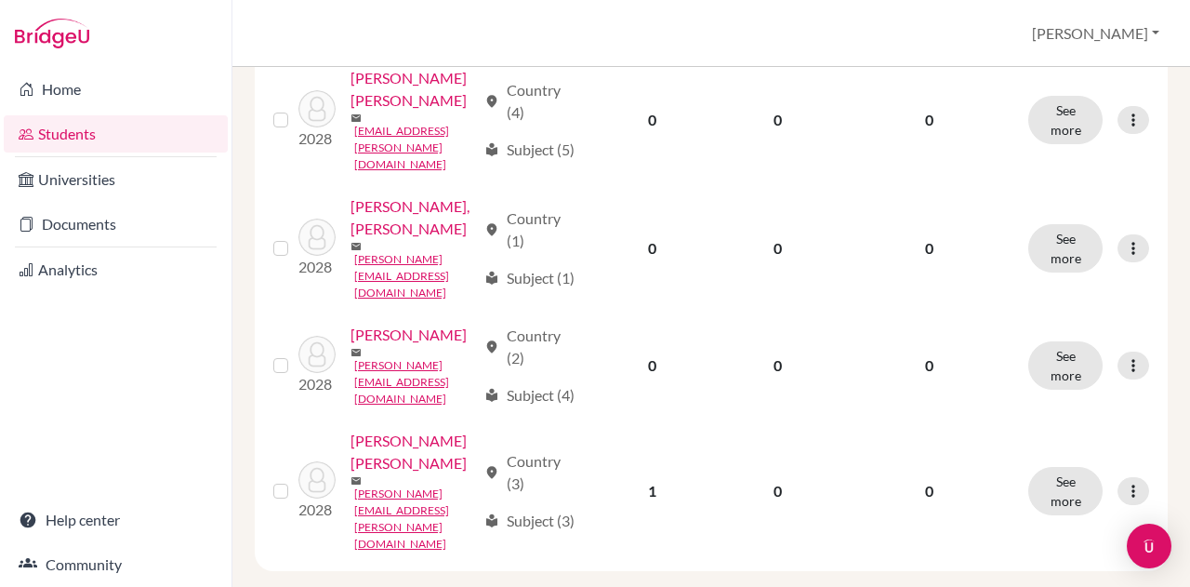
click at [350, 474] on link "Vergara Gonzalez, Adrian" at bounding box center [412, 451] width 125 height 45
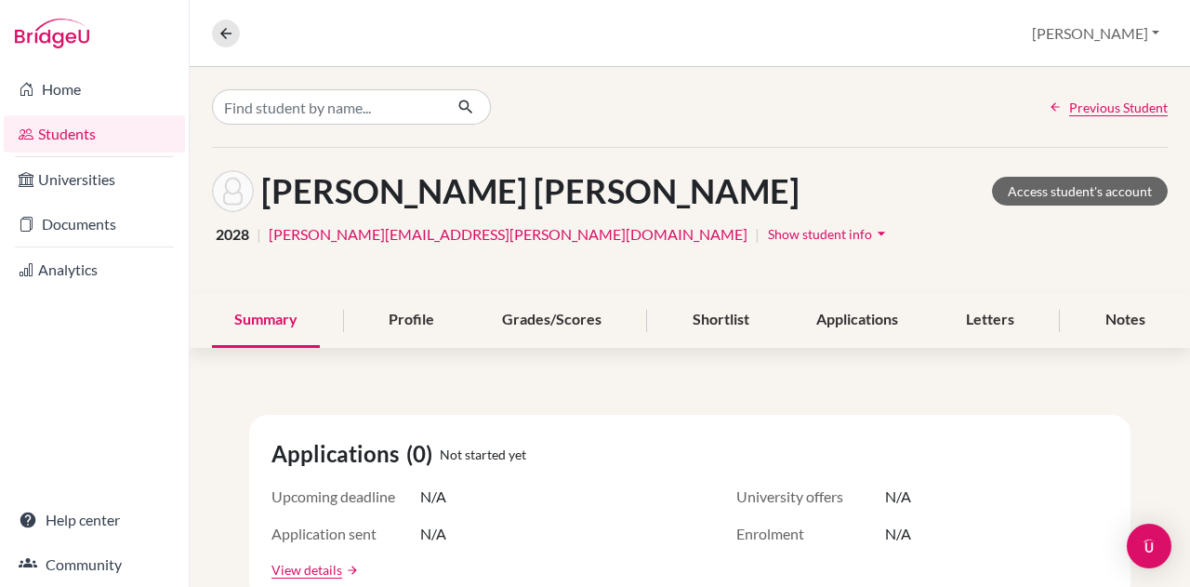
click at [872, 231] on icon "arrow_drop_down" at bounding box center [881, 233] width 19 height 19
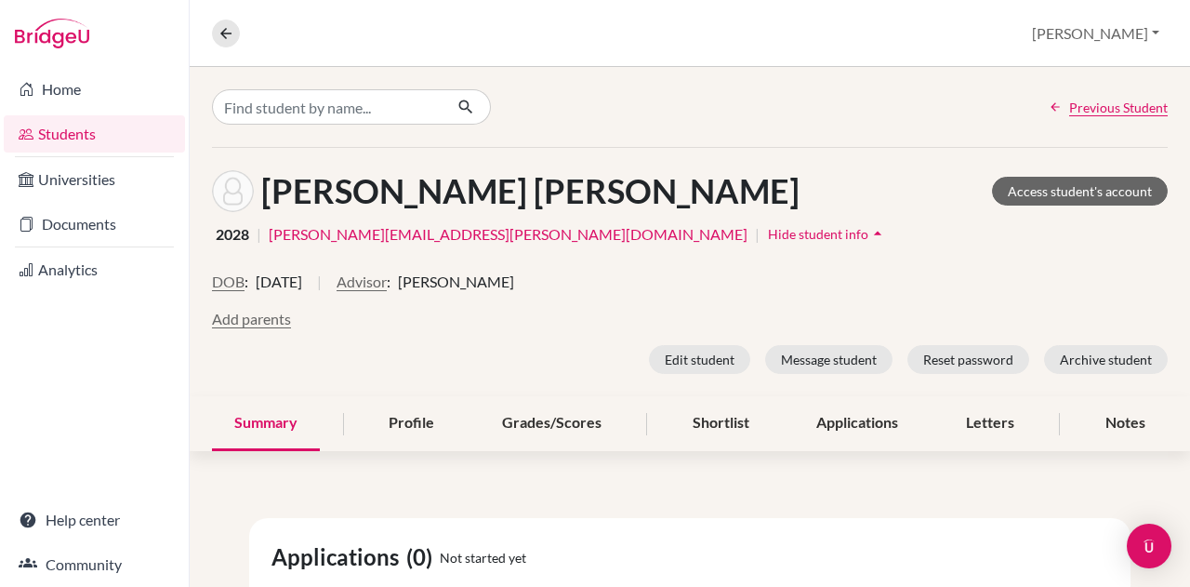
click at [387, 276] on button "Advisor" at bounding box center [361, 281] width 50 height 22
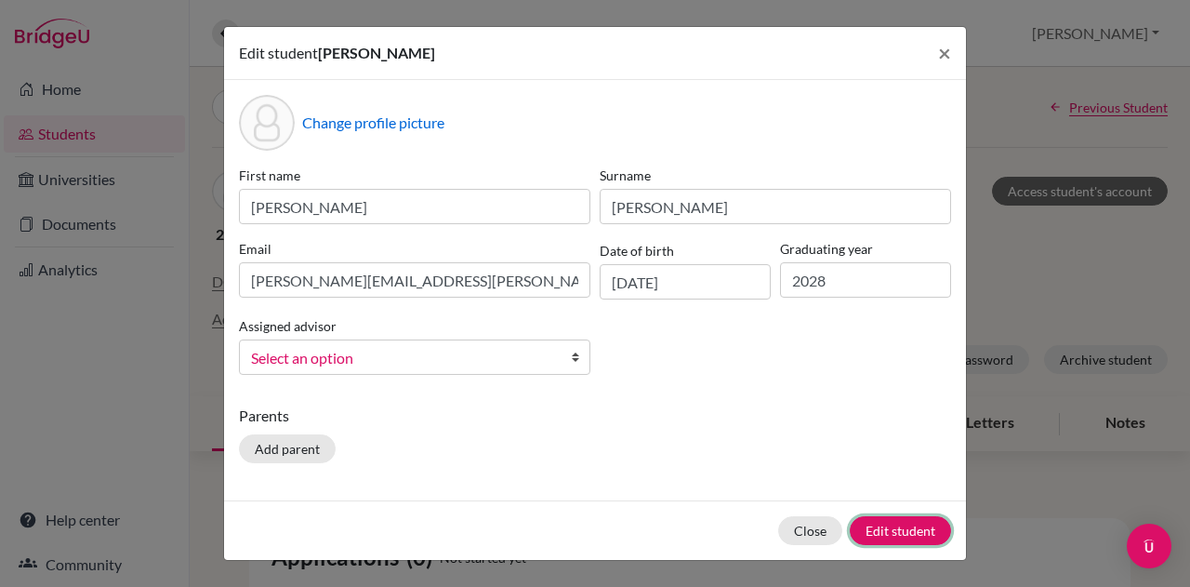
click at [856, 527] on button "Edit student" at bounding box center [900, 530] width 101 height 29
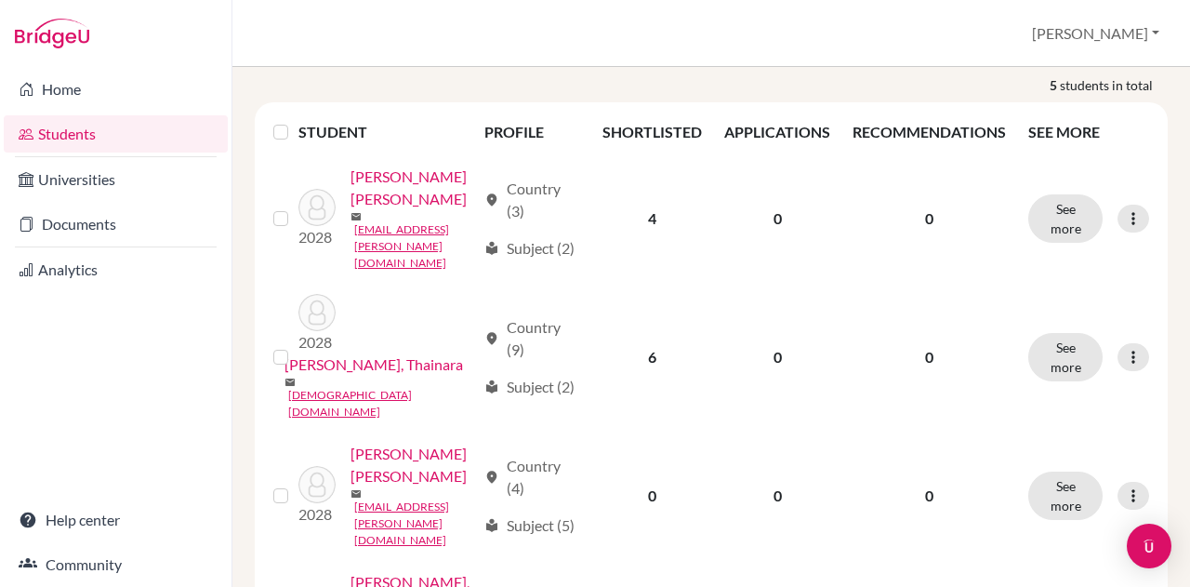
scroll to position [242, 0]
click at [371, 209] on link "Dragonetti Meza, Mia" at bounding box center [412, 187] width 125 height 45
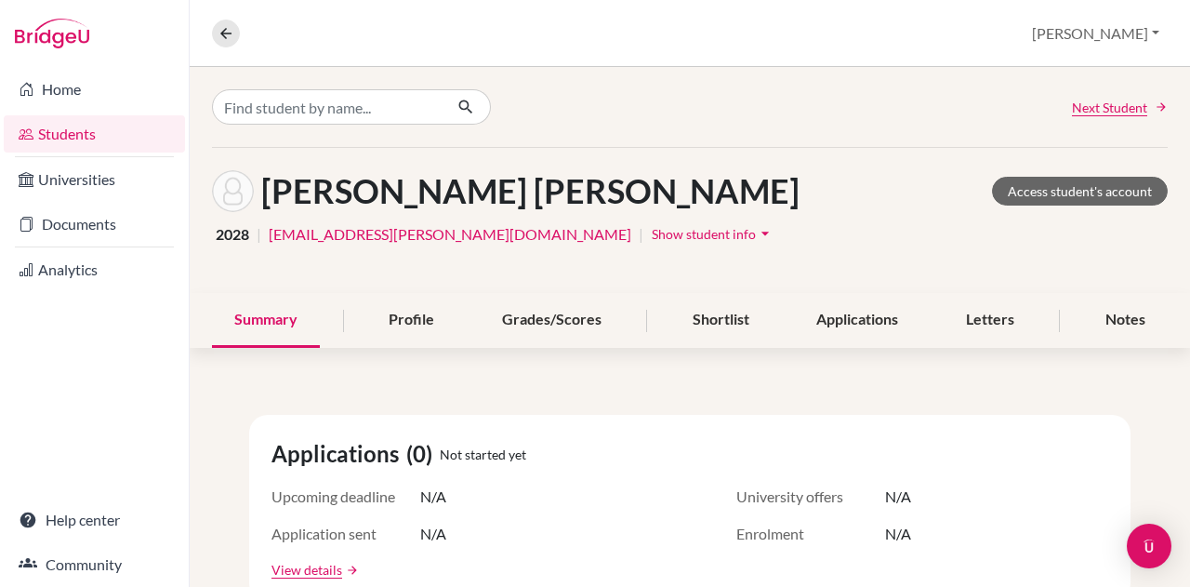
click at [652, 236] on span "Show student info" at bounding box center [704, 234] width 104 height 16
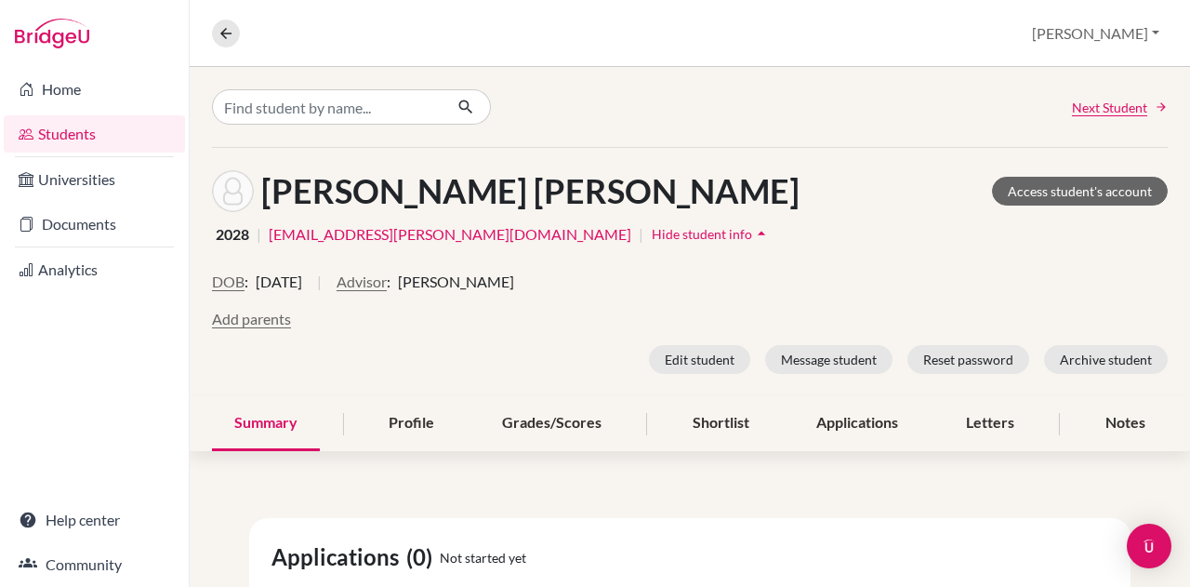
click at [387, 284] on button "Advisor" at bounding box center [361, 281] width 50 height 22
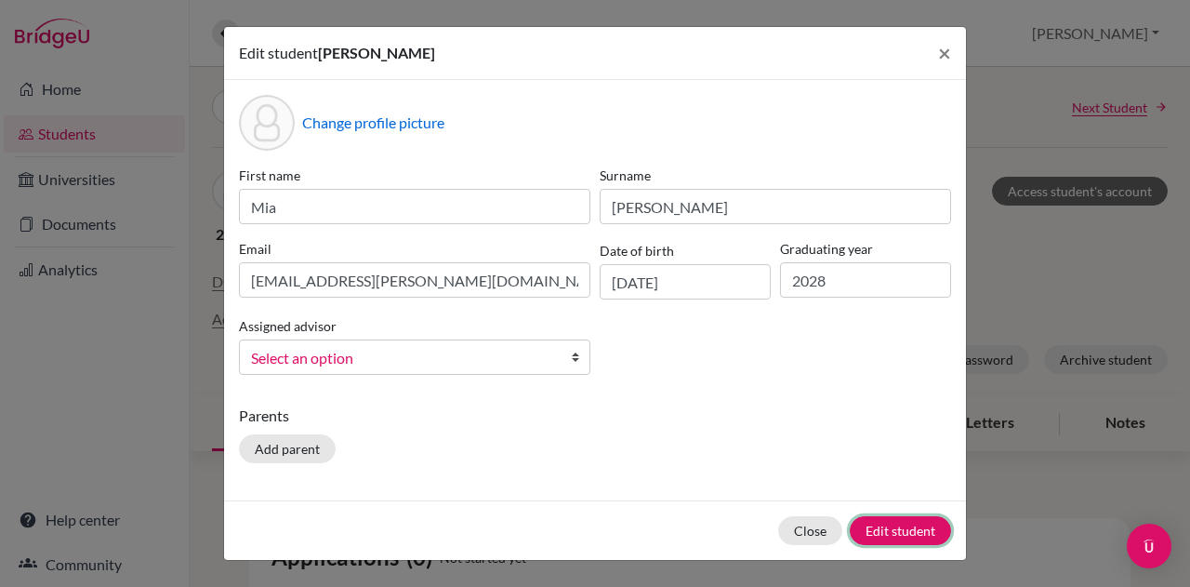
click at [880, 533] on button "Edit student" at bounding box center [900, 530] width 101 height 29
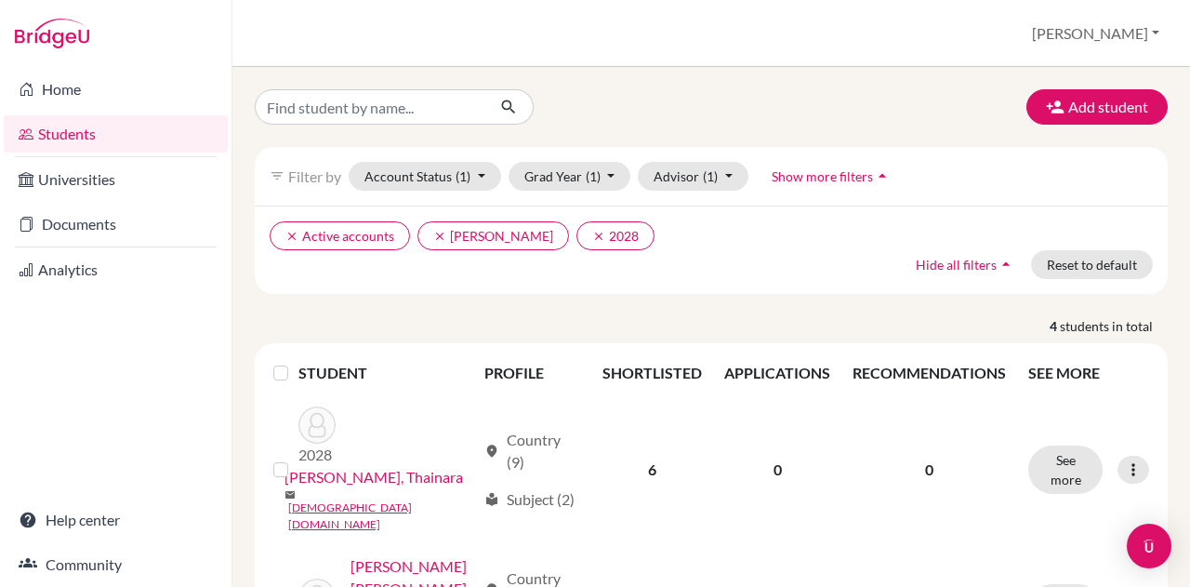
click at [383, 469] on link "Luis Rosa, Thainara" at bounding box center [373, 477] width 178 height 22
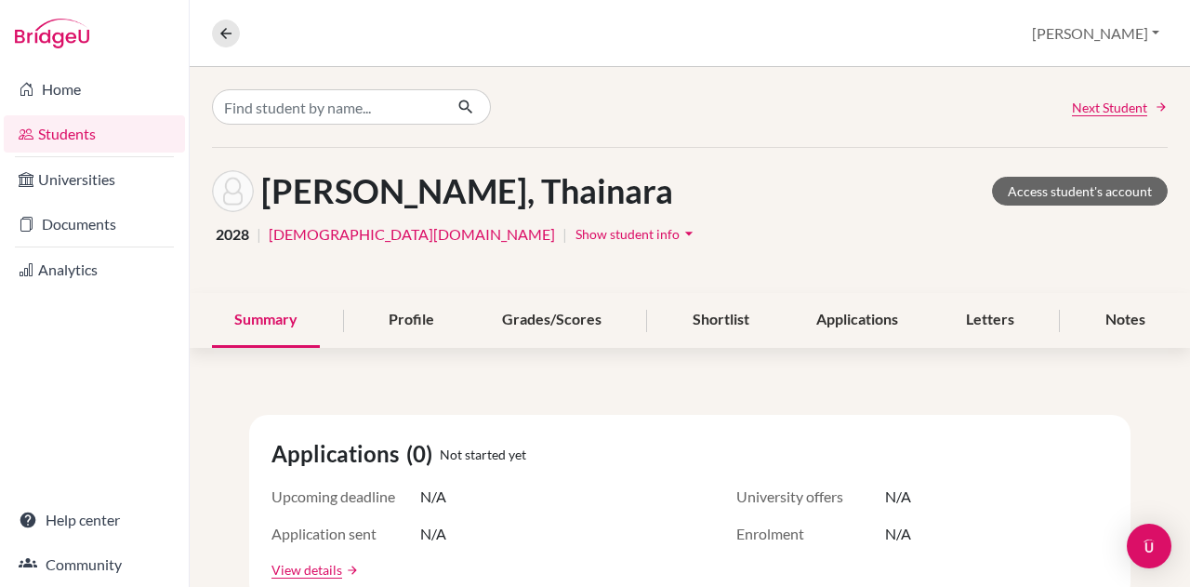
click at [575, 230] on span "Show student info" at bounding box center [627, 234] width 104 height 16
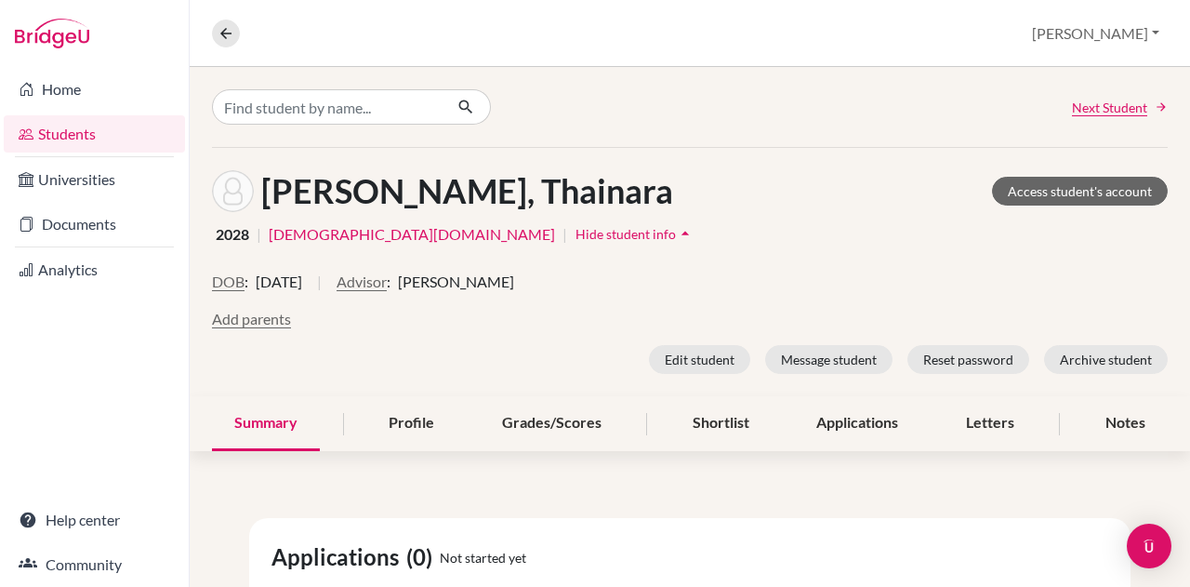
click at [387, 281] on button "Advisor" at bounding box center [361, 281] width 50 height 22
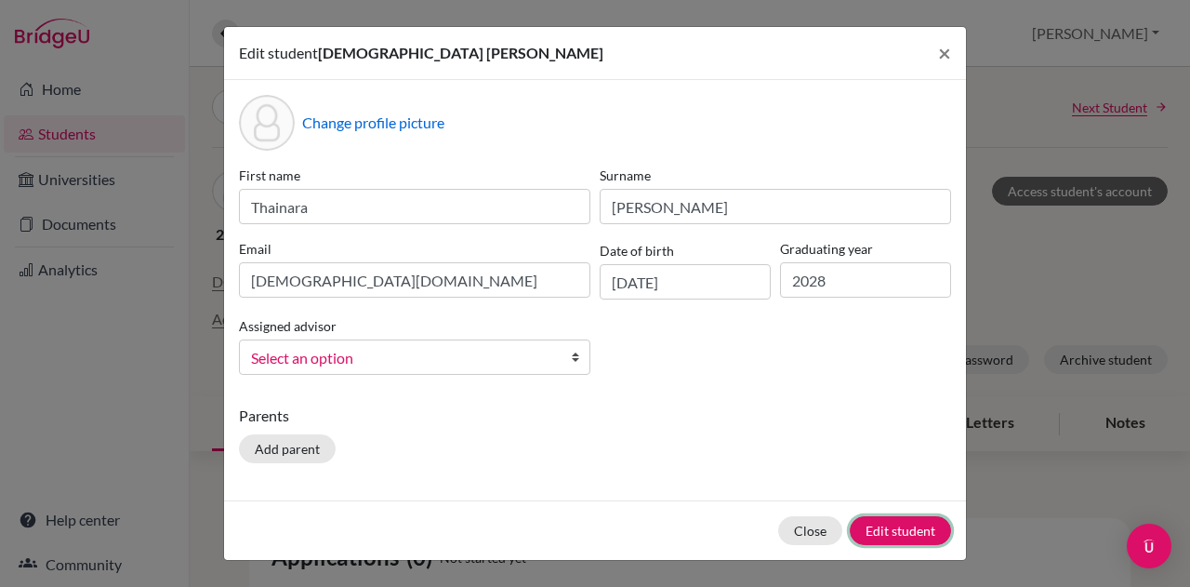
click at [864, 524] on button "Edit student" at bounding box center [900, 530] width 101 height 29
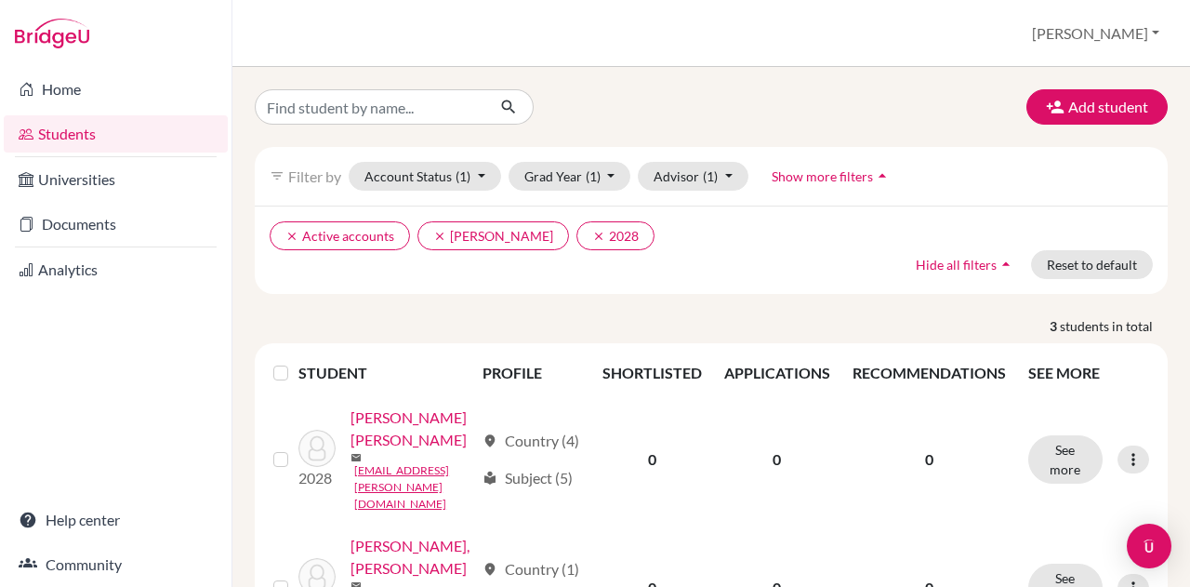
click at [389, 451] on link "Morett Lum, Farah" at bounding box center [412, 428] width 124 height 45
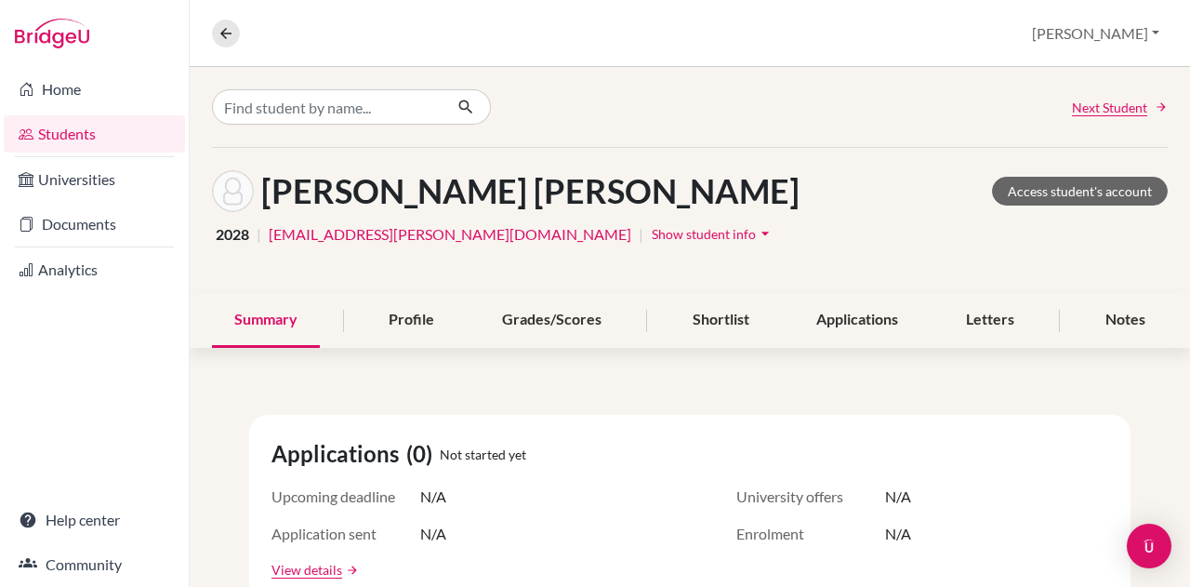
click at [652, 230] on span "Show student info" at bounding box center [704, 234] width 104 height 16
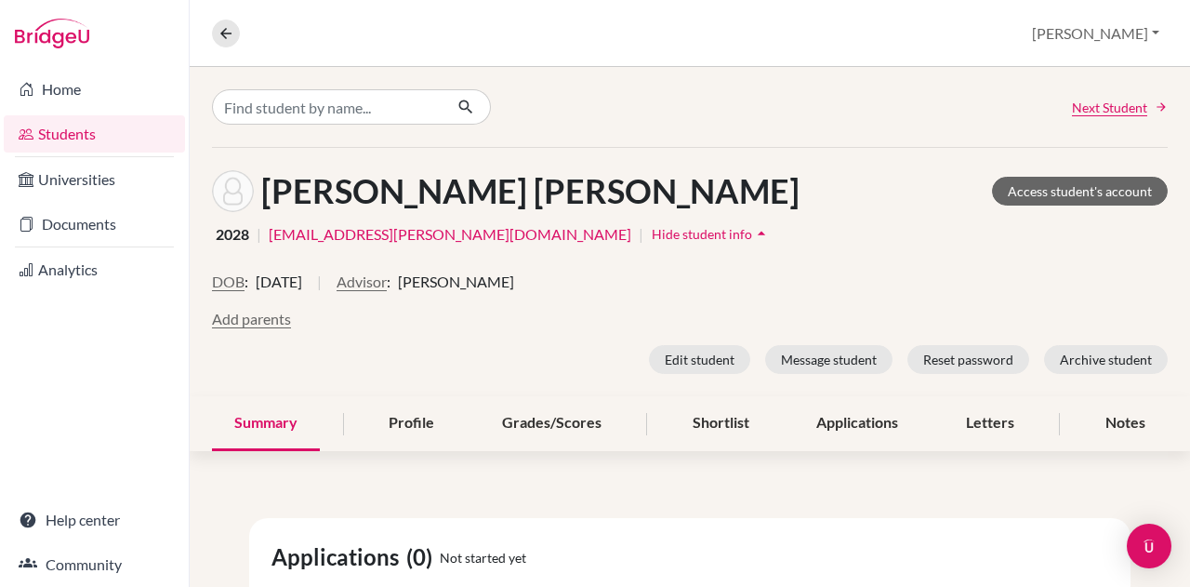
click at [387, 285] on button "Advisor" at bounding box center [361, 281] width 50 height 22
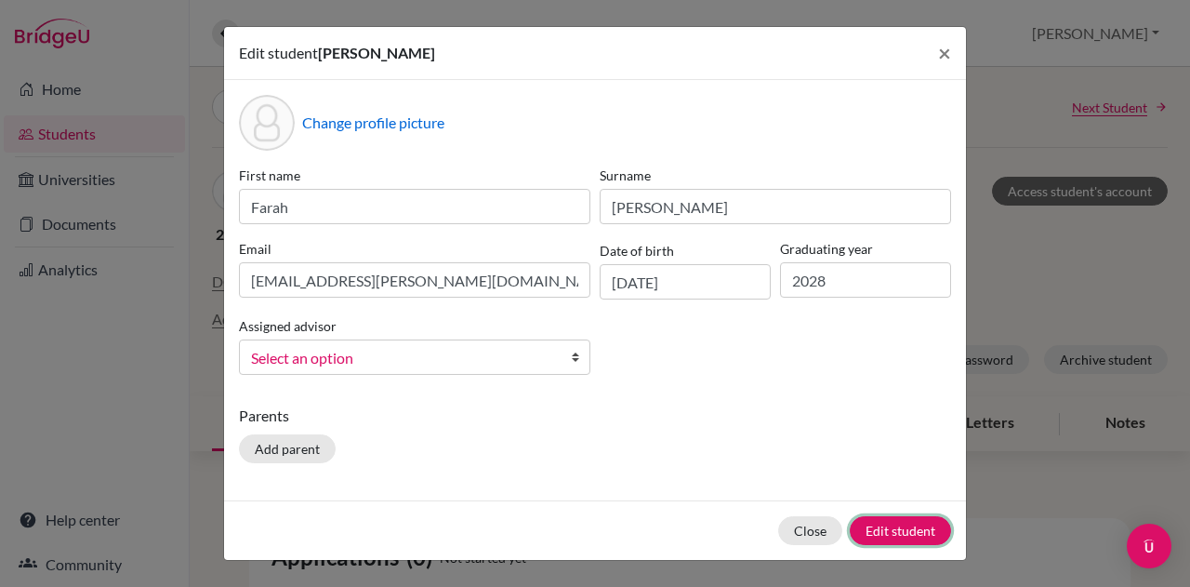
click at [872, 533] on button "Edit student" at bounding box center [900, 530] width 101 height 29
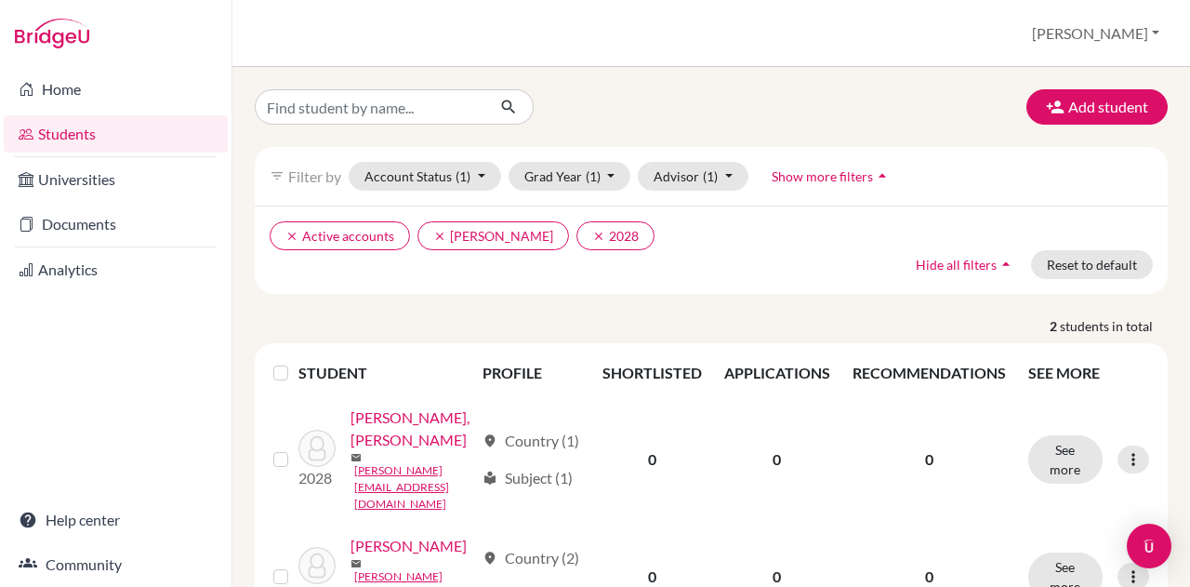
click at [361, 451] on link "Prinsenberg, Sophie-Claire" at bounding box center [412, 428] width 124 height 45
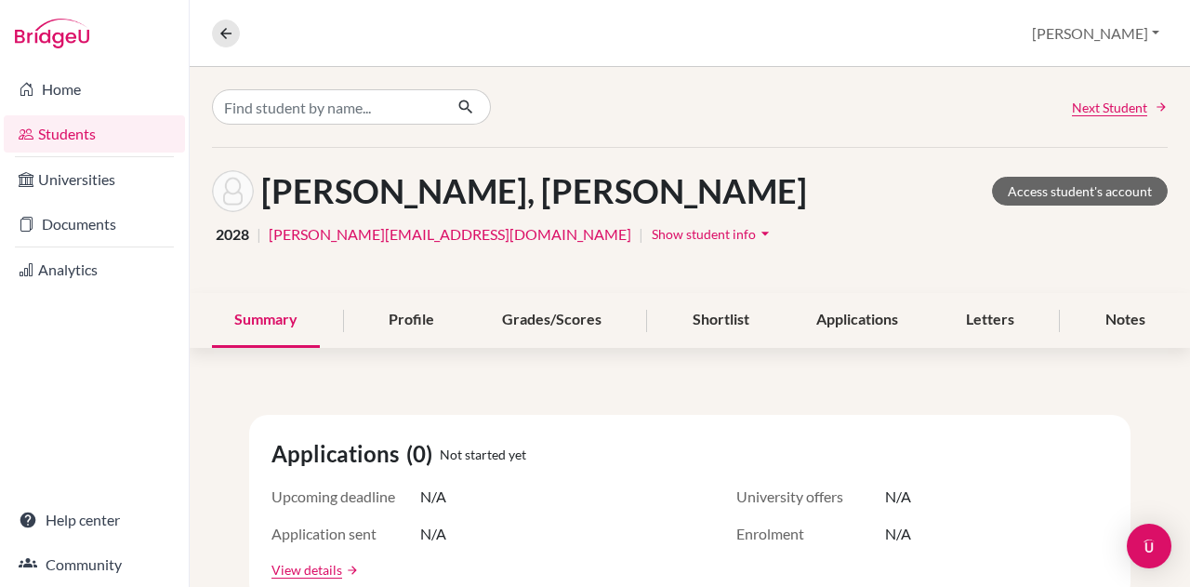
click at [652, 241] on span "Show student info" at bounding box center [704, 234] width 104 height 16
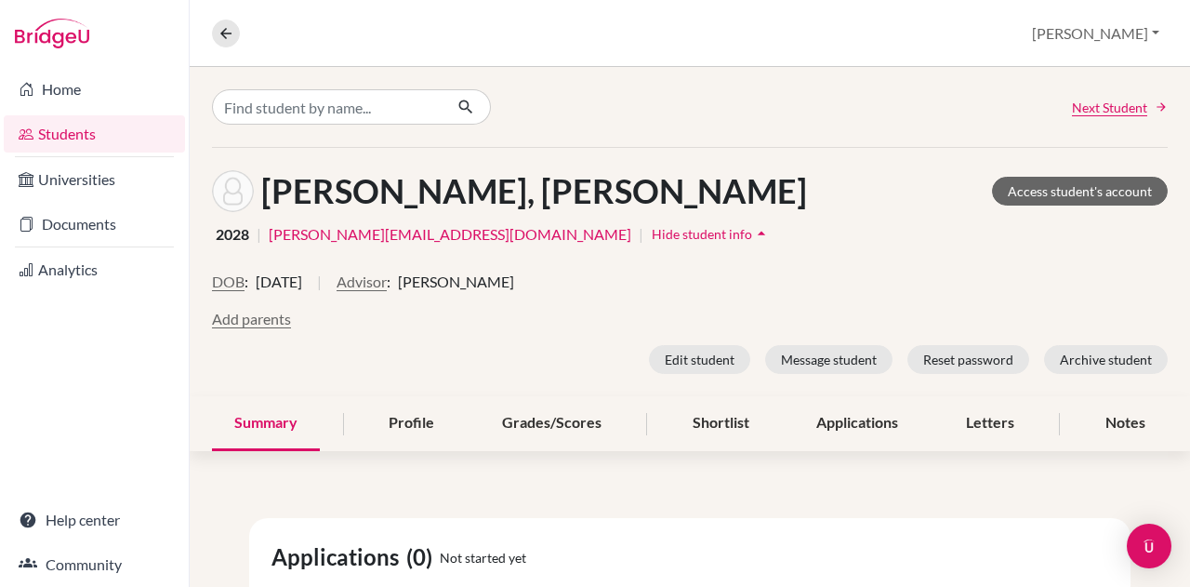
click at [387, 280] on button "Advisor" at bounding box center [361, 281] width 50 height 22
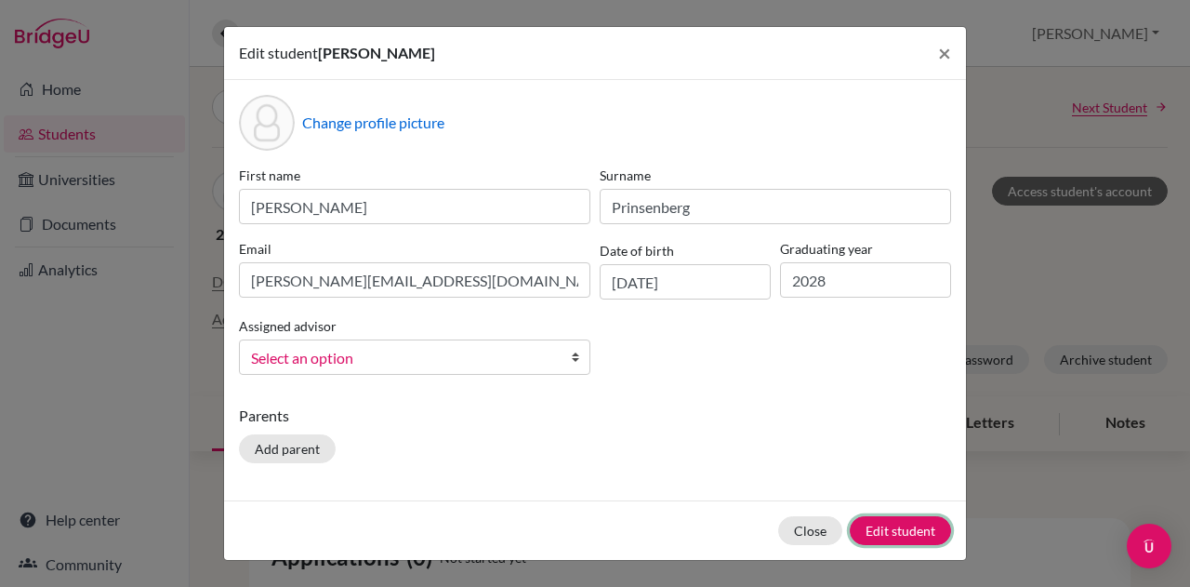
click at [867, 527] on button "Edit student" at bounding box center [900, 530] width 101 height 29
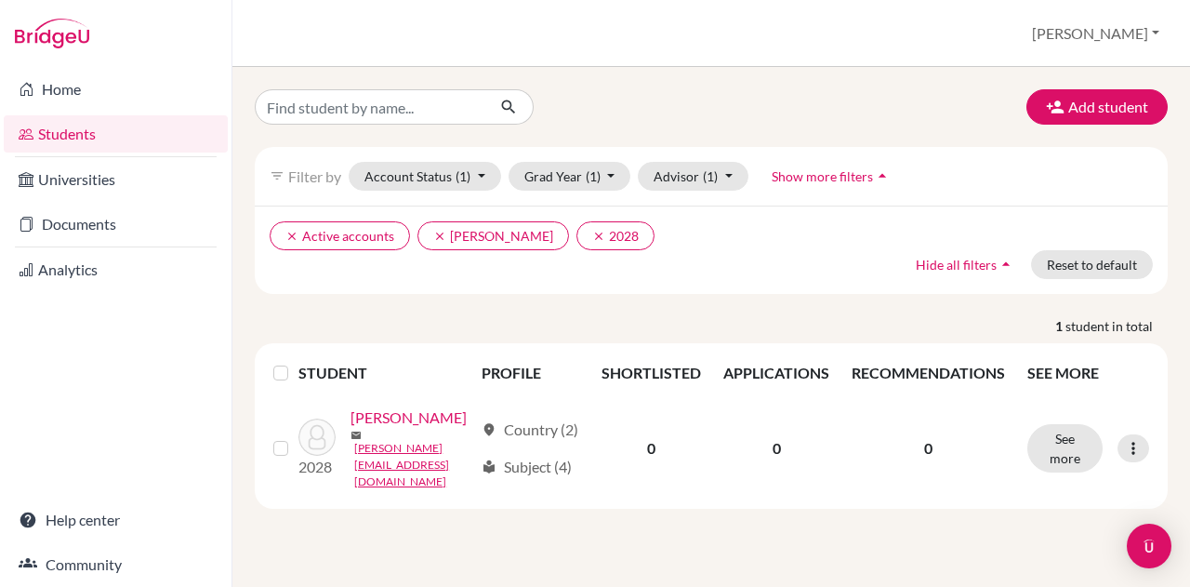
click at [396, 423] on link "Spaas, Britt" at bounding box center [408, 417] width 116 height 22
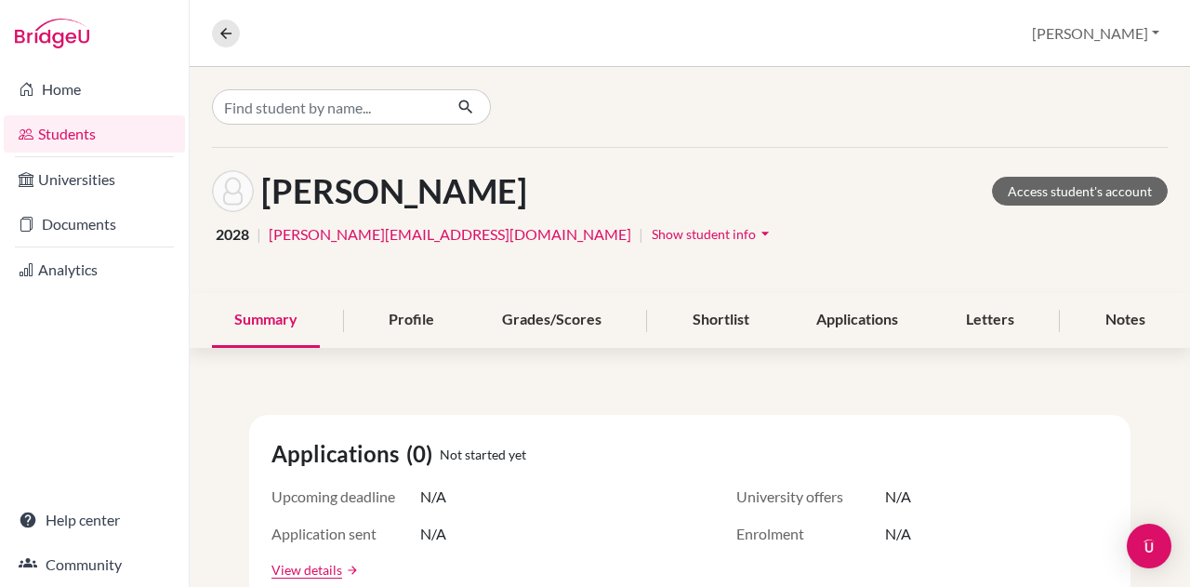
click at [652, 239] on span "Show student info" at bounding box center [704, 234] width 104 height 16
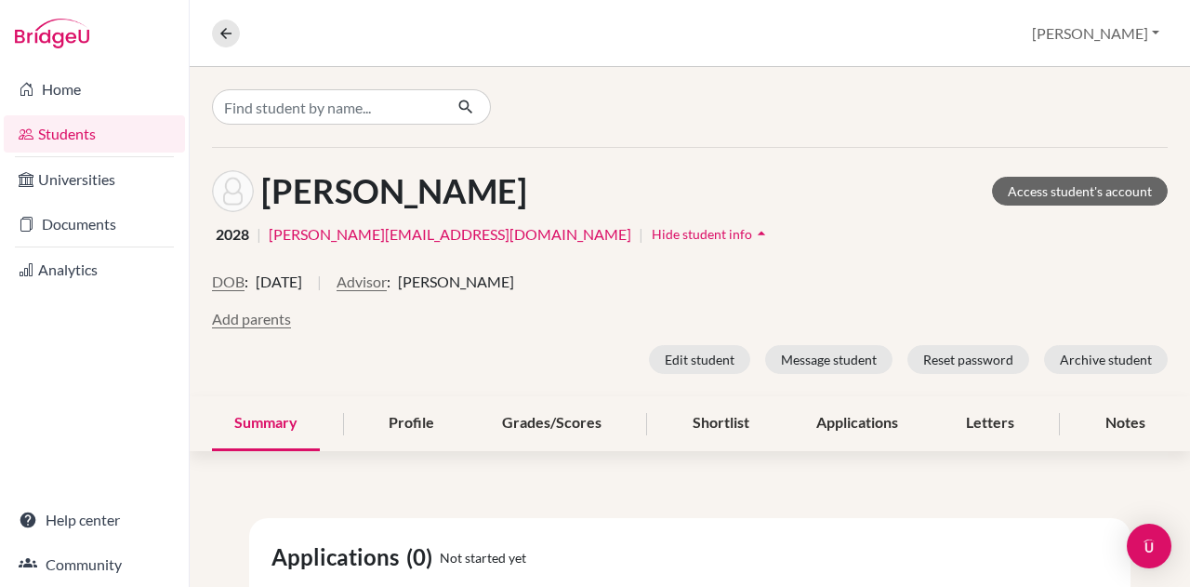
click at [387, 282] on button "Advisor" at bounding box center [361, 281] width 50 height 22
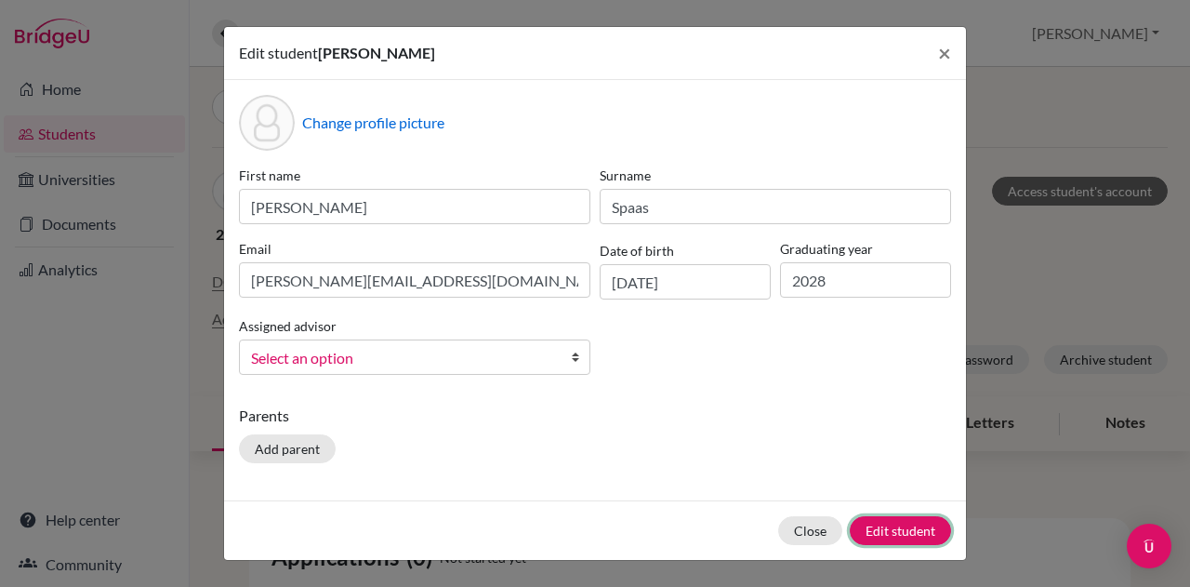
click at [861, 529] on button "Edit student" at bounding box center [900, 530] width 101 height 29
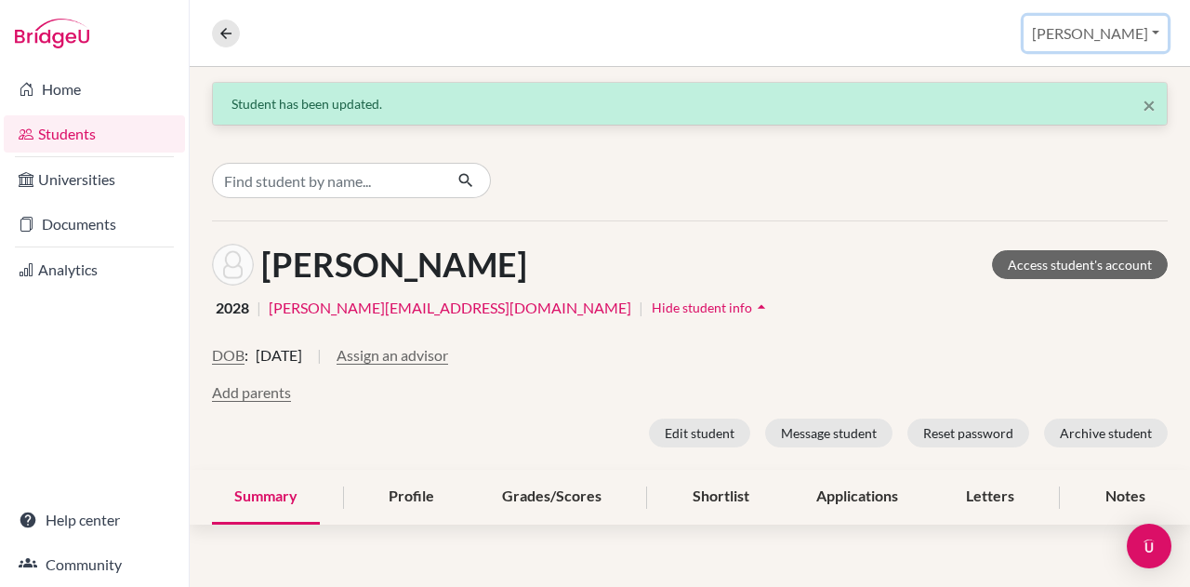
click at [1120, 36] on button "[PERSON_NAME]" at bounding box center [1095, 33] width 144 height 35
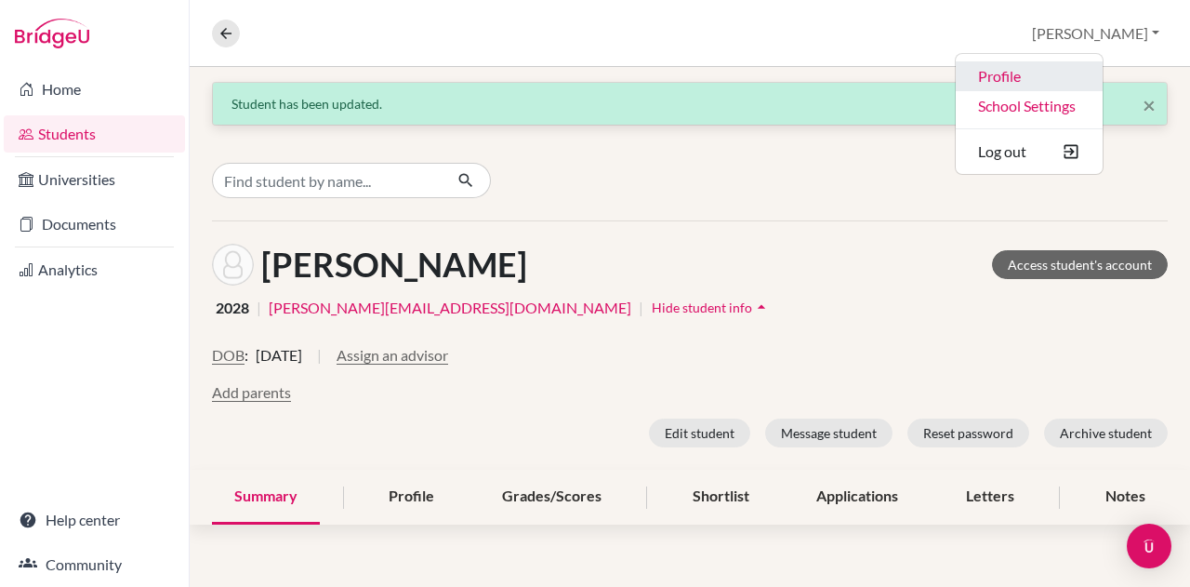
click at [1084, 77] on link "Profile" at bounding box center [1029, 76] width 147 height 30
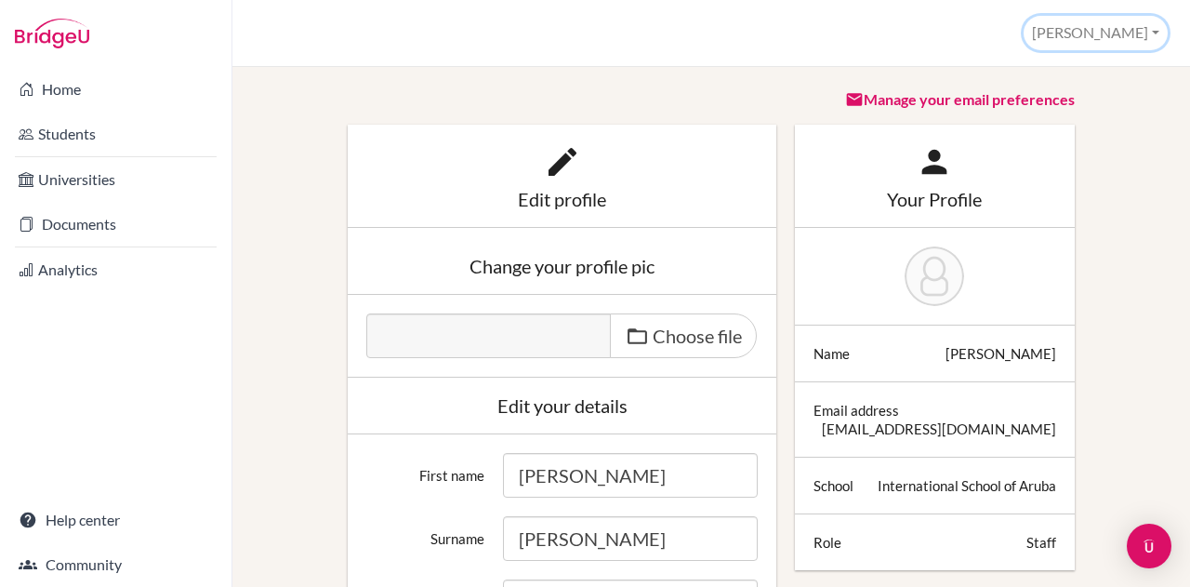
click at [1137, 21] on button "[PERSON_NAME]" at bounding box center [1095, 33] width 144 height 34
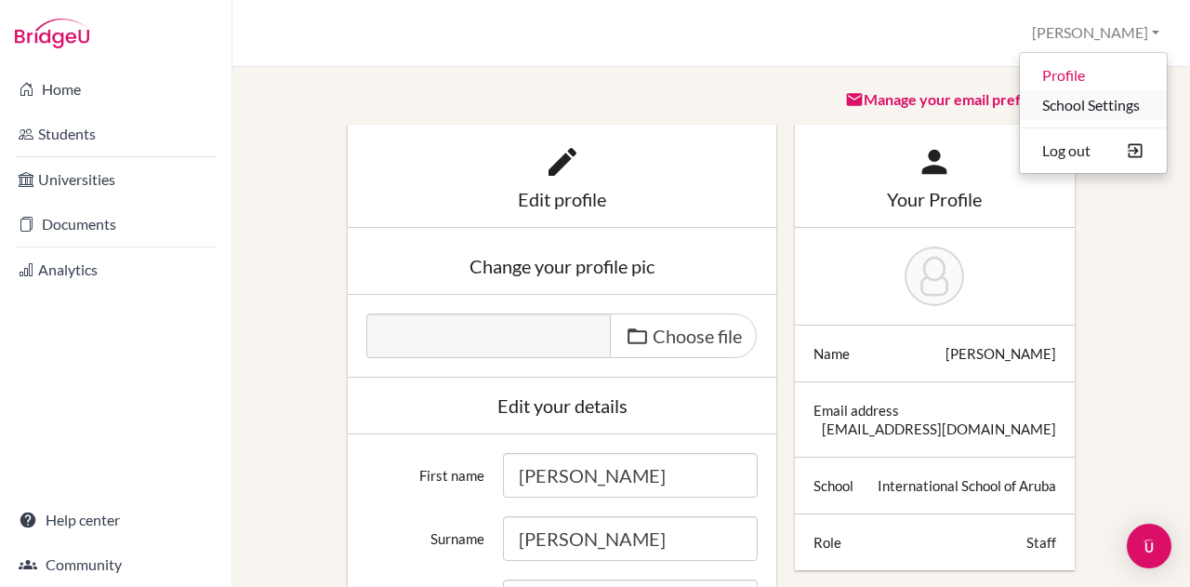
click at [1106, 98] on link "School Settings" at bounding box center [1093, 105] width 147 height 30
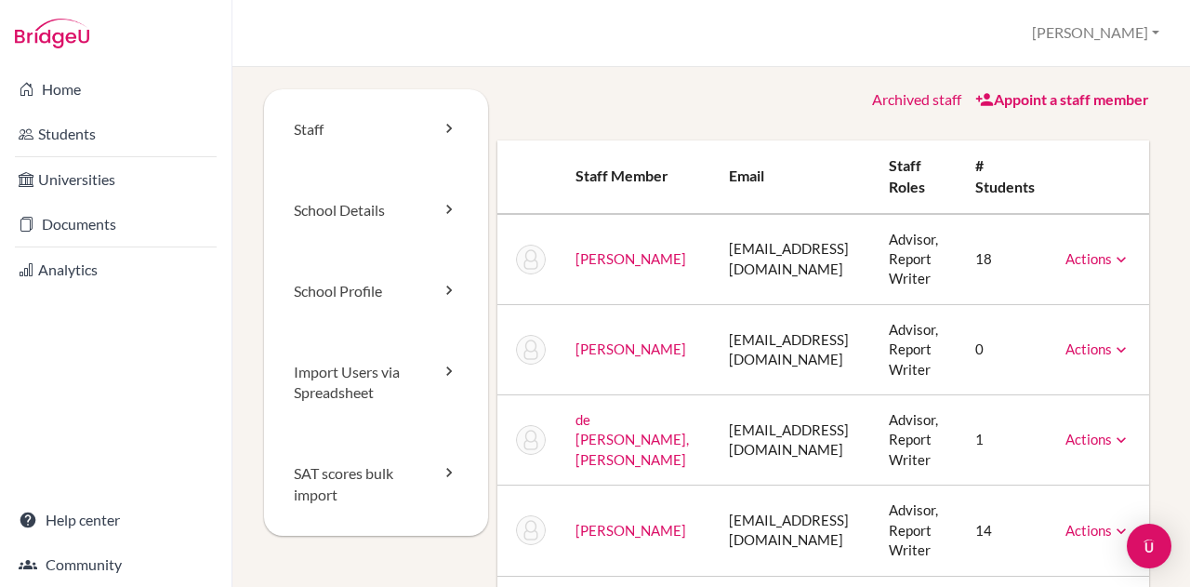
click at [1080, 263] on link "Actions" at bounding box center [1097, 258] width 65 height 17
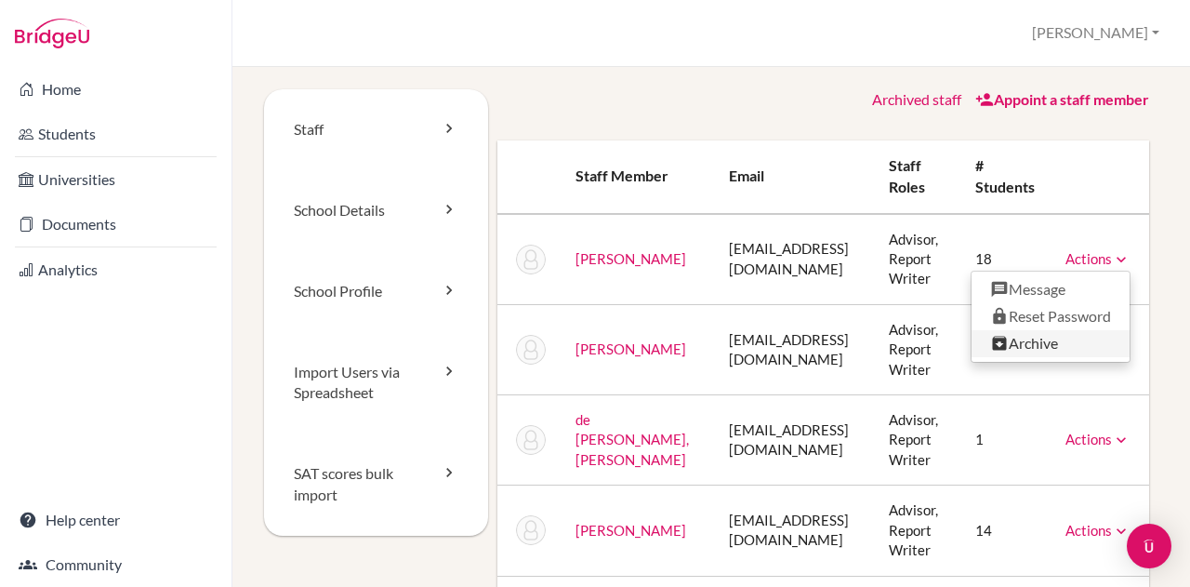
click at [1032, 338] on link "Archive" at bounding box center [1050, 343] width 158 height 27
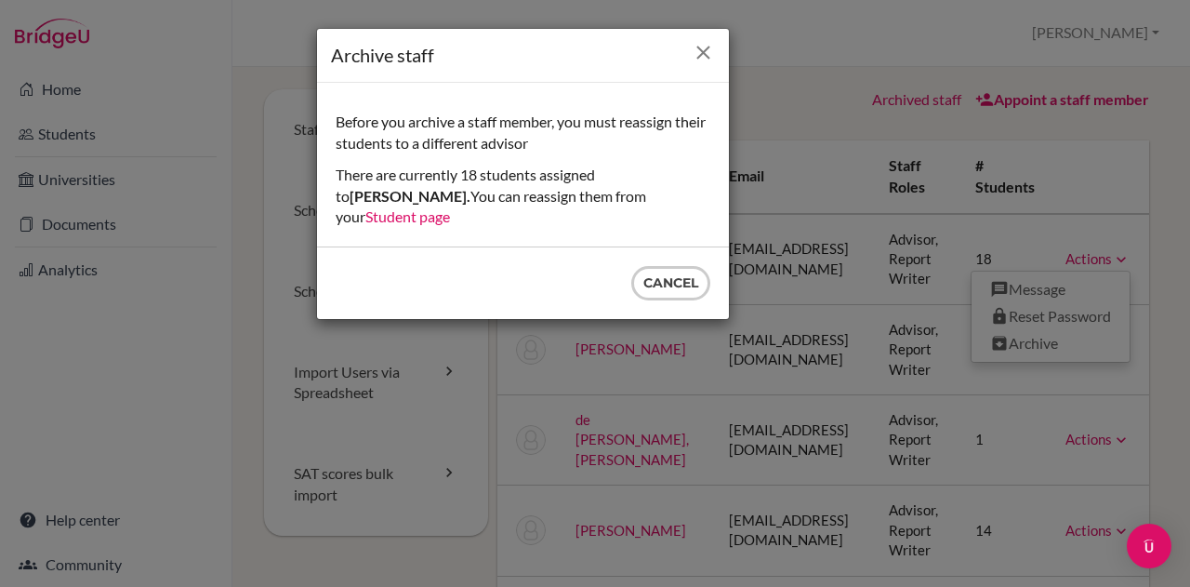
click at [703, 53] on icon "Close" at bounding box center [703, 52] width 23 height 23
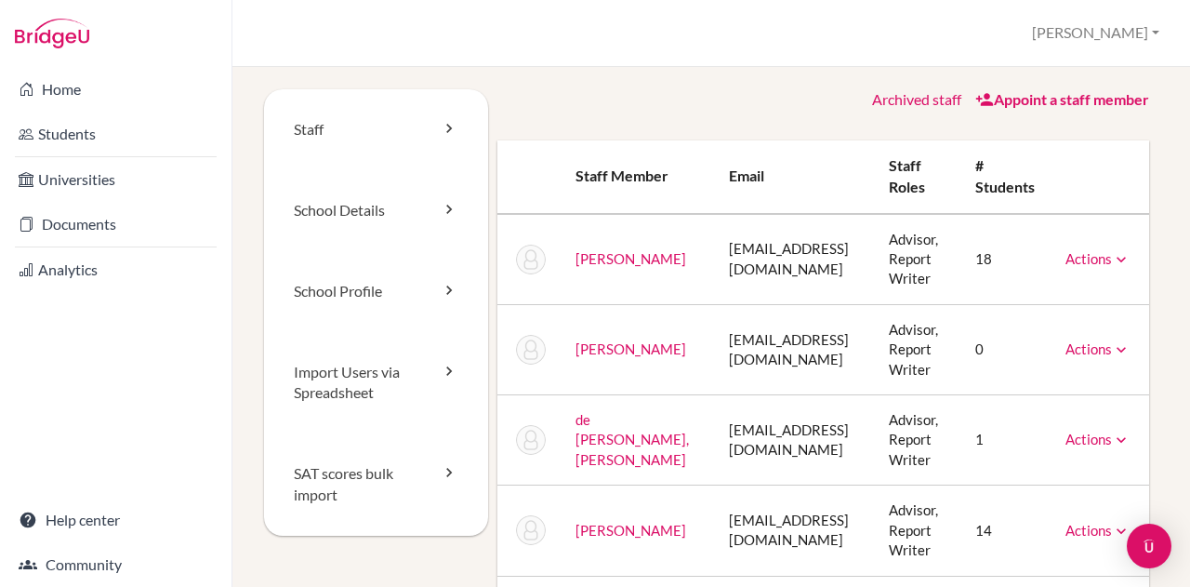
click at [581, 261] on link "[PERSON_NAME]" at bounding box center [630, 258] width 111 height 17
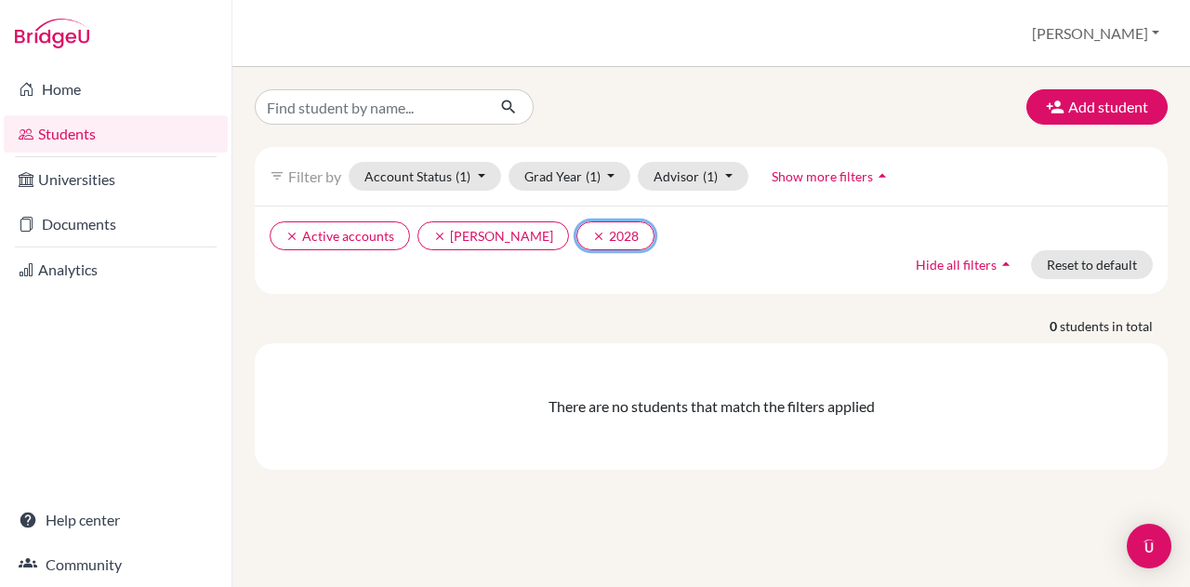
click at [587, 241] on button "clear 2028" at bounding box center [615, 235] width 78 height 29
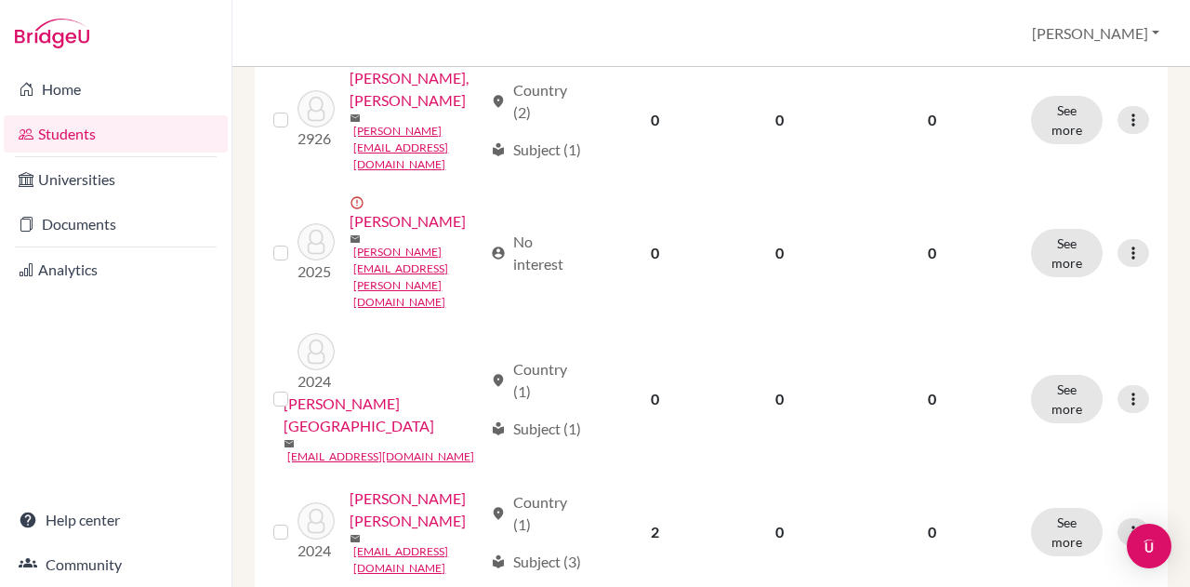
scroll to position [1182, 0]
click at [396, 111] on link "Lope Medina, Juliana" at bounding box center [416, 88] width 132 height 45
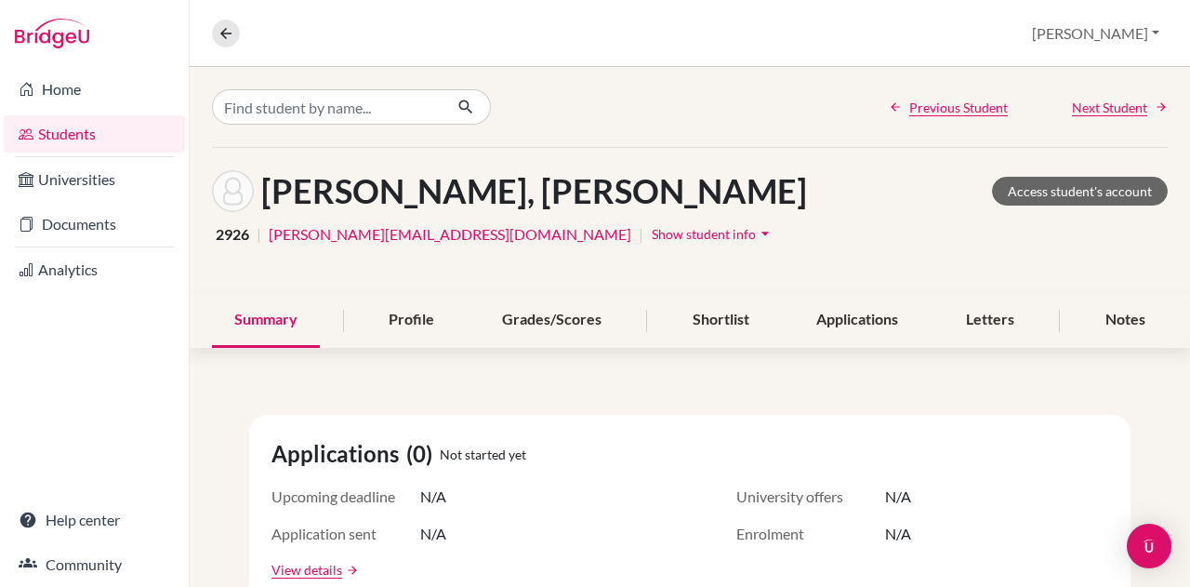
click at [652, 233] on span "Show student info" at bounding box center [704, 234] width 104 height 16
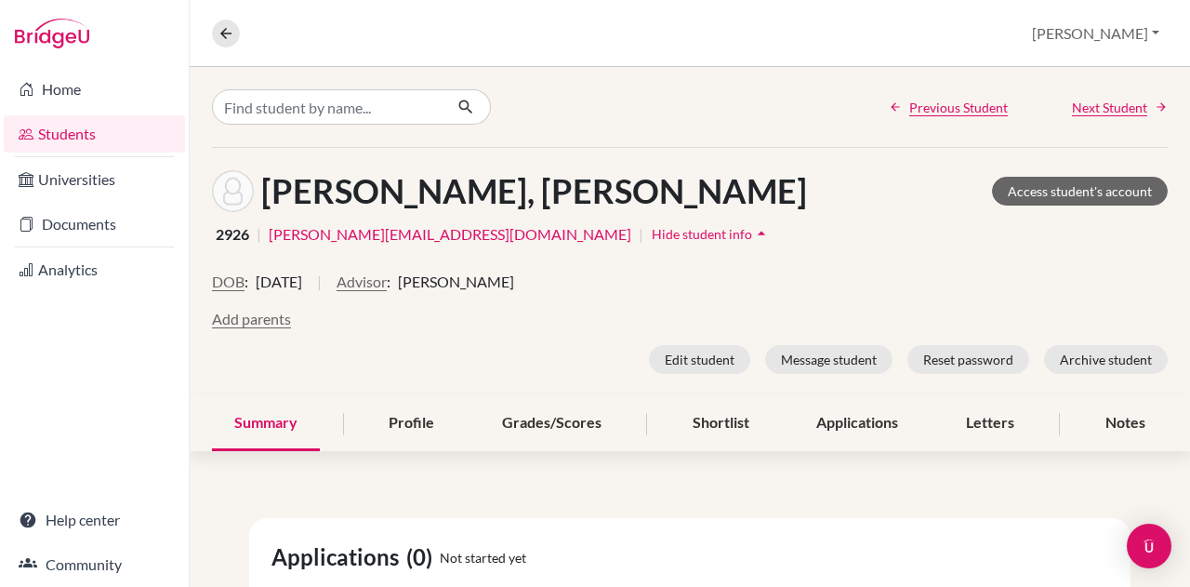
click at [378, 280] on button "Advisor" at bounding box center [361, 281] width 50 height 22
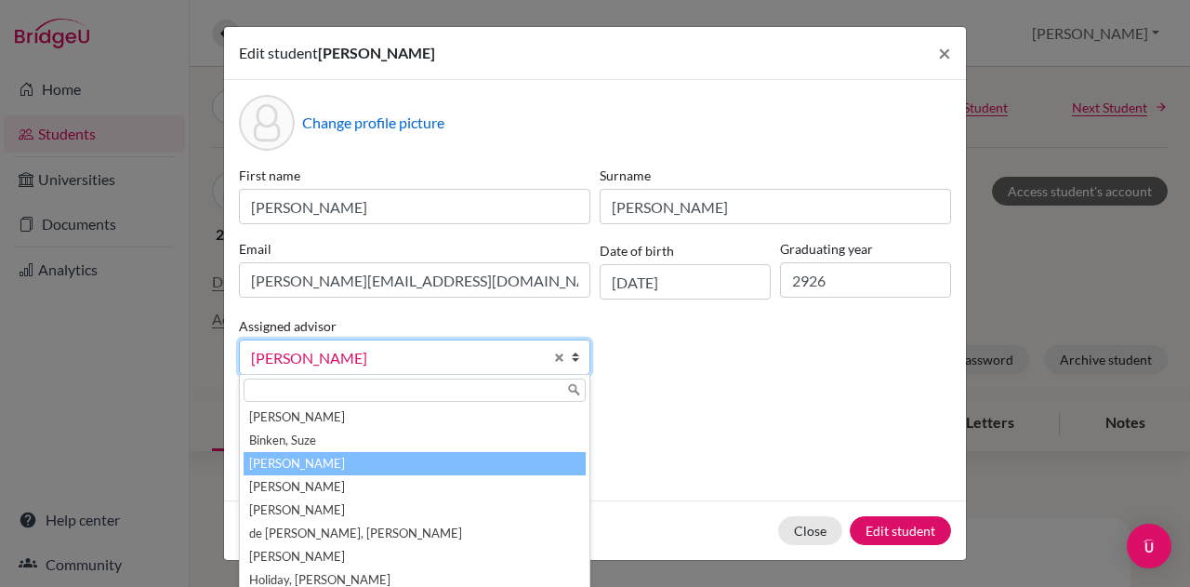
click at [491, 359] on span "[PERSON_NAME]" at bounding box center [397, 358] width 292 height 24
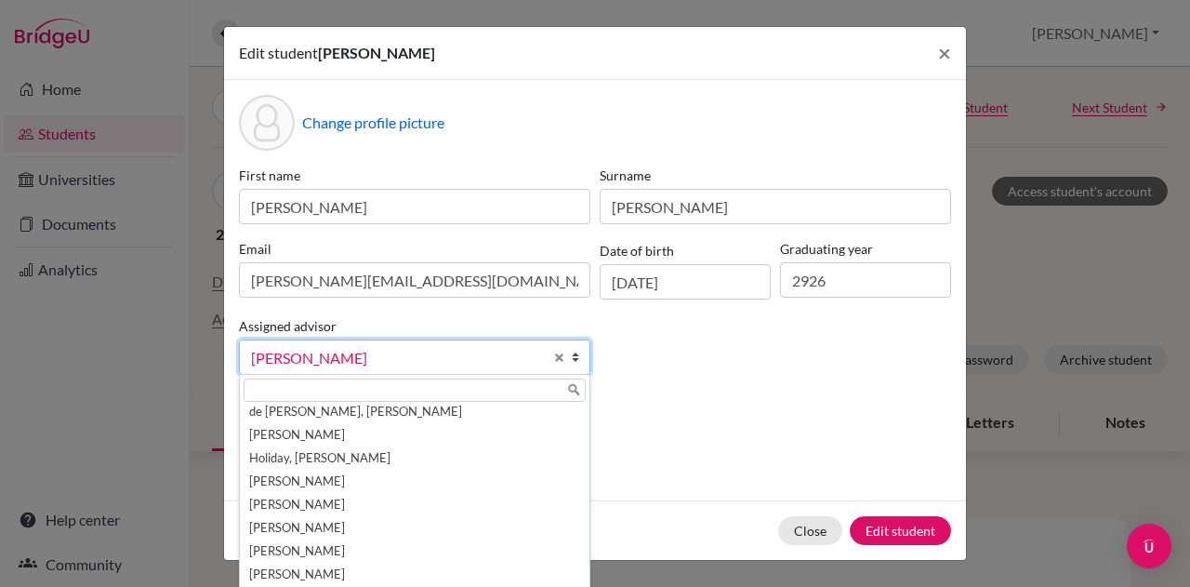
scroll to position [46, 0]
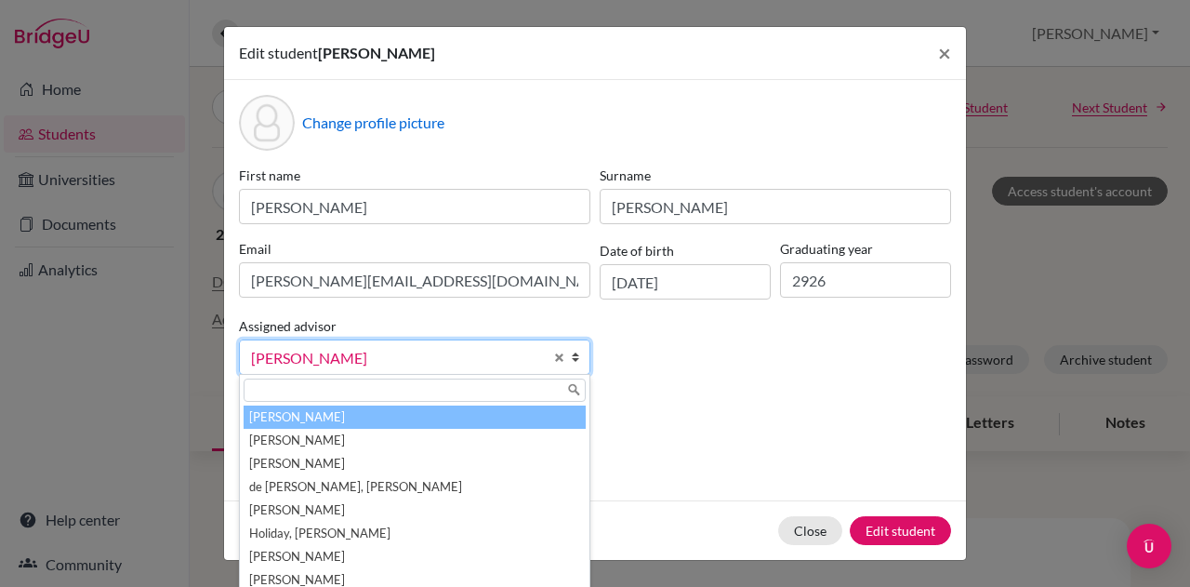
click at [439, 352] on span "Bishop, Heather" at bounding box center [397, 358] width 292 height 24
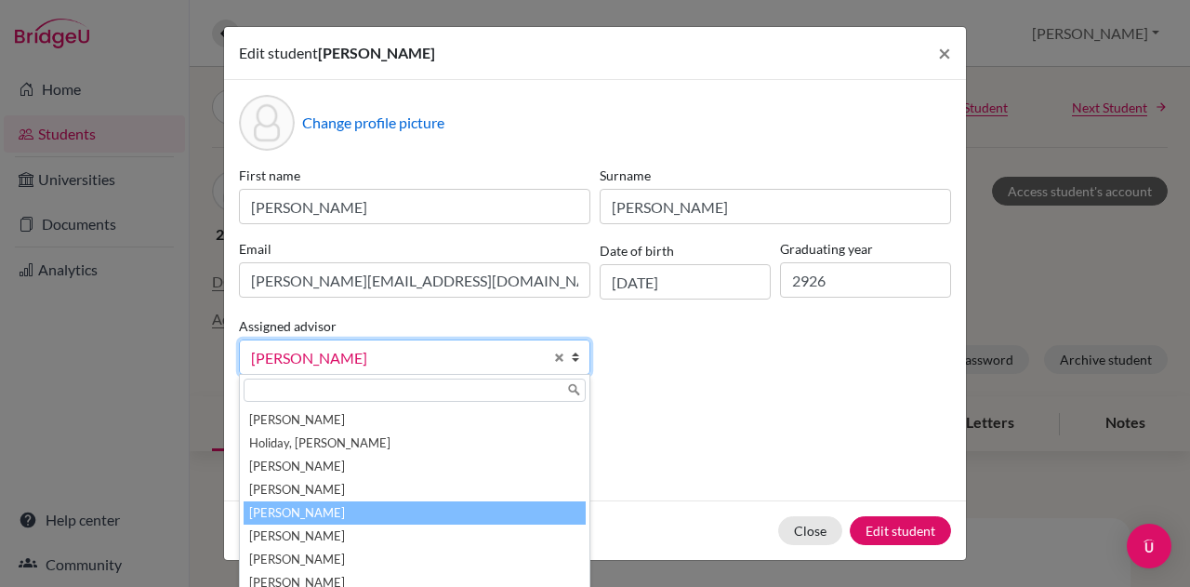
scroll to position [139, 0]
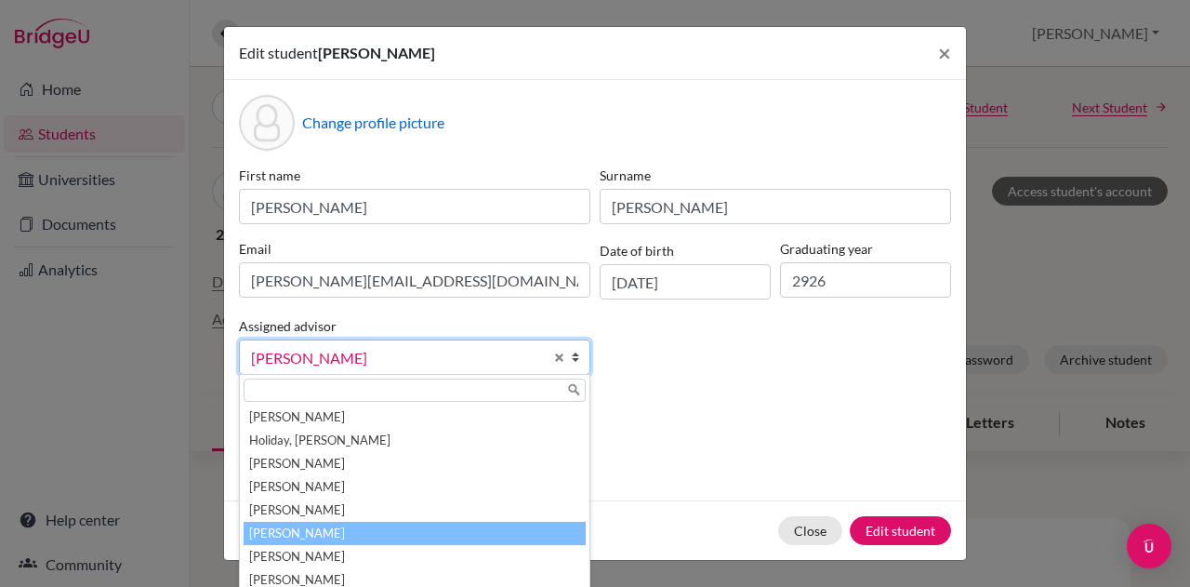
click at [385, 533] on li "[PERSON_NAME]" at bounding box center [415, 532] width 342 height 23
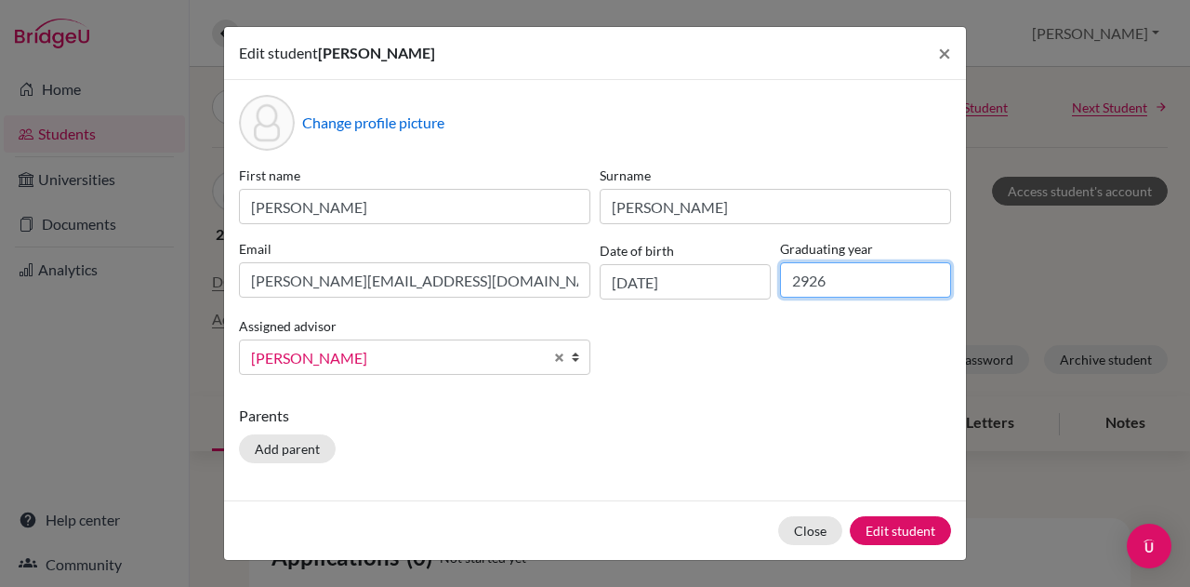
click at [809, 280] on input "2926" at bounding box center [865, 279] width 171 height 35
type input "2026"
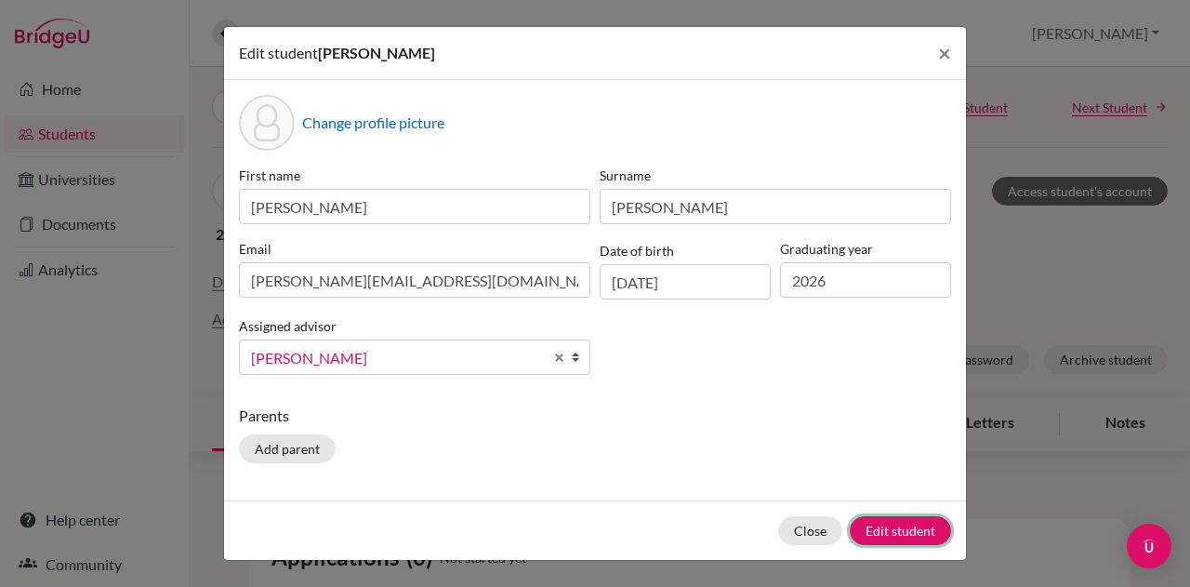
click at [868, 533] on button "Edit student" at bounding box center [900, 530] width 101 height 29
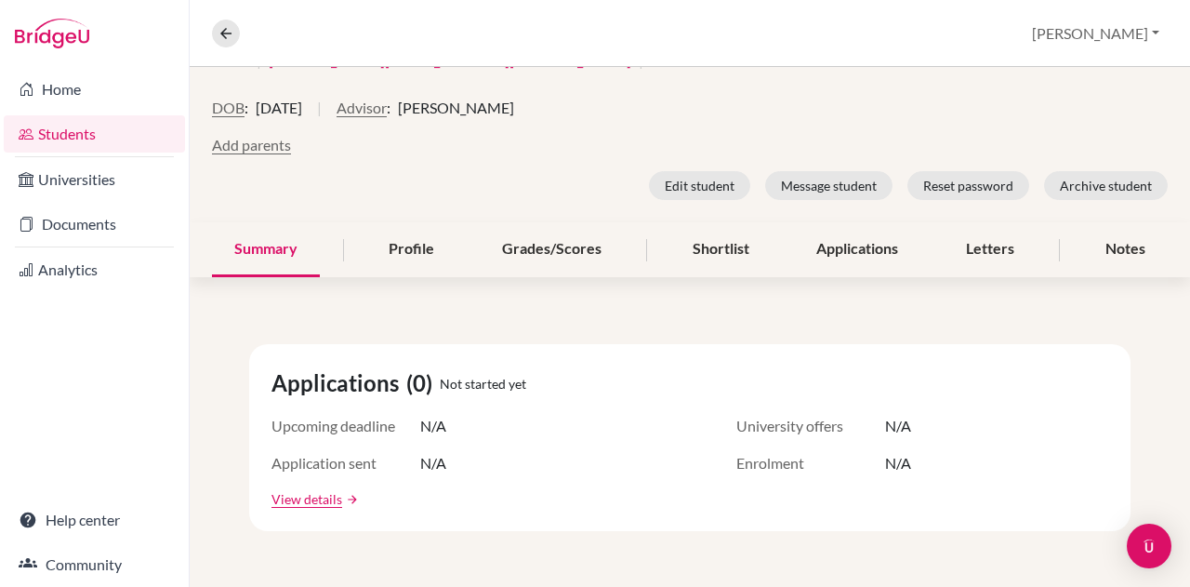
scroll to position [249, 0]
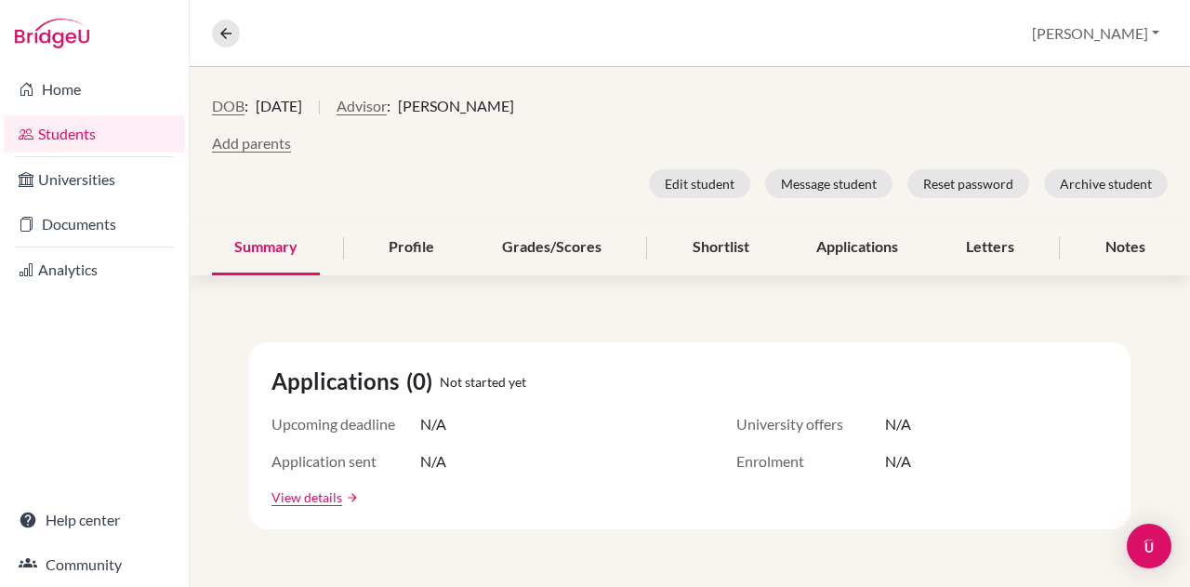
click at [704, 237] on div "Shortlist" at bounding box center [720, 247] width 101 height 55
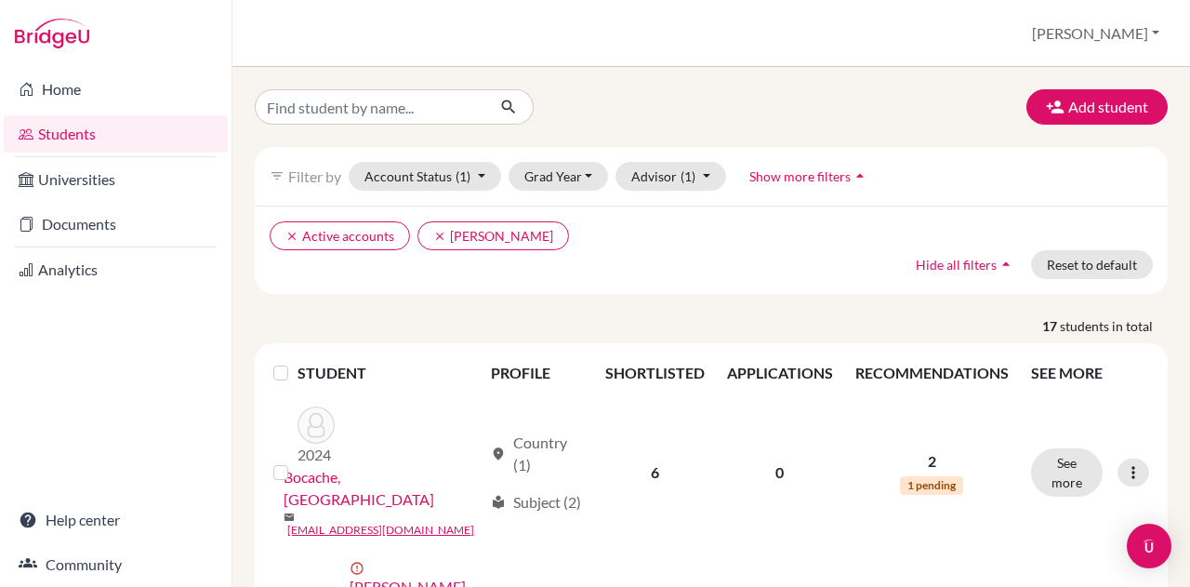
scroll to position [70, 0]
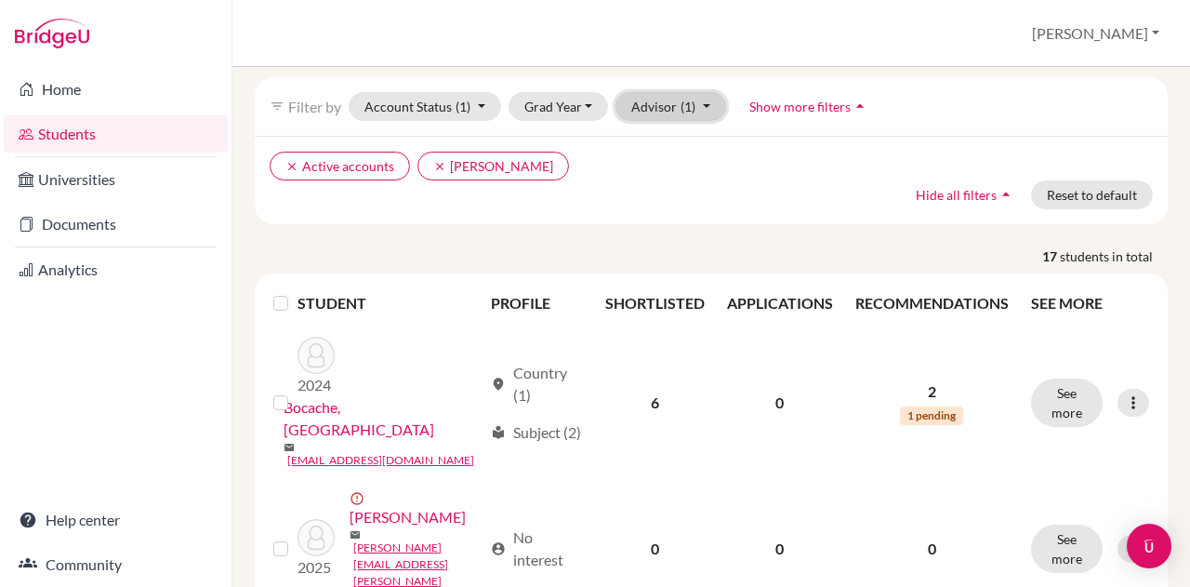
click at [697, 108] on button "Advisor (1)" at bounding box center [670, 106] width 111 height 29
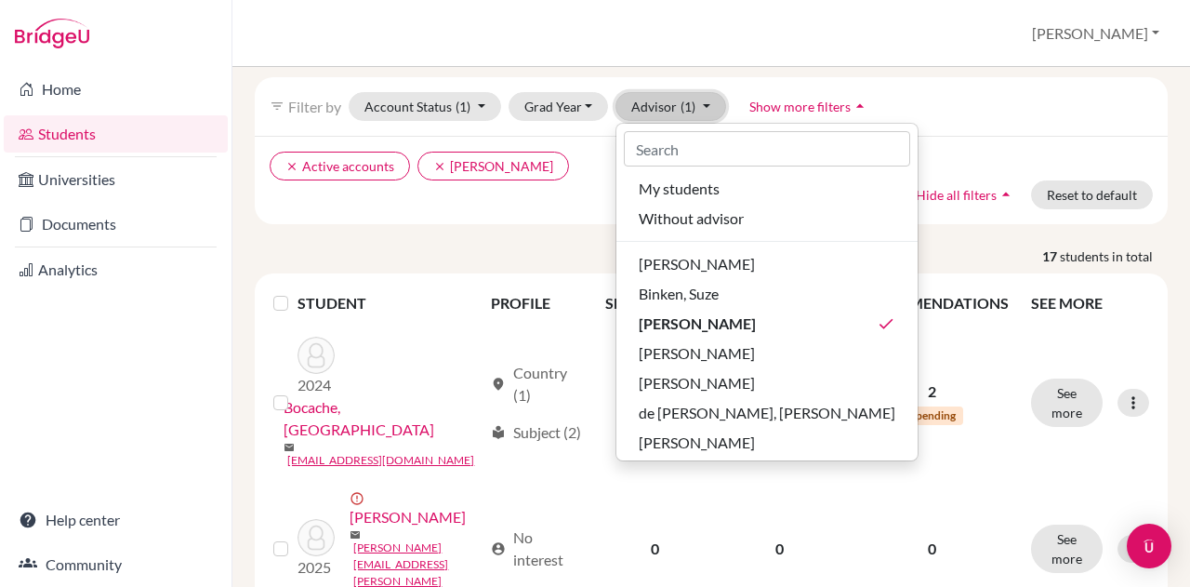
click at [697, 108] on button "Advisor (1)" at bounding box center [670, 106] width 111 height 29
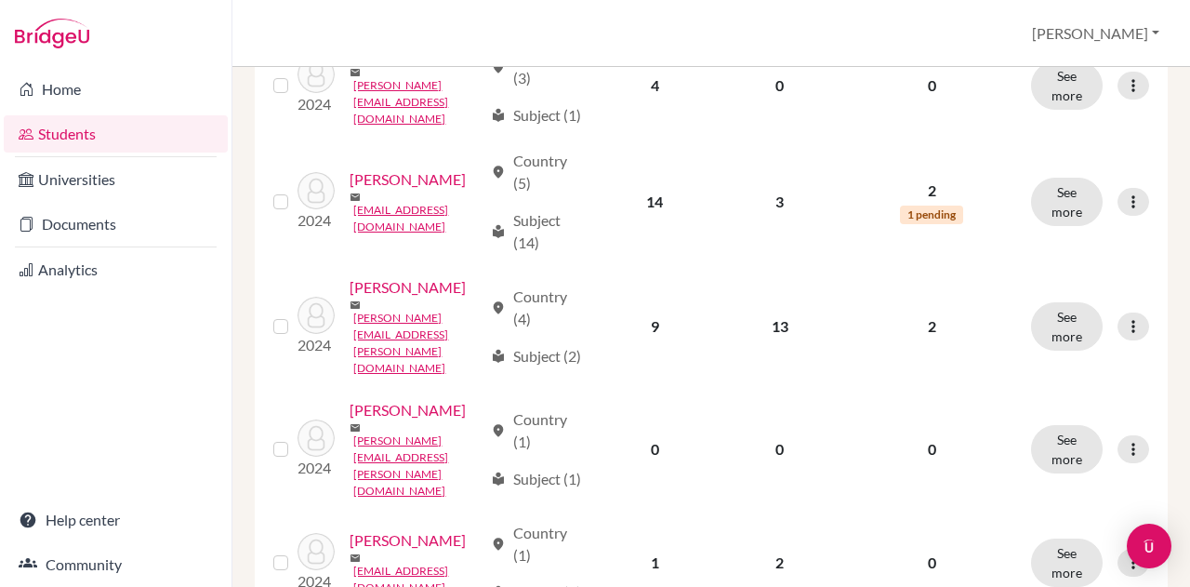
scroll to position [1945, 0]
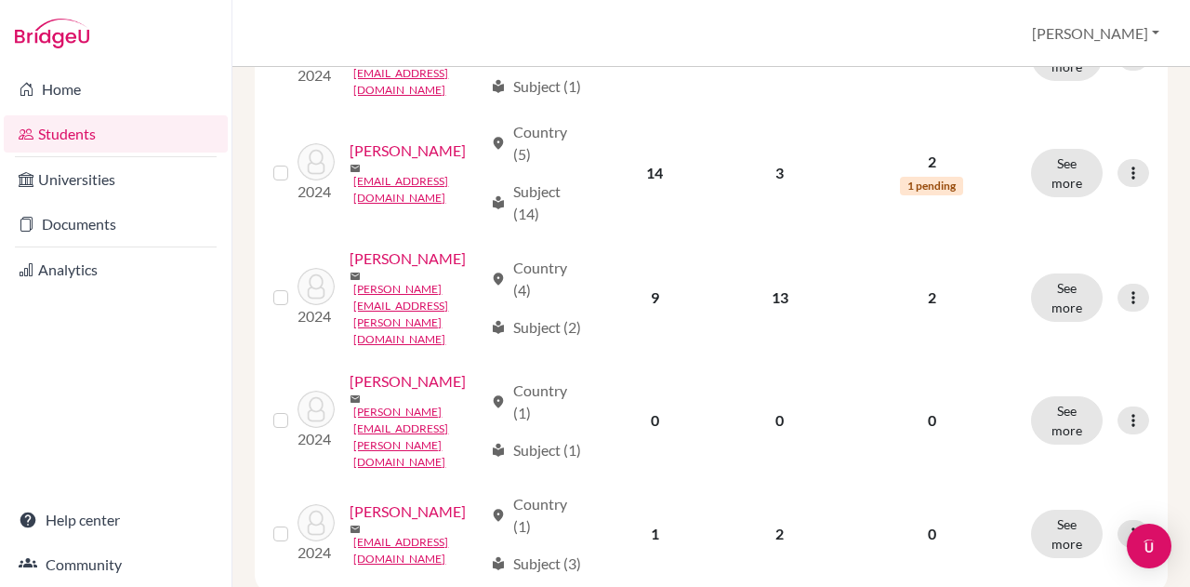
click at [491, 552] on div "local_library Subject (3)" at bounding box center [536, 563] width 90 height 22
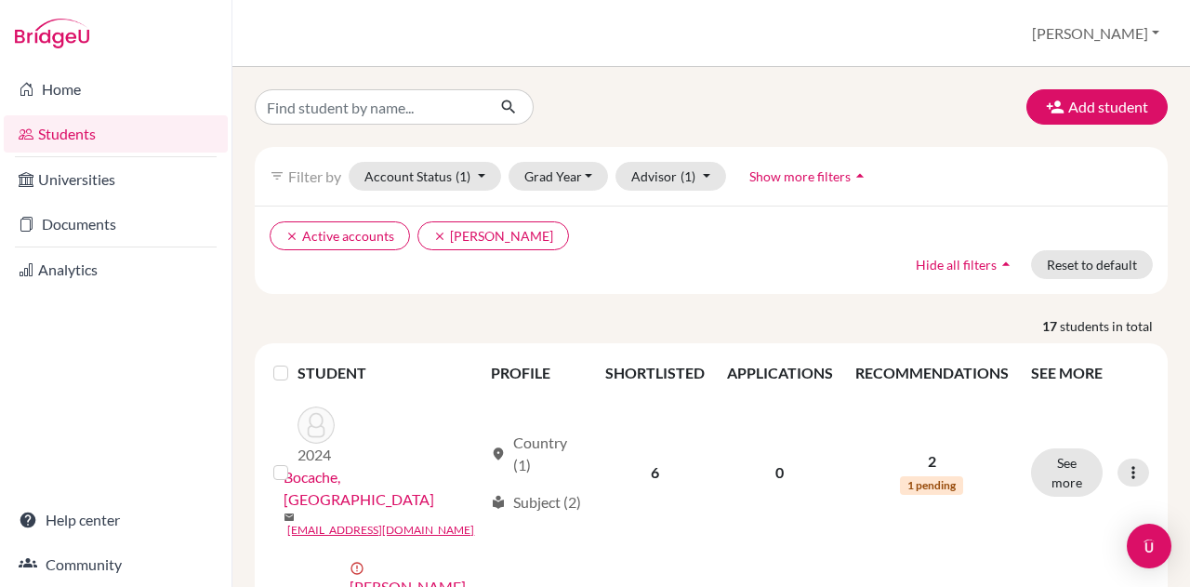
scroll to position [0, 0]
click at [296, 362] on label at bounding box center [296, 362] width 0 height 0
click at [0, 0] on input "checkbox" at bounding box center [0, 0] width 0 height 0
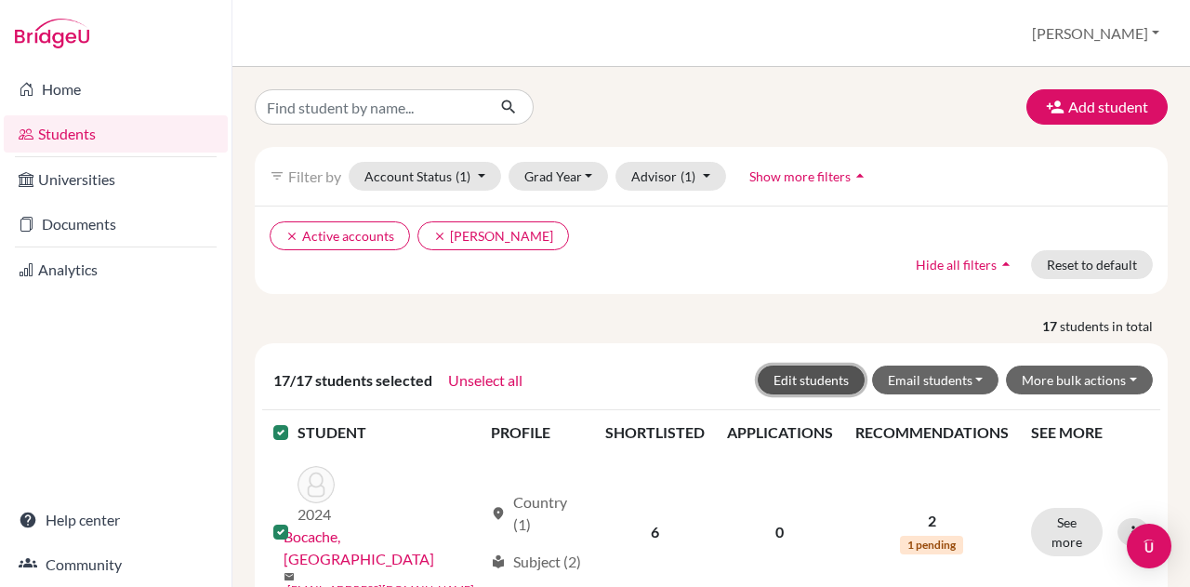
click at [818, 368] on button "Edit students" at bounding box center [811, 379] width 107 height 29
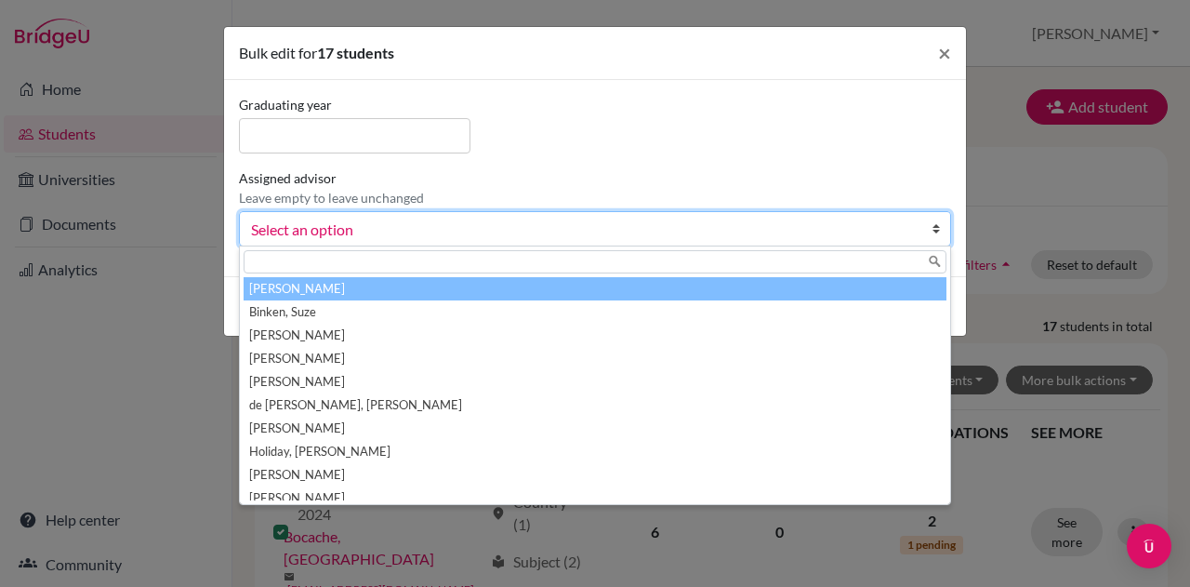
click at [667, 230] on span "Select an option" at bounding box center [583, 230] width 664 height 24
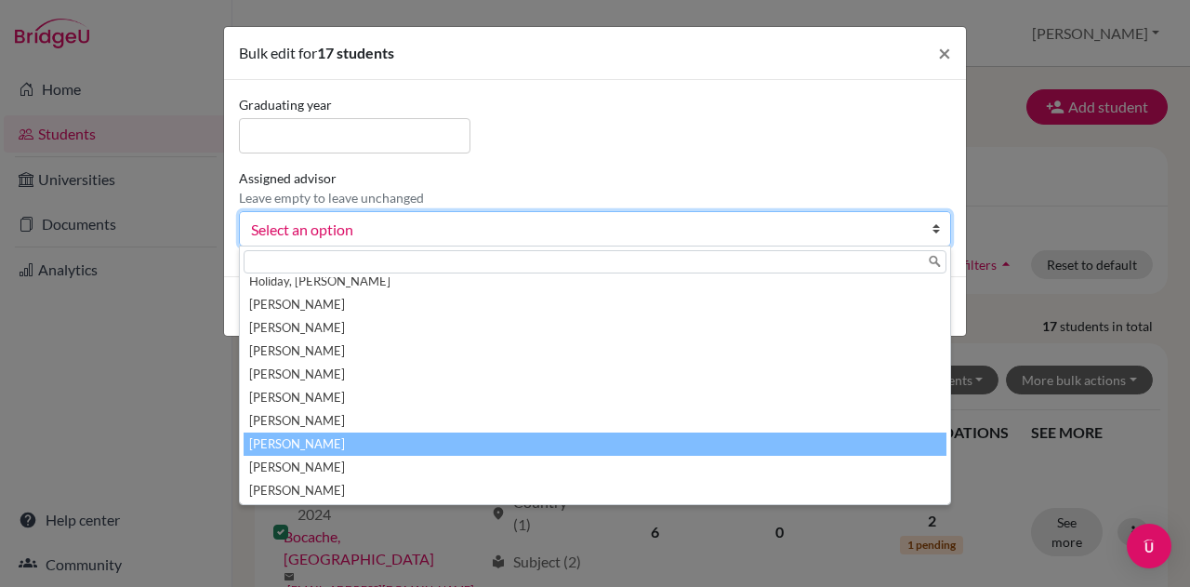
scroll to position [172, 0]
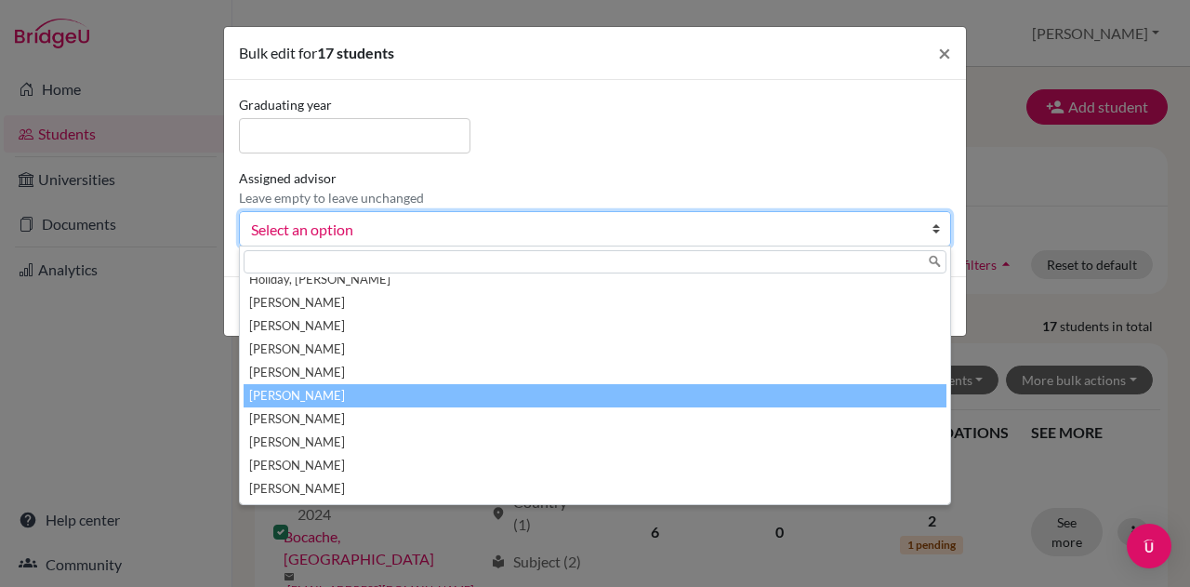
click at [591, 389] on li "[PERSON_NAME]" at bounding box center [595, 395] width 703 height 23
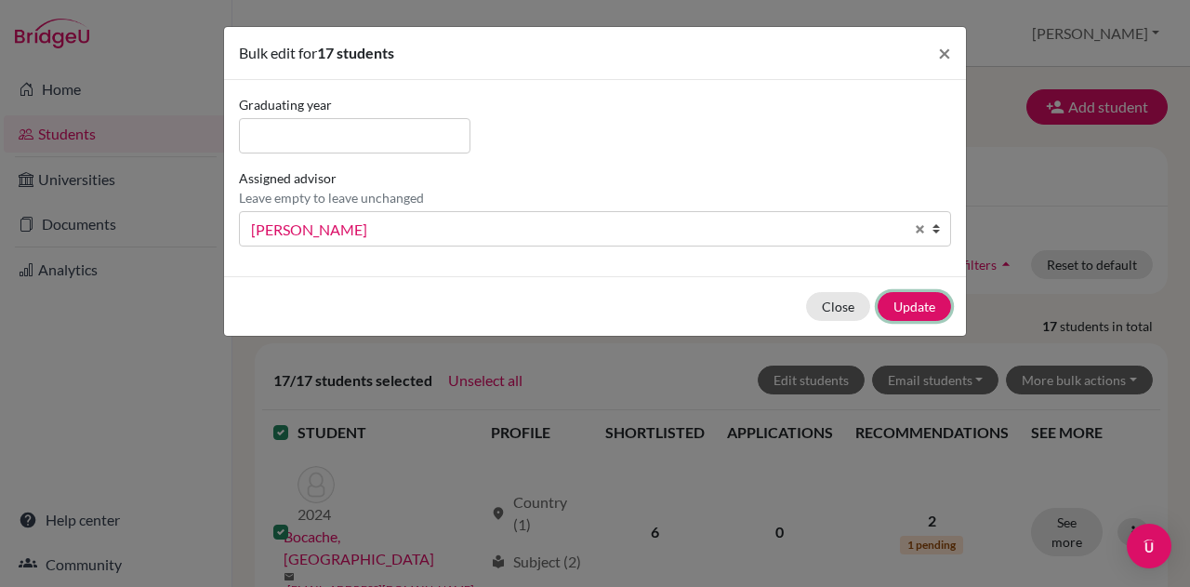
click at [913, 300] on button "Update" at bounding box center [913, 306] width 73 height 29
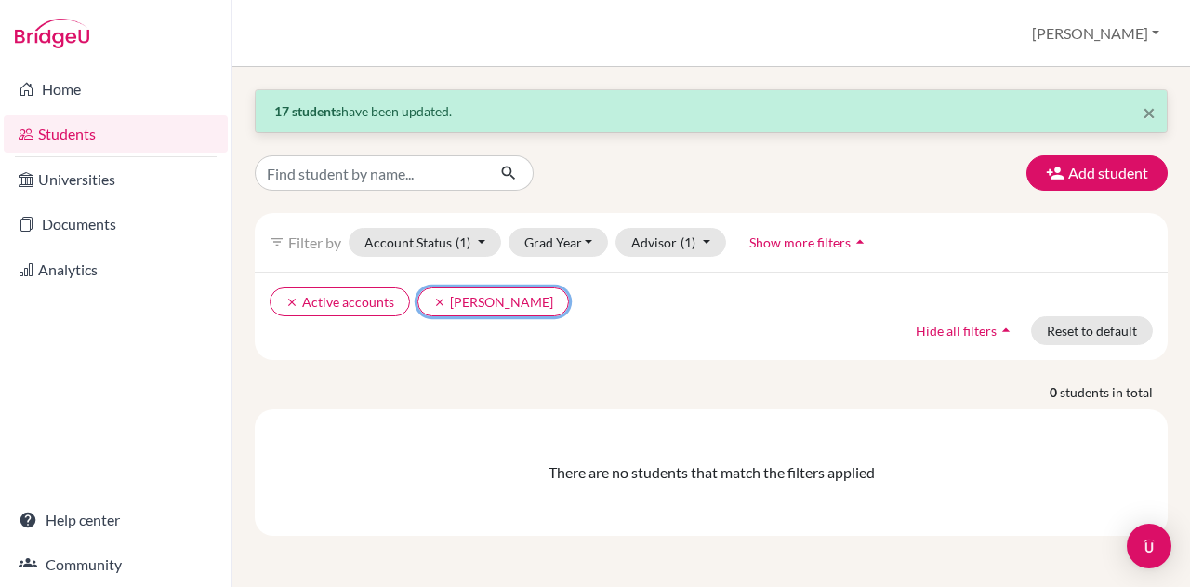
click at [435, 296] on icon "clear" at bounding box center [439, 302] width 13 height 13
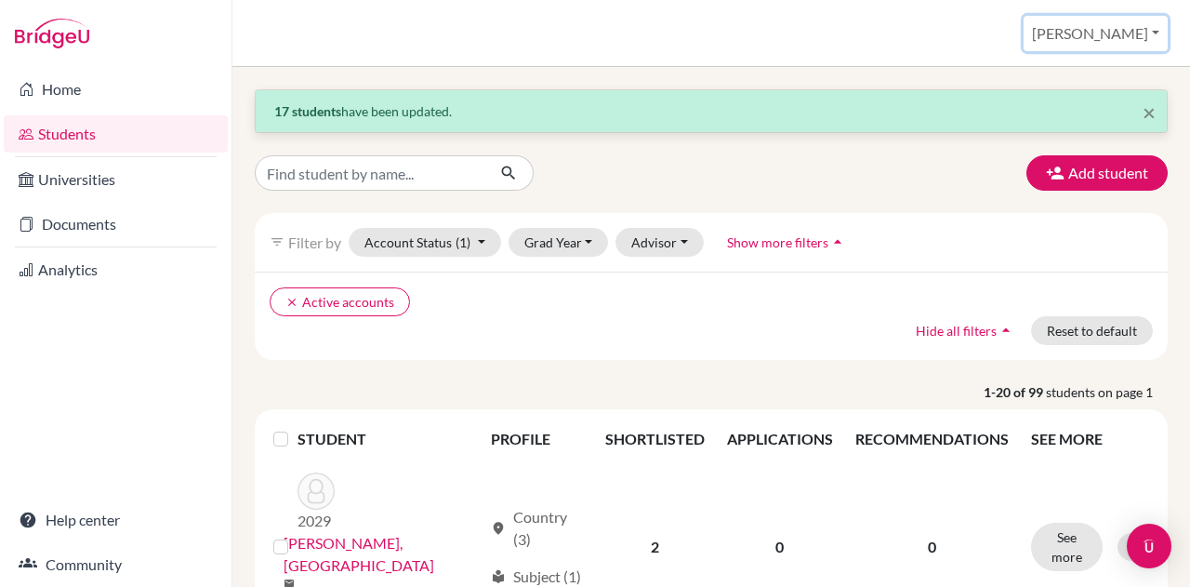
click at [1152, 31] on button "[PERSON_NAME]" at bounding box center [1095, 33] width 144 height 35
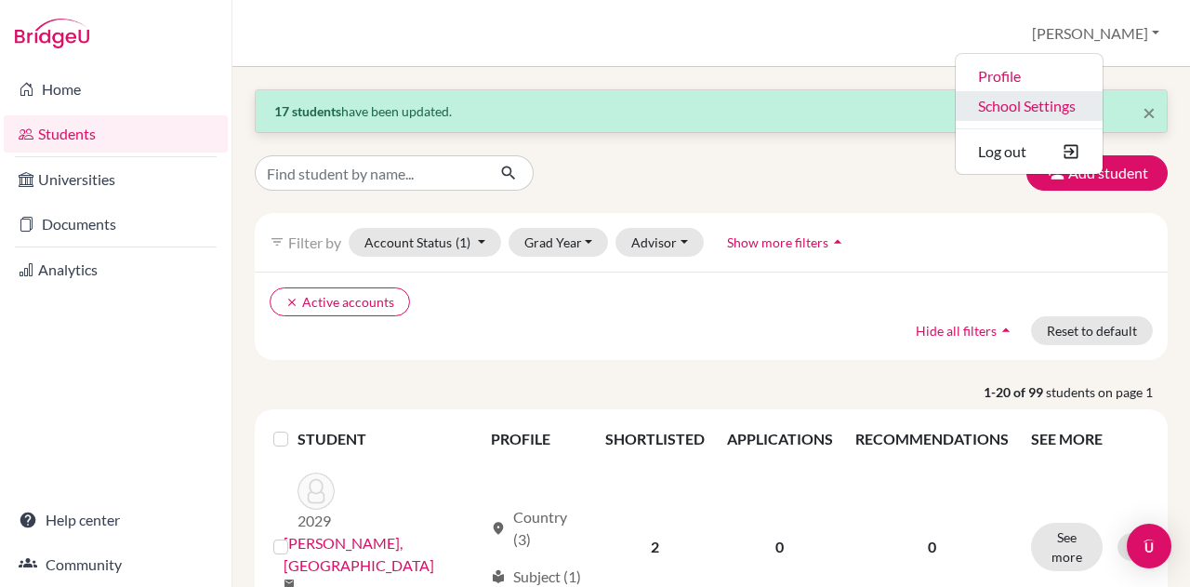
click at [1102, 110] on link "School Settings" at bounding box center [1029, 106] width 147 height 30
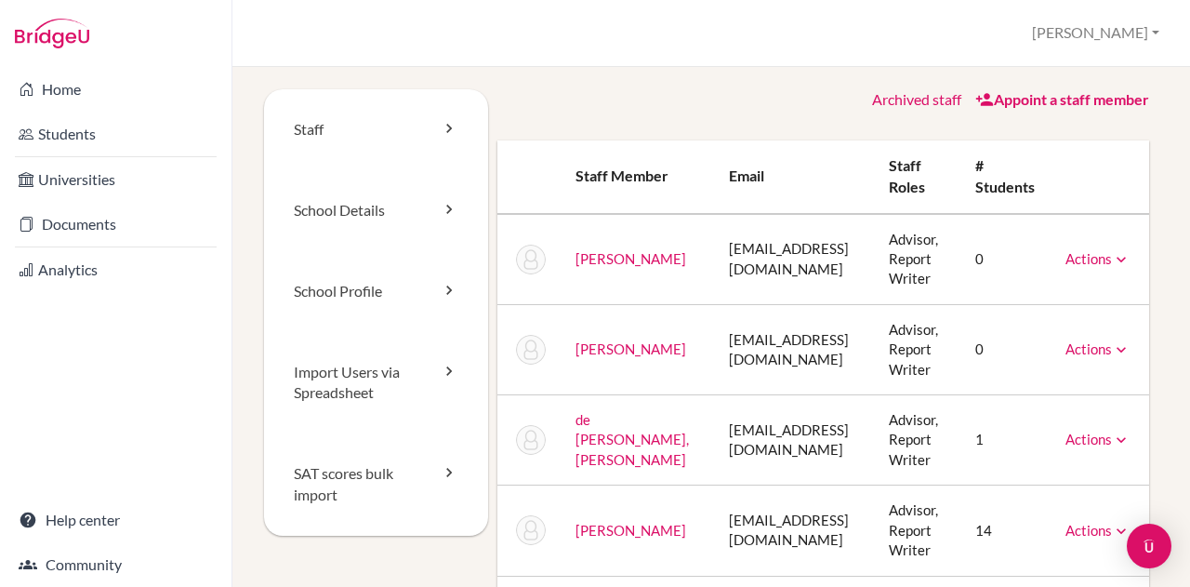
click at [1095, 250] on link "Actions" at bounding box center [1097, 258] width 65 height 17
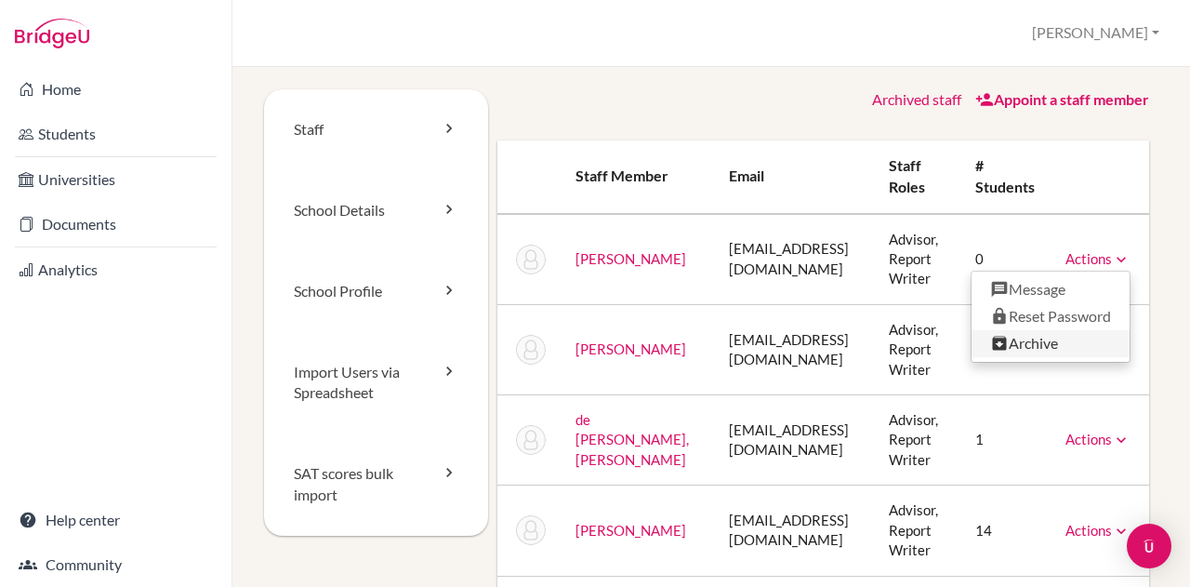
click at [1035, 336] on link "Archive" at bounding box center [1050, 343] width 158 height 27
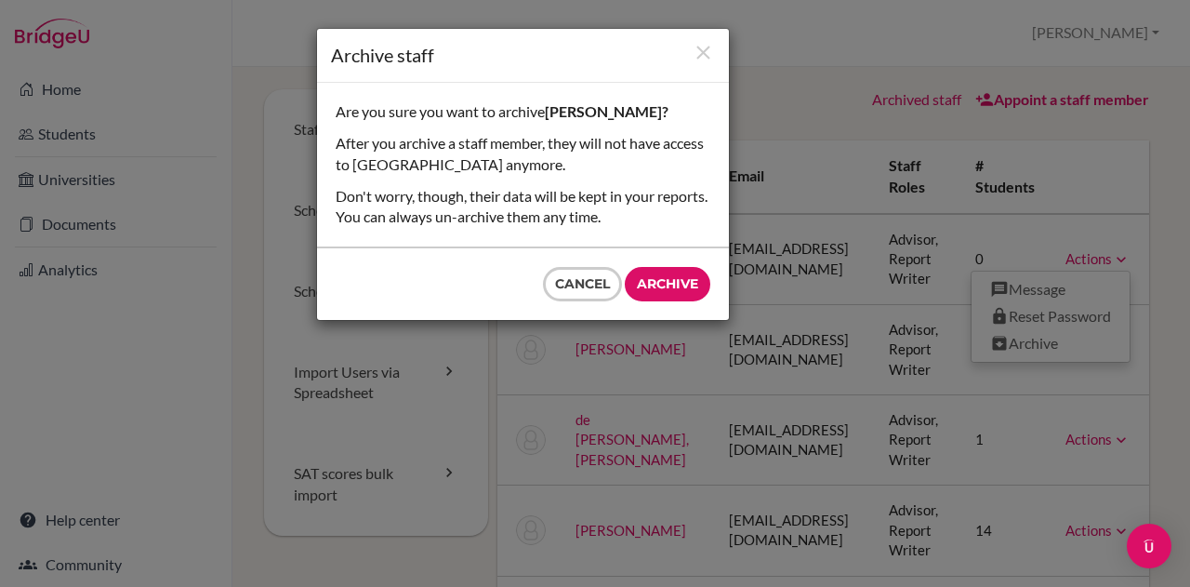
click at [686, 278] on input "Archive" at bounding box center [668, 284] width 86 height 34
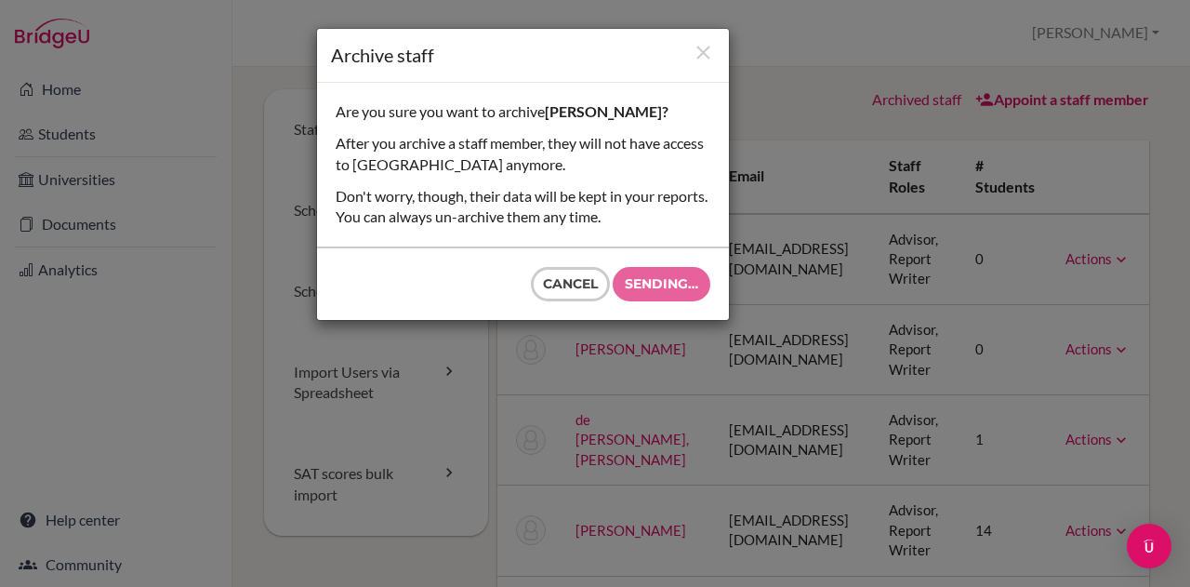
type input "Archive"
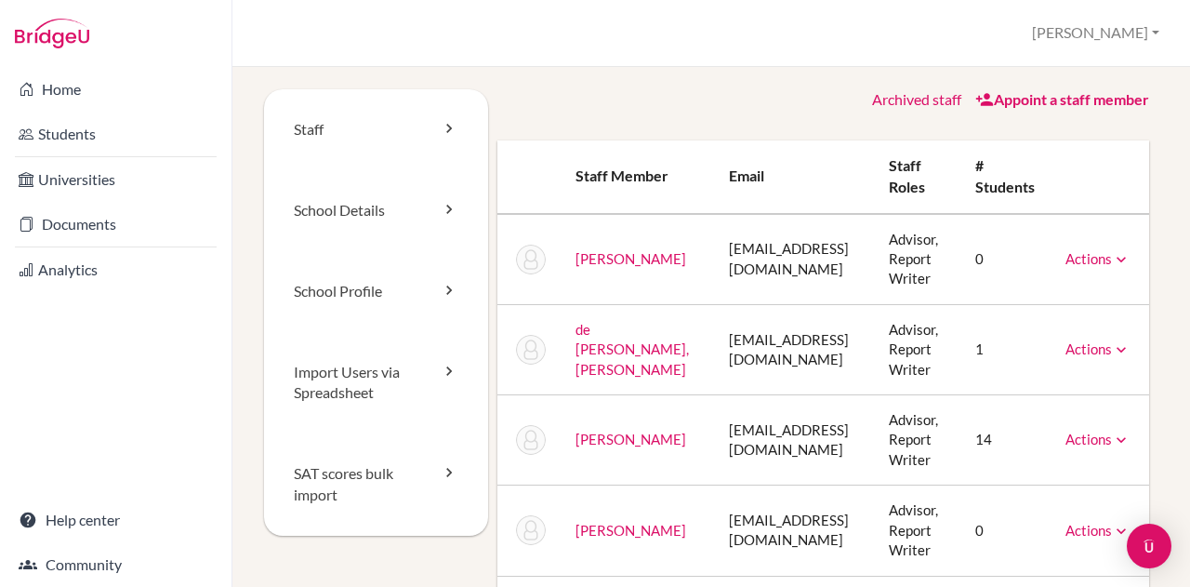
click at [67, 85] on link "Home" at bounding box center [116, 89] width 224 height 37
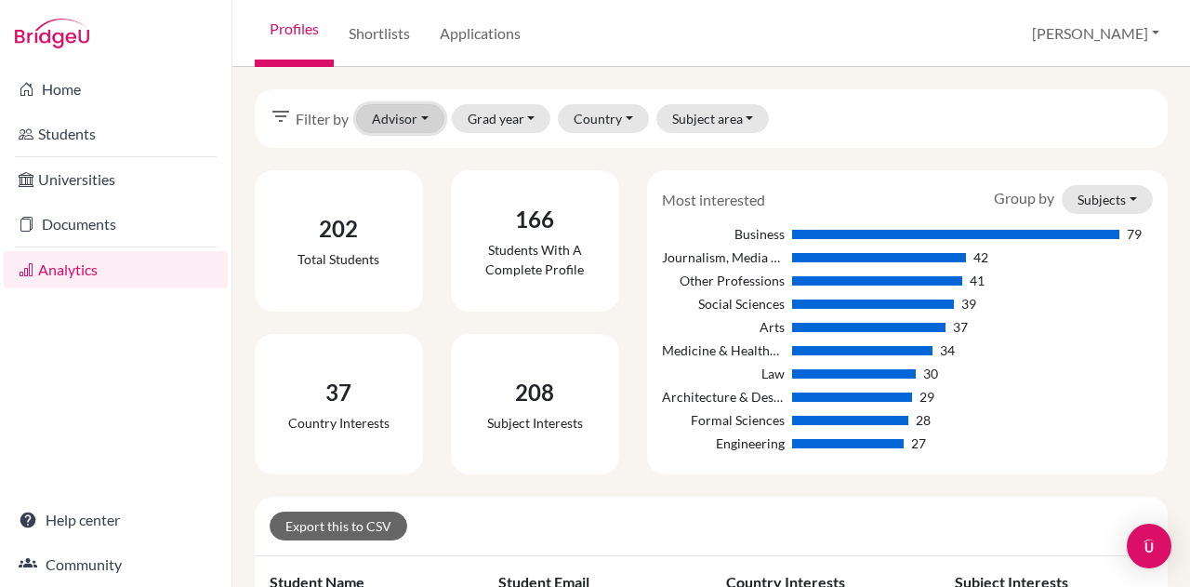
click at [394, 118] on button "Advisor" at bounding box center [400, 118] width 88 height 29
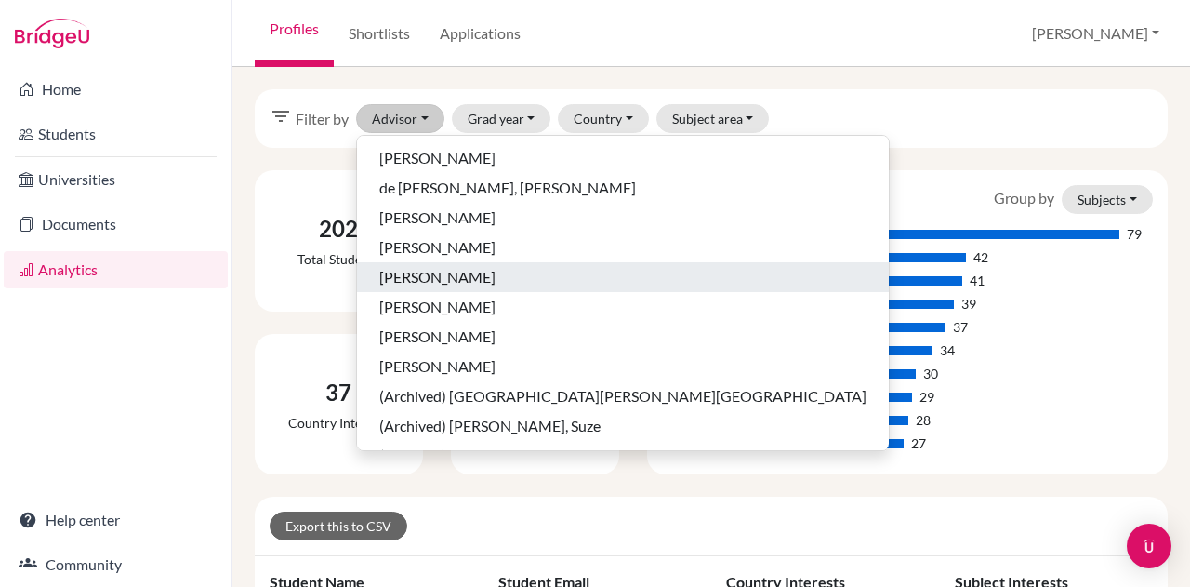
click at [392, 280] on span "[PERSON_NAME]" at bounding box center [437, 277] width 116 height 22
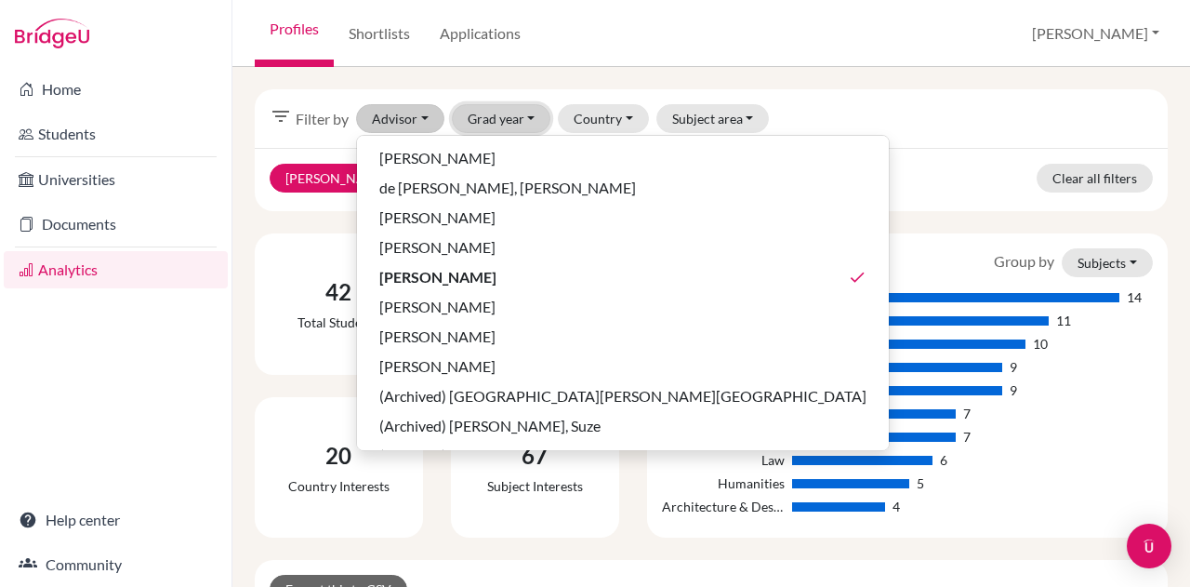
click at [494, 109] on button "Grad year" at bounding box center [501, 118] width 99 height 29
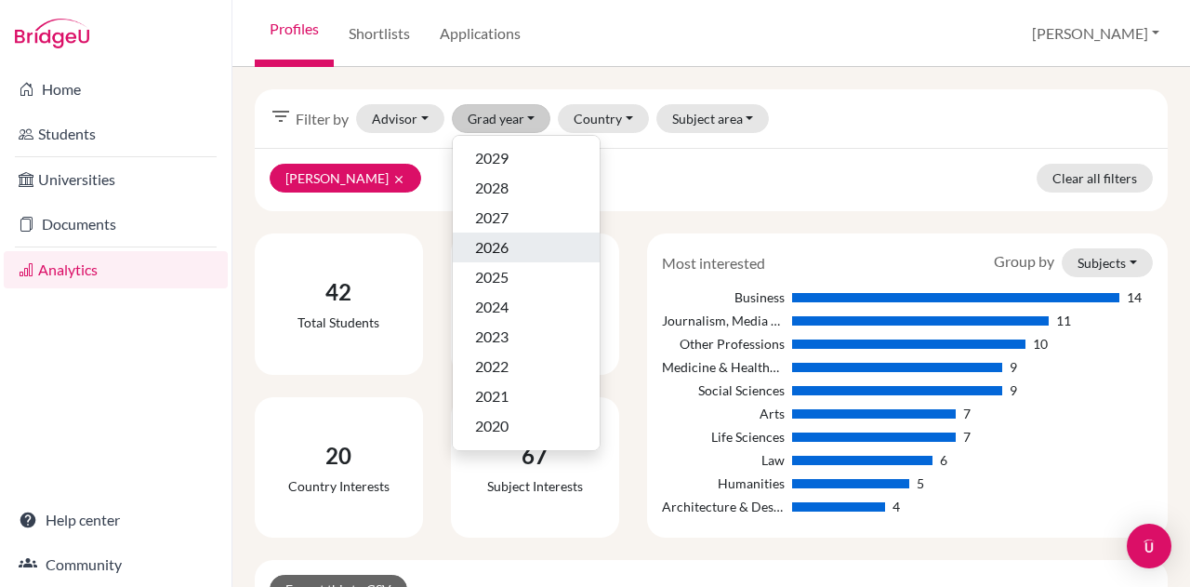
click at [480, 246] on span "2026" at bounding box center [491, 247] width 33 height 22
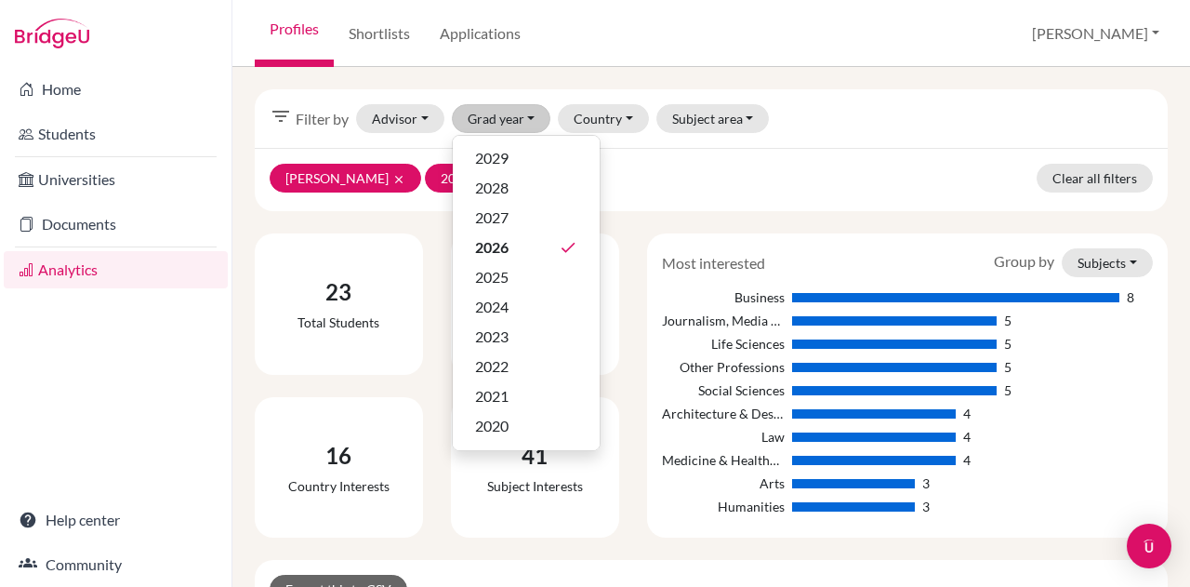
click at [859, 146] on div "filter_list Filter by Advisor [PERSON_NAME] de [PERSON_NAME], [PERSON_NAME], [P…" at bounding box center [711, 118] width 913 height 59
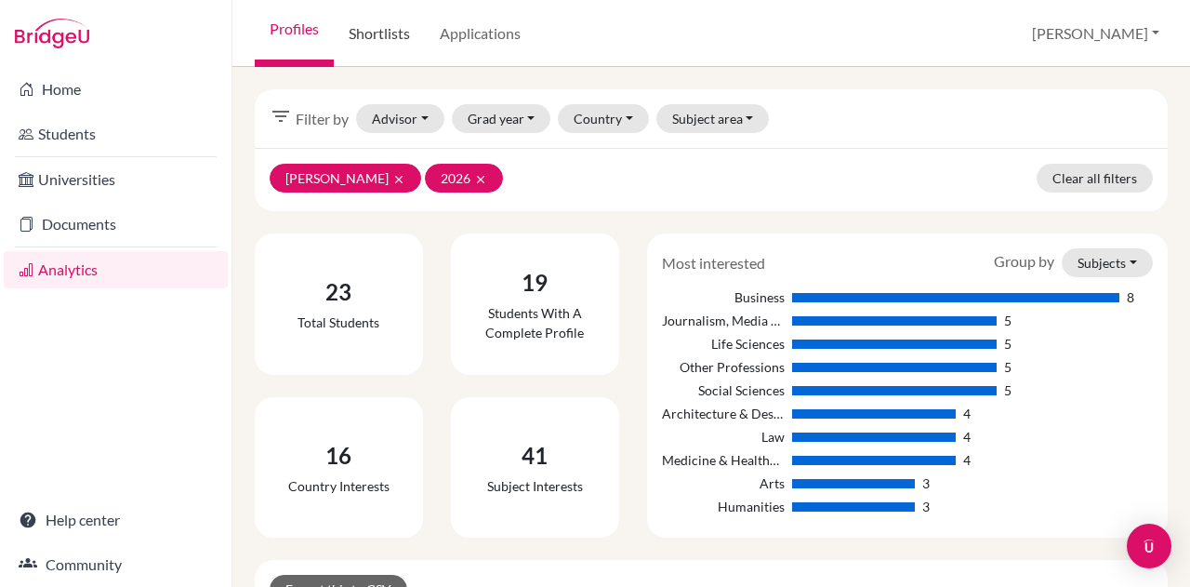
click at [392, 33] on link "Shortlists" at bounding box center [379, 33] width 91 height 67
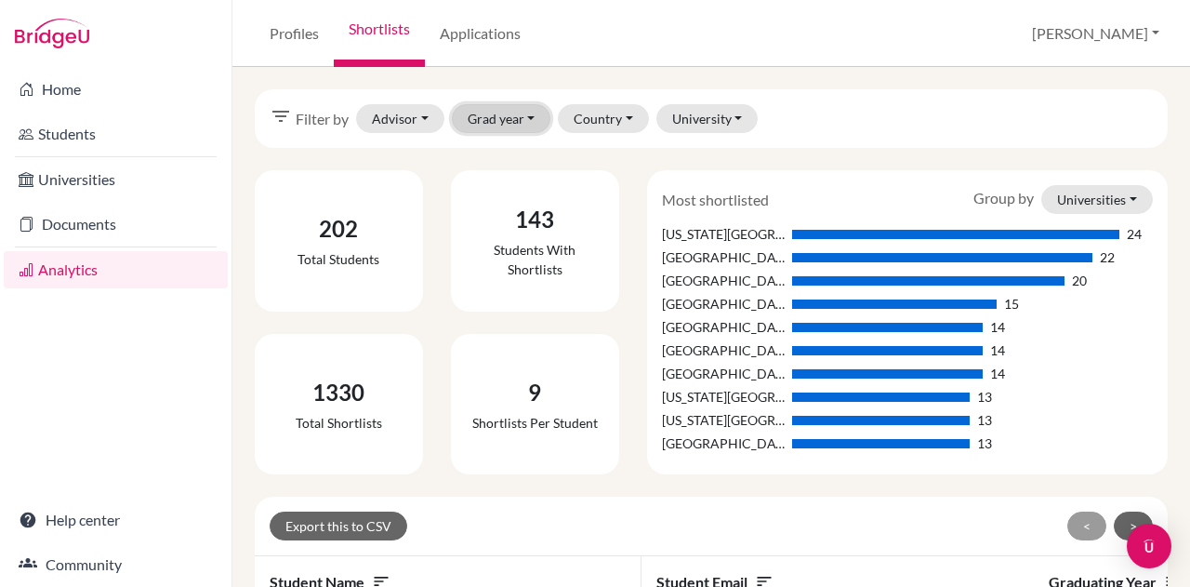
click at [495, 113] on button "Grad year" at bounding box center [501, 118] width 99 height 29
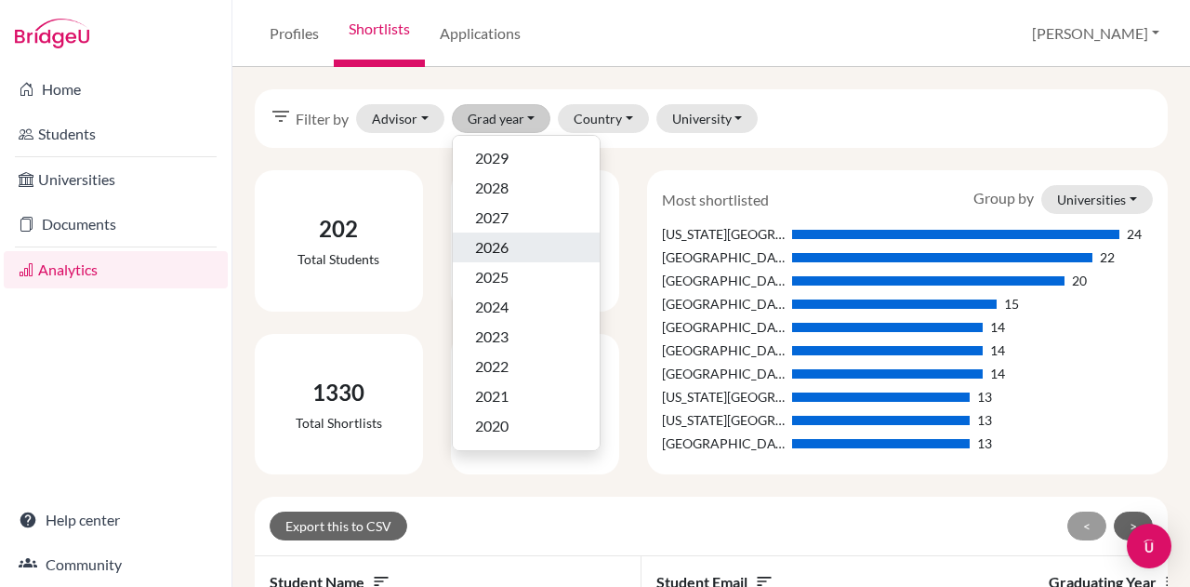
click at [494, 251] on span "2026" at bounding box center [491, 247] width 33 height 22
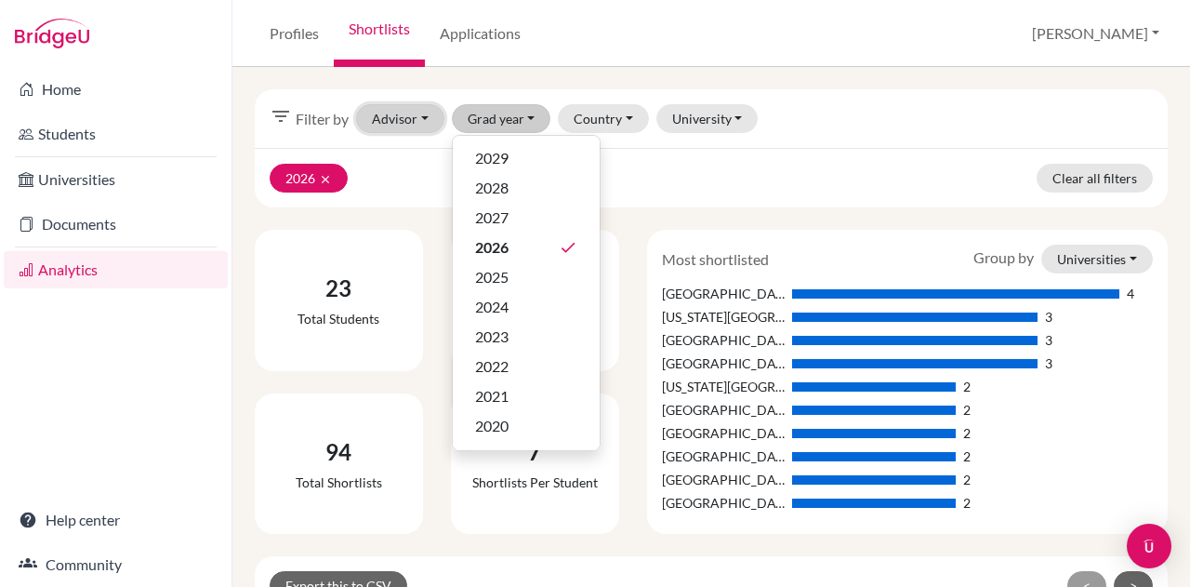
click at [409, 119] on button "Advisor" at bounding box center [400, 118] width 88 height 29
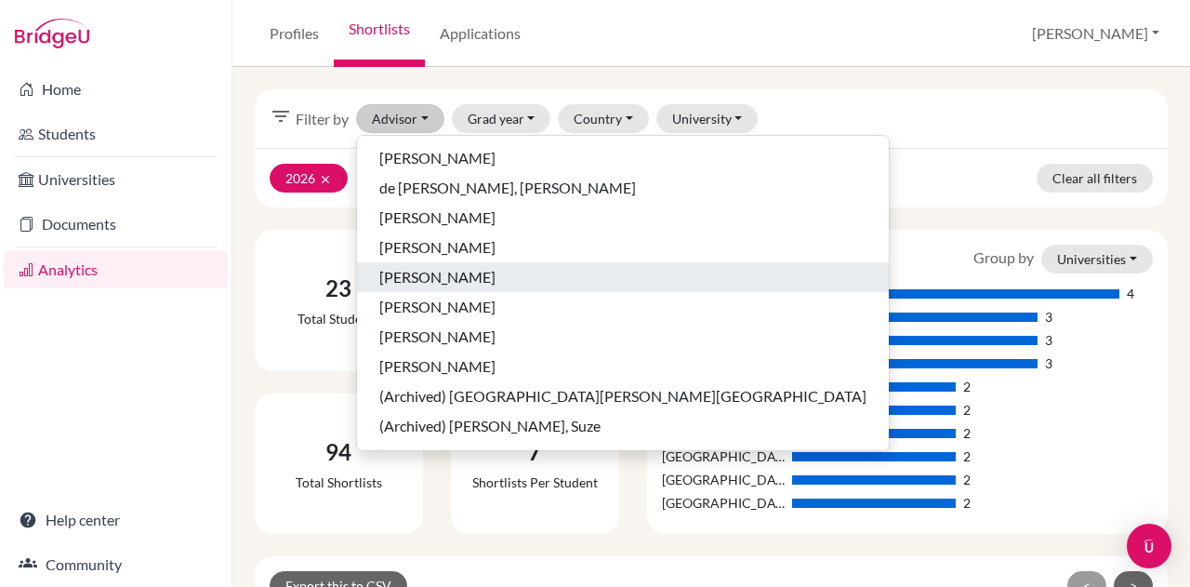
click at [403, 276] on span "[PERSON_NAME]" at bounding box center [437, 277] width 116 height 22
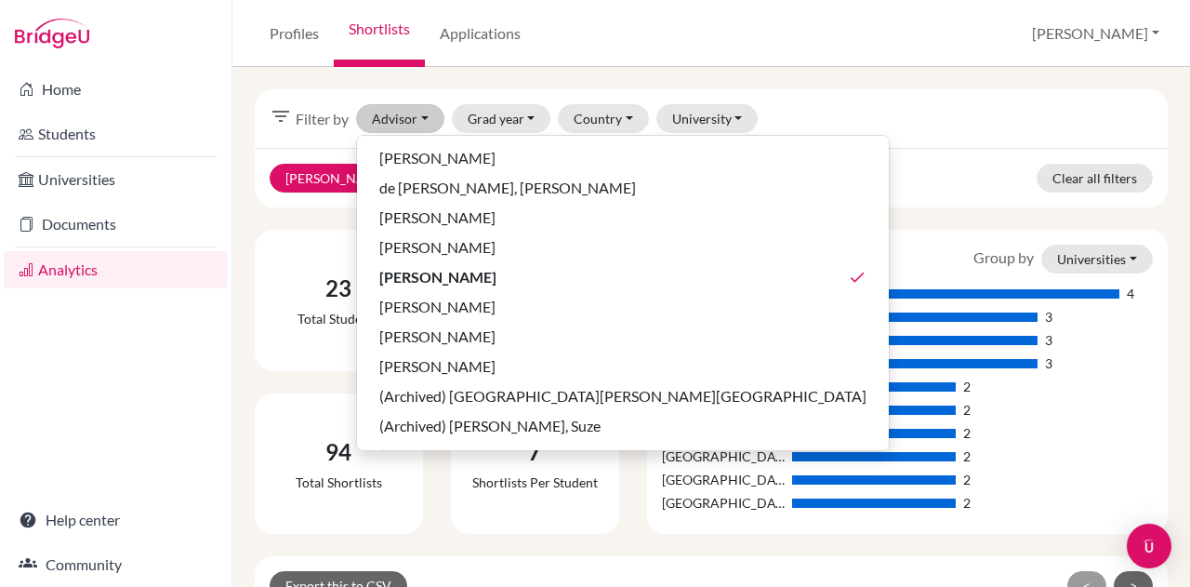
click at [835, 142] on div "filter_list Filter by Advisor [PERSON_NAME] de [PERSON_NAME], [PERSON_NAME], [P…" at bounding box center [711, 118] width 913 height 59
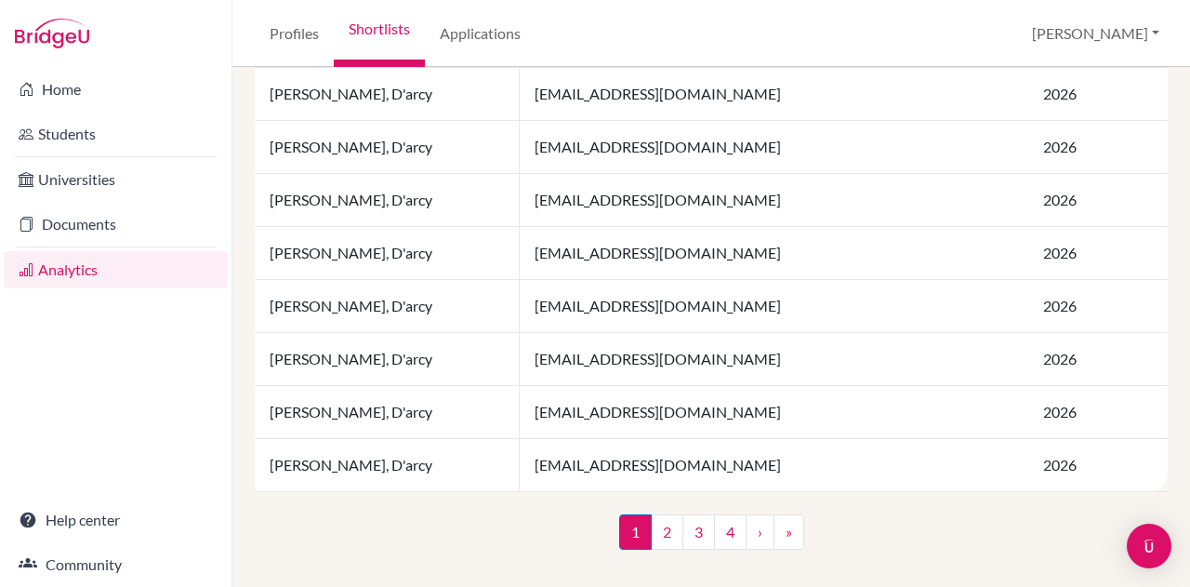
scroll to position [1506, 0]
click at [71, 131] on link "Students" at bounding box center [116, 133] width 224 height 37
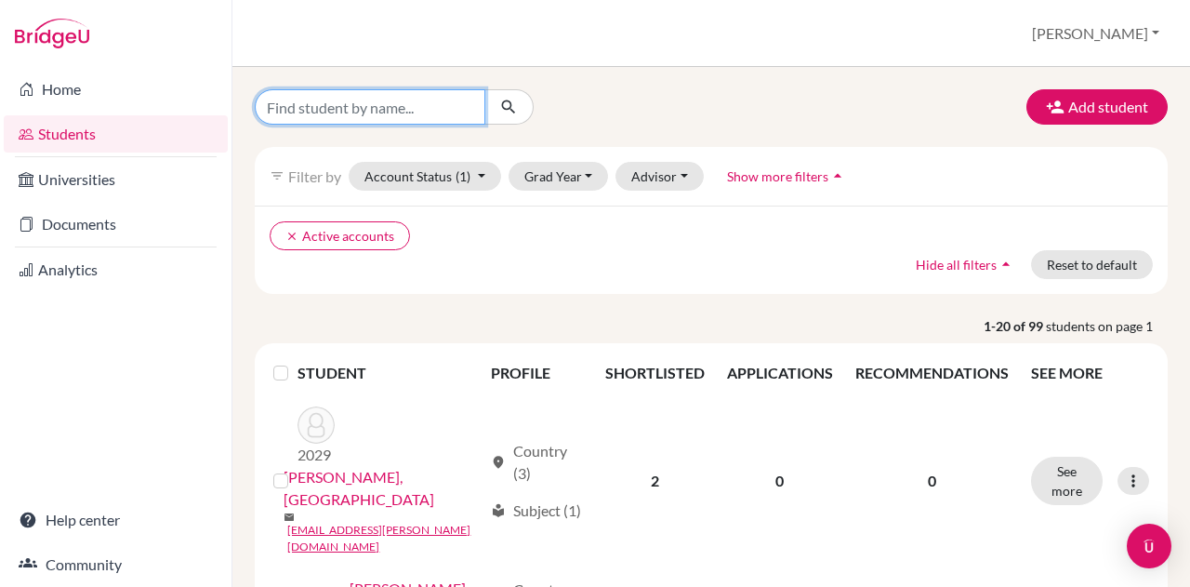
click at [346, 109] on input "Find student by name..." at bounding box center [370, 106] width 231 height 35
type input "kramers"
click button "submit" at bounding box center [508, 106] width 49 height 35
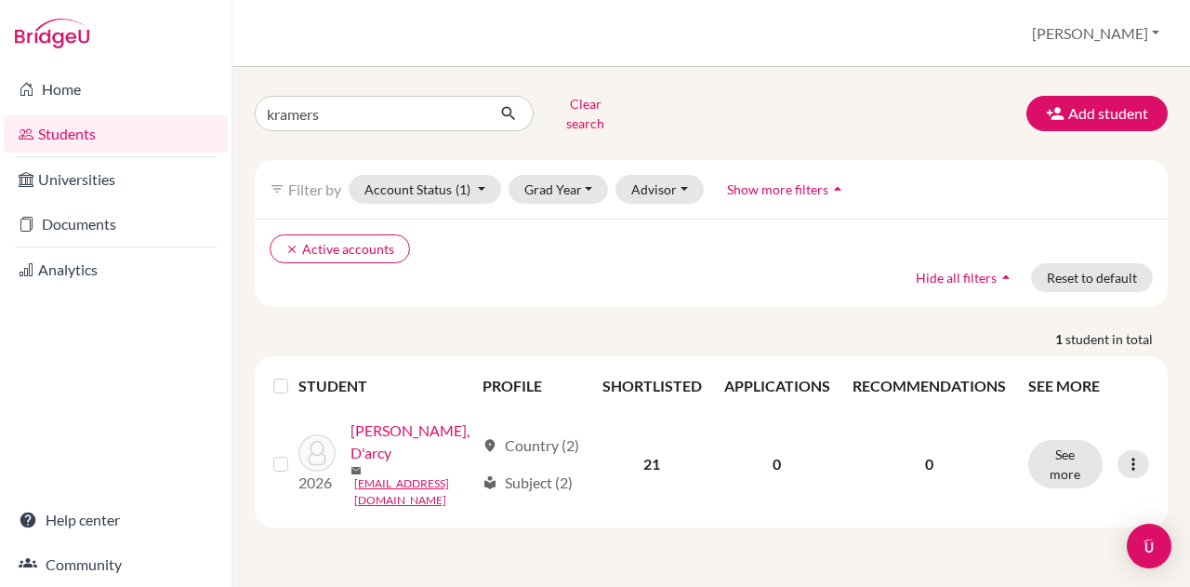
click at [371, 464] on link "[PERSON_NAME], D'arcy" at bounding box center [412, 441] width 124 height 45
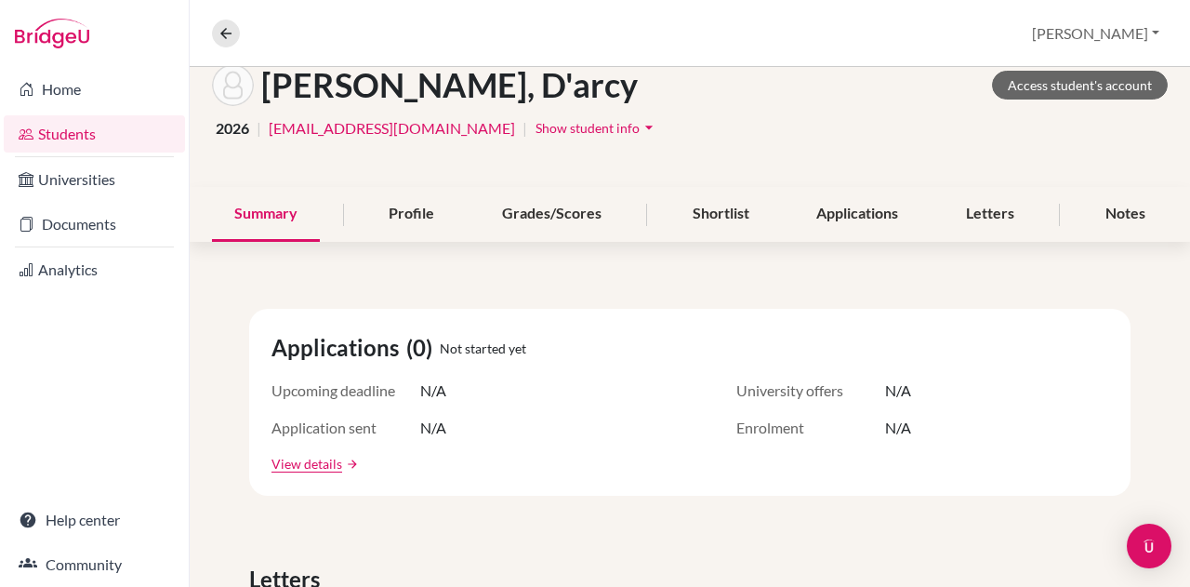
scroll to position [106, 0]
click at [706, 208] on div "Shortlist" at bounding box center [720, 214] width 101 height 55
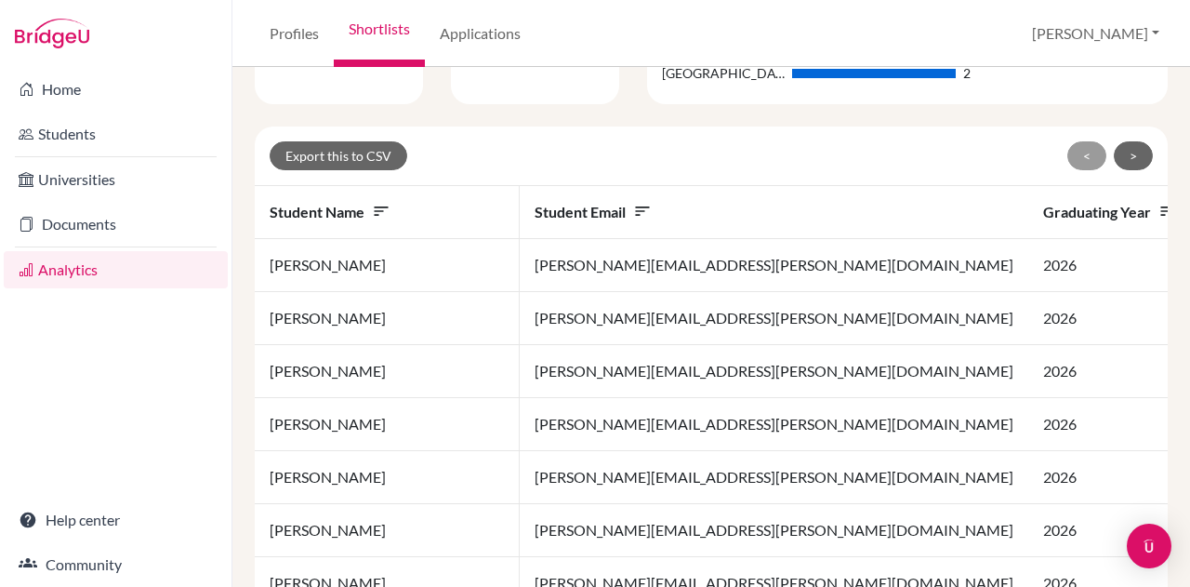
scroll to position [483, 0]
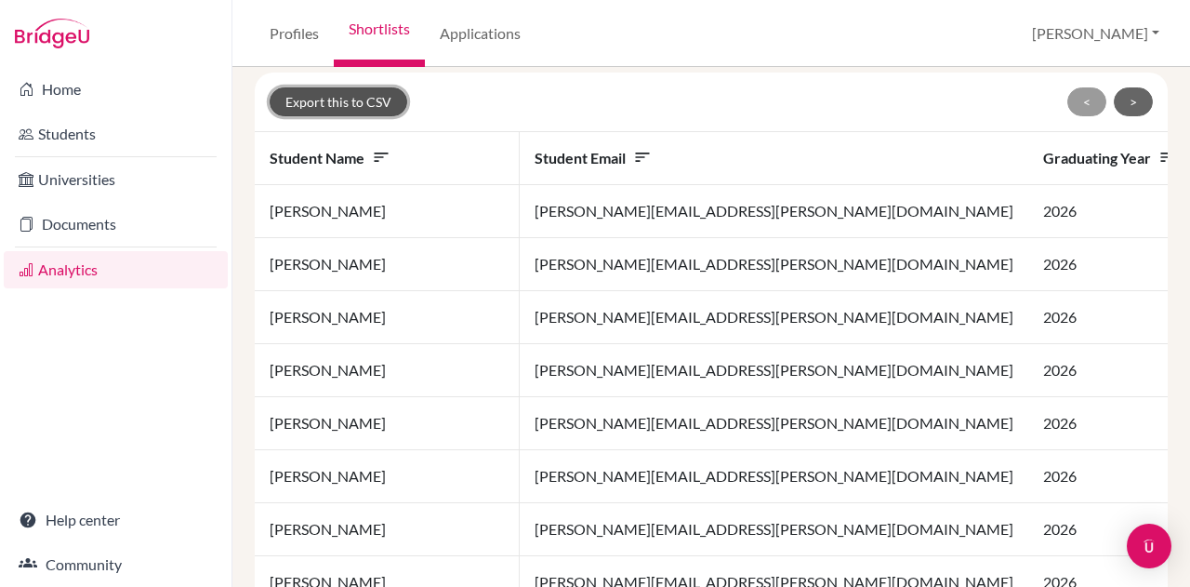
click at [376, 93] on button "Export this to CSV" at bounding box center [339, 101] width 138 height 29
